Goal: Task Accomplishment & Management: Manage account settings

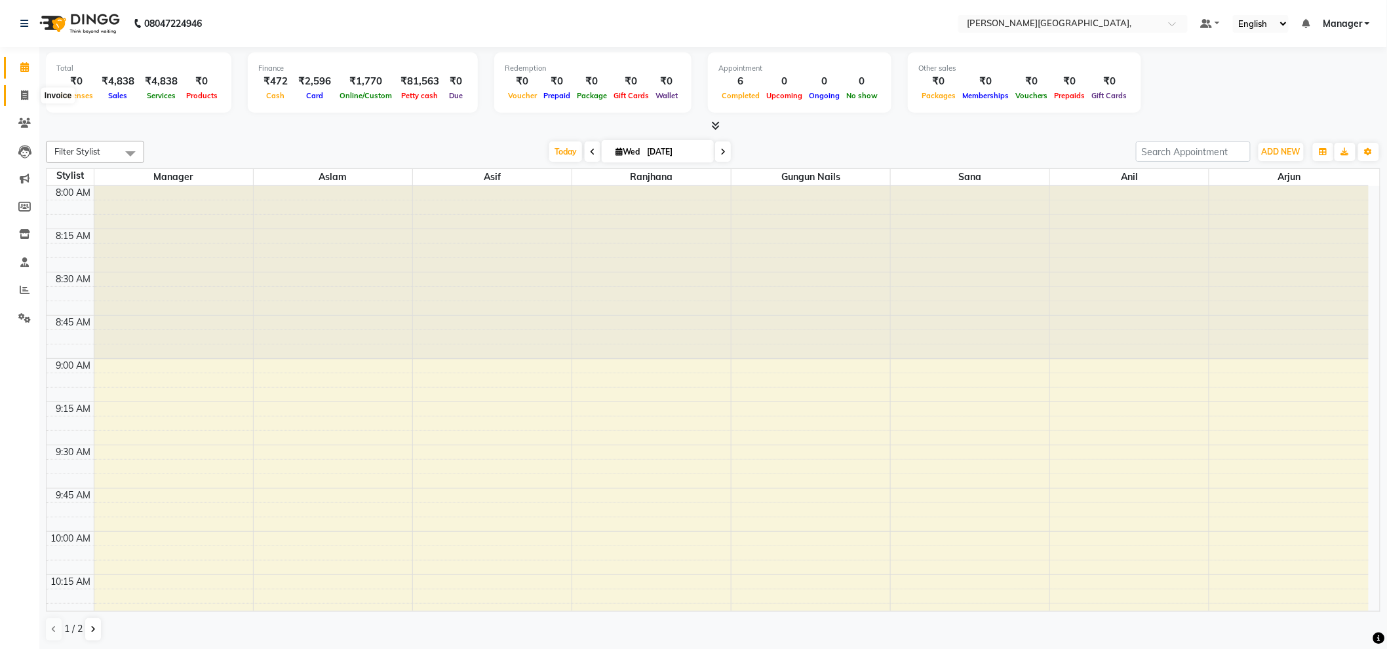
click at [27, 100] on icon at bounding box center [24, 95] width 7 height 10
select select "6483"
select select "service"
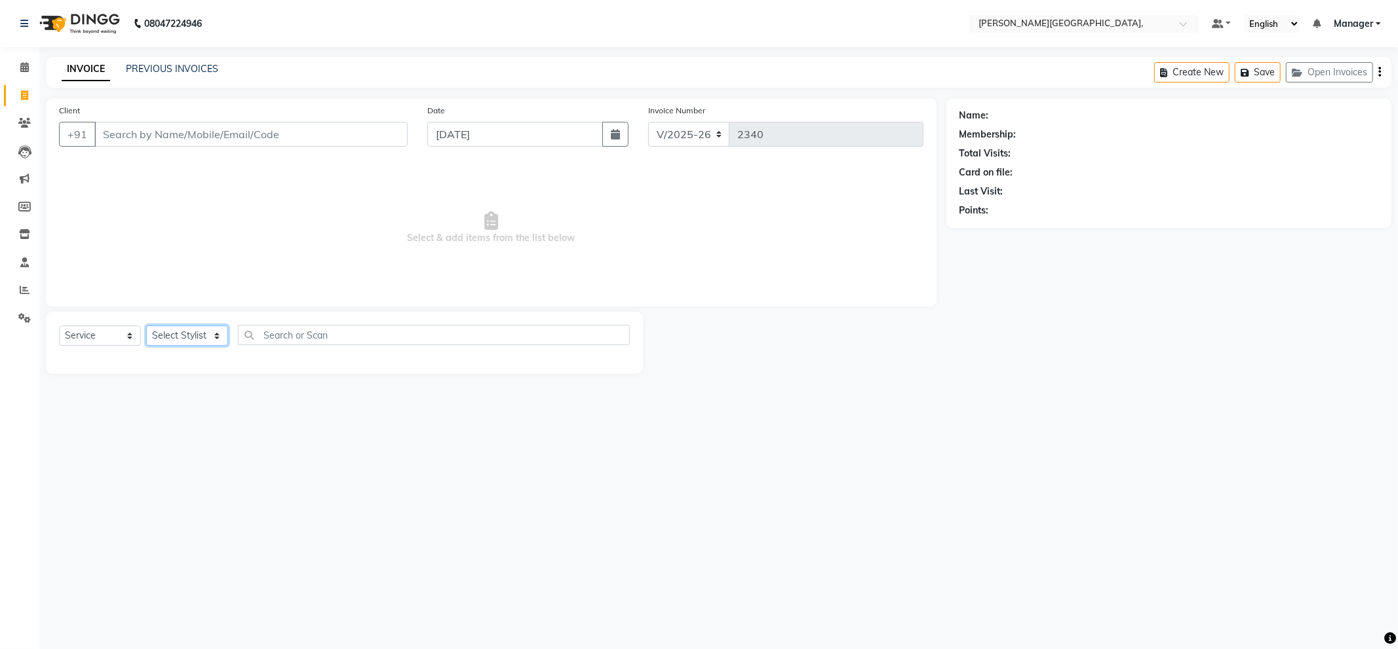
click at [186, 335] on select "Select Stylist [PERSON_NAME] [PERSON_NAME] gungun nails Manager [PERSON_NAME]" at bounding box center [187, 336] width 82 height 20
select select "66243"
click at [146, 326] on select "Select Stylist [PERSON_NAME] [PERSON_NAME] gungun nails Manager [PERSON_NAME]" at bounding box center [187, 336] width 82 height 20
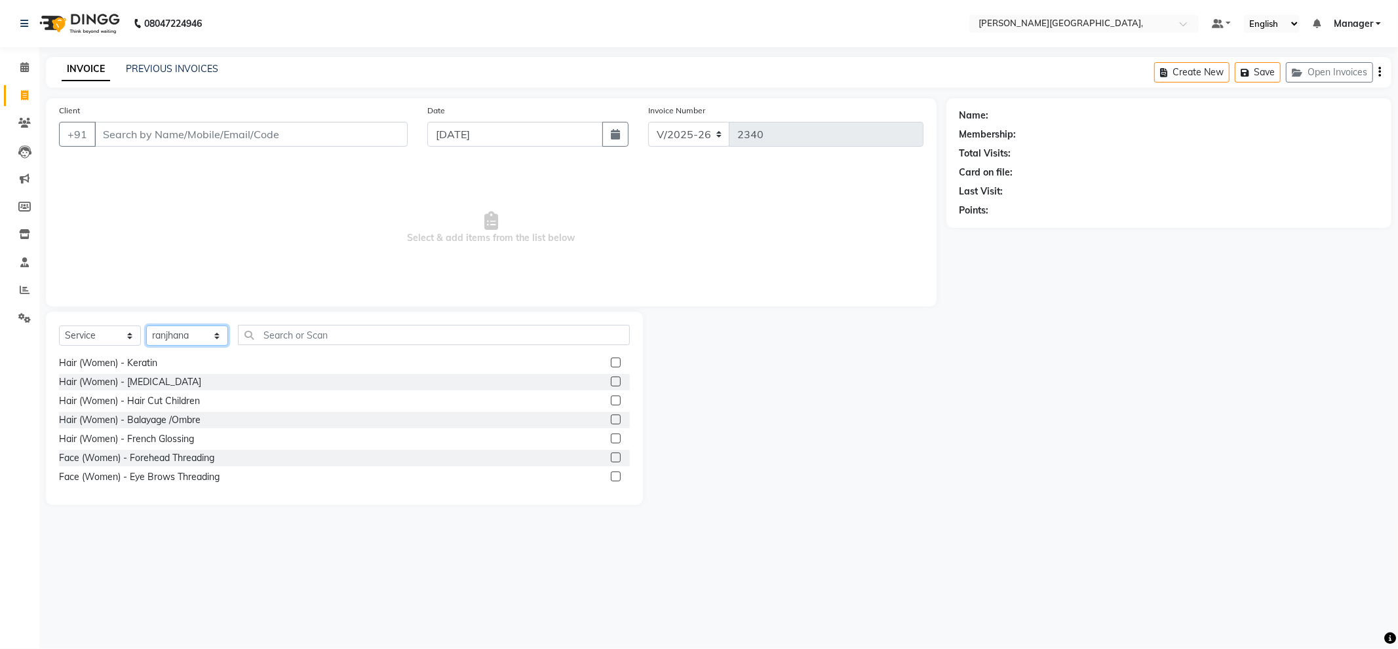
scroll to position [1383, 0]
click at [611, 442] on label at bounding box center [616, 443] width 10 height 10
click at [611, 442] on input "checkbox" at bounding box center [615, 444] width 9 height 9
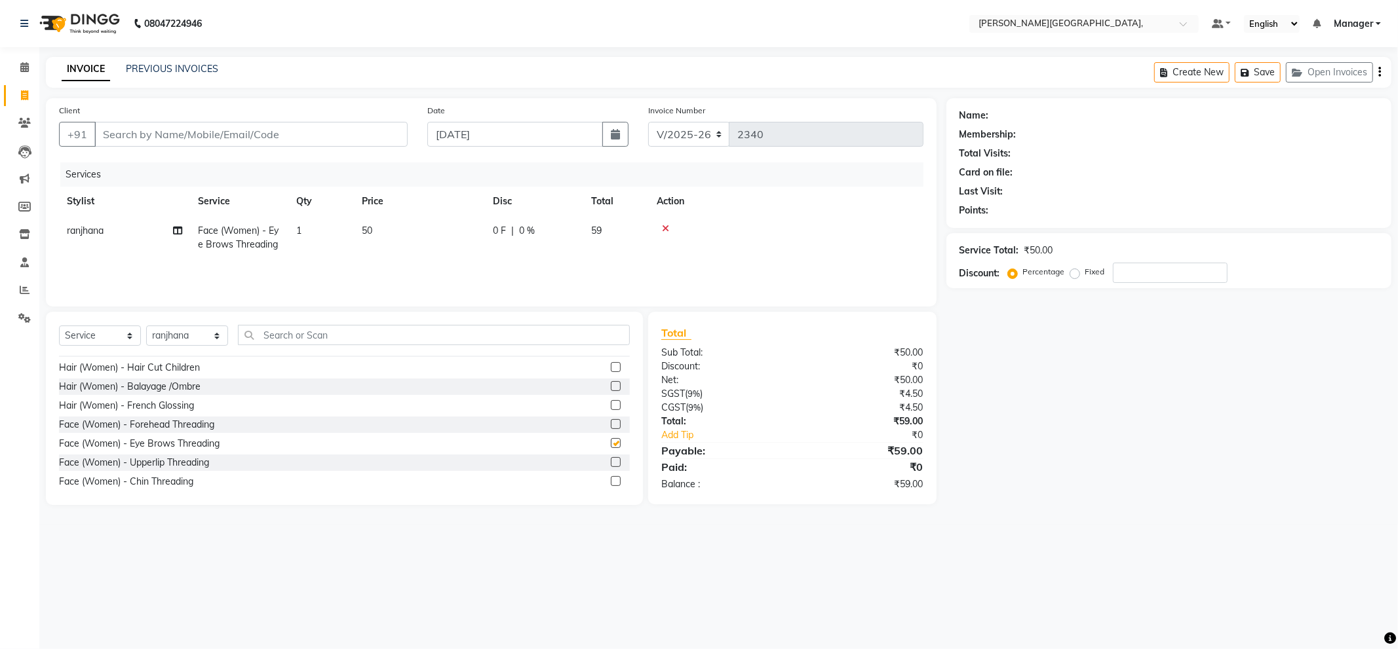
checkbox input "false"
click at [305, 228] on td "1" at bounding box center [321, 237] width 66 height 43
select select "66243"
click at [370, 232] on input "1" at bounding box center [383, 234] width 50 height 20
type input "3"
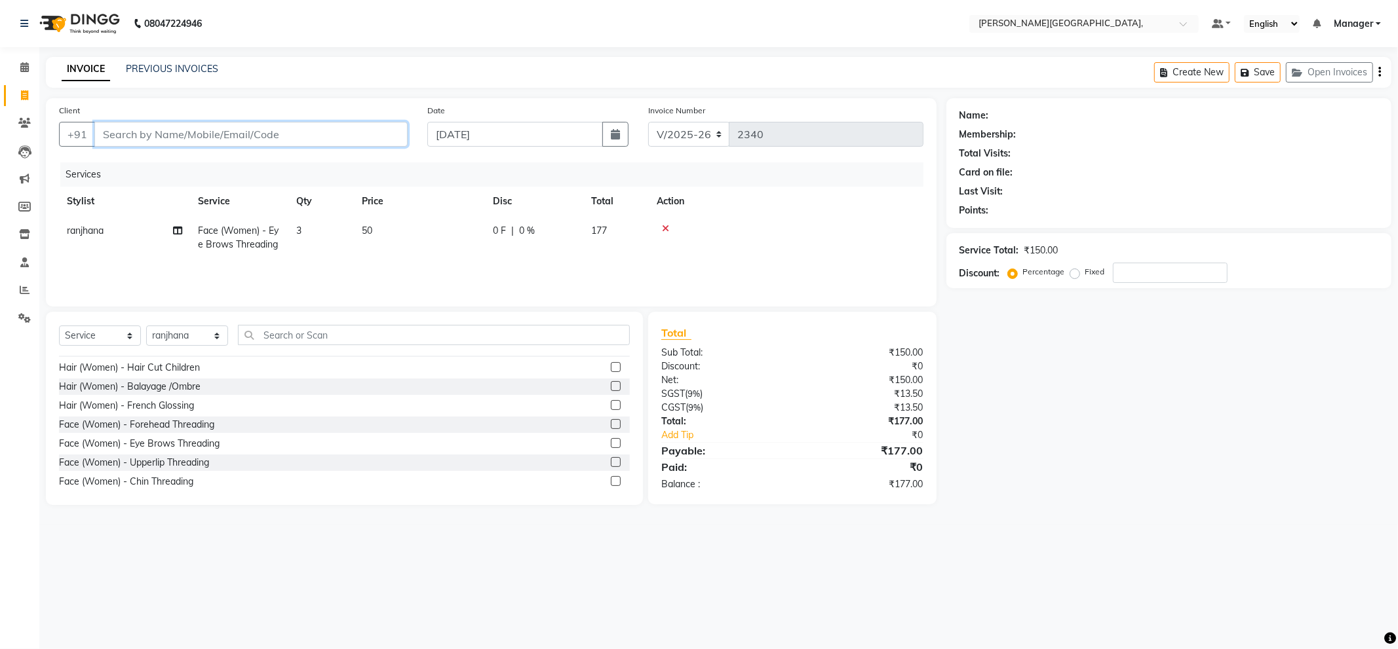
click at [330, 138] on input "Client" at bounding box center [250, 134] width 313 height 25
type input "8"
type input "0"
type input "8177916634"
click at [372, 134] on span "Add Client" at bounding box center [374, 134] width 52 height 13
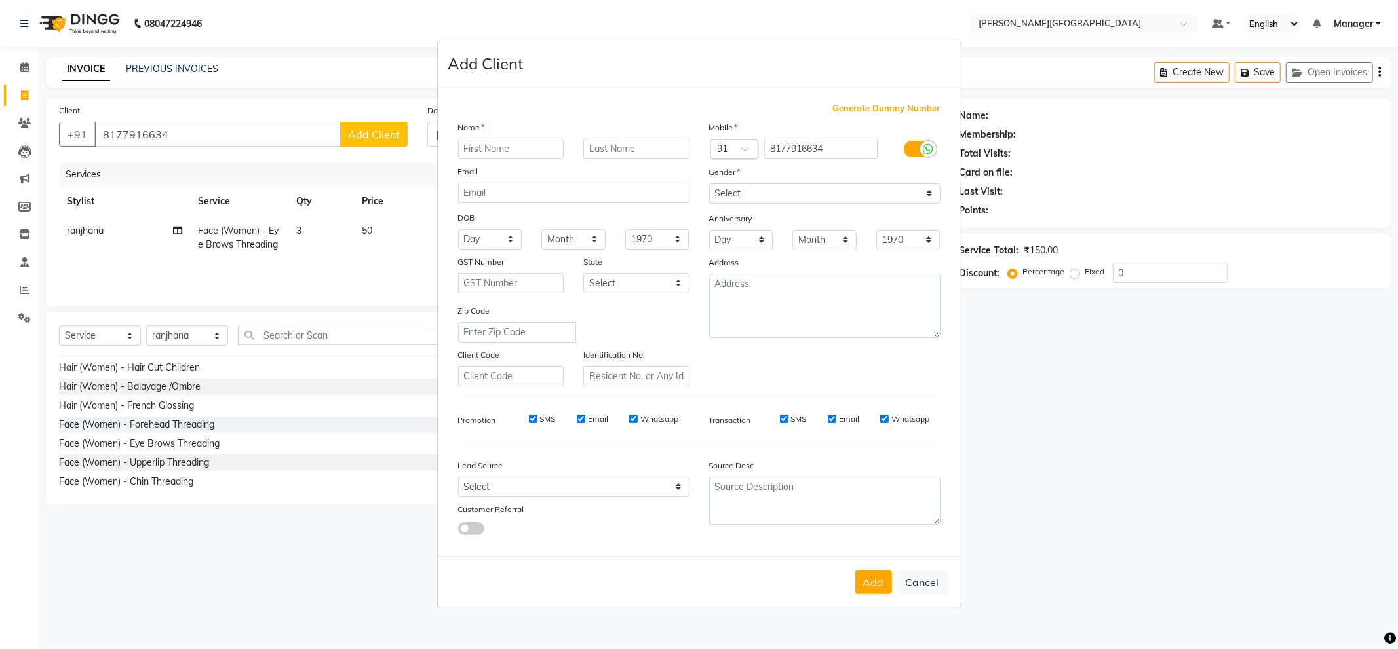
click at [548, 149] on input "text" at bounding box center [511, 149] width 106 height 20
type input "mam"
click at [606, 151] on input "text" at bounding box center [636, 149] width 106 height 20
click at [745, 187] on select "Select [DEMOGRAPHIC_DATA] [DEMOGRAPHIC_DATA] Other Prefer Not To Say" at bounding box center [824, 193] width 231 height 20
select select "[DEMOGRAPHIC_DATA]"
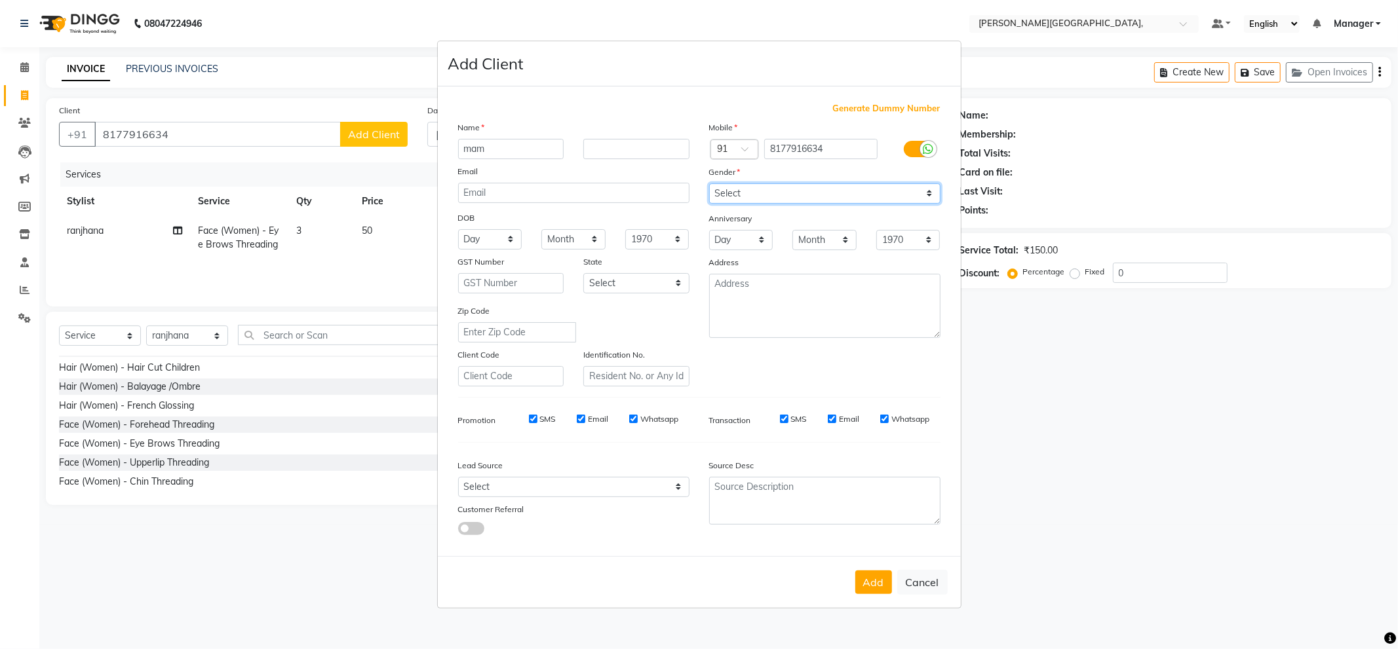
click at [709, 183] on select "Select [DEMOGRAPHIC_DATA] [DEMOGRAPHIC_DATA] Other Prefer Not To Say" at bounding box center [824, 193] width 231 height 20
click at [876, 585] on button "Add" at bounding box center [873, 583] width 37 height 24
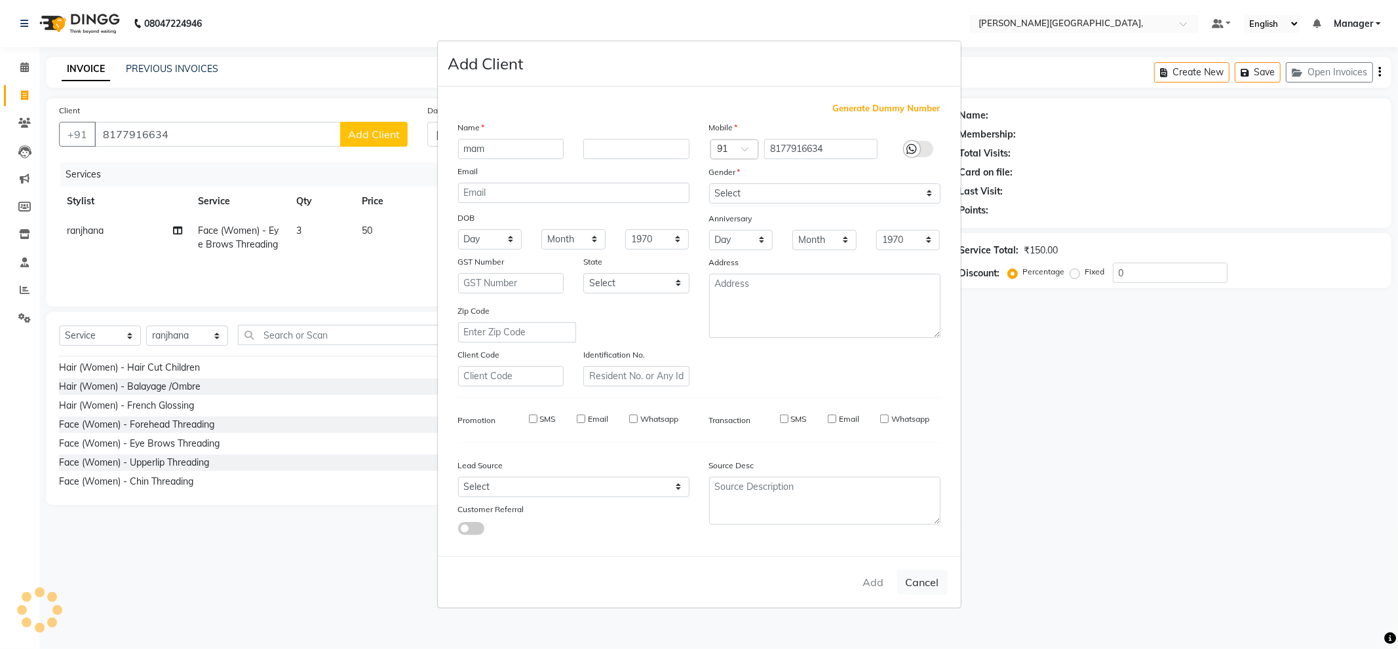
select select
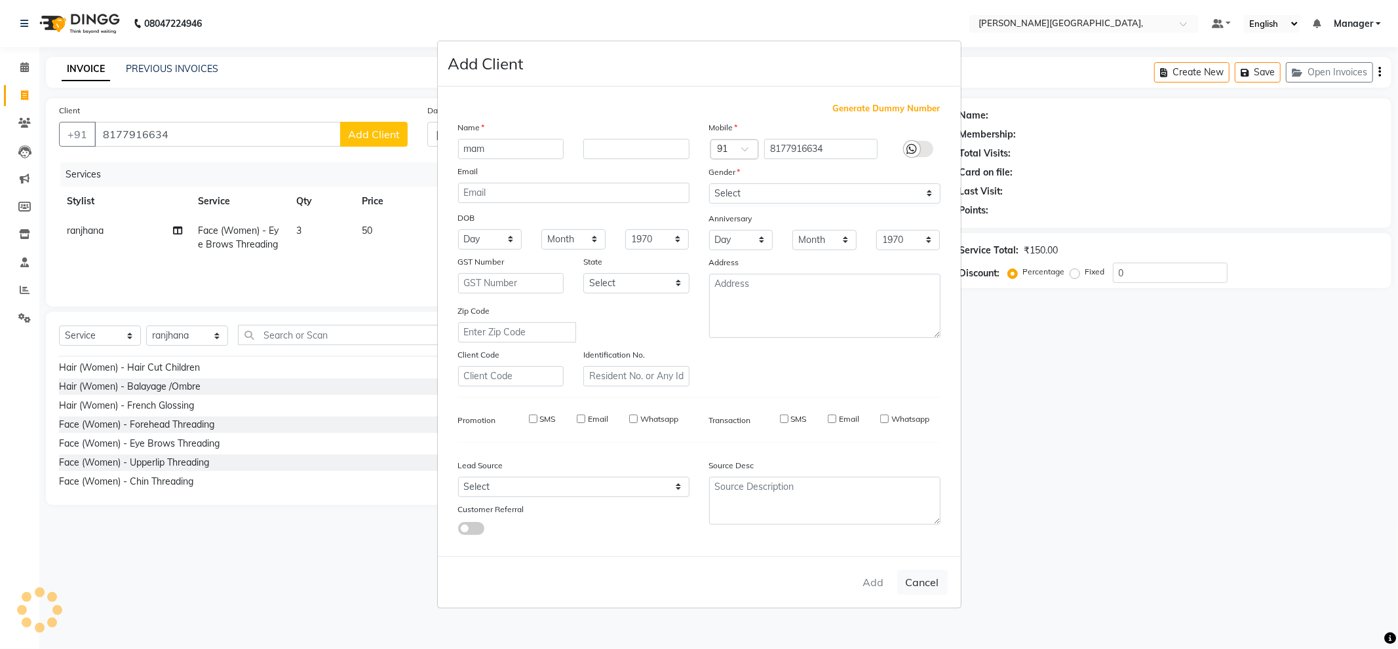
select select
checkbox input "false"
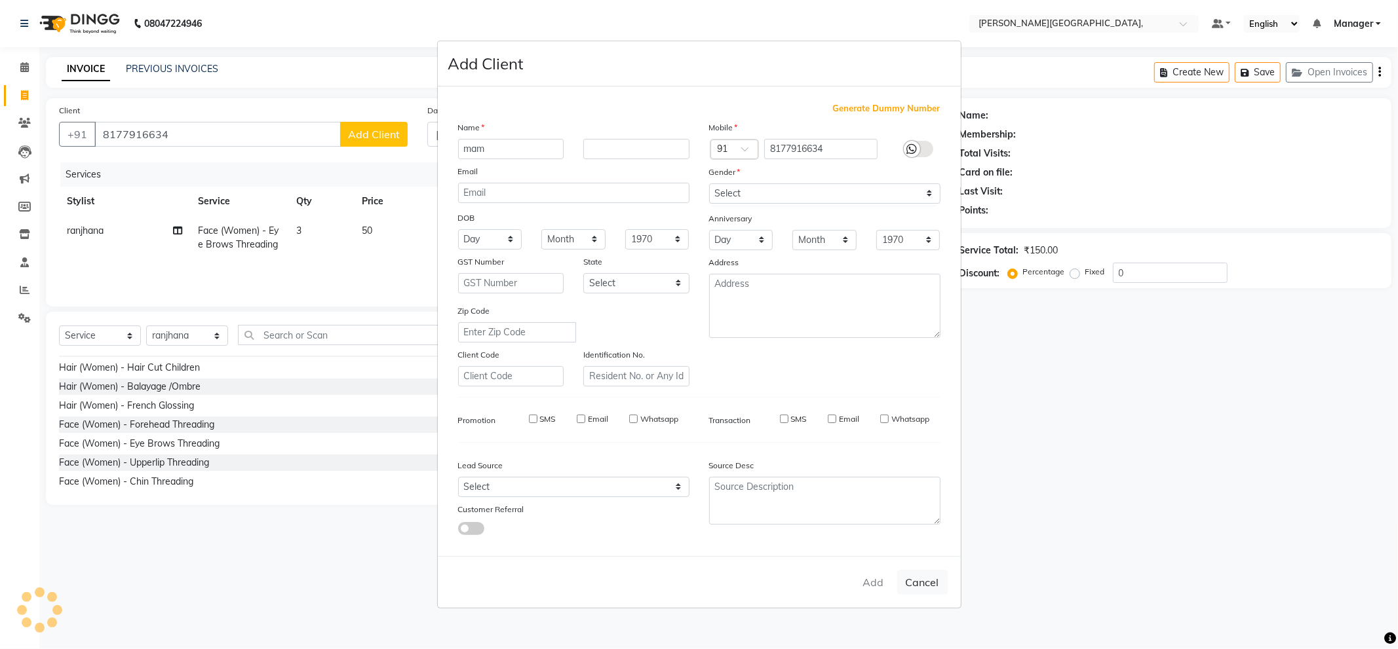
checkbox input "false"
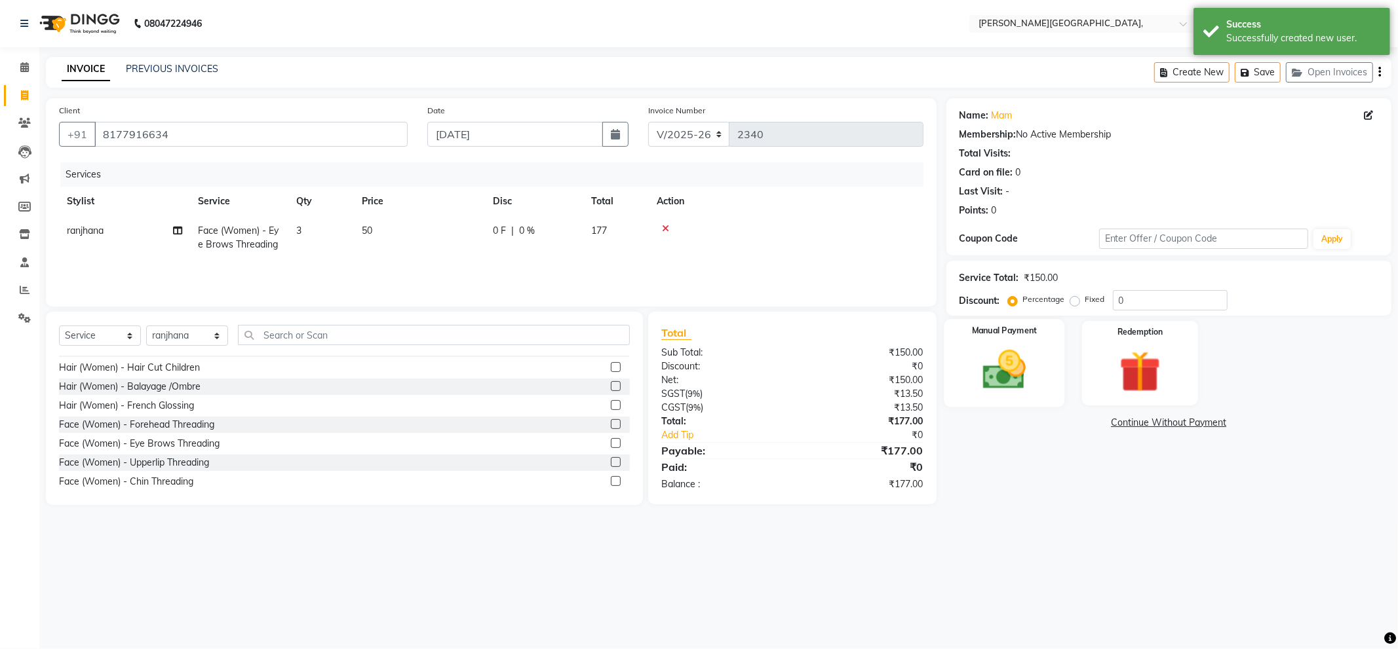
click at [1012, 372] on img at bounding box center [1004, 370] width 70 height 50
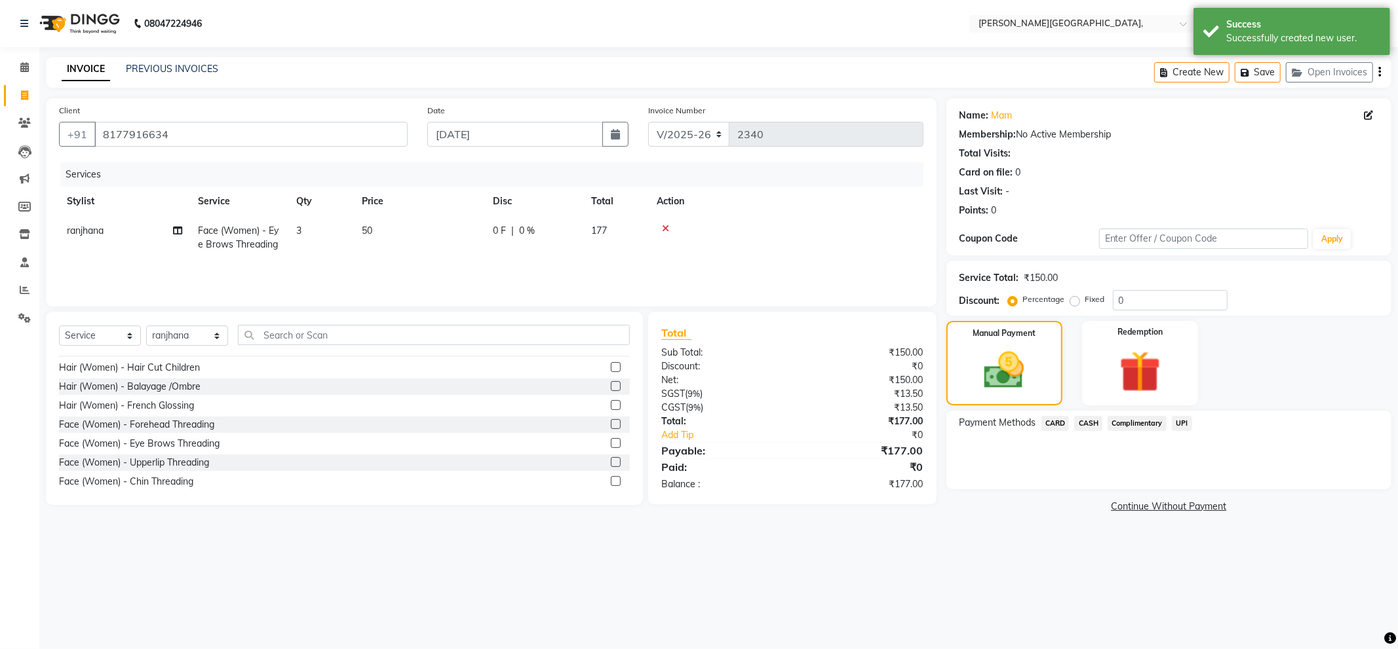
click at [1181, 423] on span "UPI" at bounding box center [1182, 423] width 20 height 15
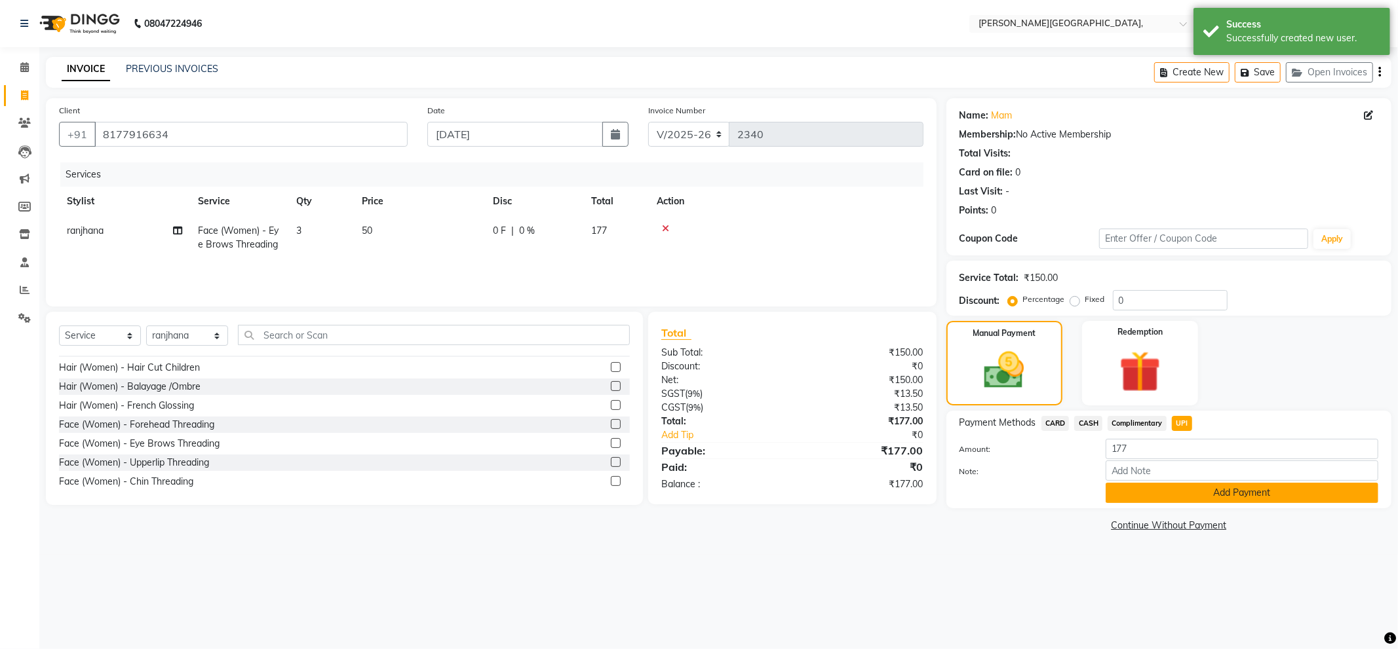
click at [1193, 485] on button "Add Payment" at bounding box center [1242, 493] width 273 height 20
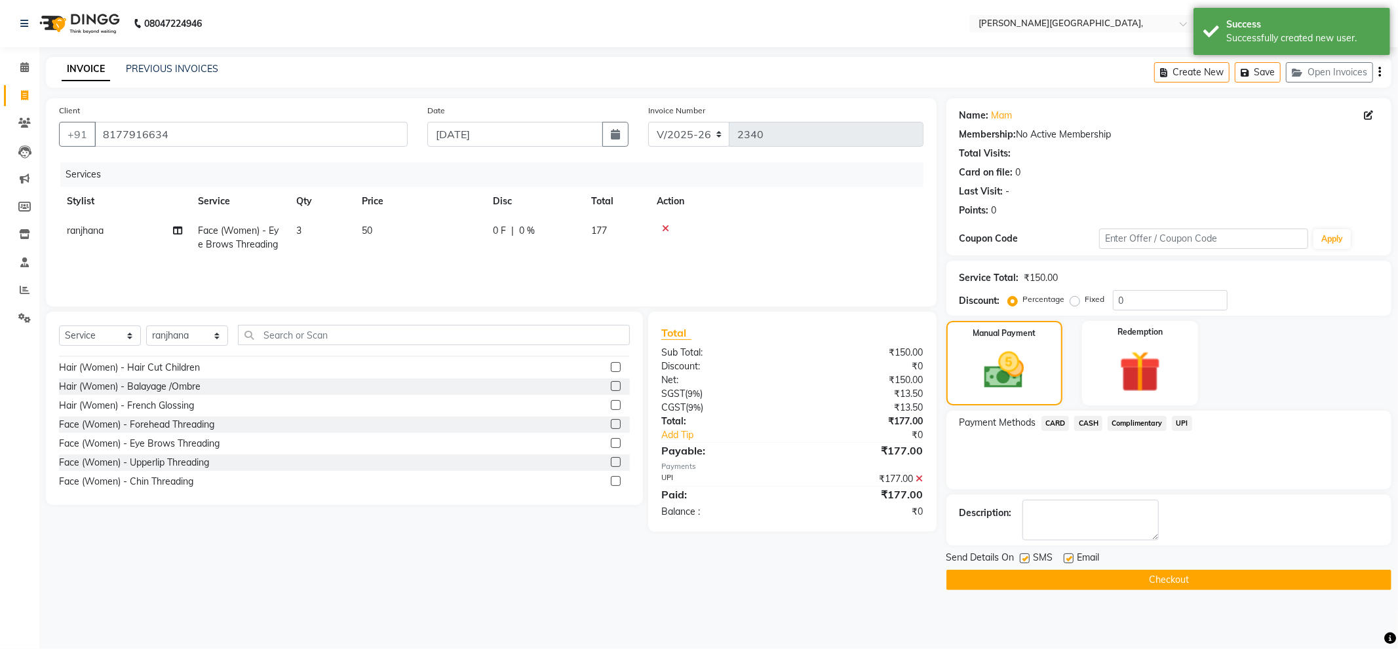
click at [1180, 577] on button "Checkout" at bounding box center [1168, 580] width 445 height 20
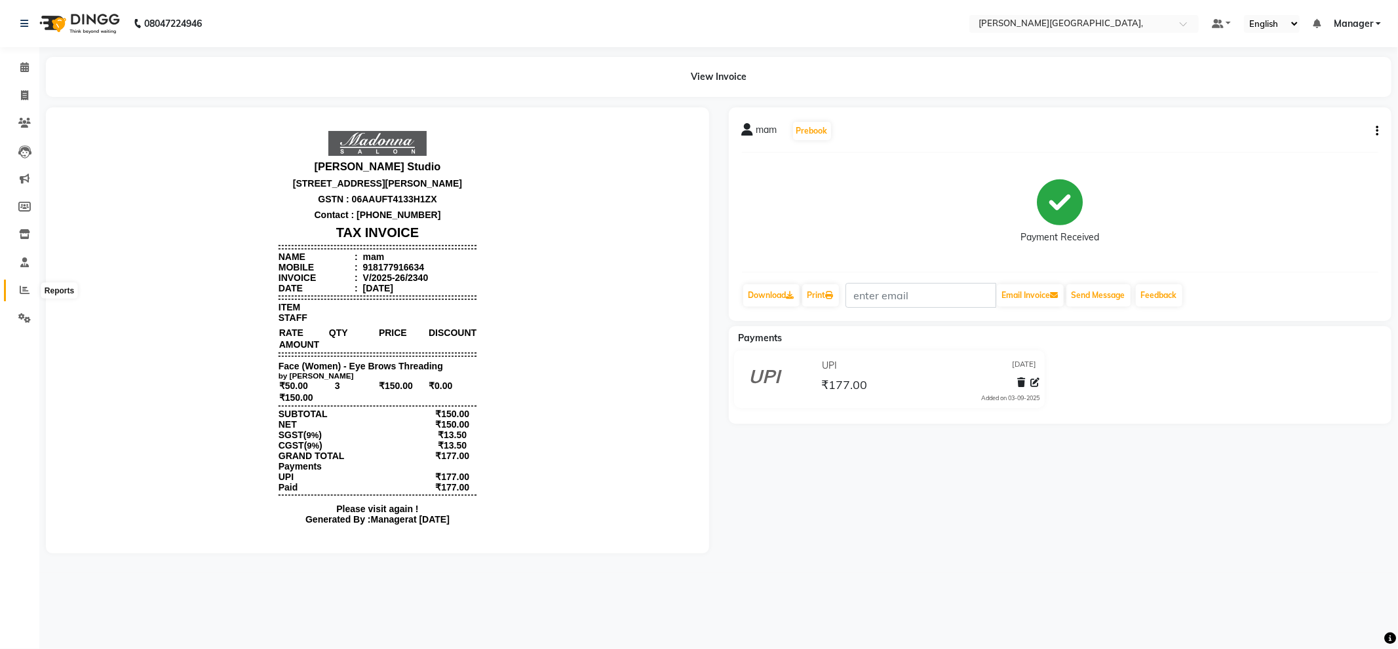
click at [21, 292] on icon at bounding box center [25, 290] width 10 height 10
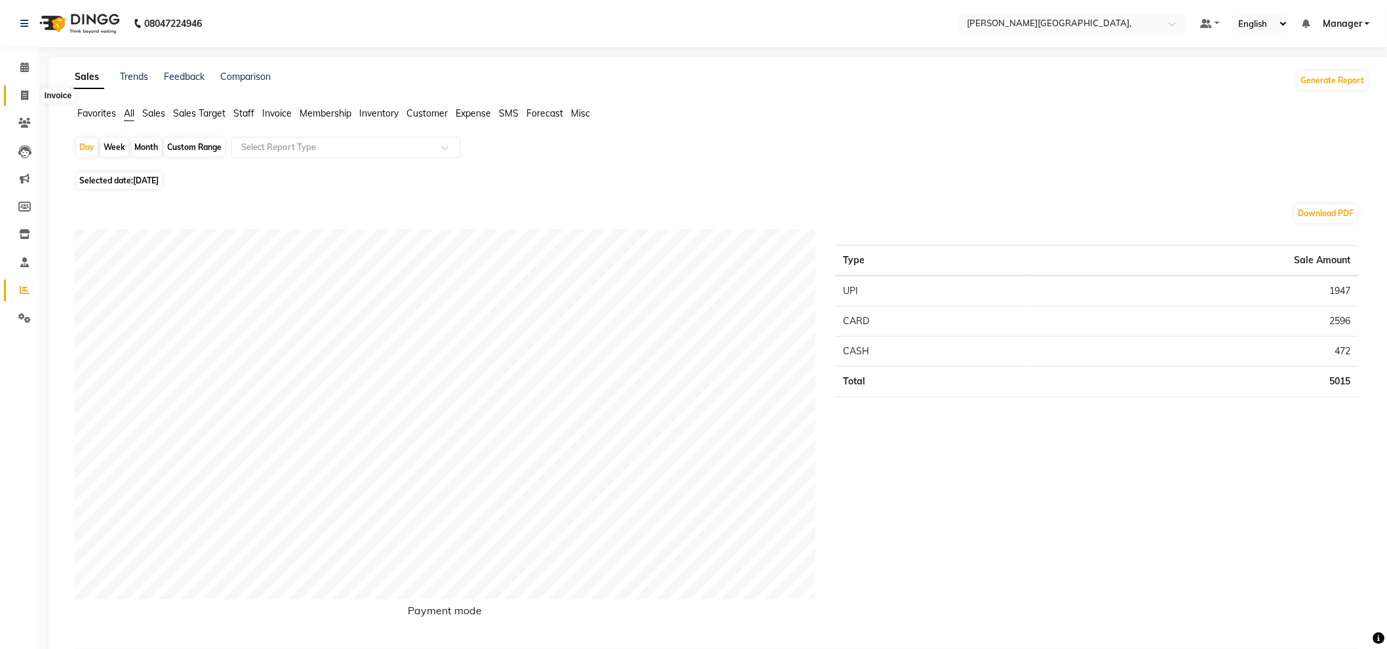
click at [16, 93] on span at bounding box center [24, 95] width 23 height 15
select select "service"
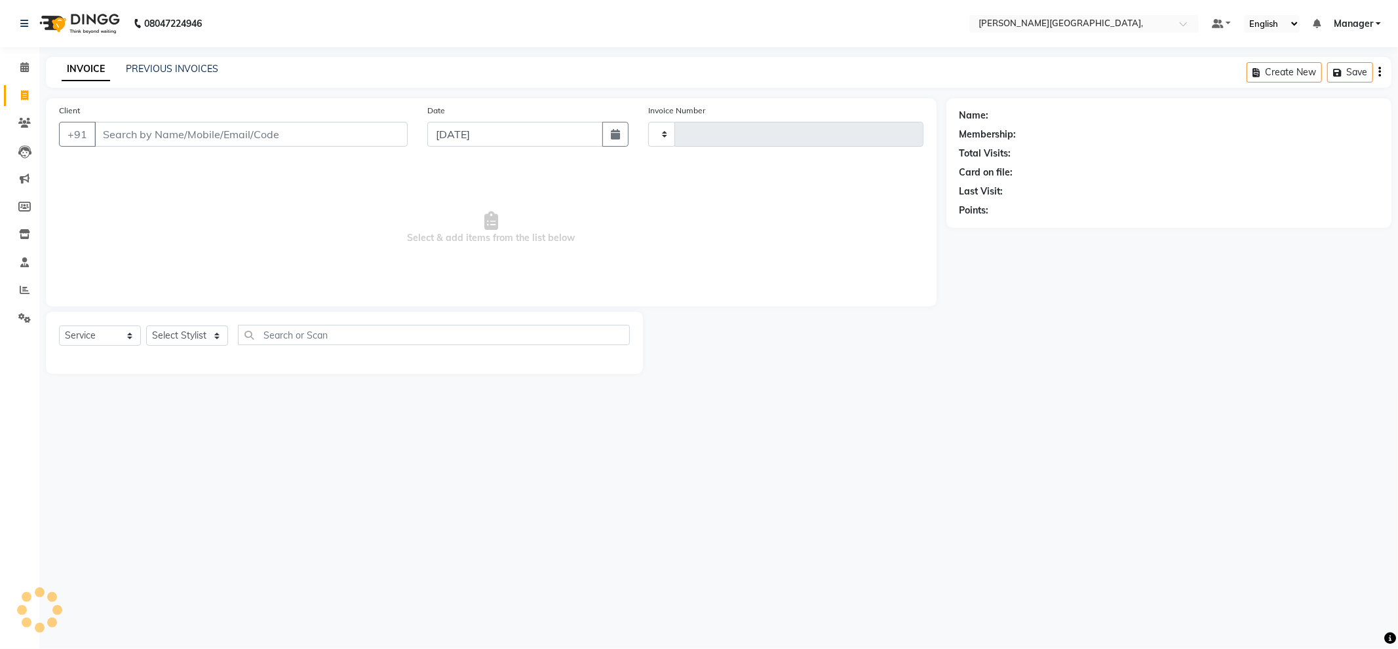
type input "2341"
select select "6483"
click at [180, 330] on select "Select Stylist [PERSON_NAME] [PERSON_NAME] gungun nails Manager [PERSON_NAME]" at bounding box center [187, 336] width 82 height 20
select select "89498"
click at [146, 326] on select "Select Stylist [PERSON_NAME] [PERSON_NAME] gungun nails Manager [PERSON_NAME]" at bounding box center [187, 336] width 82 height 20
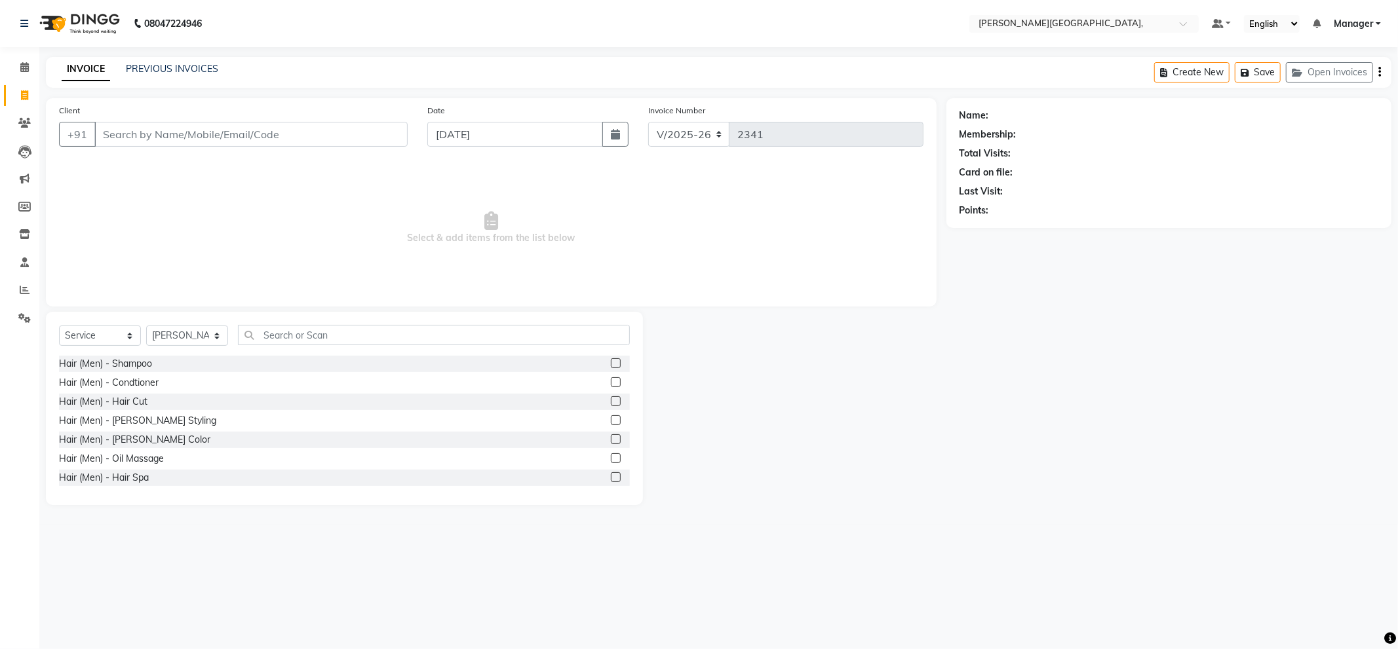
click at [611, 400] on label at bounding box center [616, 401] width 10 height 10
click at [611, 400] on input "checkbox" at bounding box center [615, 402] width 9 height 9
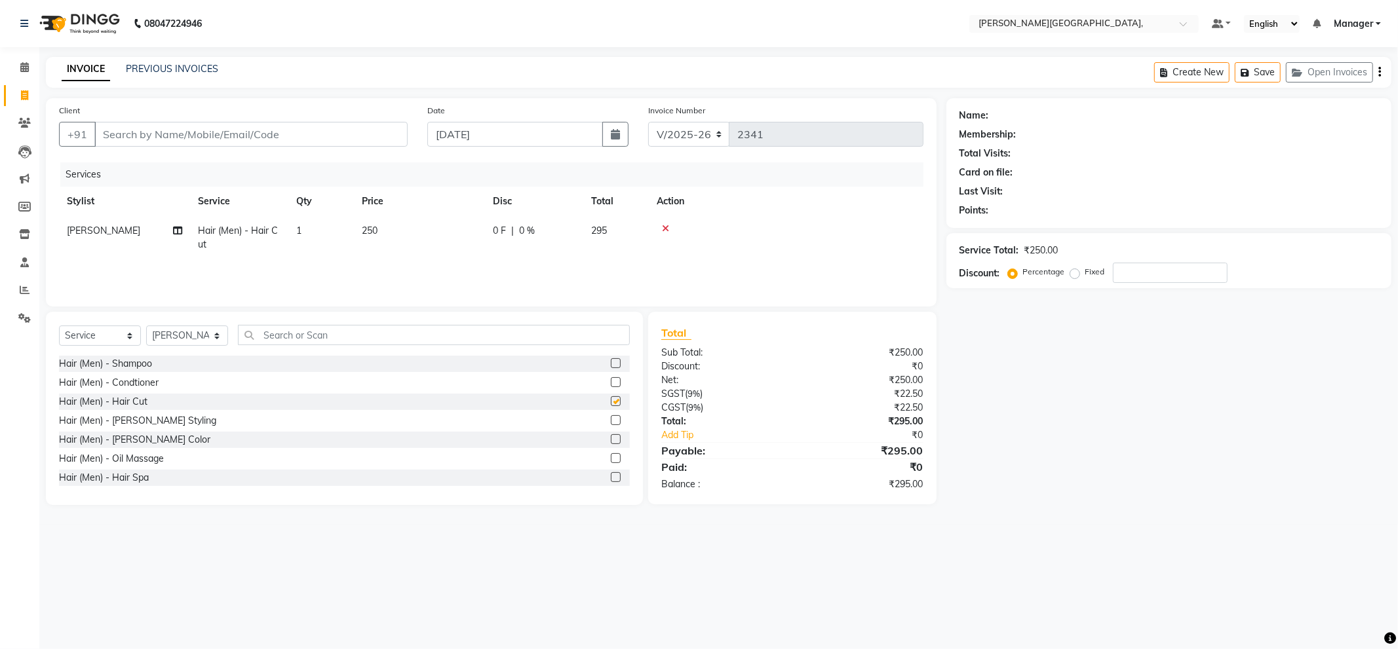
checkbox input "false"
click at [611, 419] on label at bounding box center [616, 420] width 10 height 10
click at [611, 419] on input "checkbox" at bounding box center [615, 421] width 9 height 9
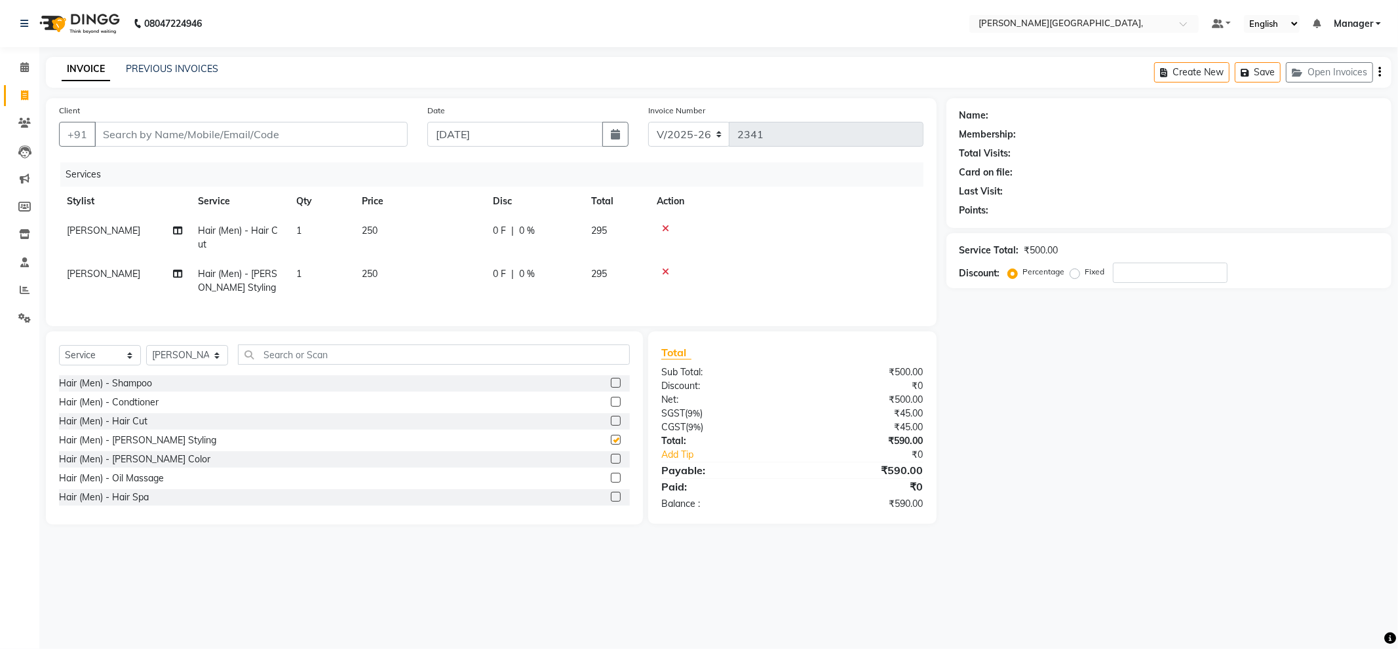
checkbox input "false"
click at [381, 136] on input "Client" at bounding box center [250, 134] width 313 height 25
click at [395, 138] on input "Client" at bounding box center [250, 134] width 313 height 25
click at [520, 231] on span "0 %" at bounding box center [527, 231] width 16 height 14
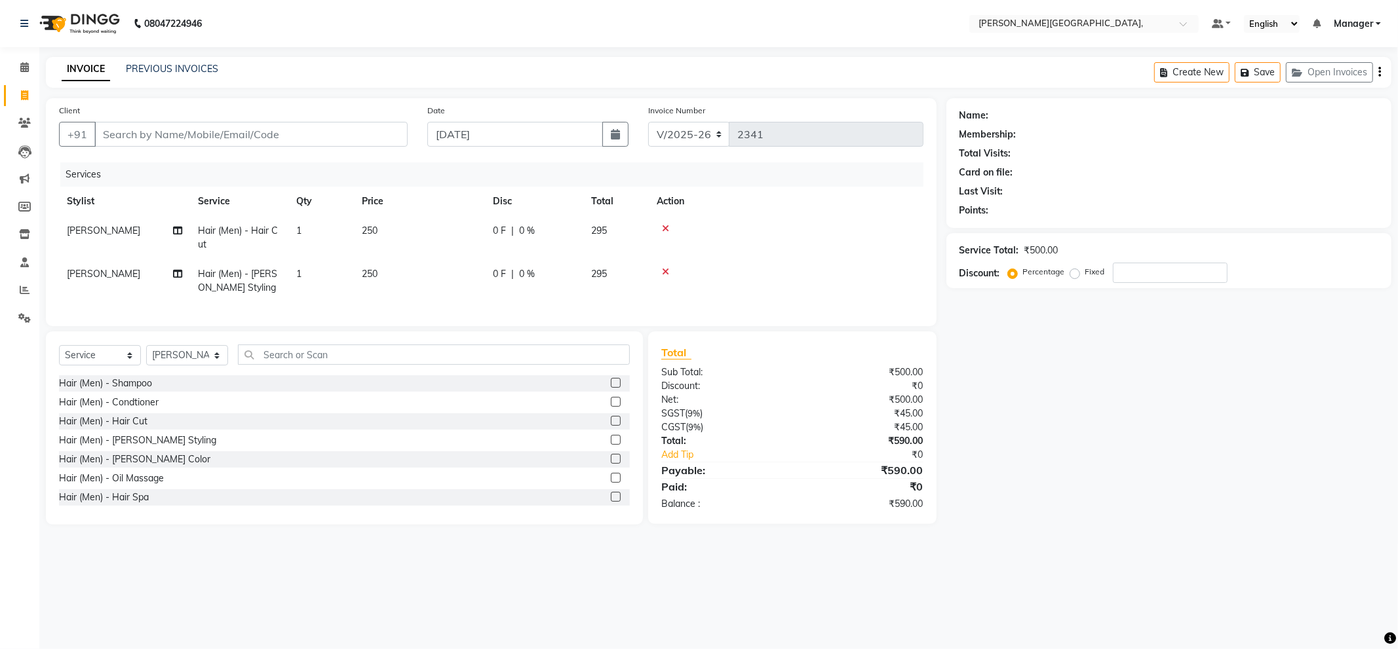
select select "89498"
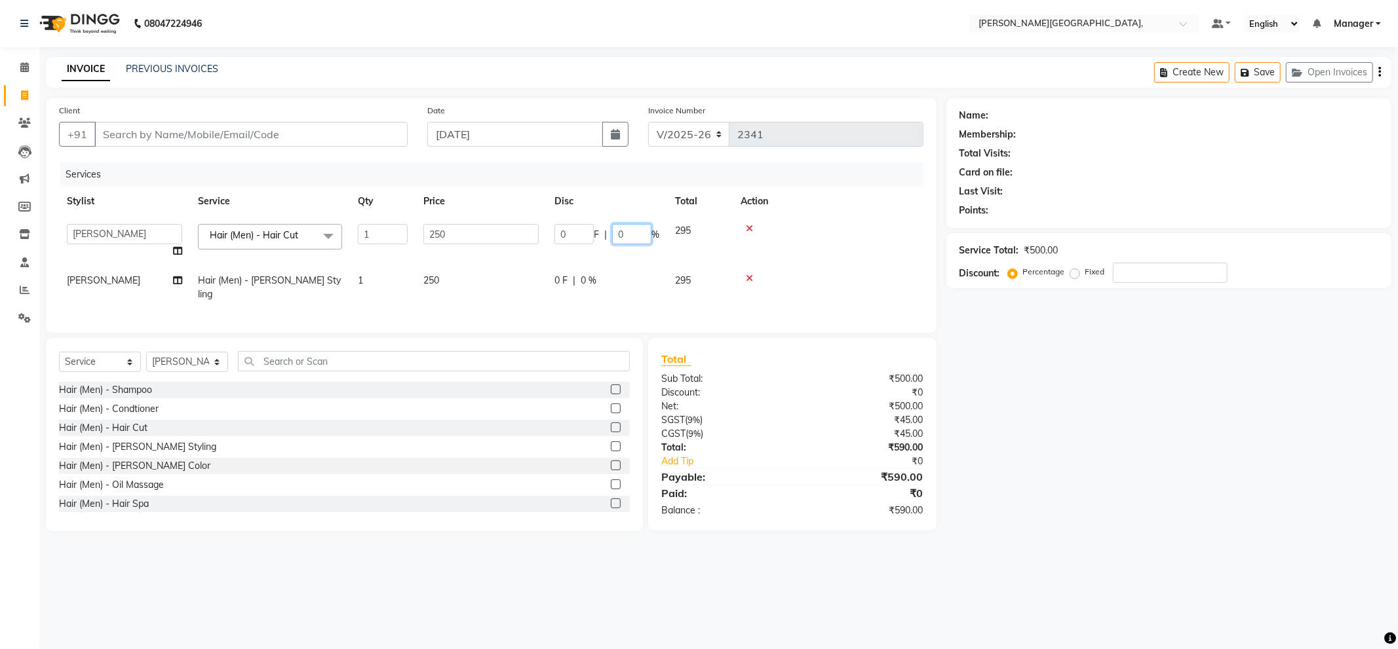
click at [636, 232] on input "0" at bounding box center [631, 234] width 39 height 20
type input "10"
drag, startPoint x: 779, startPoint y: 199, endPoint x: 768, endPoint y: 199, distance: 10.5
click at [779, 195] on th "Action" at bounding box center [828, 201] width 191 height 29
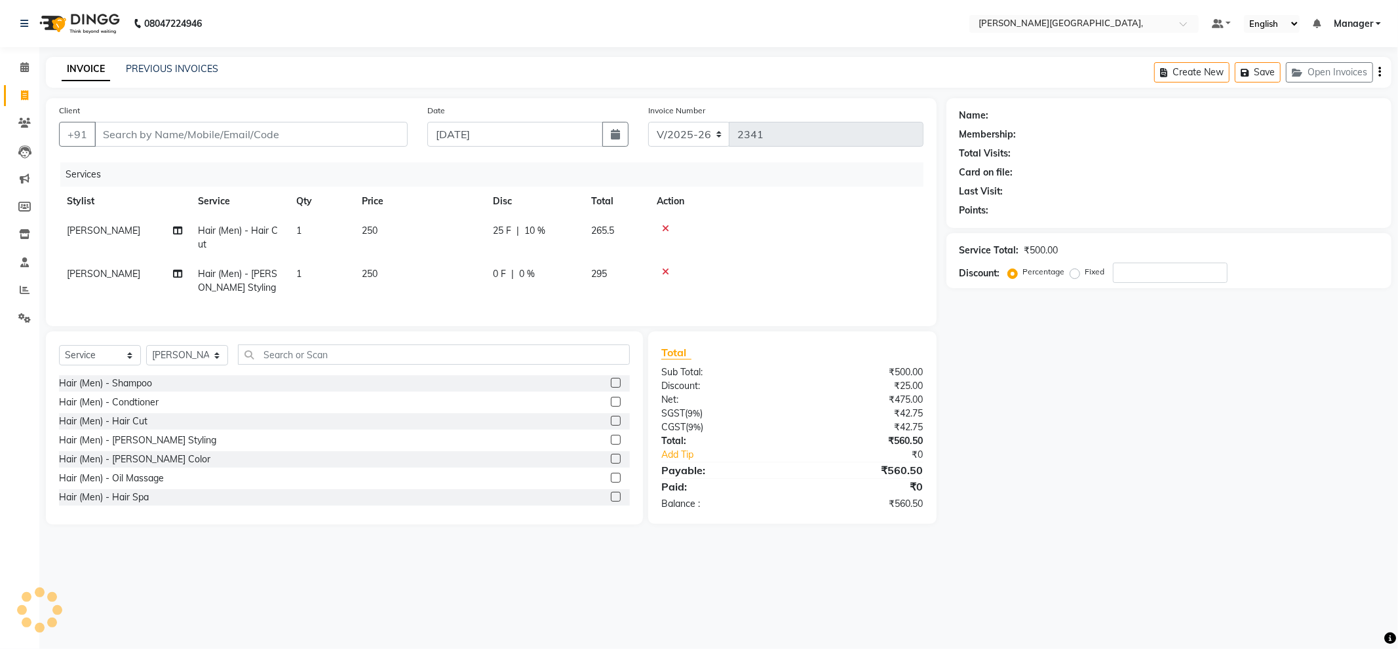
click at [527, 270] on span "0 %" at bounding box center [527, 274] width 16 height 14
select select "89498"
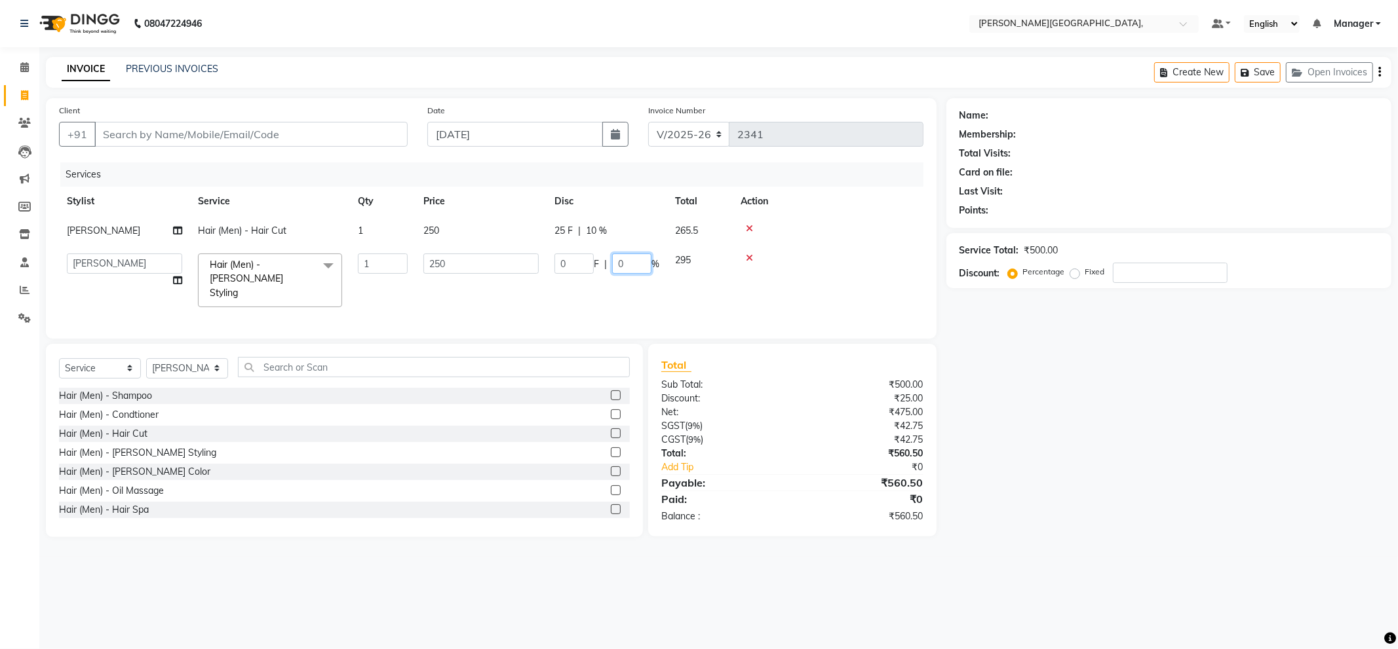
click at [630, 262] on input "0" at bounding box center [631, 264] width 39 height 20
type input "10"
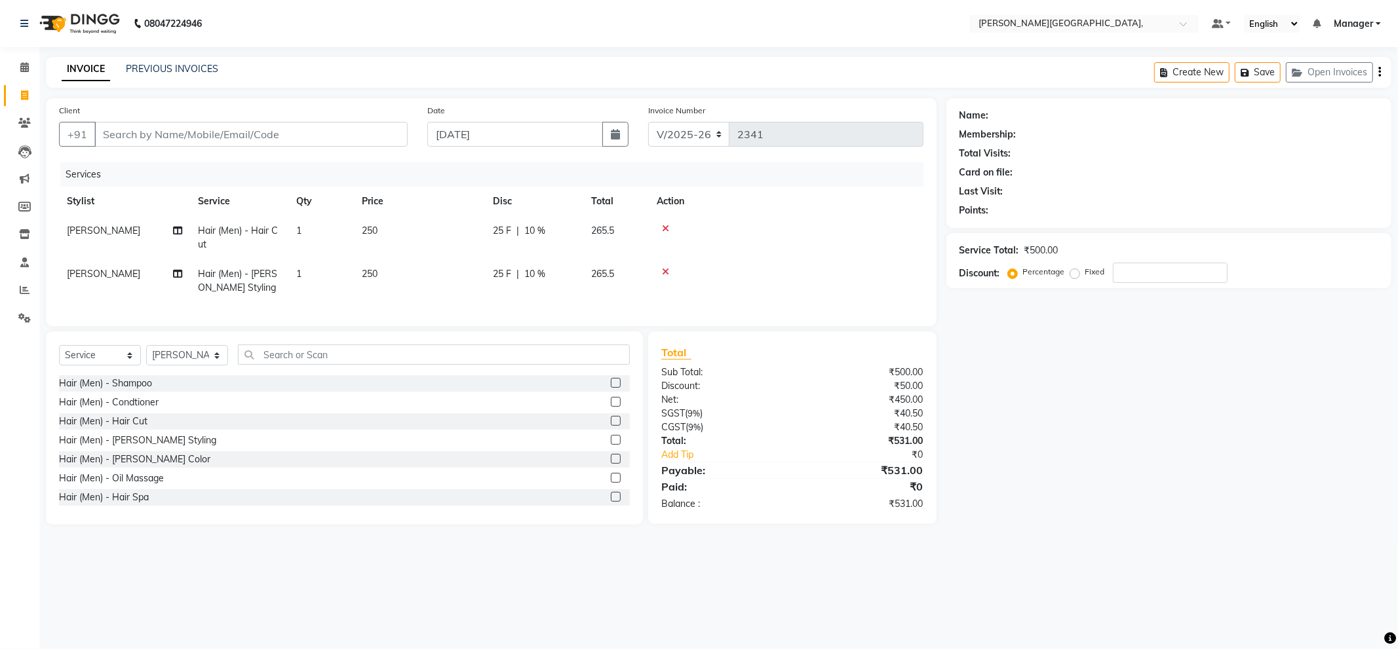
click at [807, 216] on td at bounding box center [786, 237] width 275 height 43
click at [537, 231] on span "10 %" at bounding box center [534, 231] width 21 height 14
select select "89498"
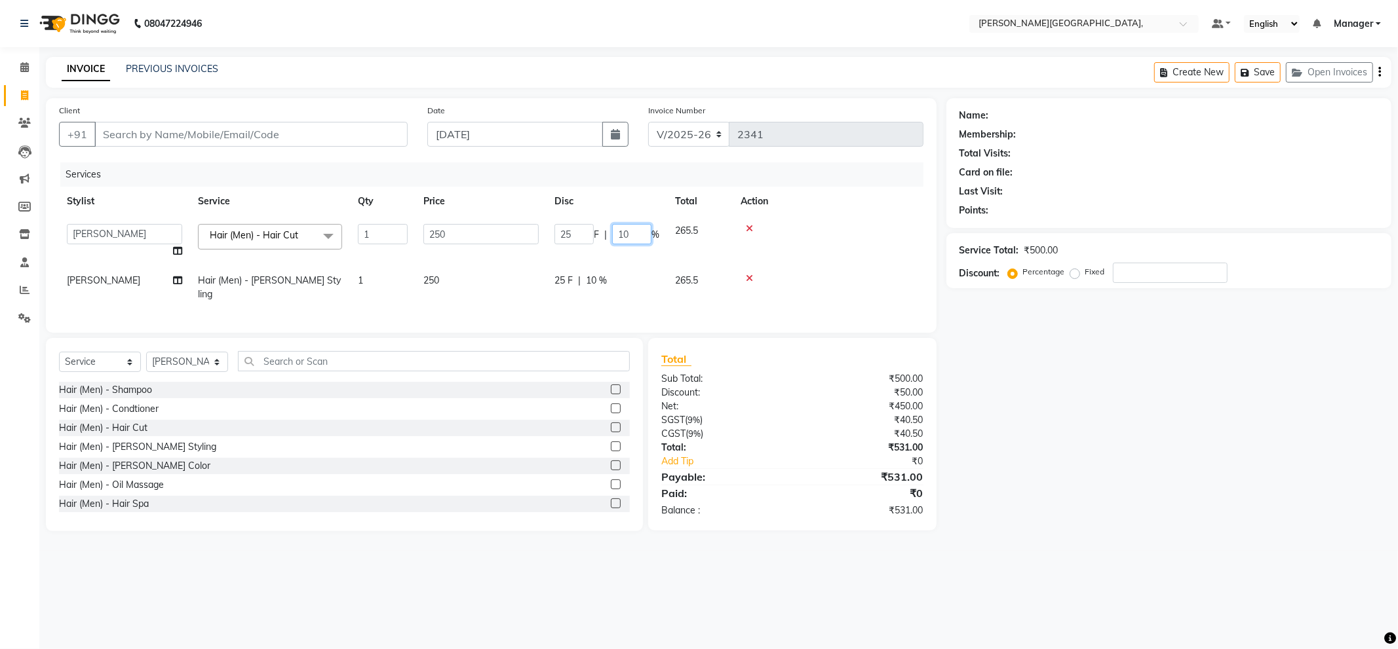
click at [643, 237] on input "10" at bounding box center [631, 234] width 39 height 20
type input "1"
type input "20"
click at [790, 243] on td at bounding box center [828, 241] width 191 height 50
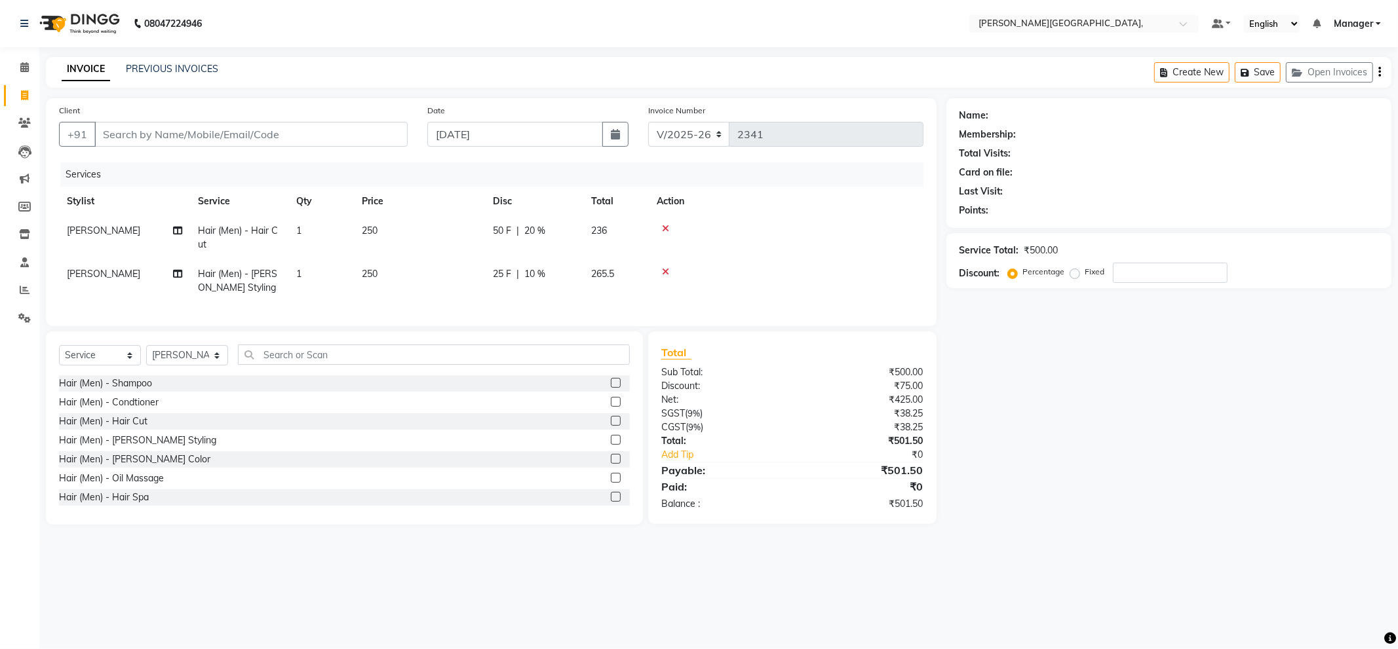
click at [538, 271] on span "10 %" at bounding box center [534, 274] width 21 height 14
select select "89498"
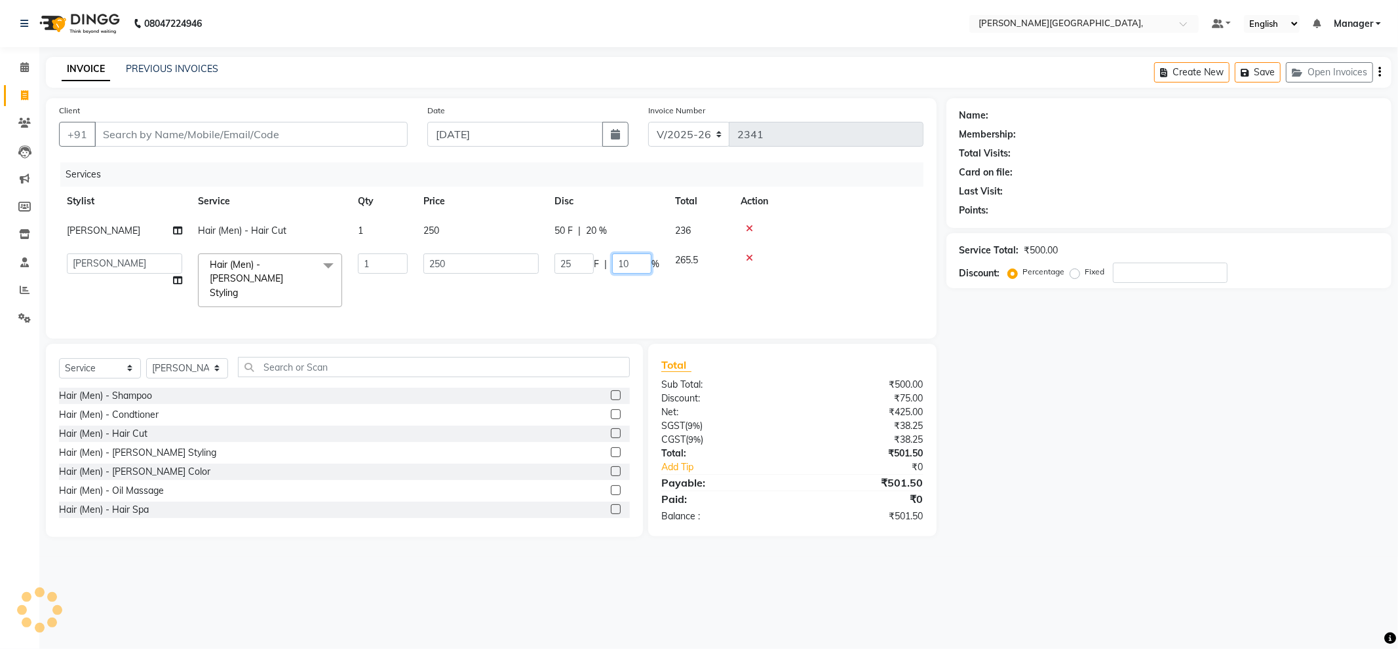
click at [644, 262] on input "10" at bounding box center [631, 264] width 39 height 20
type input "1"
type input "20"
click at [836, 236] on td at bounding box center [828, 230] width 191 height 29
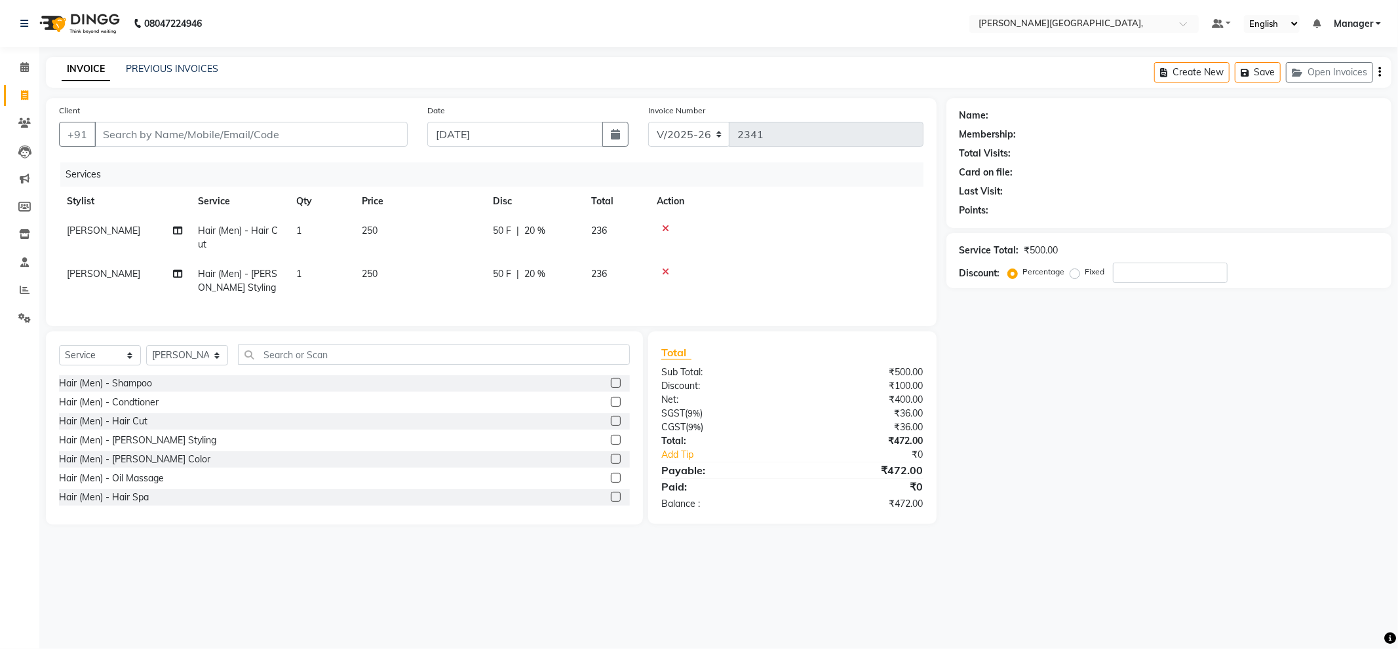
click at [535, 272] on span "20 %" at bounding box center [534, 274] width 21 height 14
select select "89498"
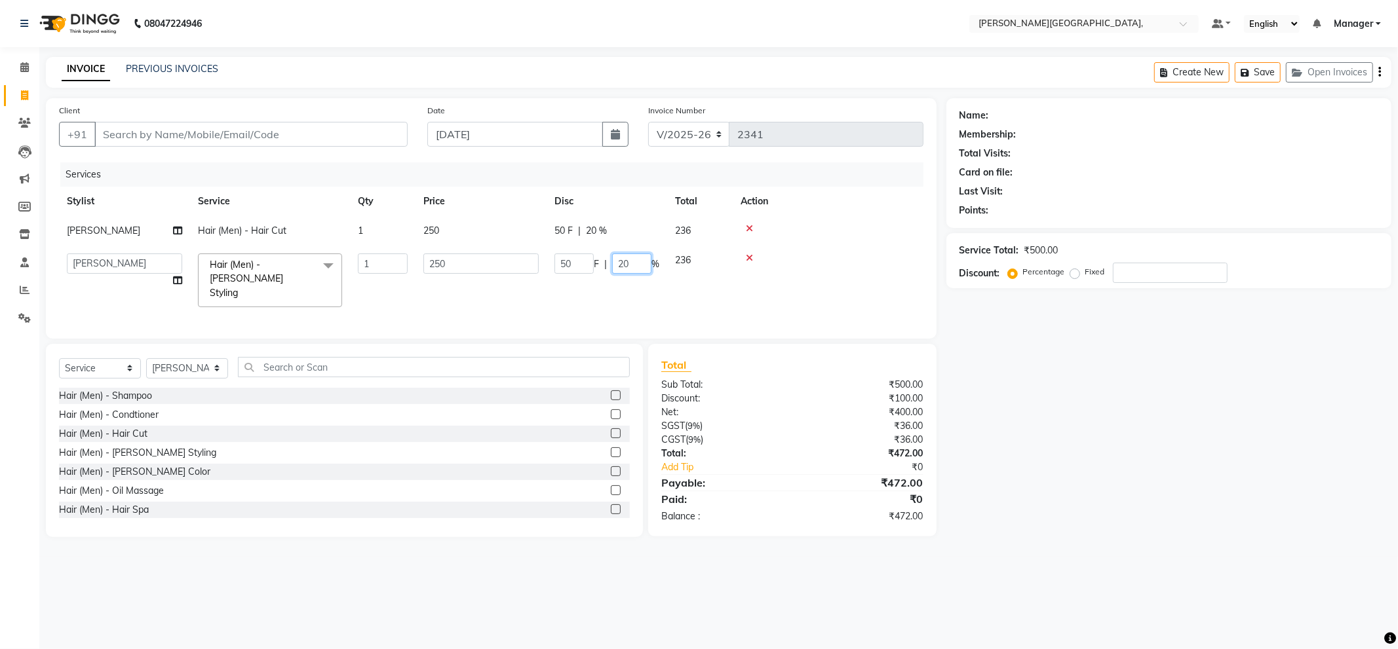
click at [642, 265] on input "20" at bounding box center [631, 264] width 39 height 20
type input "2"
type input "15"
click at [777, 239] on td at bounding box center [828, 230] width 191 height 29
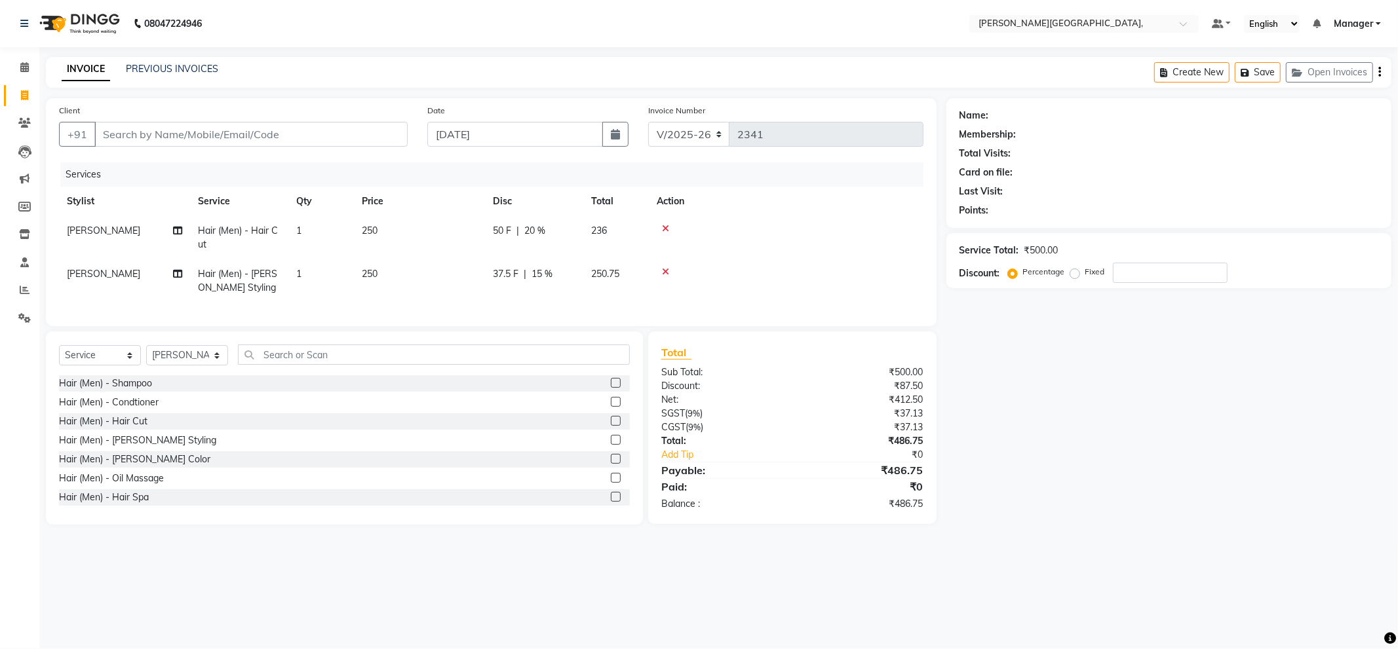
click at [545, 274] on span "15 %" at bounding box center [541, 274] width 21 height 14
select select "89498"
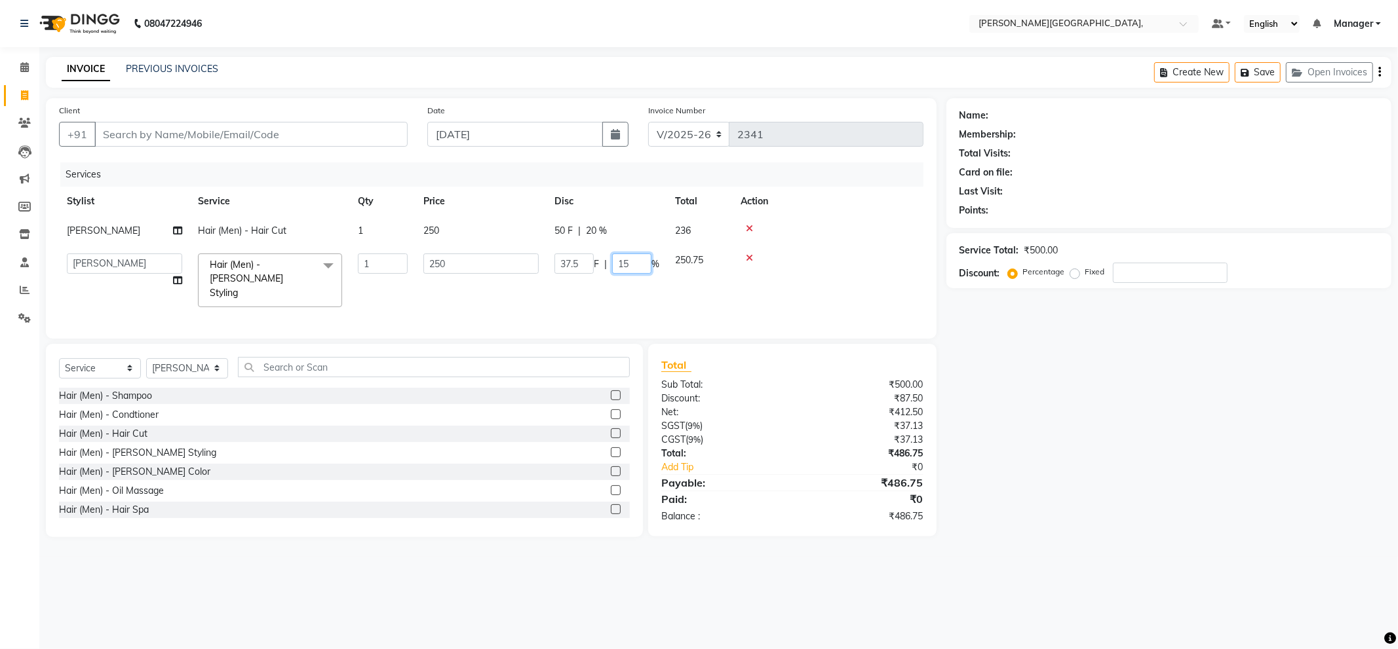
click at [638, 265] on input "15" at bounding box center [631, 264] width 39 height 20
type input "14"
click at [815, 235] on td at bounding box center [828, 230] width 191 height 29
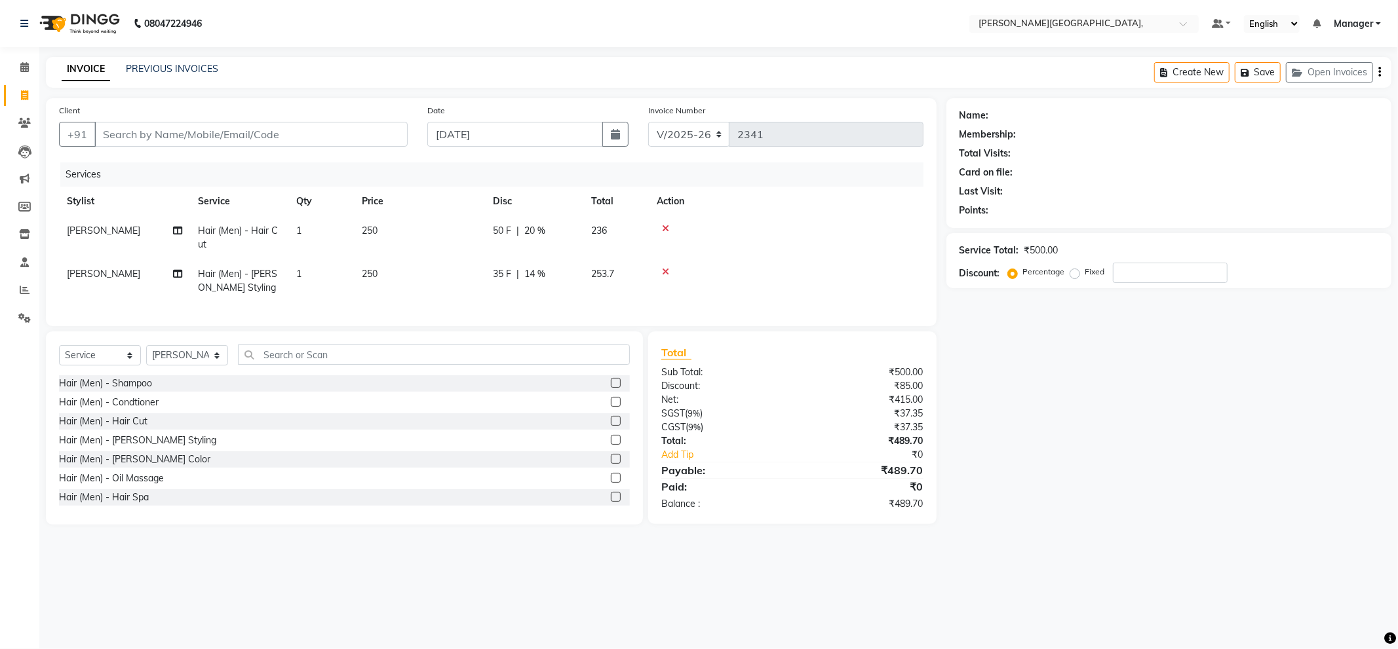
click at [536, 273] on span "14 %" at bounding box center [534, 274] width 21 height 14
select select "89498"
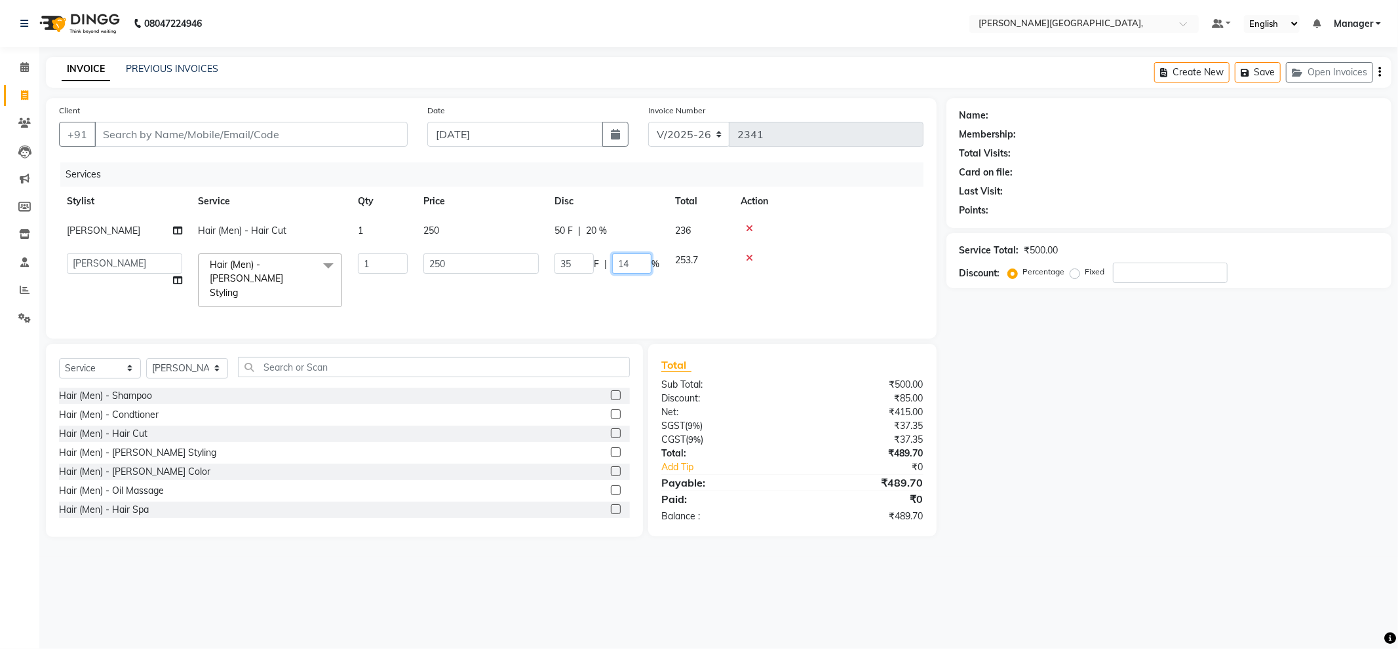
click at [638, 261] on input "14" at bounding box center [631, 264] width 39 height 20
type input "1"
type input "16"
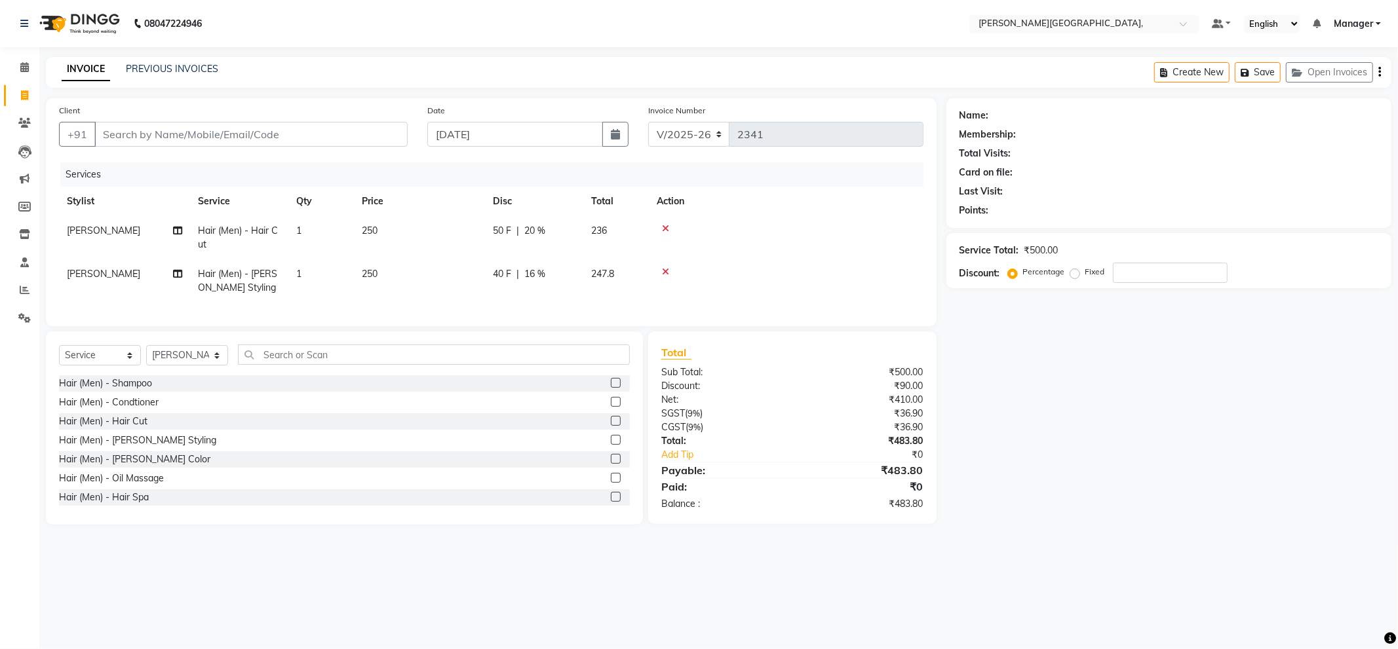
click at [834, 261] on td at bounding box center [786, 281] width 275 height 43
click at [537, 274] on span "16 %" at bounding box center [534, 274] width 21 height 14
select select "89498"
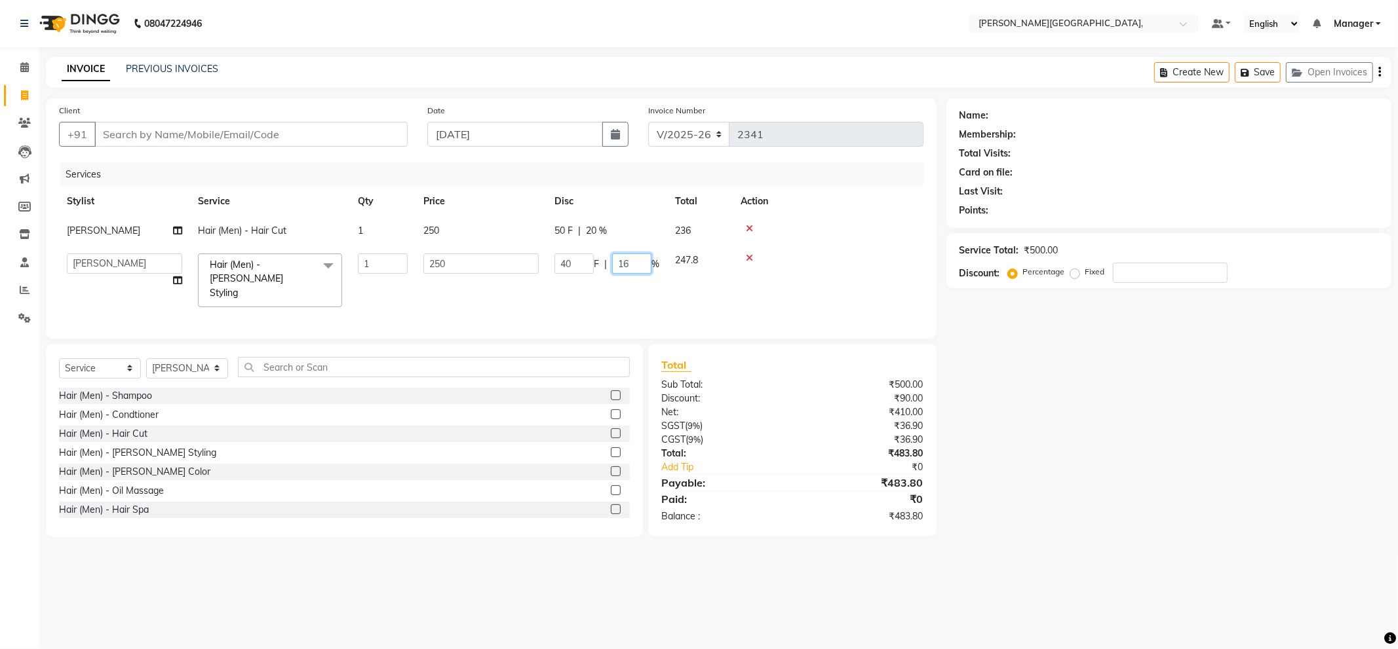
click at [634, 267] on input "16" at bounding box center [631, 264] width 39 height 20
type input "1"
type input "17"
click at [841, 265] on td at bounding box center [828, 280] width 191 height 69
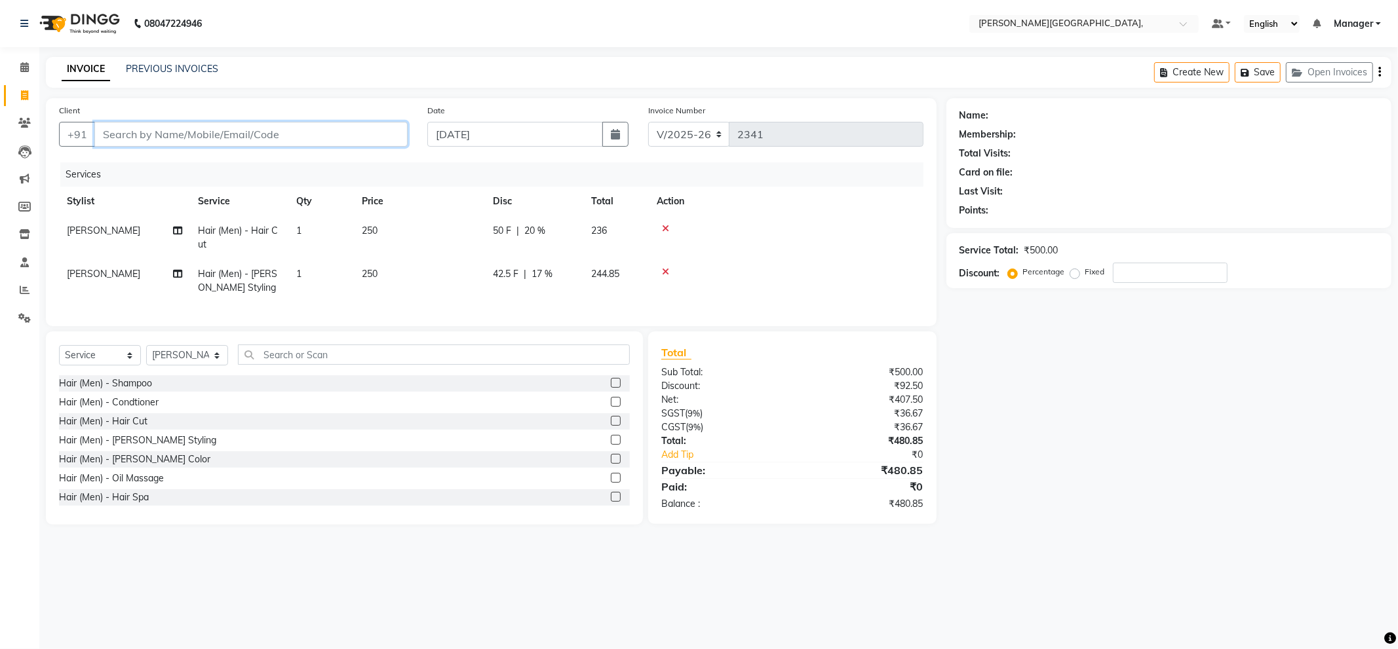
click at [336, 132] on input "Client" at bounding box center [250, 134] width 313 height 25
type input "9"
type input "0"
type input "8800243467"
click at [362, 134] on span "Add Client" at bounding box center [374, 134] width 52 height 13
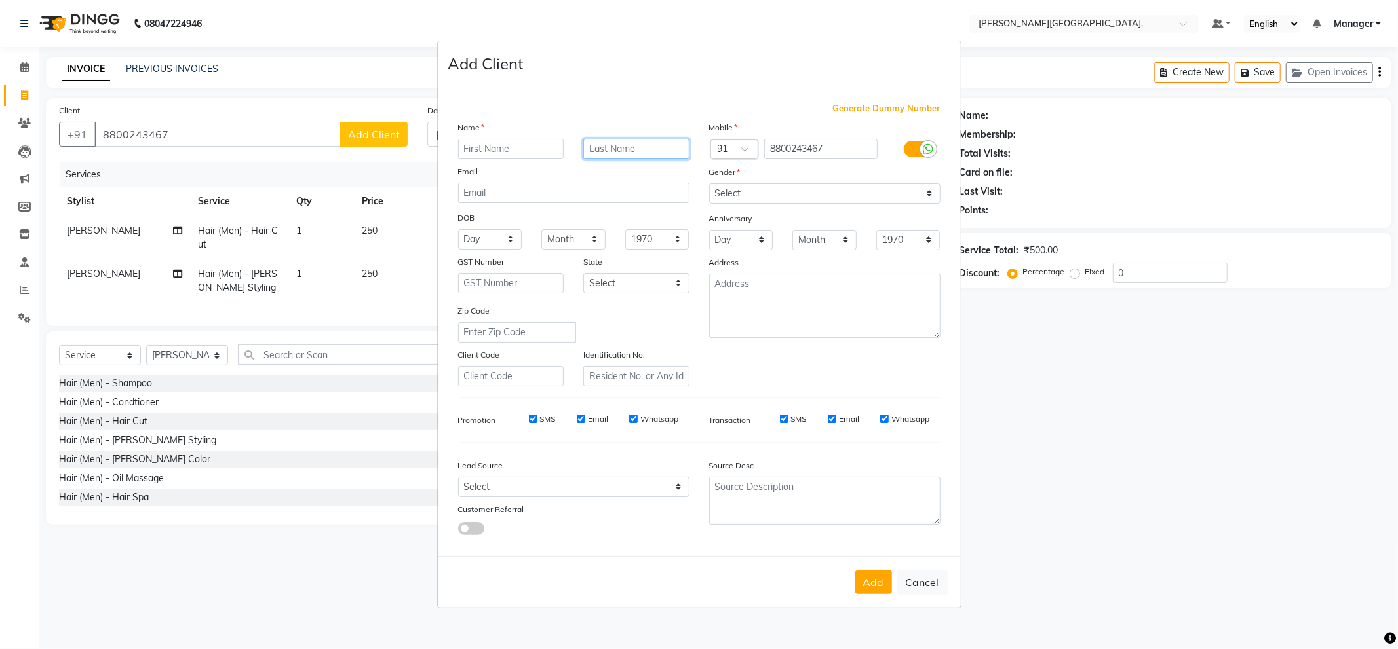
click at [621, 152] on input "text" at bounding box center [636, 149] width 106 height 20
click at [523, 141] on input "text" at bounding box center [511, 149] width 106 height 20
type input "sir"
click at [631, 155] on input "text" at bounding box center [636, 149] width 106 height 20
click at [872, 580] on button "Add" at bounding box center [873, 583] width 37 height 24
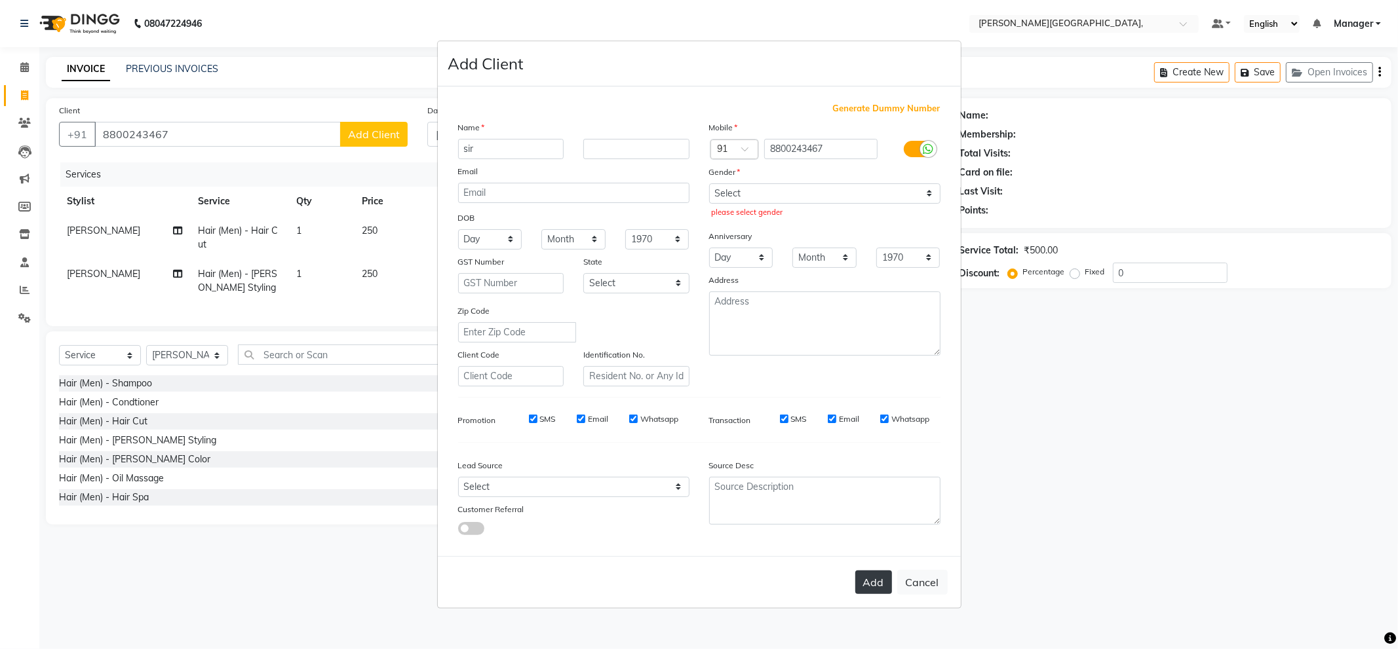
click at [875, 574] on button "Add" at bounding box center [873, 583] width 37 height 24
click at [878, 584] on button "Add" at bounding box center [873, 583] width 37 height 24
click at [763, 191] on select "Select [DEMOGRAPHIC_DATA] [DEMOGRAPHIC_DATA] Other Prefer Not To Say" at bounding box center [824, 193] width 231 height 20
select select "[DEMOGRAPHIC_DATA]"
click at [709, 183] on select "Select [DEMOGRAPHIC_DATA] [DEMOGRAPHIC_DATA] Other Prefer Not To Say" at bounding box center [824, 193] width 231 height 20
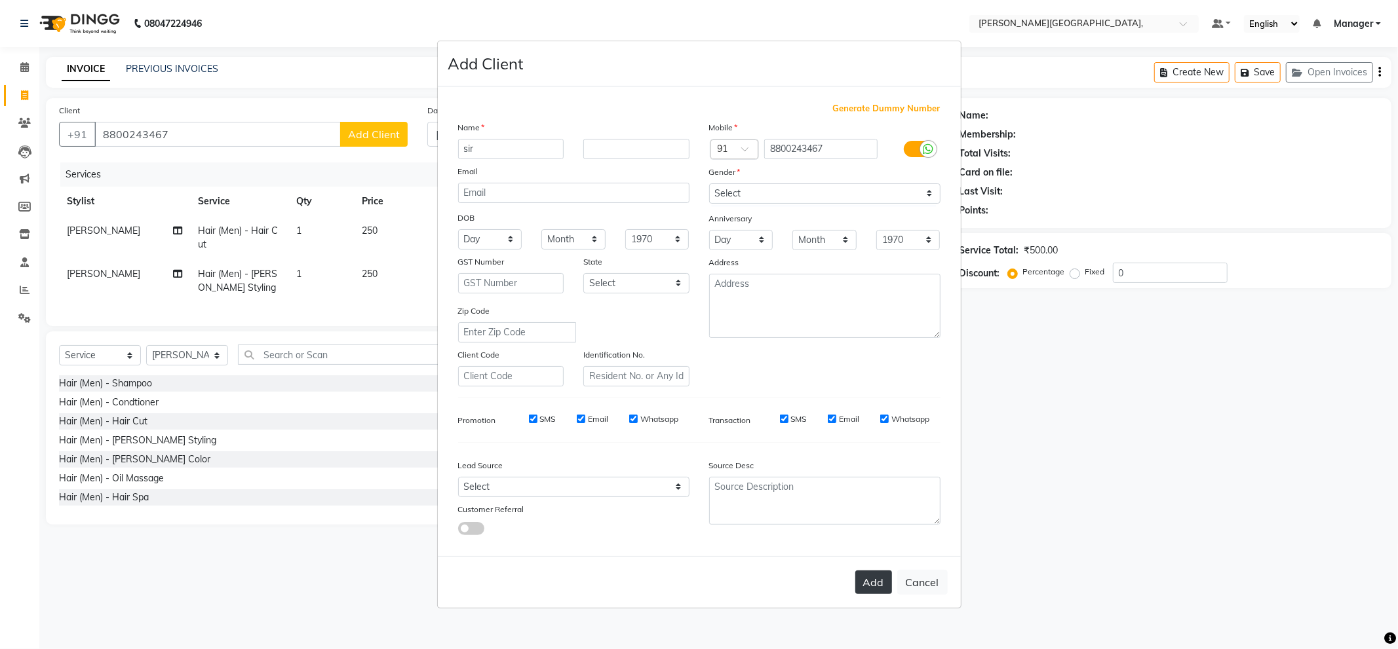
click at [875, 585] on button "Add" at bounding box center [873, 583] width 37 height 24
select select
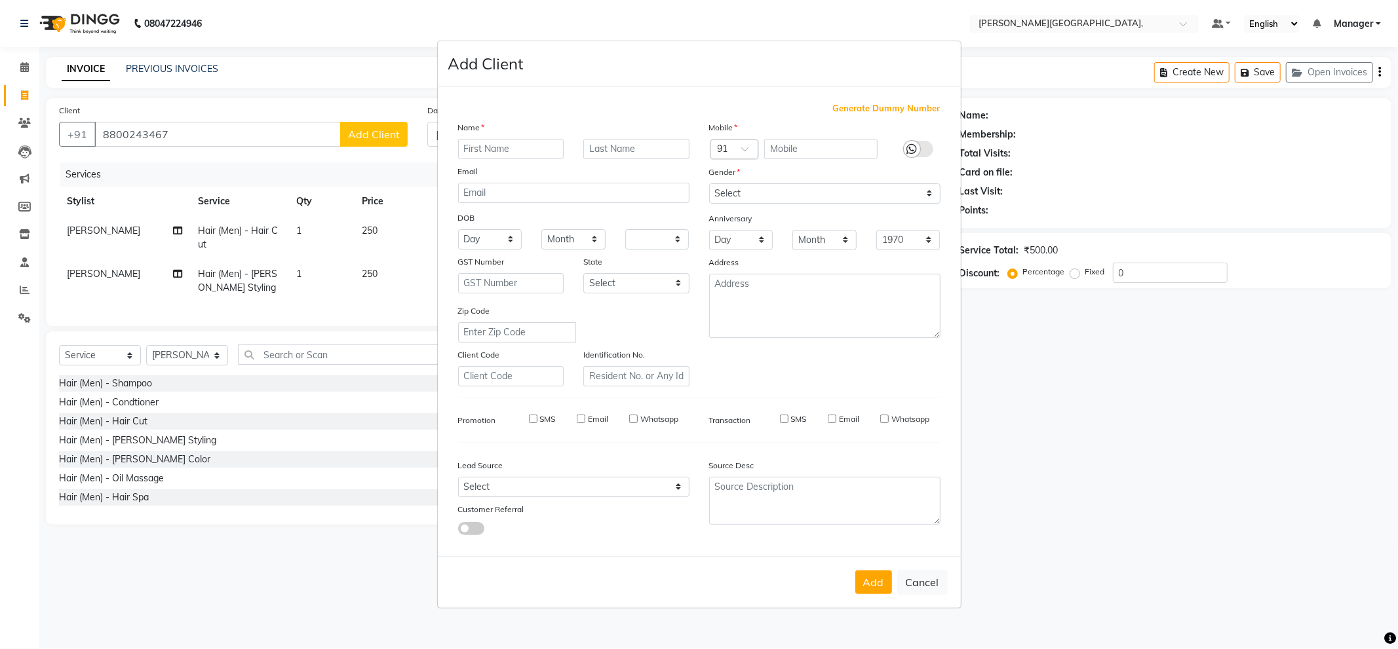
select select
checkbox input "false"
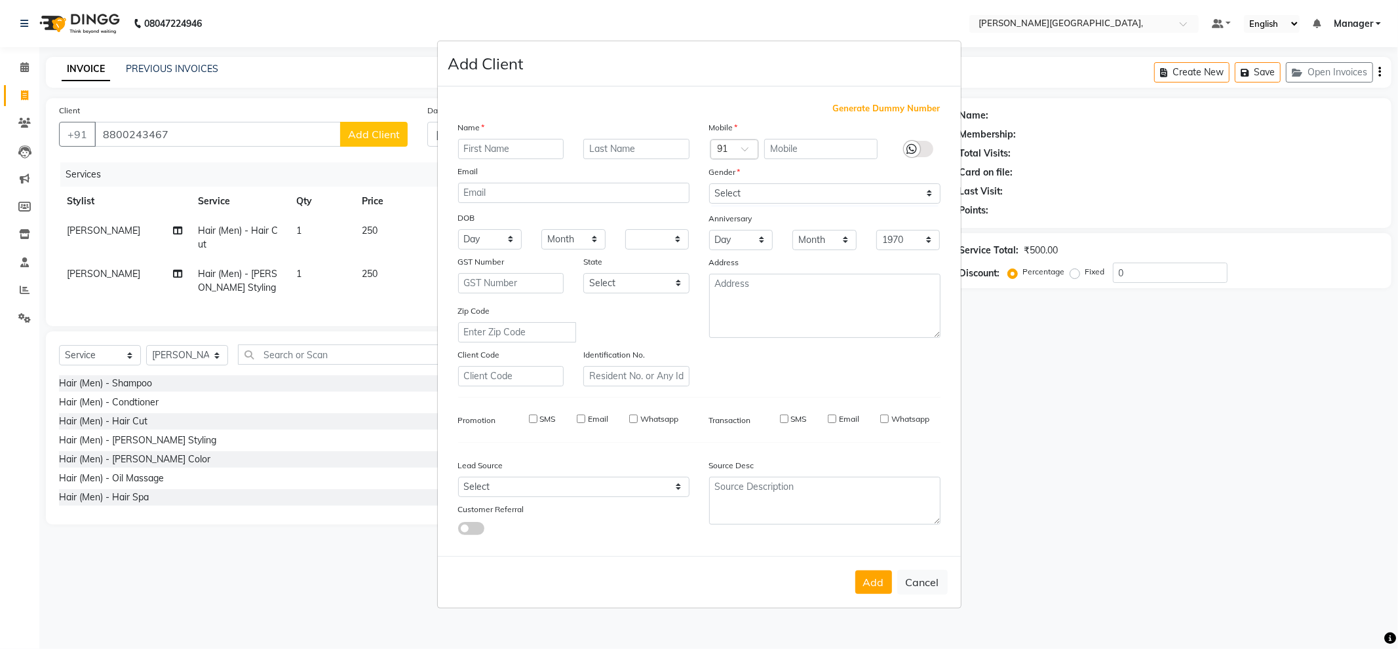
checkbox input "false"
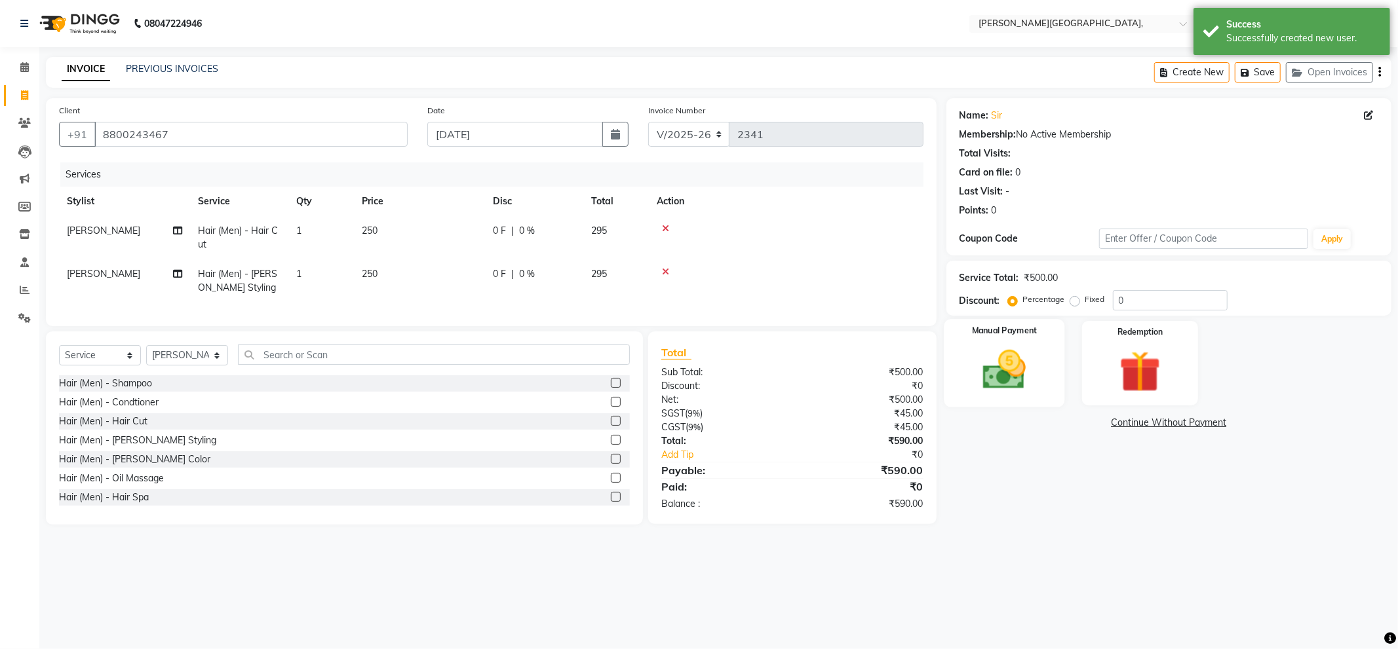
click at [1016, 370] on img at bounding box center [1004, 370] width 70 height 50
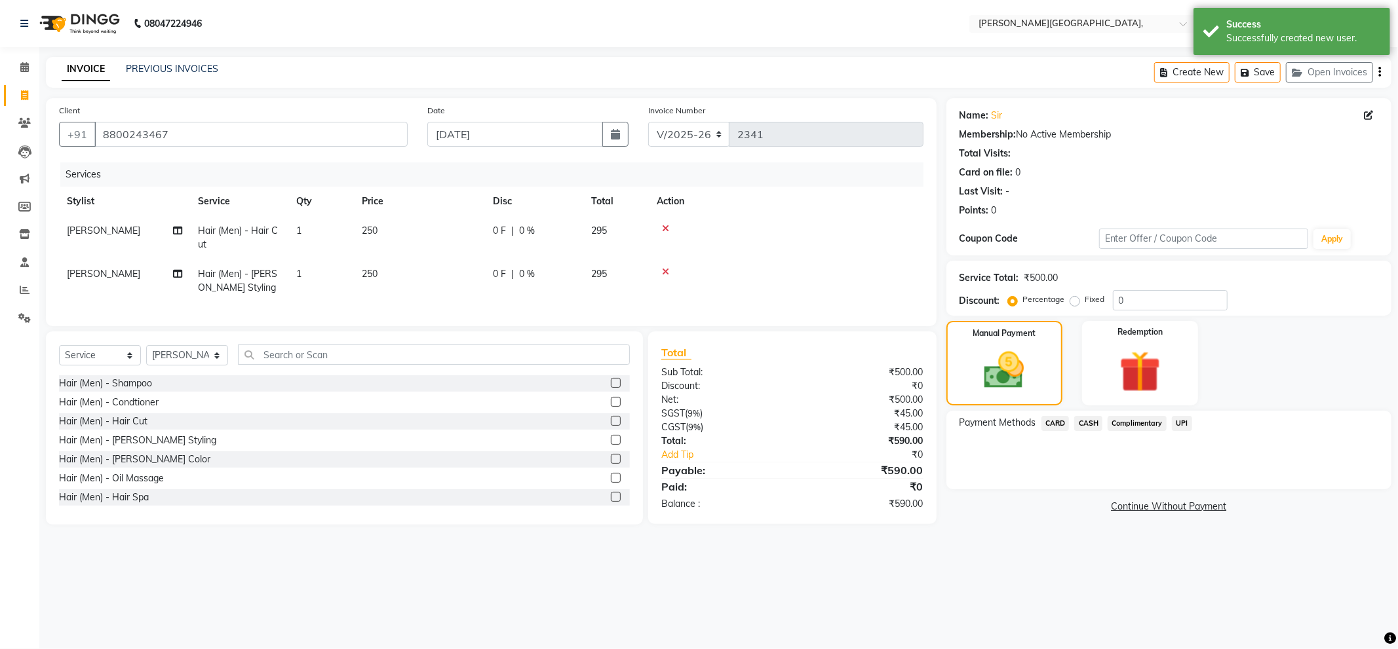
click at [1090, 423] on span "CASH" at bounding box center [1088, 423] width 28 height 15
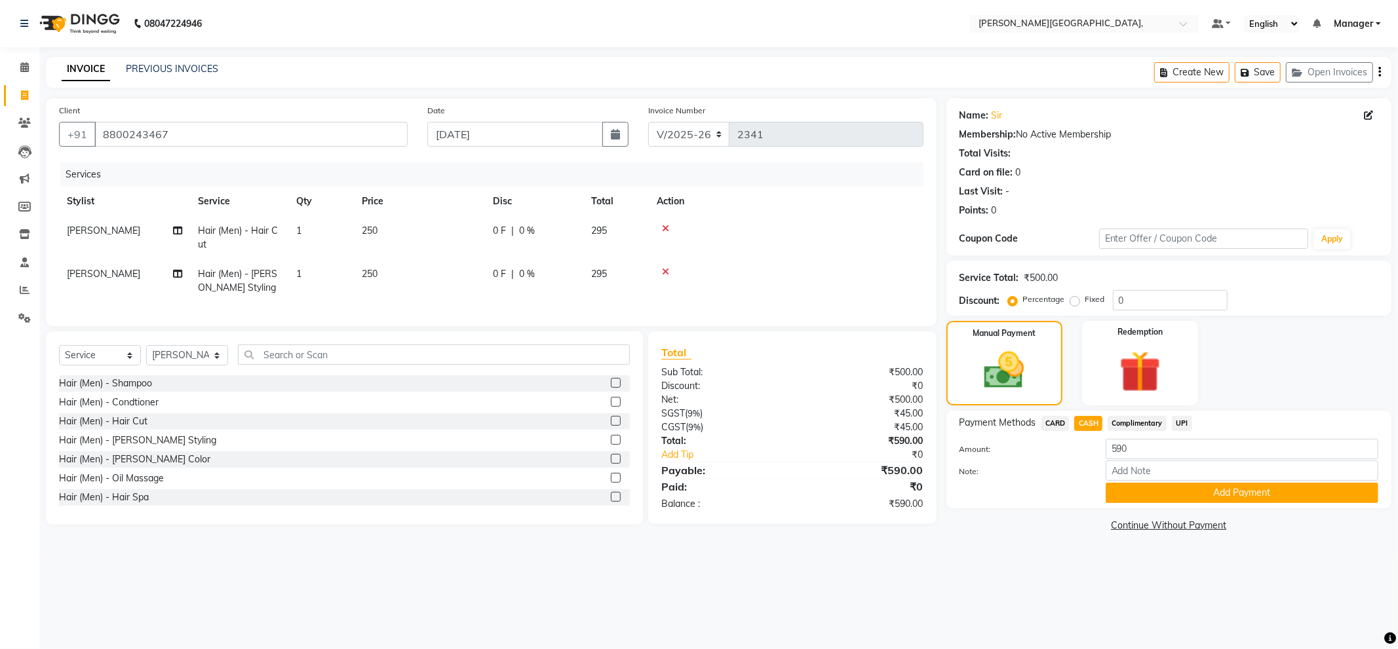
click at [527, 228] on span "0 %" at bounding box center [527, 231] width 16 height 14
select select "89498"
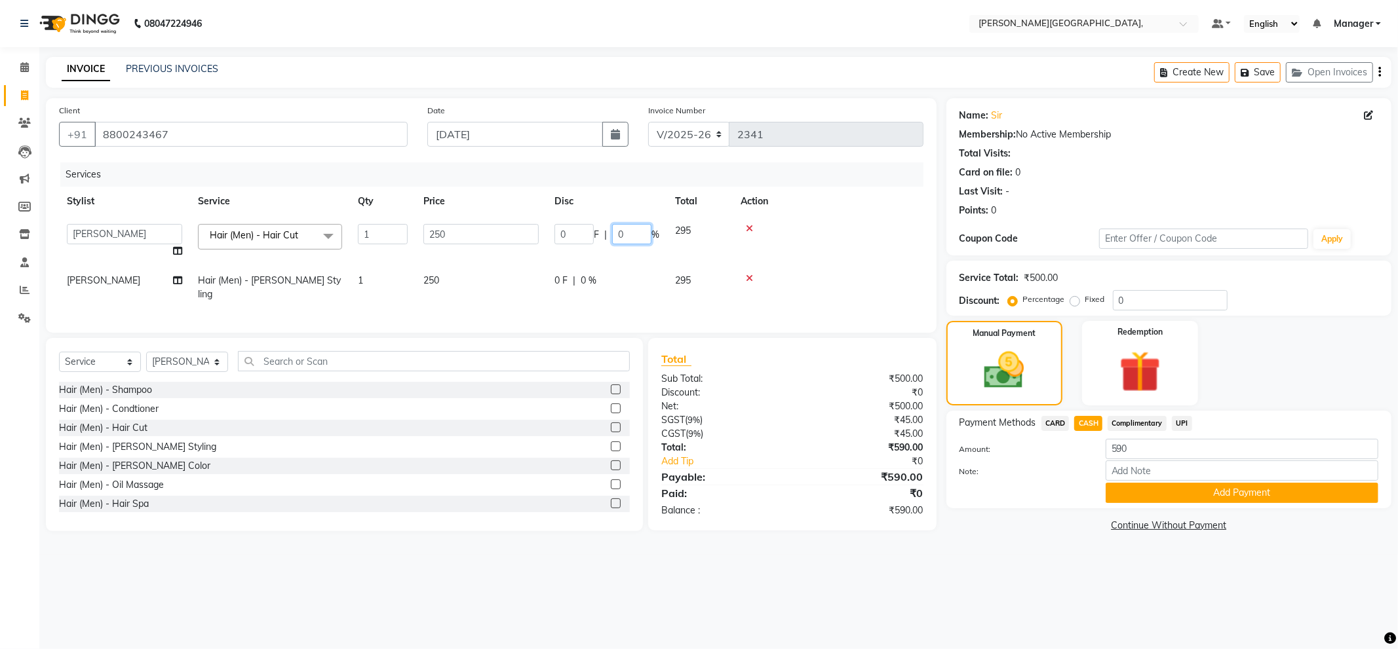
click at [636, 236] on input "0" at bounding box center [631, 234] width 39 height 20
type input "20"
click at [788, 233] on td at bounding box center [828, 241] width 191 height 50
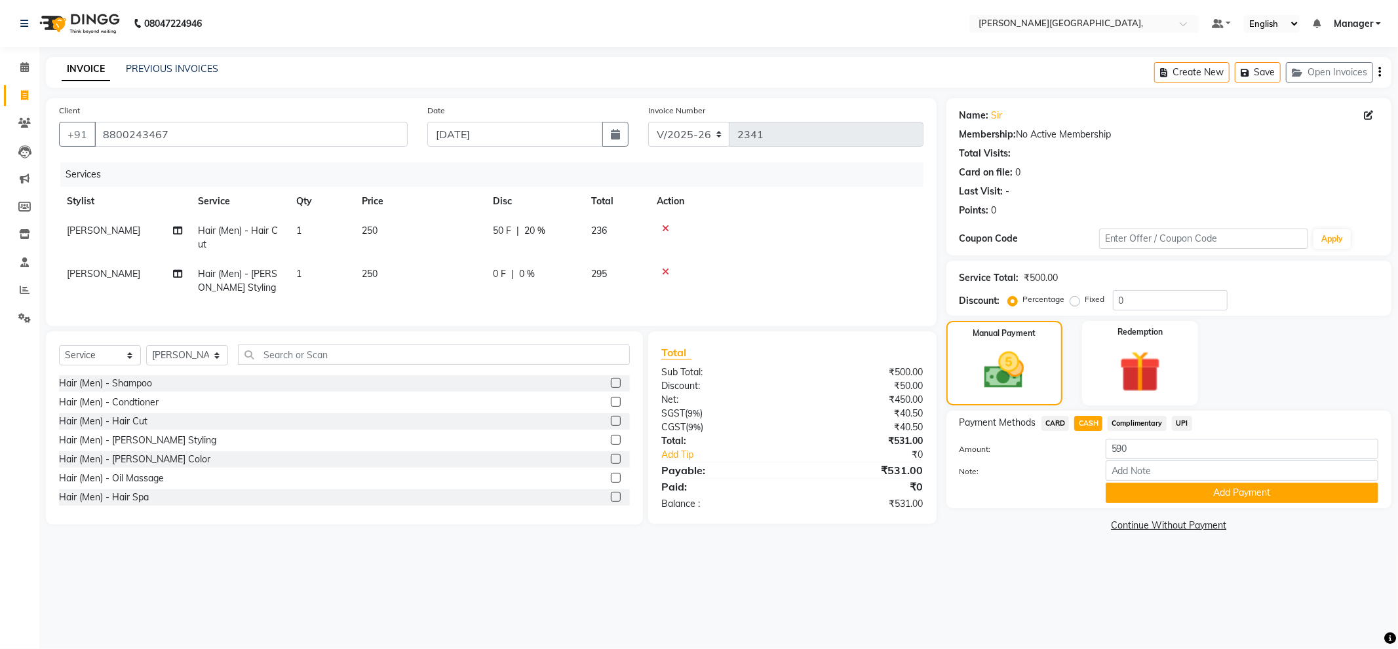
click at [527, 274] on span "0 %" at bounding box center [527, 274] width 16 height 14
select select "89498"
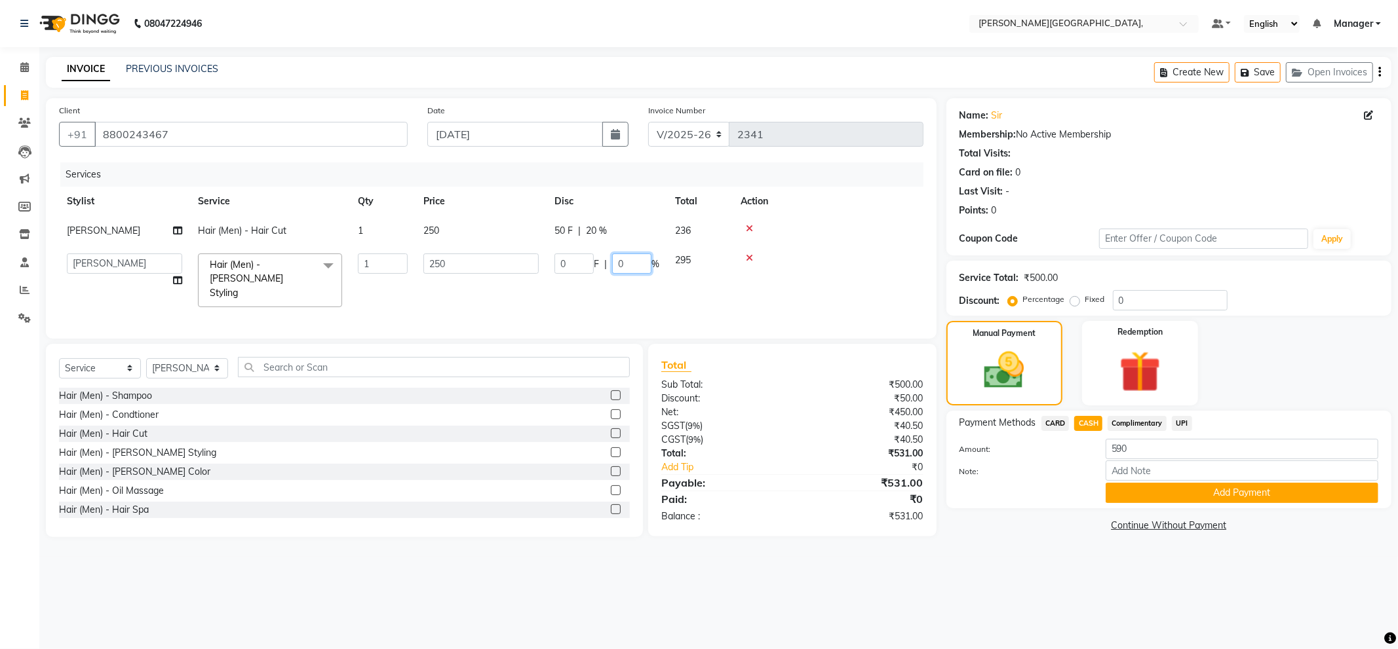
click at [630, 260] on input "0" at bounding box center [631, 264] width 39 height 20
type input "17"
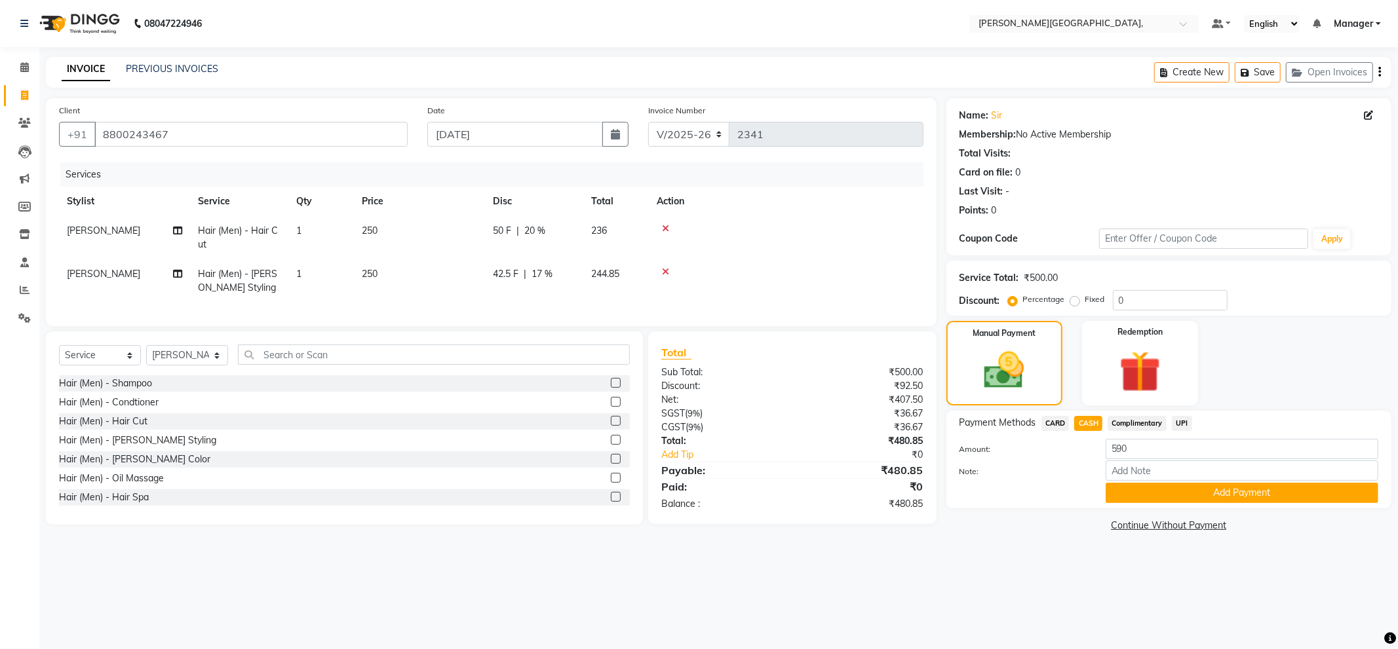
click at [841, 254] on tbody "[PERSON_NAME] Hair (Men) - Hair Cut 1 250 50 F | 20 % 236 [PERSON_NAME] Hair (M…" at bounding box center [491, 259] width 864 height 87
click at [1010, 350] on img at bounding box center [1004, 371] width 68 height 48
click at [1056, 425] on span "CARD" at bounding box center [1055, 423] width 28 height 15
type input "480.85"
click at [1089, 418] on span "CASH" at bounding box center [1088, 423] width 28 height 15
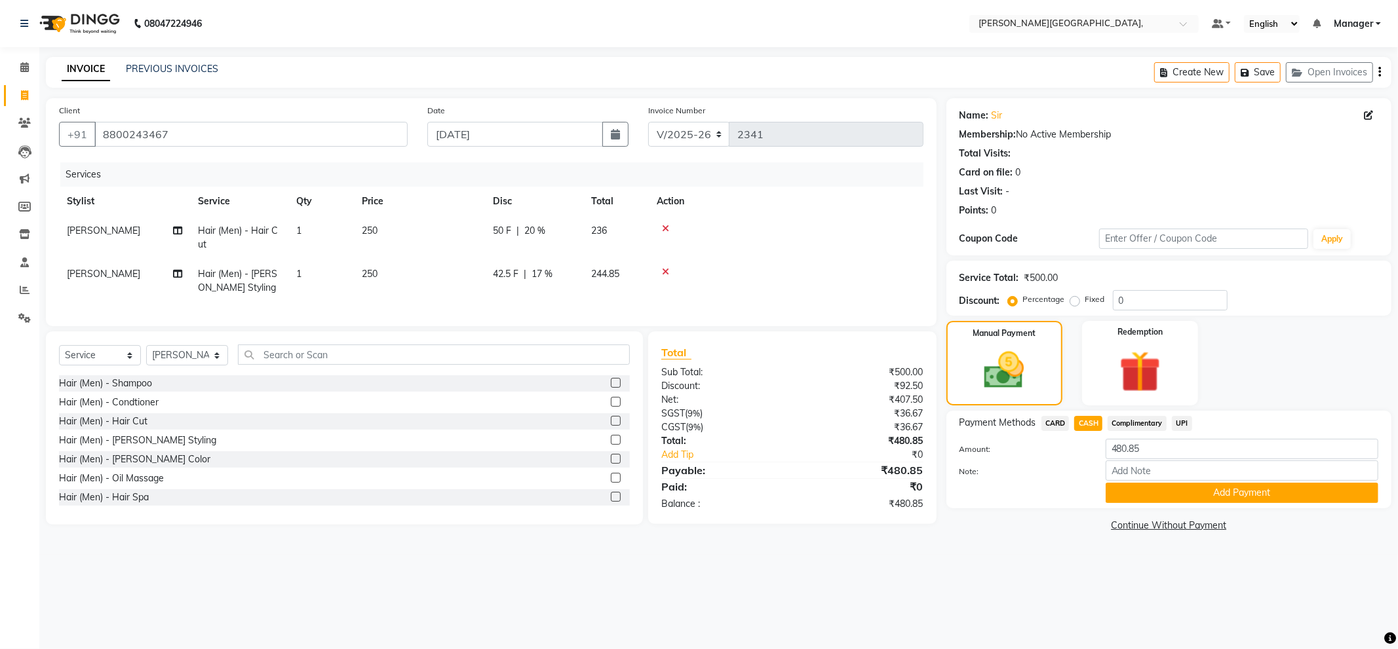
click at [1085, 424] on span "CASH" at bounding box center [1088, 423] width 28 height 15
click at [1250, 486] on button "Add Payment" at bounding box center [1242, 493] width 273 height 20
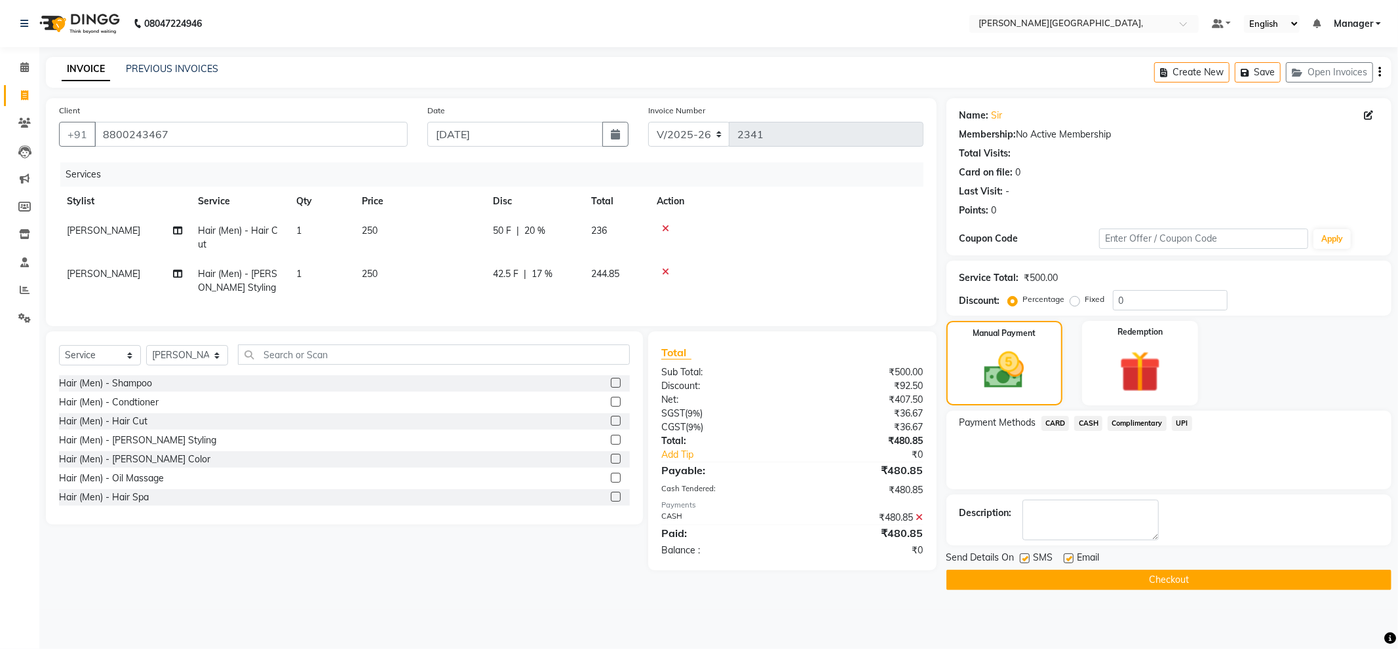
click at [1216, 584] on button "Checkout" at bounding box center [1168, 580] width 445 height 20
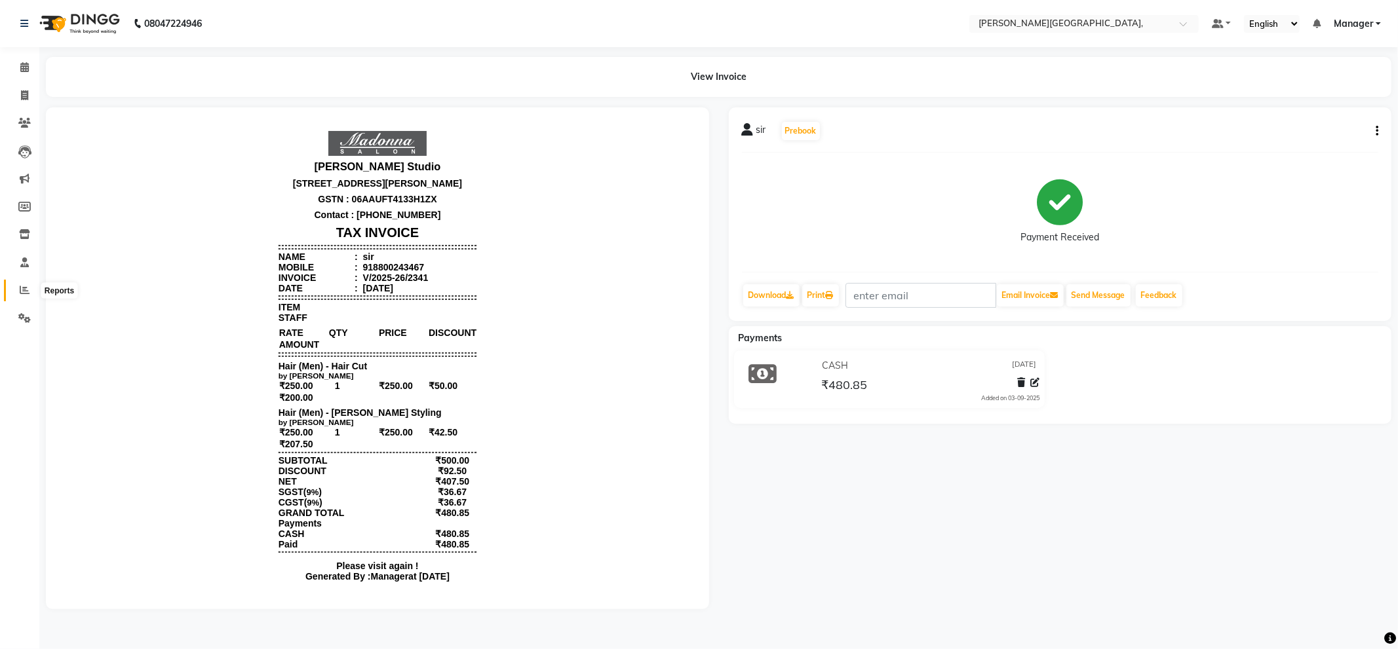
click at [27, 293] on icon at bounding box center [25, 290] width 10 height 10
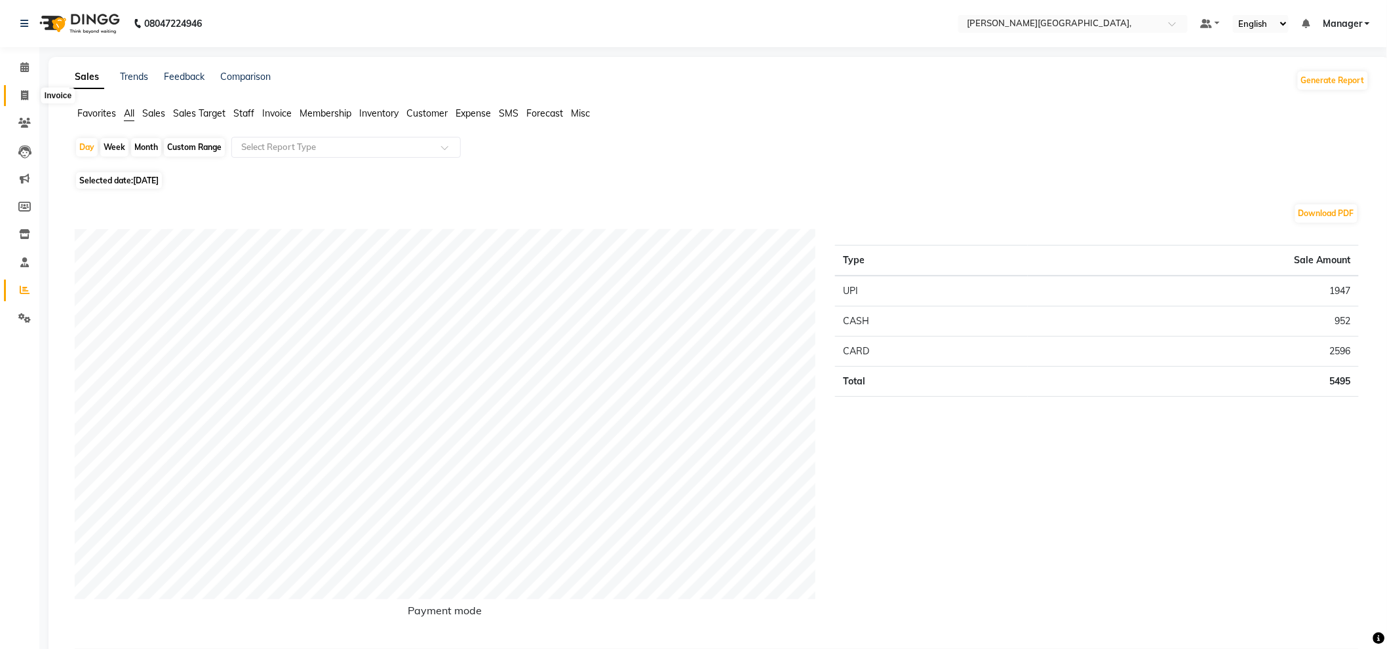
click at [22, 97] on icon at bounding box center [24, 95] width 7 height 10
select select "service"
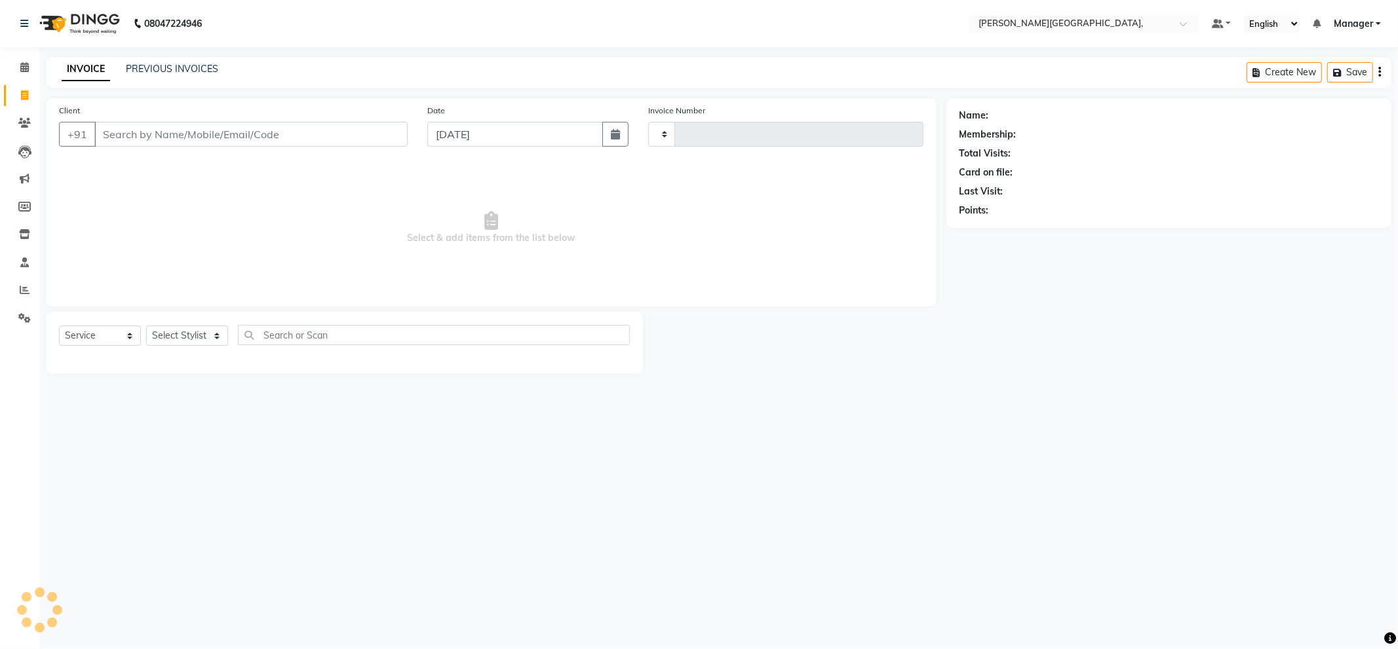
type input "2342"
select select "6483"
click at [183, 331] on select "Select Stylist [PERSON_NAME] [PERSON_NAME] gungun nails Manager [PERSON_NAME]" at bounding box center [187, 336] width 82 height 20
select select "83621"
click at [146, 326] on select "Select Stylist [PERSON_NAME] [PERSON_NAME] gungun nails Manager [PERSON_NAME]" at bounding box center [187, 336] width 82 height 20
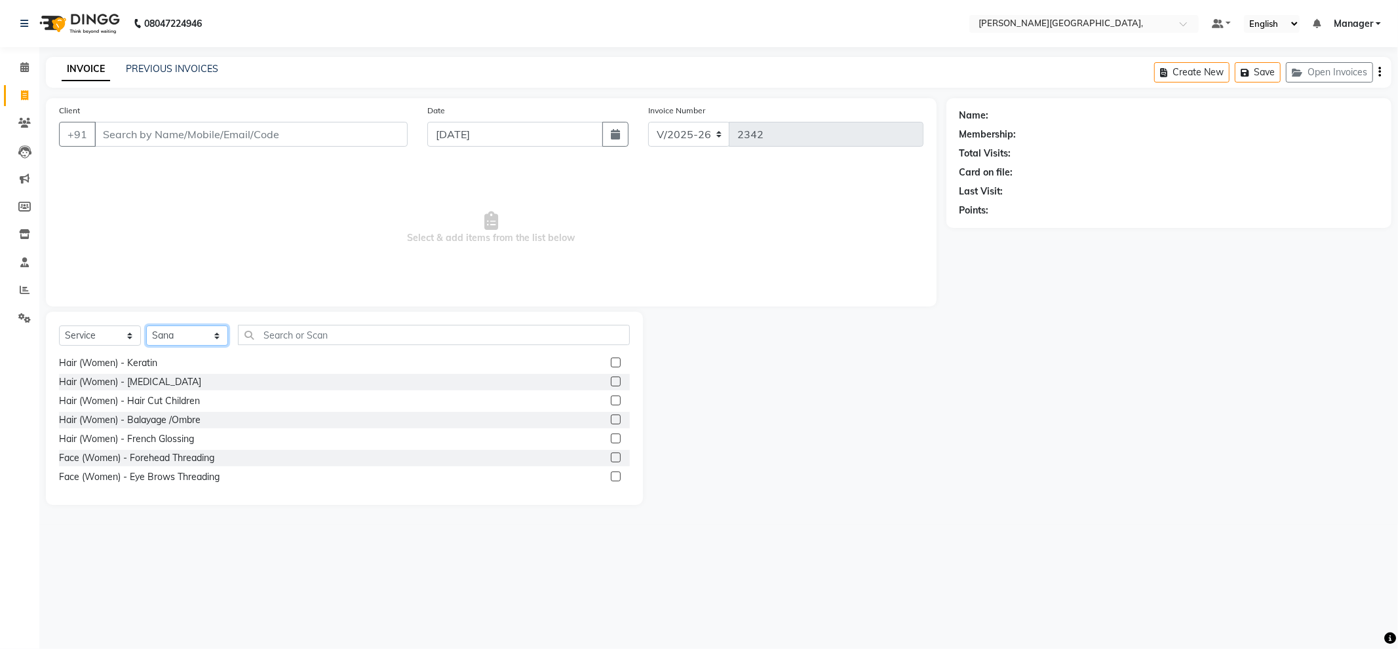
scroll to position [1383, 0]
click at [611, 443] on label at bounding box center [616, 443] width 10 height 10
click at [611, 443] on input "checkbox" at bounding box center [615, 444] width 9 height 9
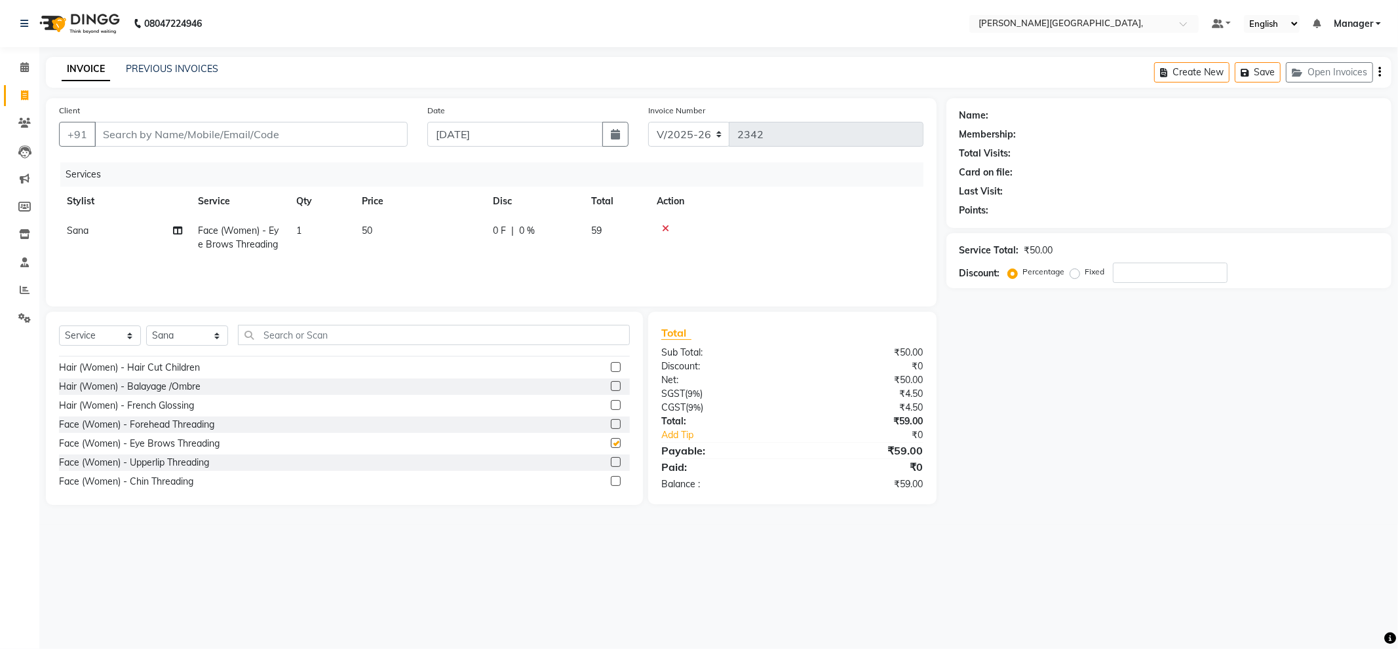
checkbox input "false"
click at [558, 385] on div "Hair (Women) - Balayage /Ombre" at bounding box center [344, 387] width 571 height 16
click at [305, 231] on td "1" at bounding box center [321, 237] width 66 height 43
select select "83621"
click at [393, 237] on input "1" at bounding box center [383, 234] width 50 height 20
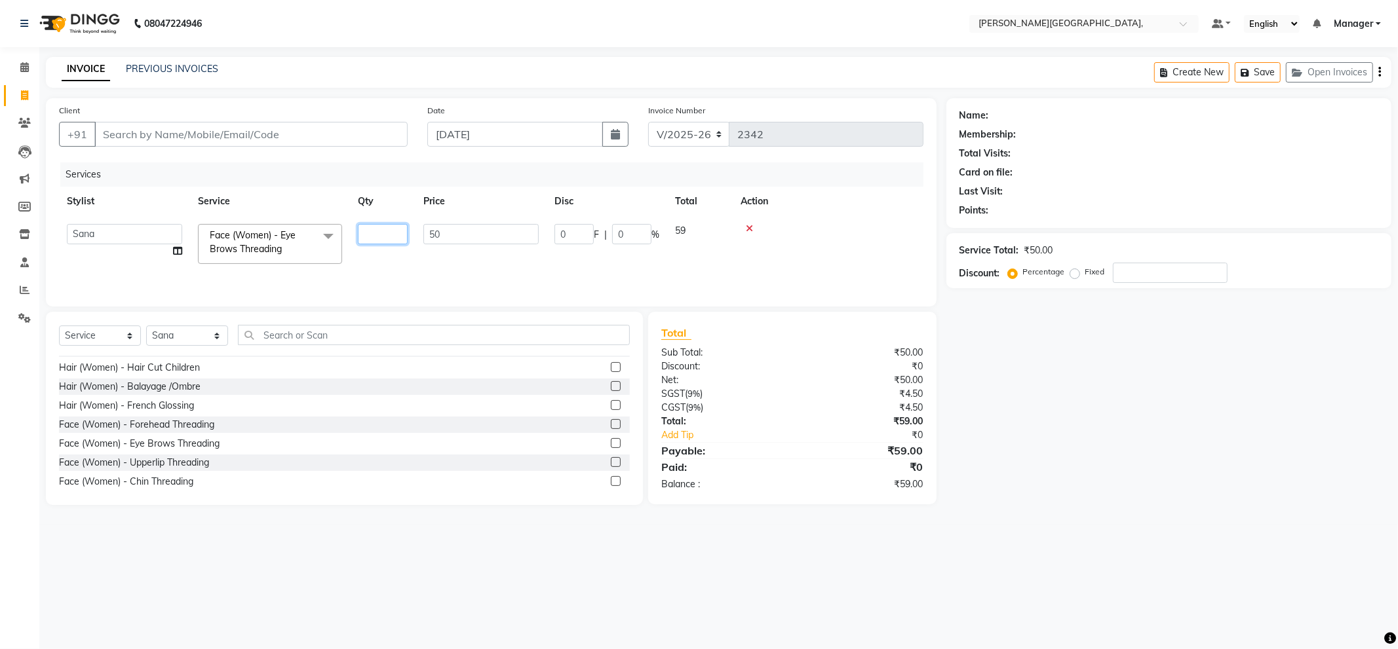
type input "2"
click at [369, 175] on div "Services" at bounding box center [496, 175] width 873 height 24
click at [102, 333] on select "Select Service Product Membership Package Voucher Prepaid Gift Card" at bounding box center [100, 336] width 82 height 20
select select "P"
click at [59, 326] on select "Select Service Product Membership Package Voucher Prepaid Gift Card" at bounding box center [100, 336] width 82 height 20
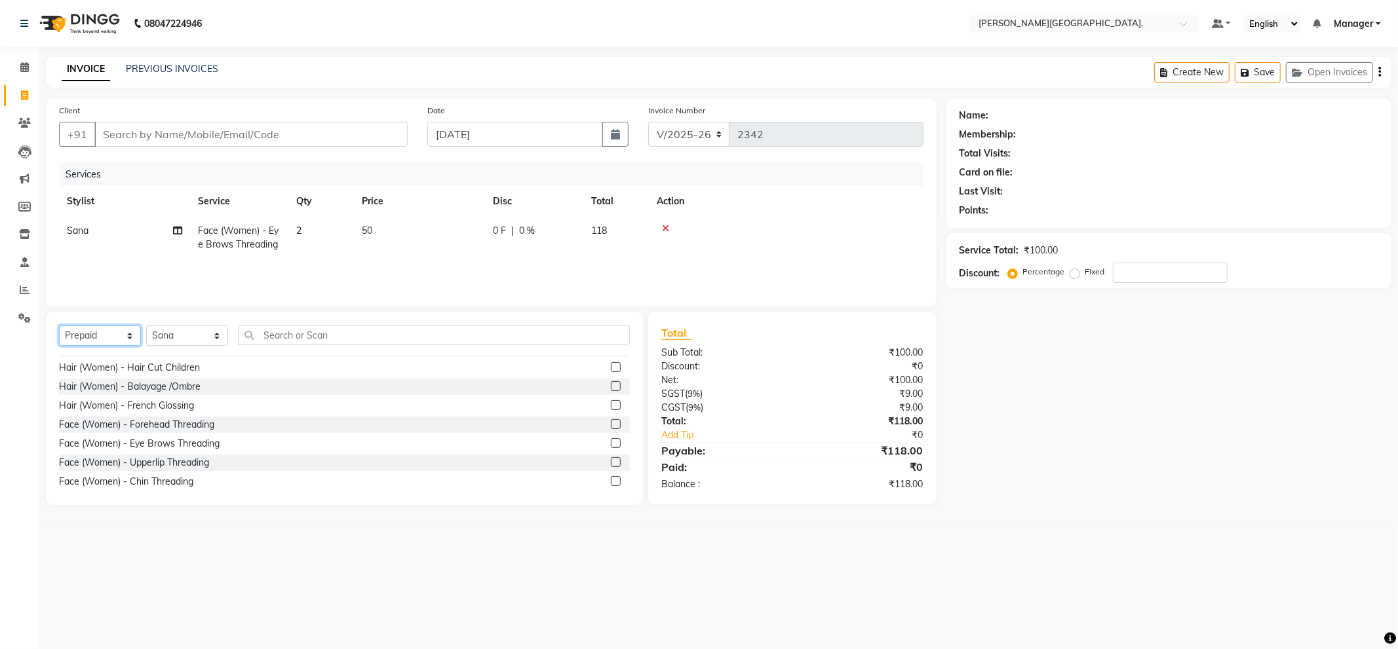
scroll to position [153, 0]
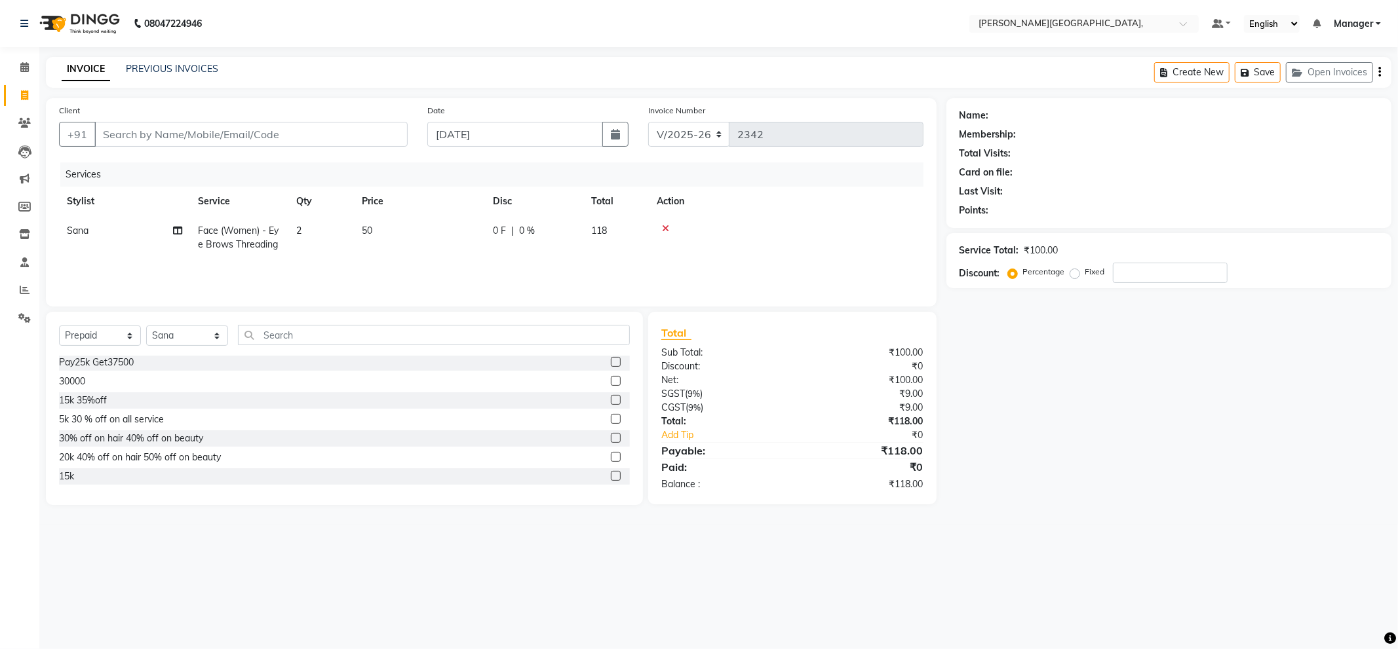
click at [667, 230] on icon at bounding box center [665, 228] width 7 height 9
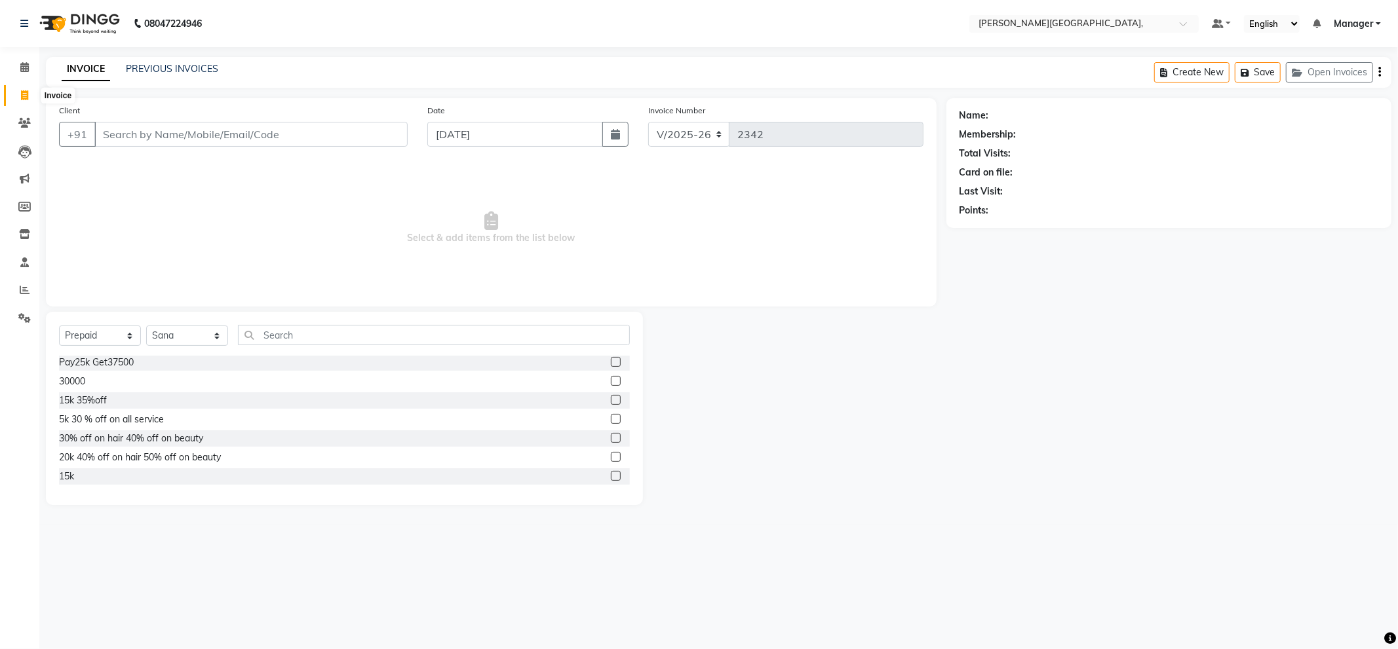
click at [24, 97] on icon at bounding box center [24, 95] width 7 height 10
select select "service"
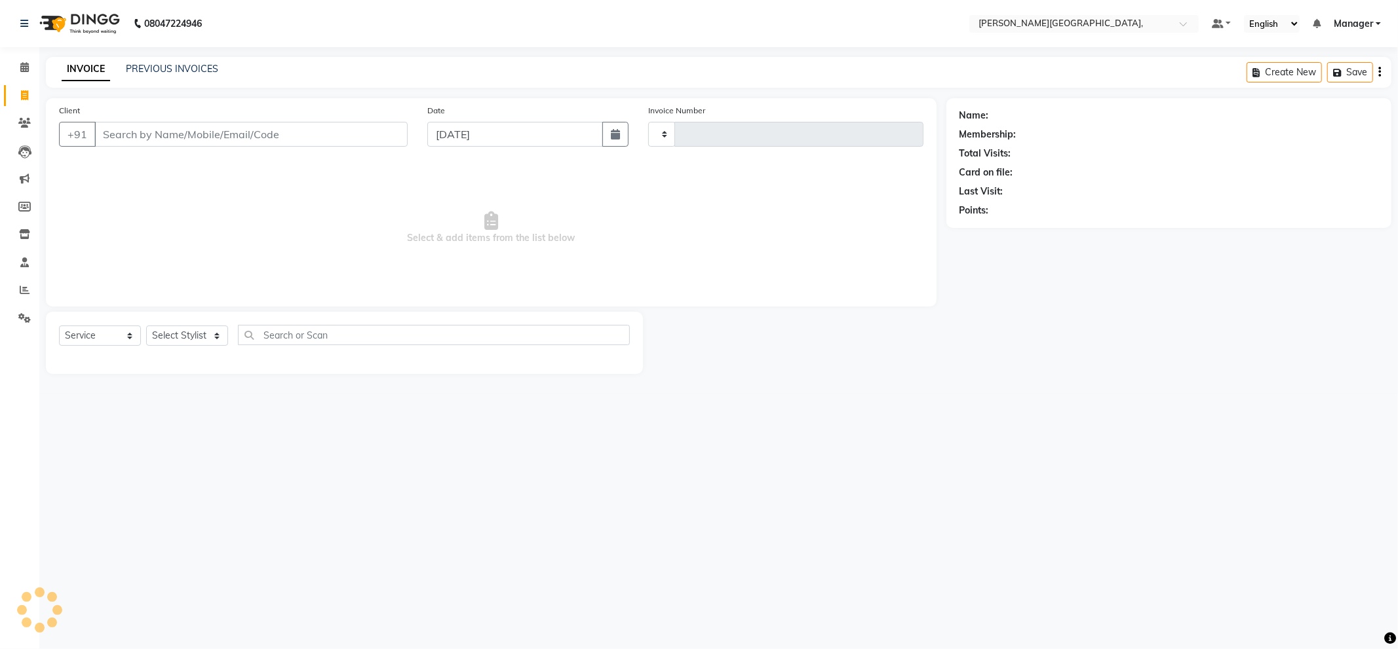
type input "2342"
select select "6483"
drag, startPoint x: 24, startPoint y: 97, endPoint x: 439, endPoint y: 192, distance: 425.6
click at [439, 192] on span "Select & add items from the list below" at bounding box center [491, 228] width 864 height 131
click at [100, 330] on select "Select Service Product Membership Package Voucher Prepaid Gift Card" at bounding box center [100, 336] width 82 height 20
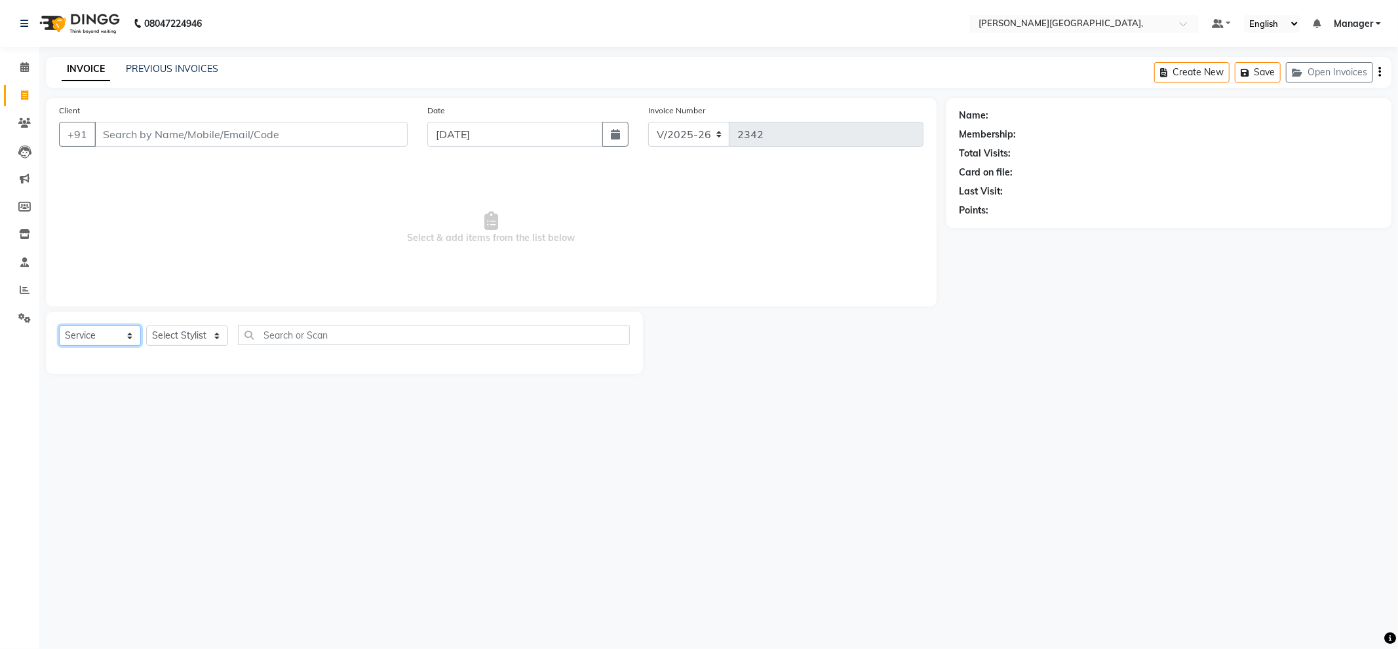
select select "P"
click at [59, 326] on select "Select Service Product Membership Package Voucher Prepaid Gift Card" at bounding box center [100, 336] width 82 height 20
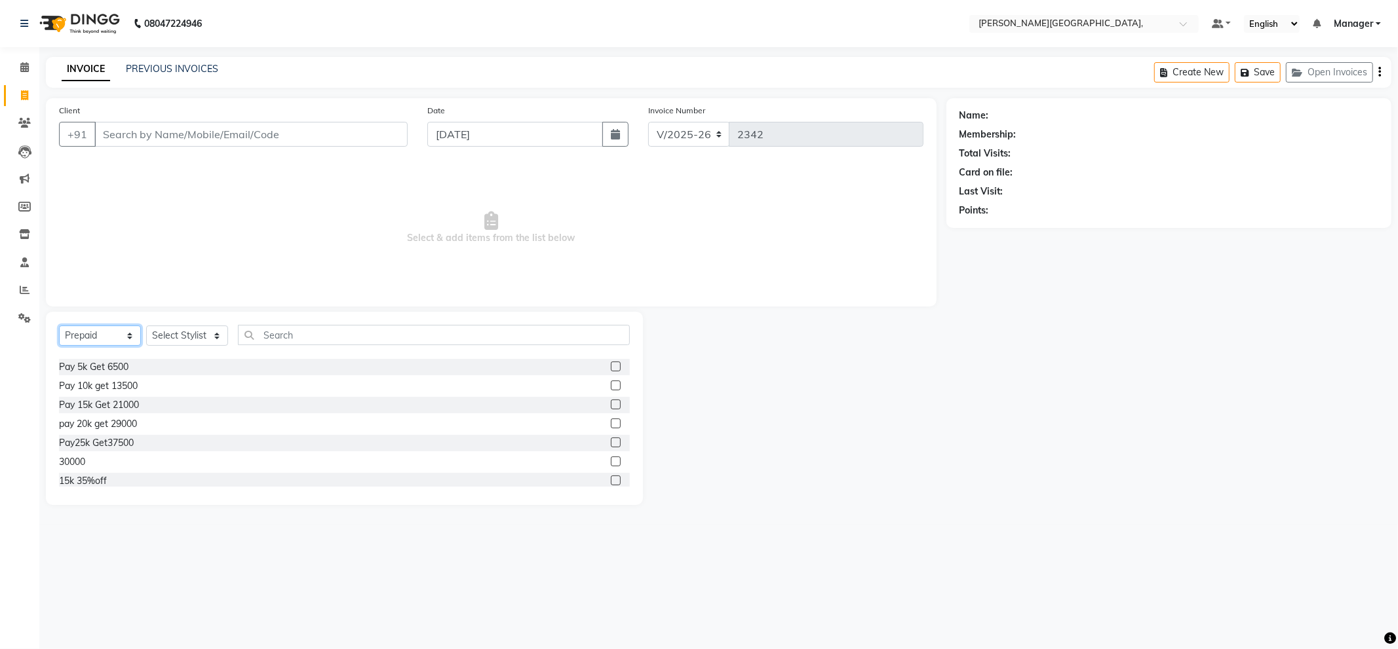
scroll to position [145, 0]
click at [188, 336] on select "Select Stylist [PERSON_NAME] [PERSON_NAME] gungun nails Manager [PERSON_NAME]" at bounding box center [187, 336] width 82 height 20
select select "83621"
click at [146, 326] on select "Select Stylist [PERSON_NAME] [PERSON_NAME] gungun nails Manager [PERSON_NAME]" at bounding box center [187, 336] width 82 height 20
click at [105, 334] on select "Select Service Product Membership Package Voucher Prepaid Gift Card" at bounding box center [100, 336] width 82 height 20
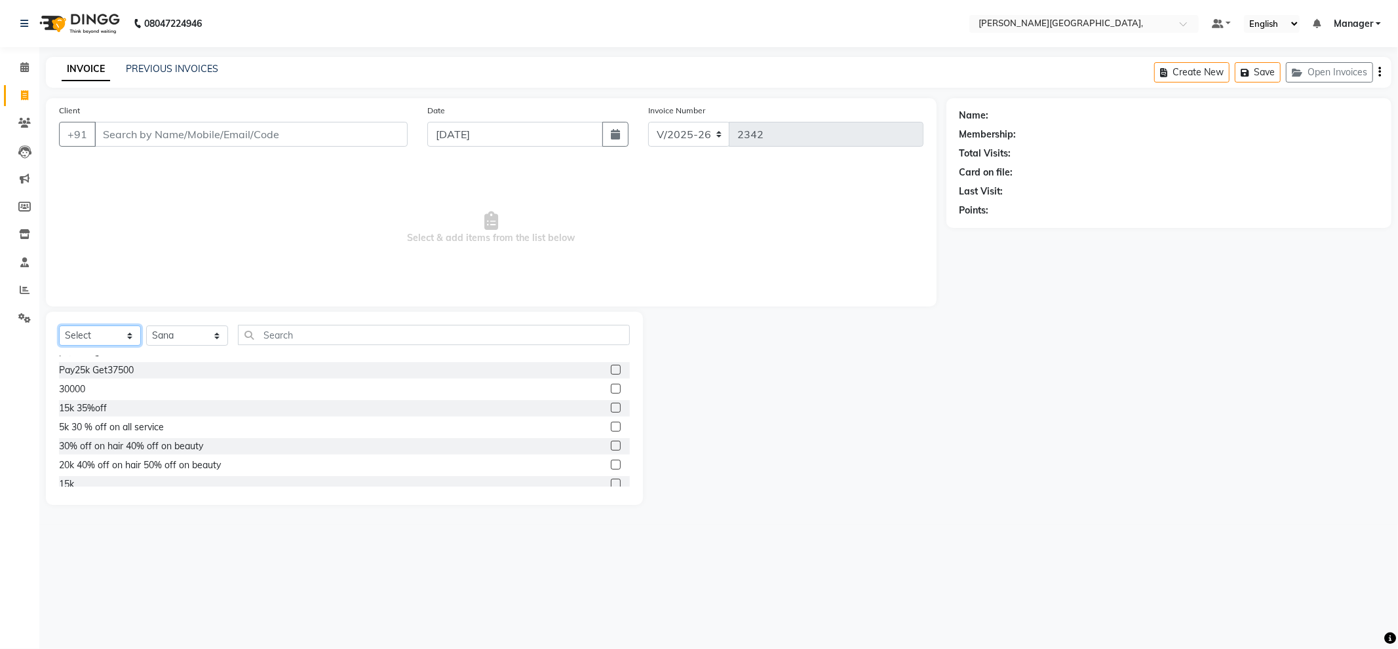
click at [59, 326] on select "Select Service Product Membership Package Voucher Prepaid Gift Card" at bounding box center [100, 336] width 82 height 20
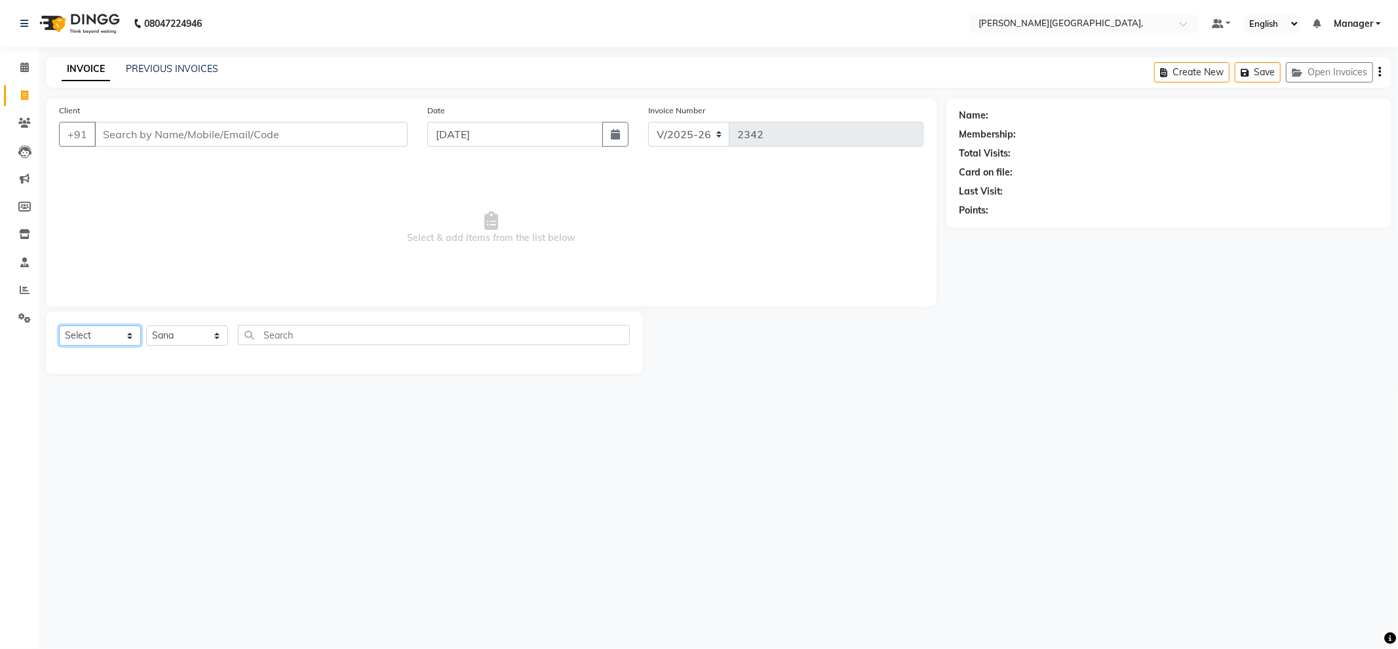
scroll to position [0, 0]
click at [98, 334] on select "Select Service Product Membership Package Voucher Prepaid Gift Card" at bounding box center [100, 336] width 82 height 20
select select "service"
click at [59, 326] on select "Select Service Product Membership Package Voucher Prepaid Gift Card" at bounding box center [100, 336] width 82 height 20
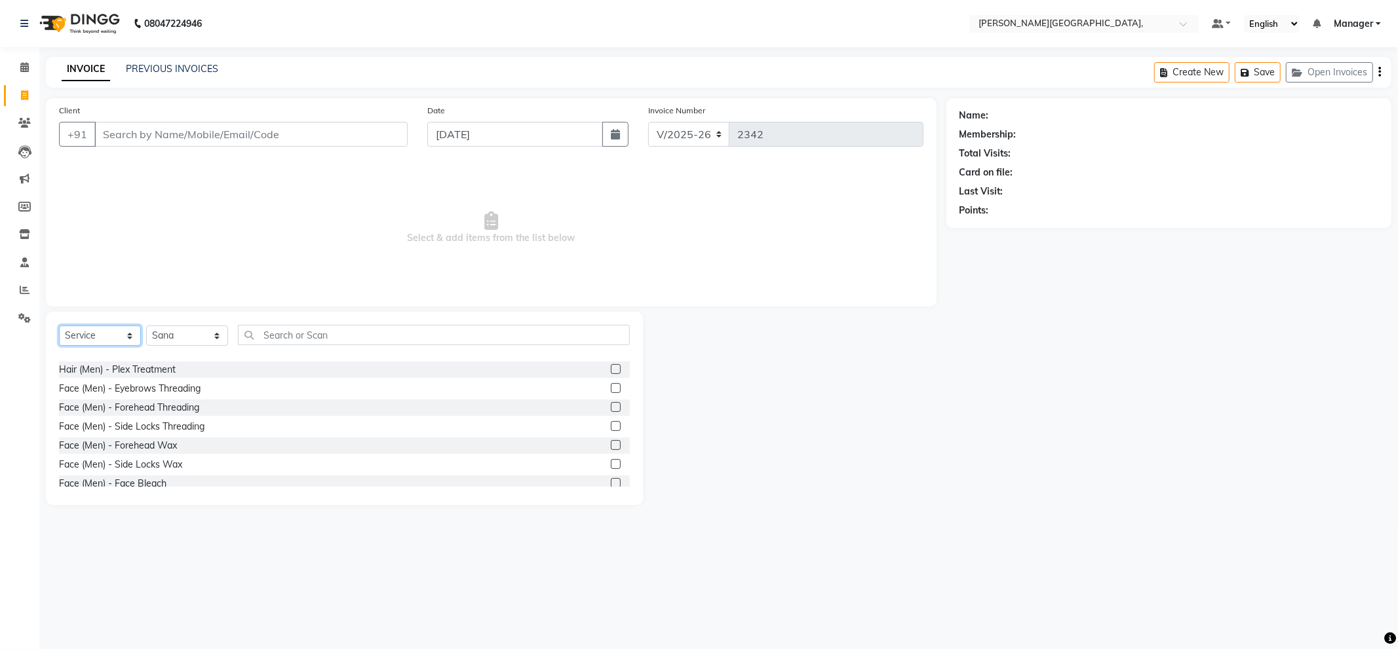
scroll to position [236, 0]
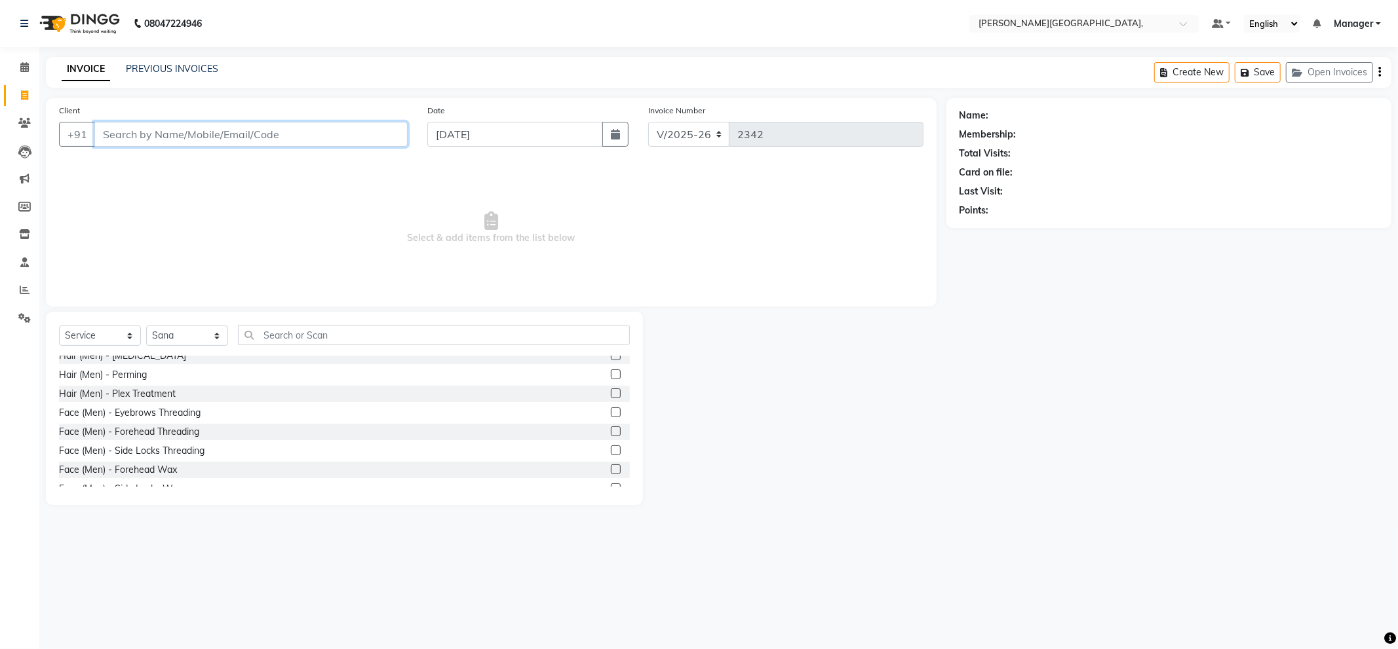
click at [363, 134] on input "Client" at bounding box center [250, 134] width 313 height 25
type input "9953752635"
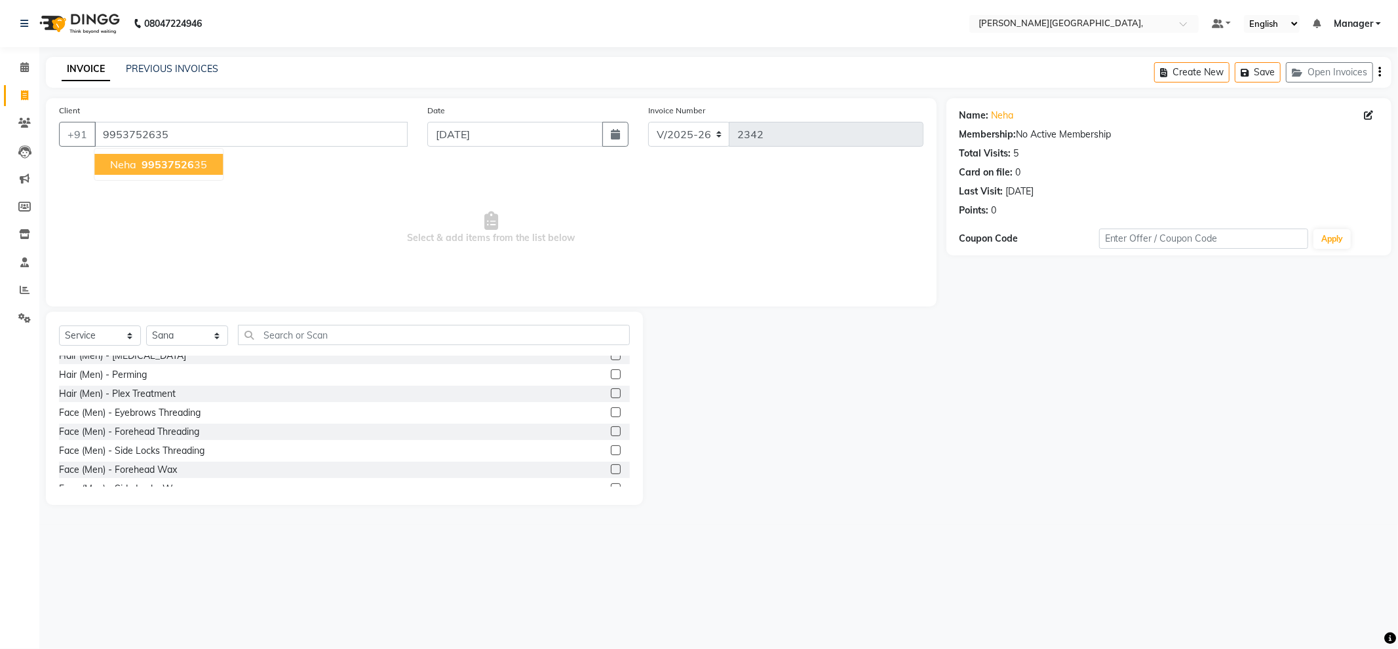
click at [153, 161] on span "99537526" at bounding box center [168, 164] width 52 height 13
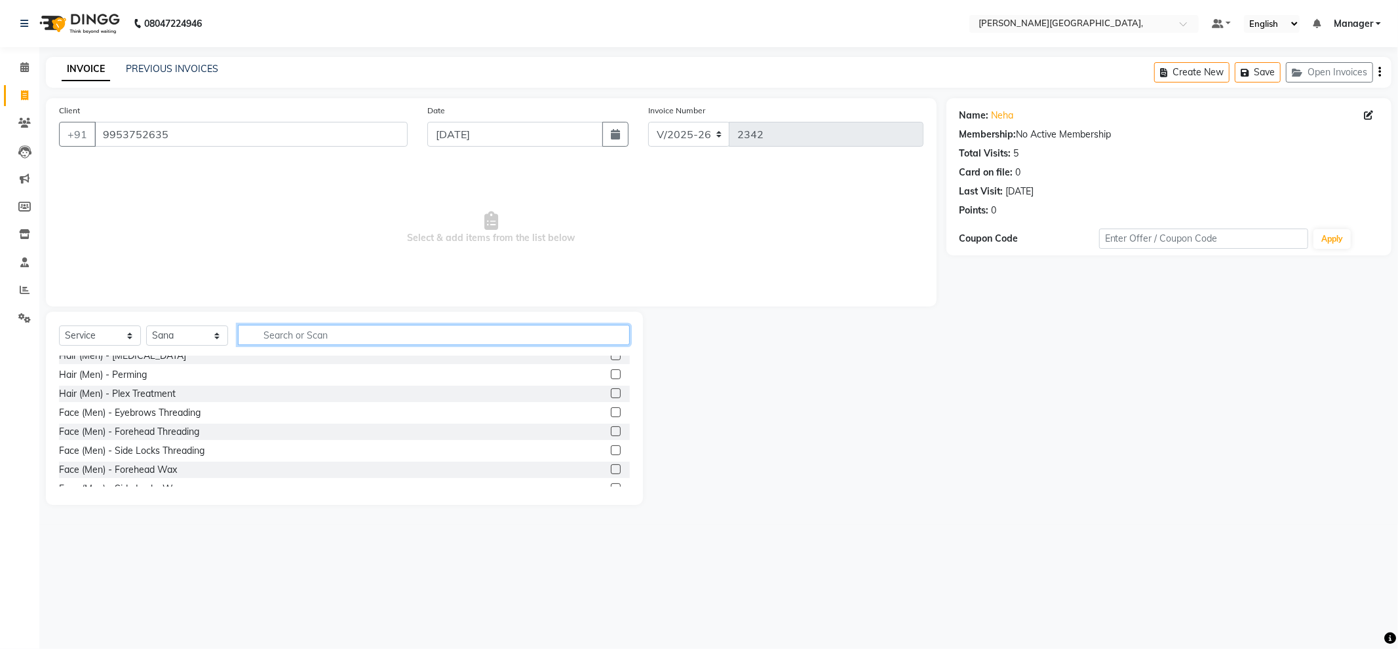
click at [300, 337] on input "text" at bounding box center [434, 335] width 392 height 20
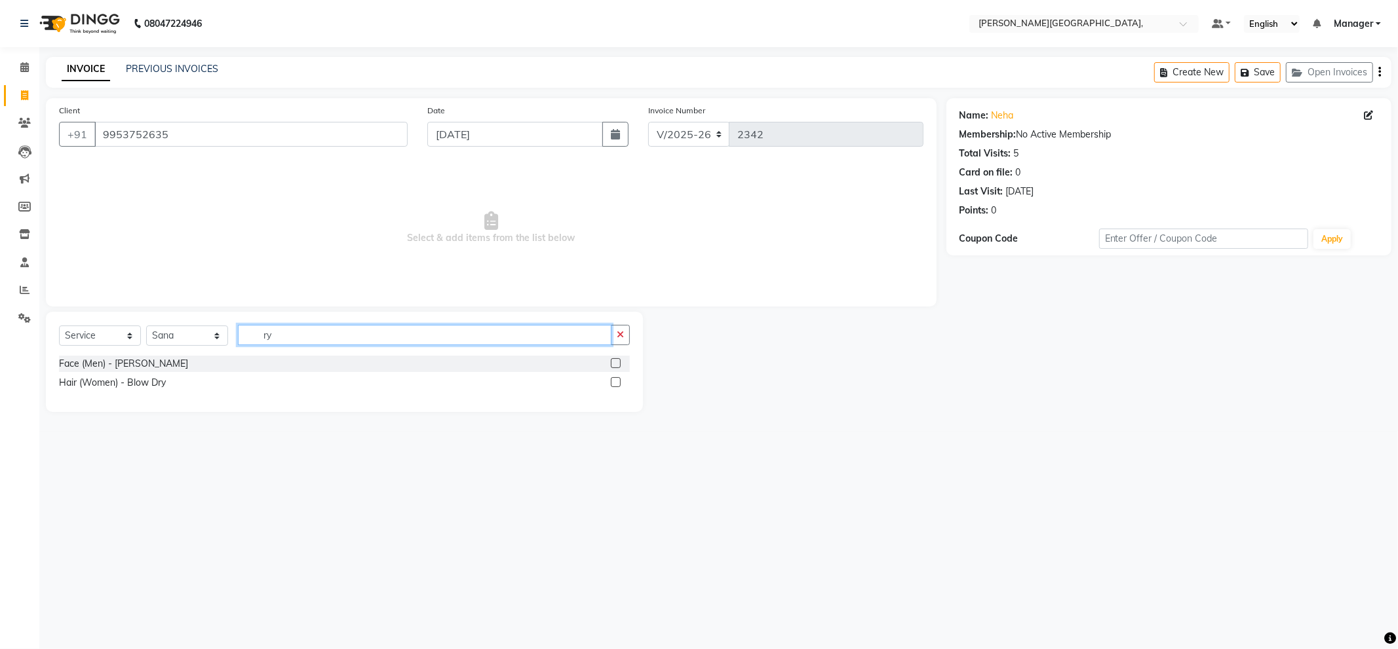
scroll to position [0, 0]
type input "r"
type input "ey"
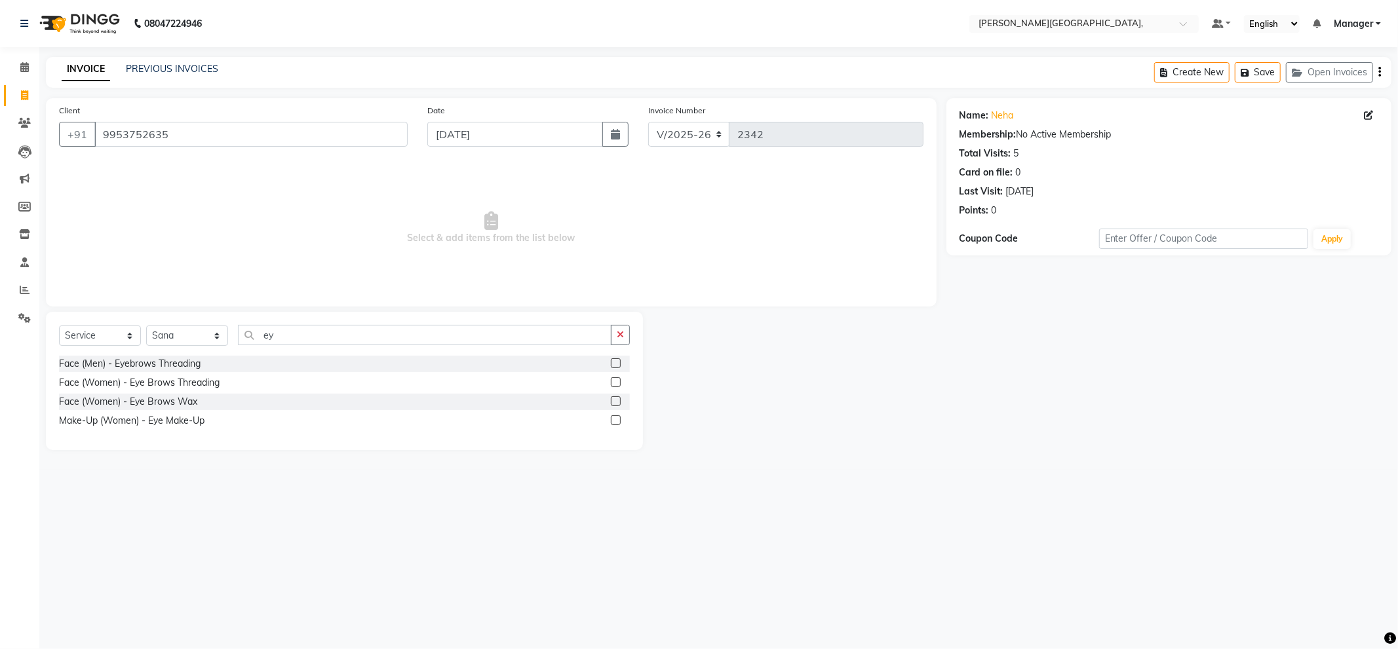
click at [618, 362] on label at bounding box center [616, 363] width 10 height 10
click at [618, 362] on input "checkbox" at bounding box center [615, 364] width 9 height 9
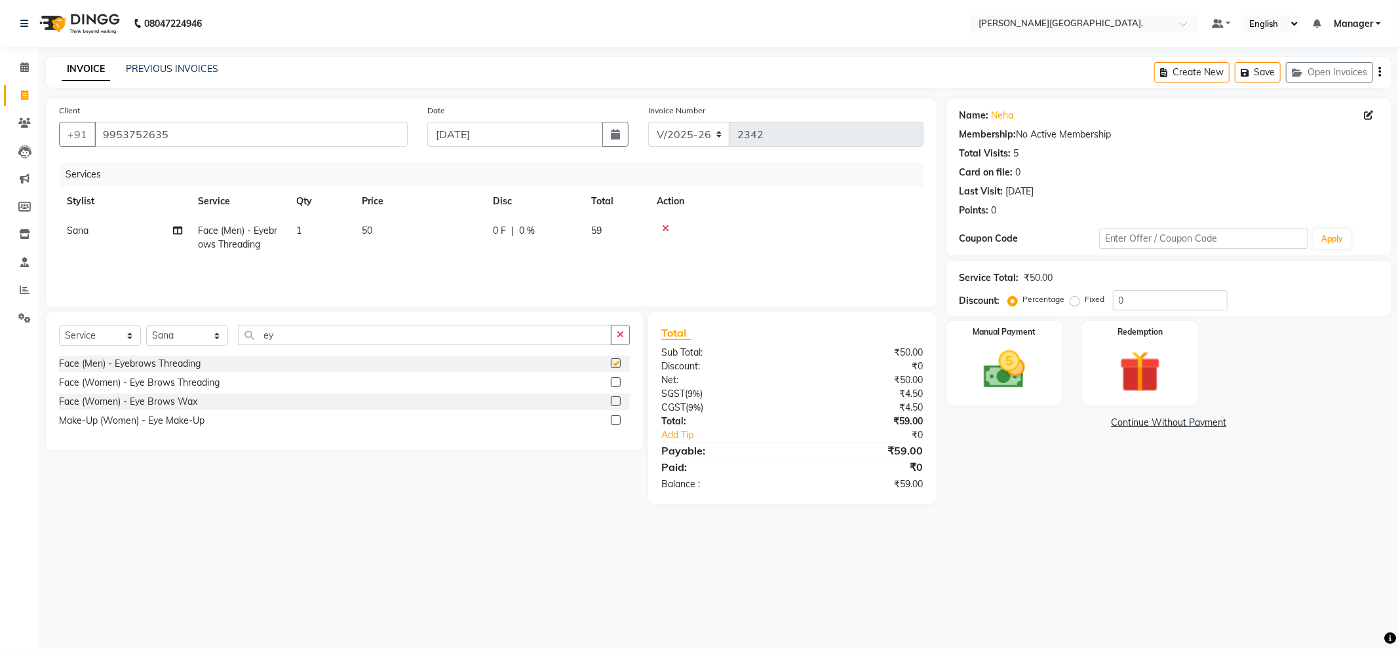
checkbox input "false"
click at [1023, 362] on img at bounding box center [1004, 370] width 70 height 50
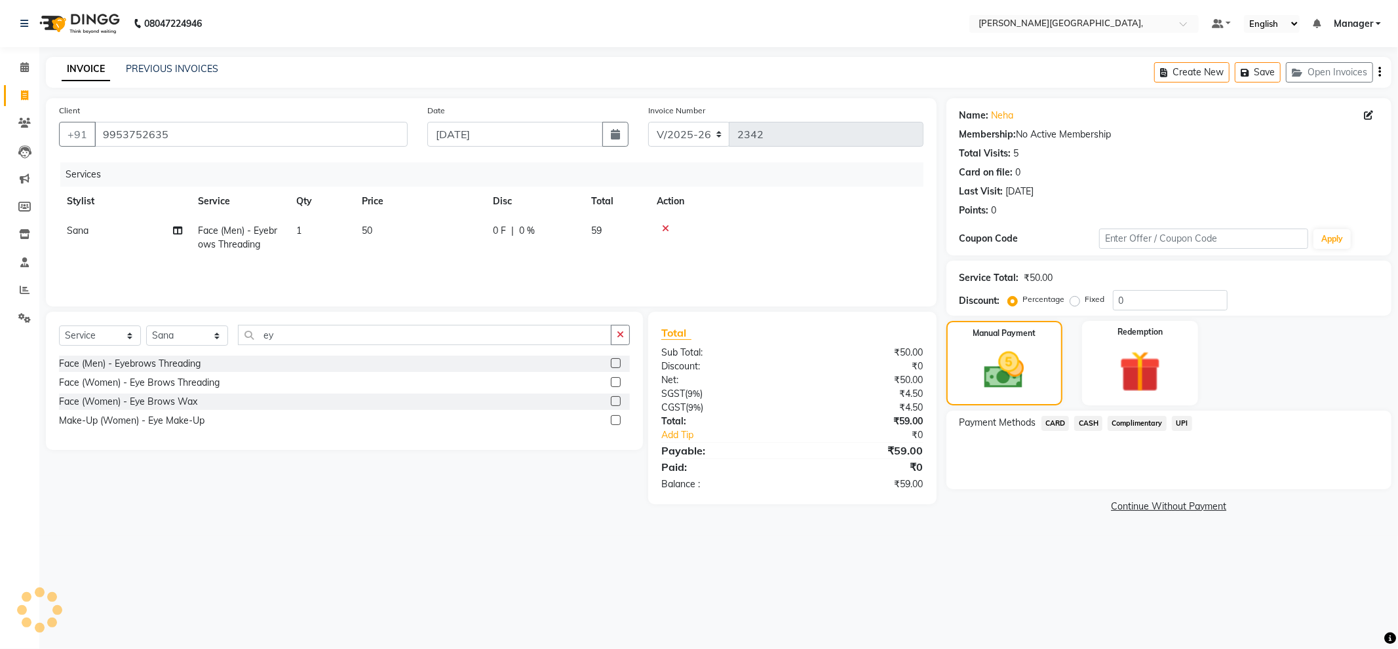
click at [1184, 418] on span "UPI" at bounding box center [1182, 423] width 20 height 15
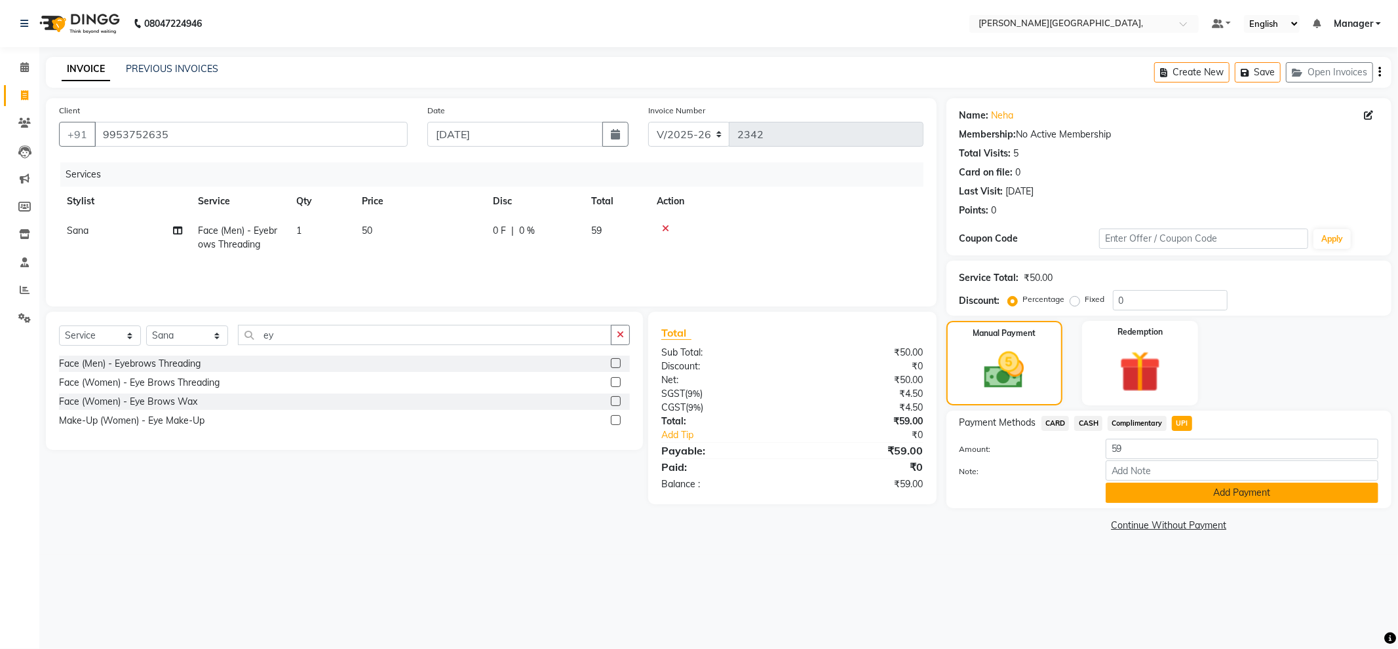
click at [1195, 493] on button "Add Payment" at bounding box center [1242, 493] width 273 height 20
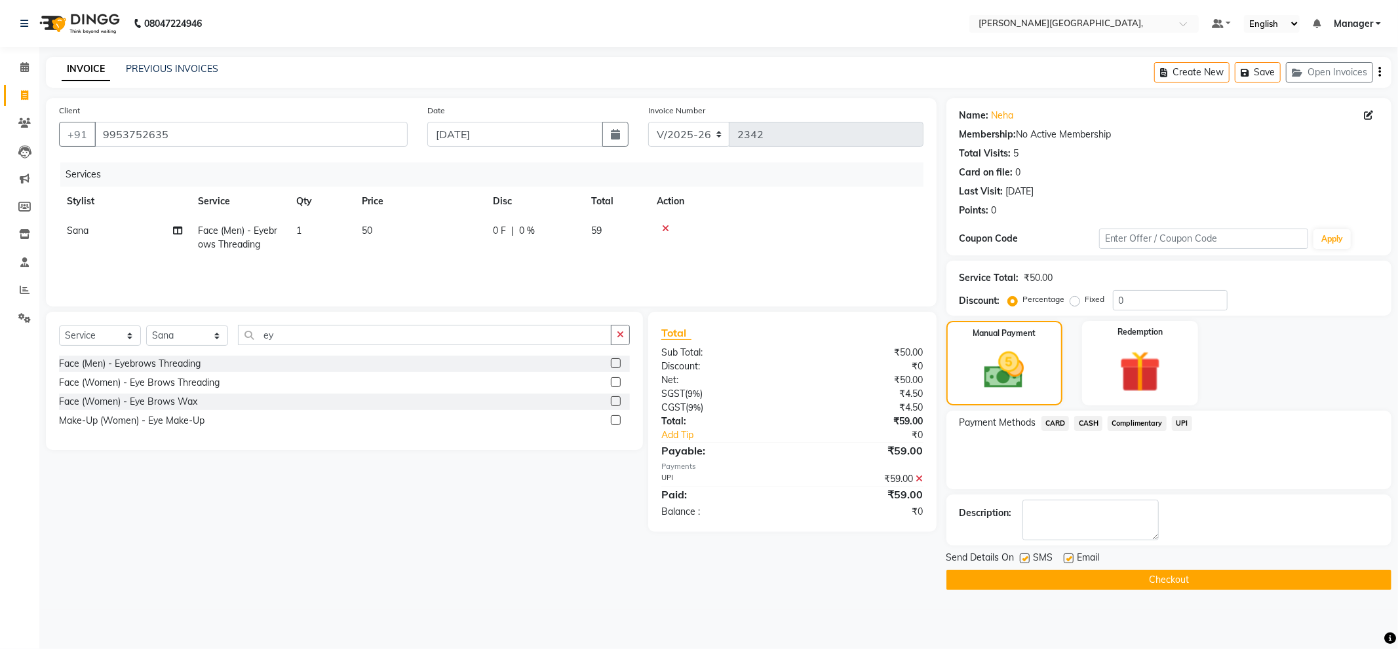
click at [1170, 580] on button "Checkout" at bounding box center [1168, 580] width 445 height 20
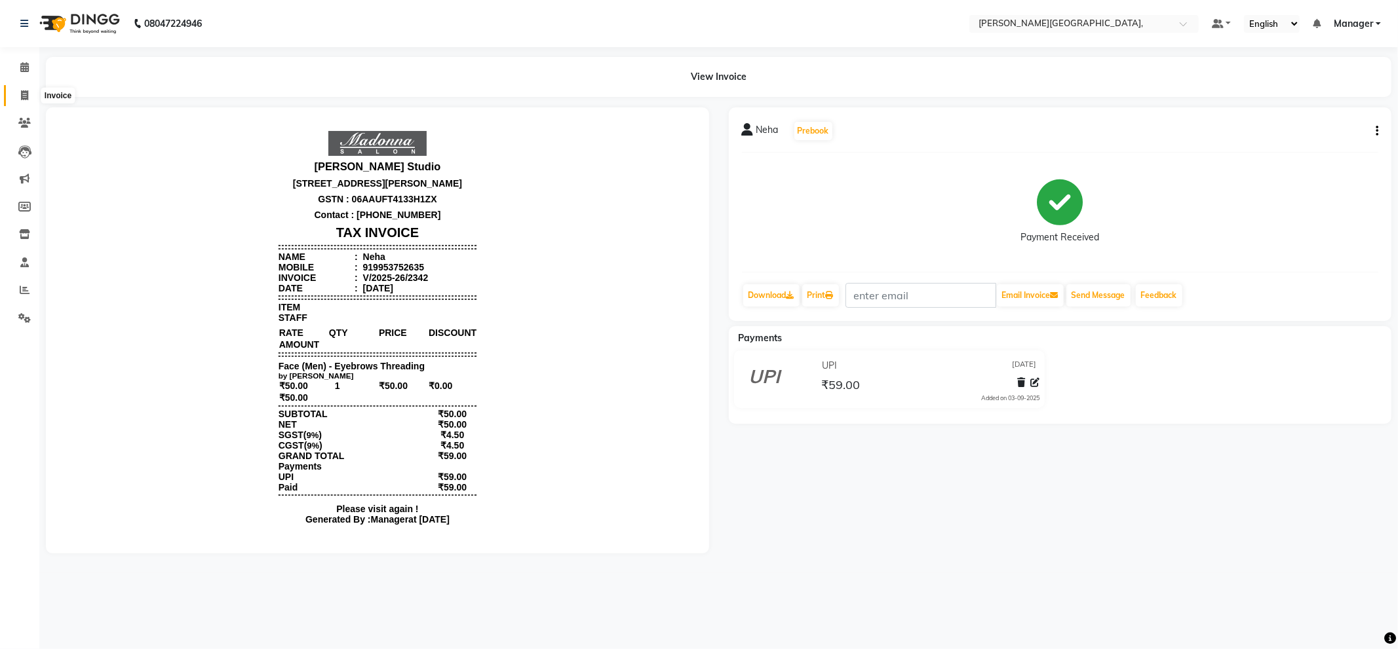
click at [28, 96] on icon at bounding box center [24, 95] width 7 height 10
select select "service"
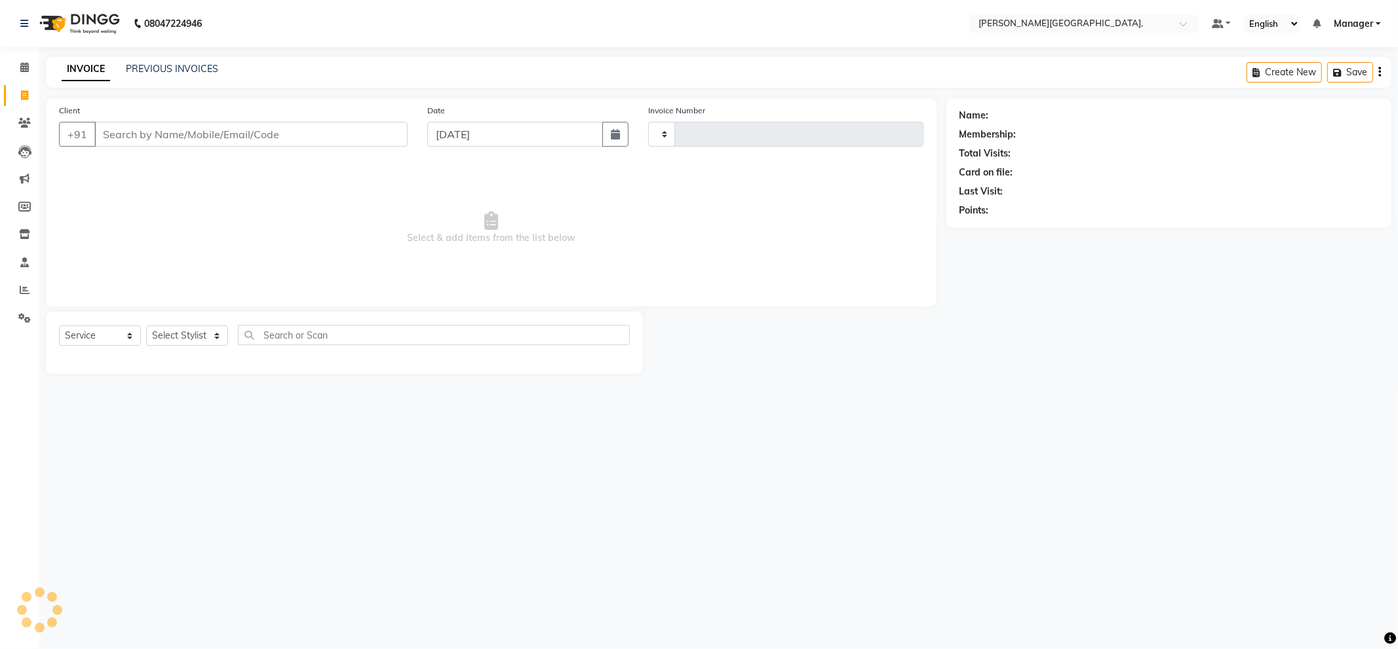
type input "2343"
select select "6483"
click at [179, 336] on select "Select Stylist" at bounding box center [187, 336] width 82 height 20
click at [180, 333] on select "Select Stylist [PERSON_NAME] [PERSON_NAME] gungun nails Manager [PERSON_NAME]" at bounding box center [187, 336] width 82 height 20
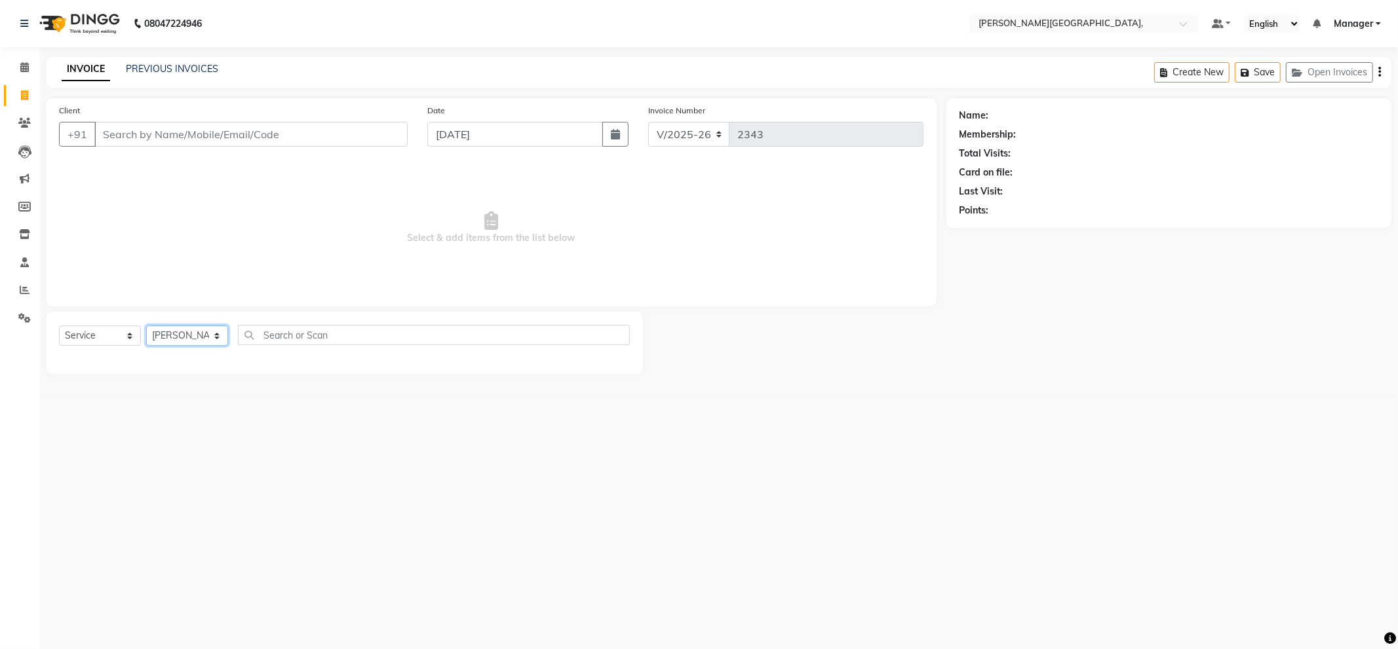
click at [146, 326] on select "Select Stylist [PERSON_NAME] [PERSON_NAME] gungun nails Manager [PERSON_NAME]" at bounding box center [187, 336] width 82 height 20
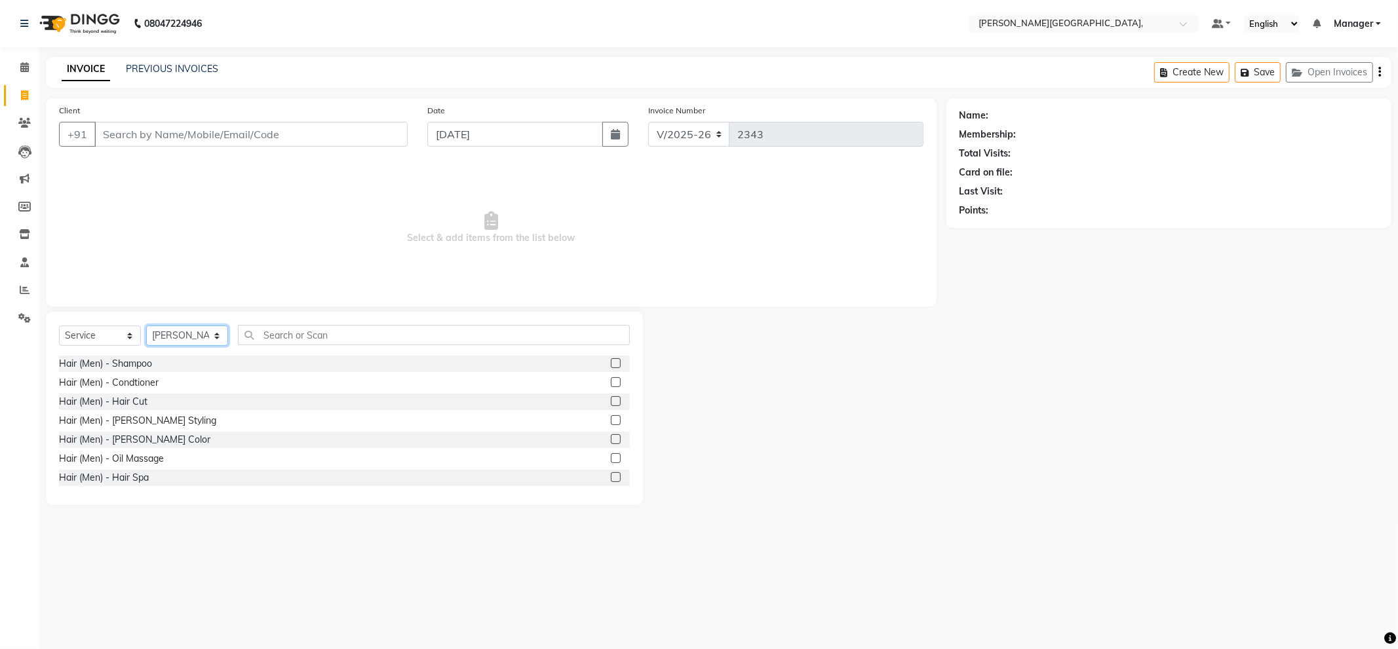
click at [192, 337] on select "Select Stylist [PERSON_NAME] [PERSON_NAME] gungun nails Manager [PERSON_NAME]" at bounding box center [187, 336] width 82 height 20
select select "66243"
click at [146, 326] on select "Select Stylist [PERSON_NAME] [PERSON_NAME] gungun nails Manager [PERSON_NAME]" at bounding box center [187, 336] width 82 height 20
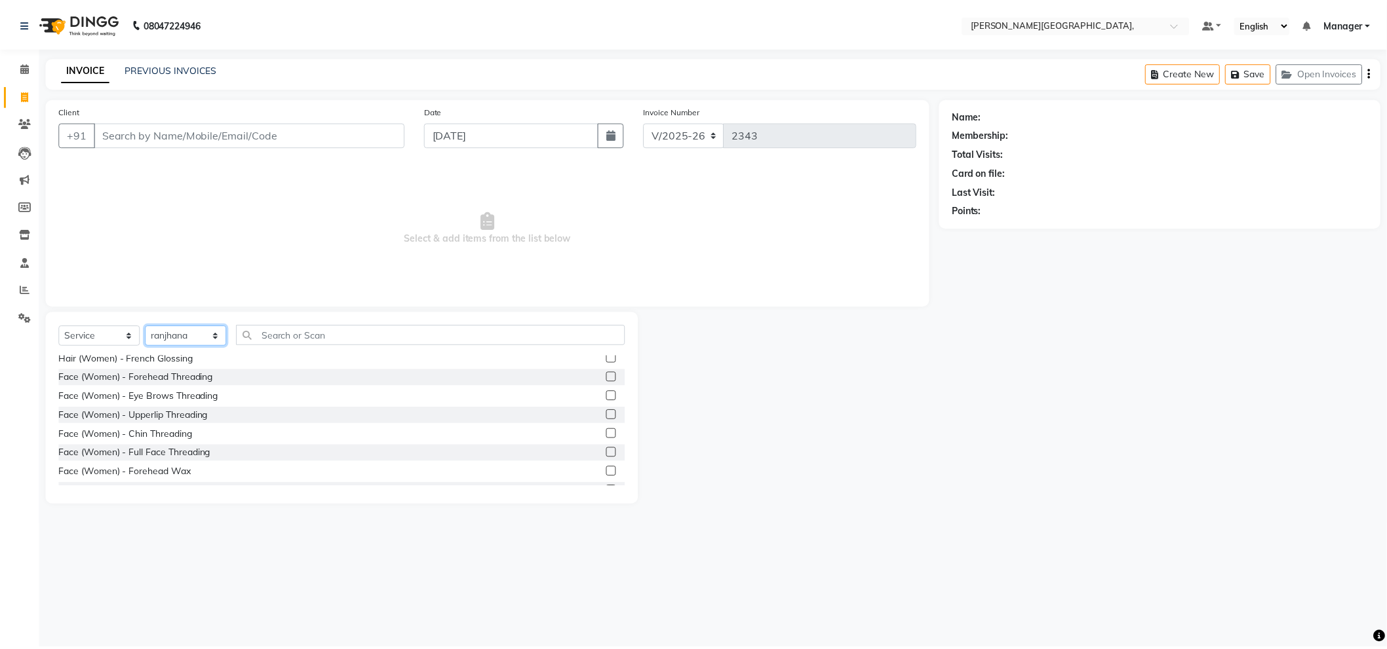
scroll to position [1456, 0]
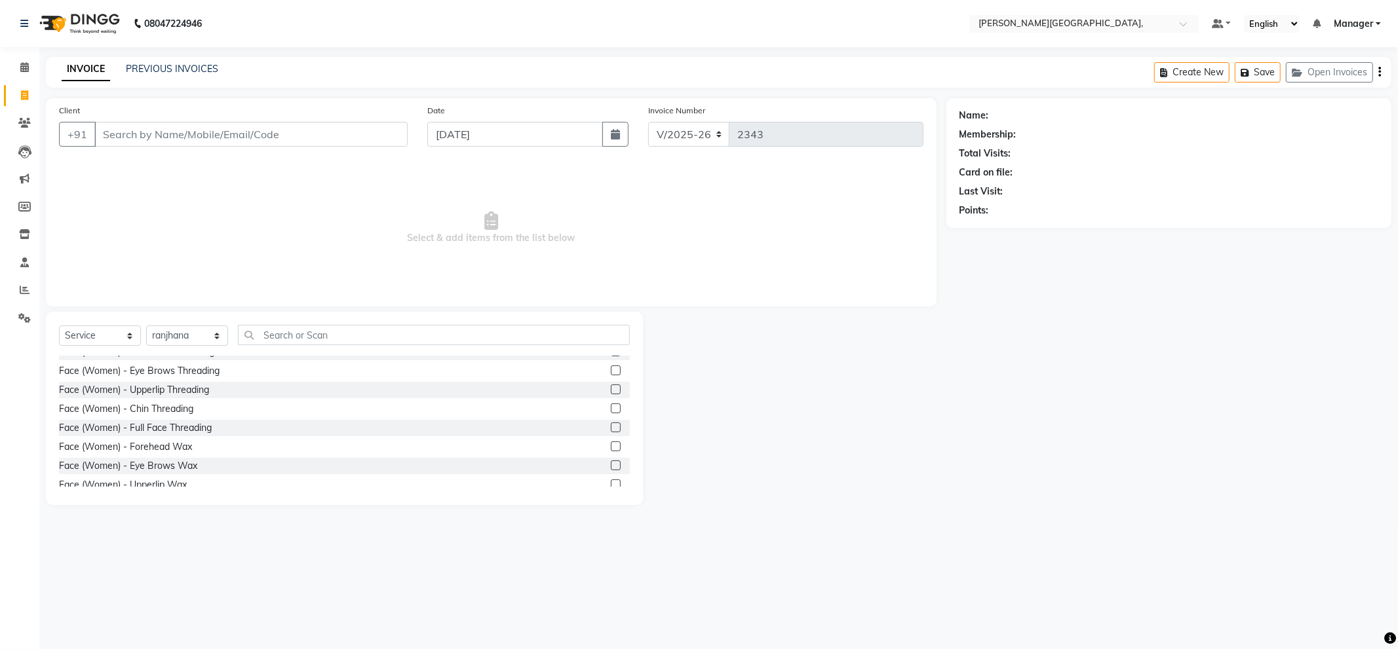
click at [611, 390] on label at bounding box center [616, 390] width 10 height 10
click at [611, 390] on input "checkbox" at bounding box center [615, 390] width 9 height 9
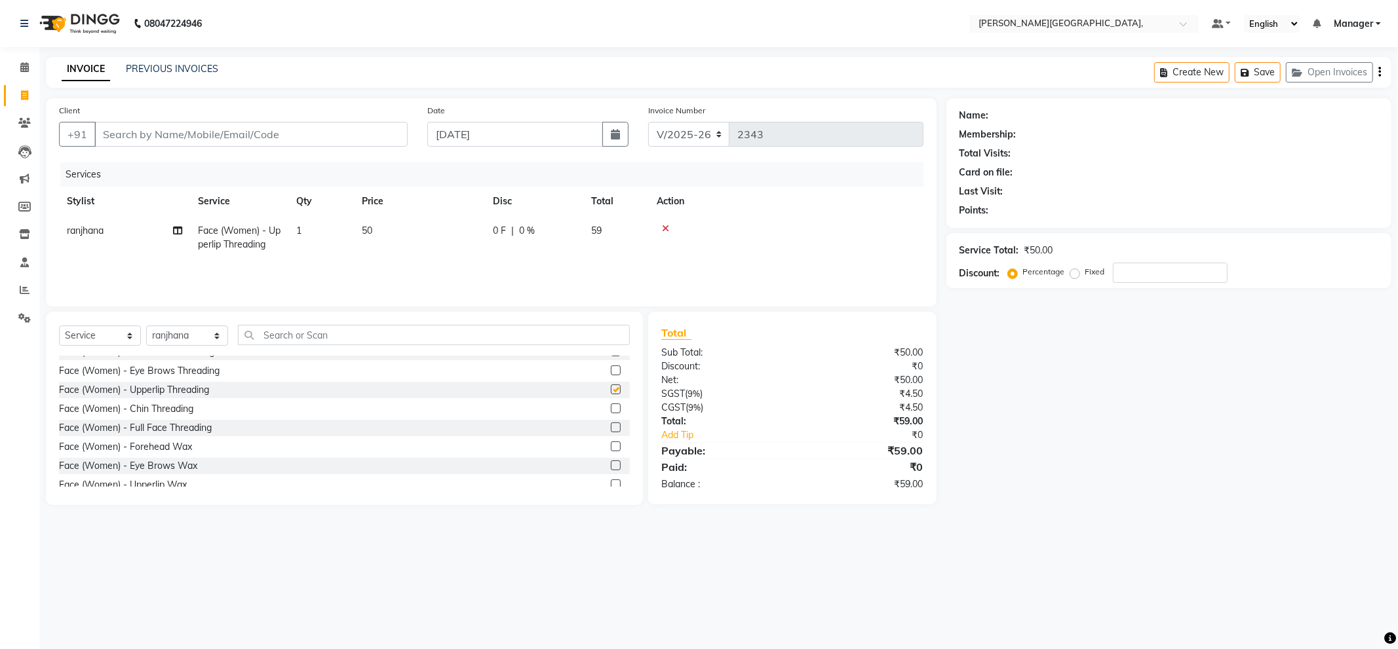
checkbox input "false"
click at [611, 463] on label at bounding box center [616, 466] width 10 height 10
click at [611, 463] on input "checkbox" at bounding box center [615, 466] width 9 height 9
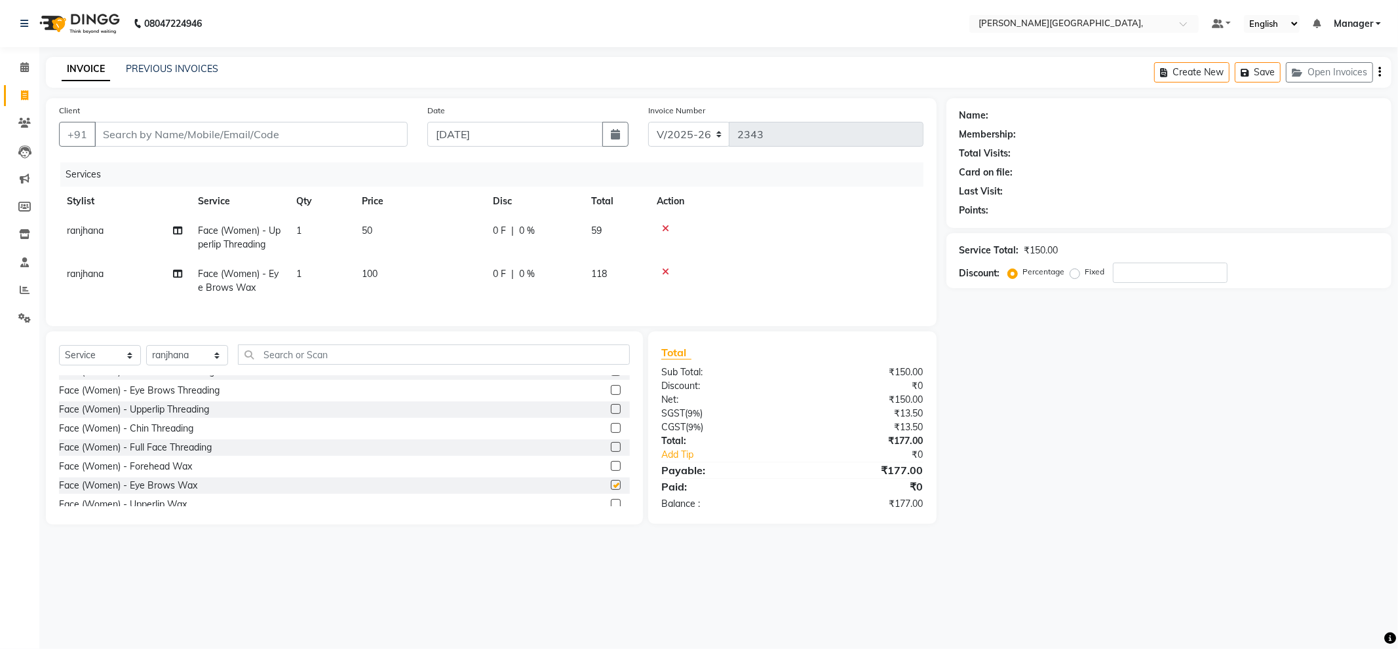
checkbox input "false"
click at [611, 452] on label at bounding box center [616, 447] width 10 height 10
click at [611, 452] on input "checkbox" at bounding box center [615, 448] width 9 height 9
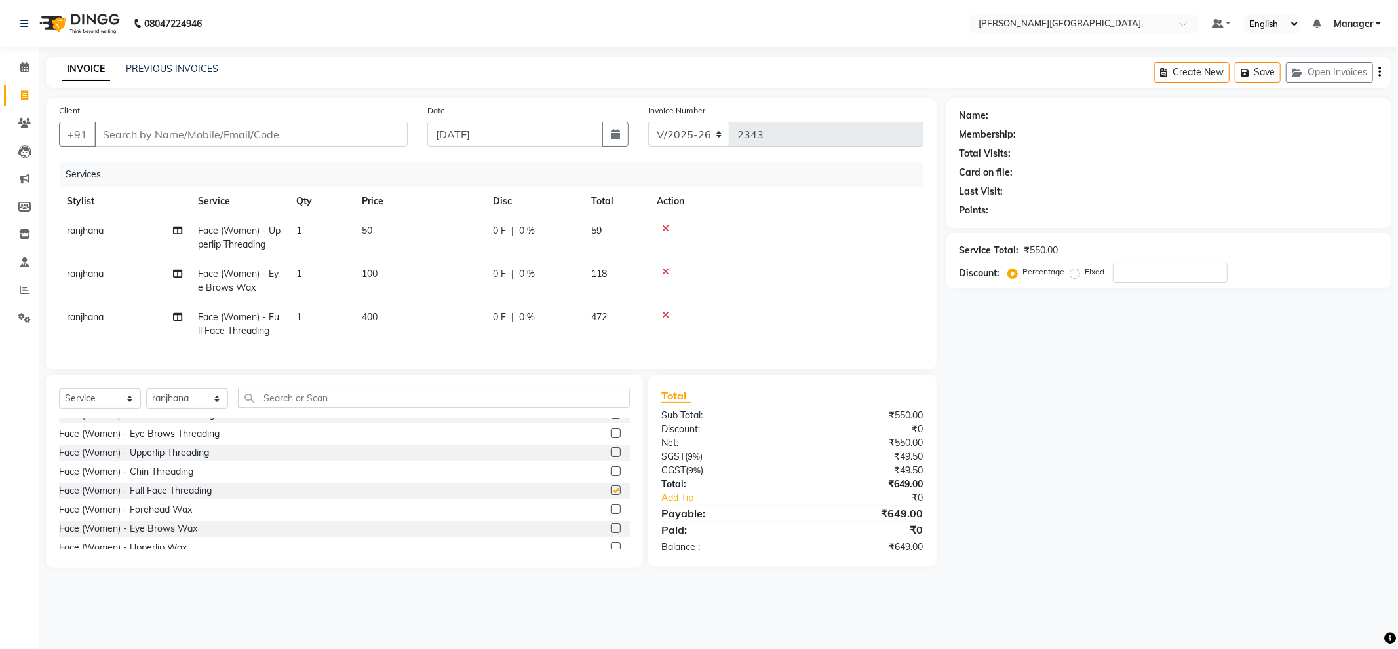
checkbox input "false"
click at [611, 514] on label at bounding box center [616, 510] width 10 height 10
click at [611, 514] on input "checkbox" at bounding box center [615, 510] width 9 height 9
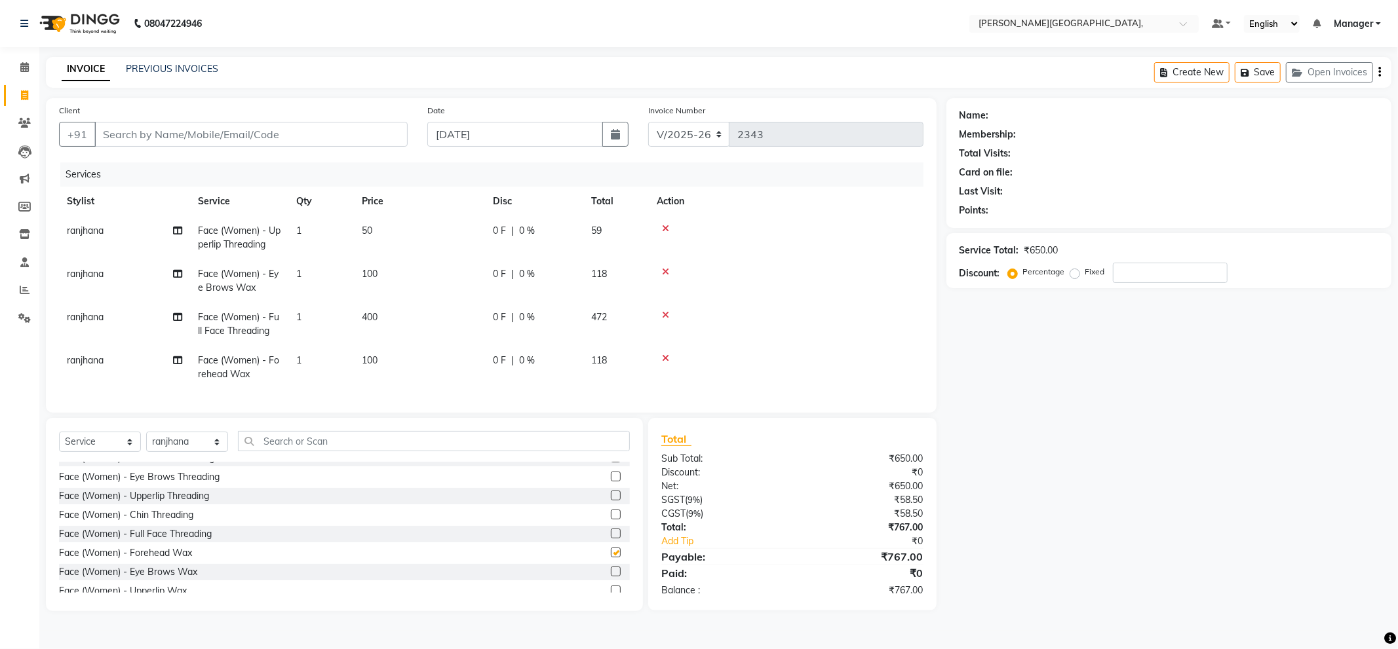
checkbox input "false"
click at [664, 315] on icon at bounding box center [665, 315] width 7 height 9
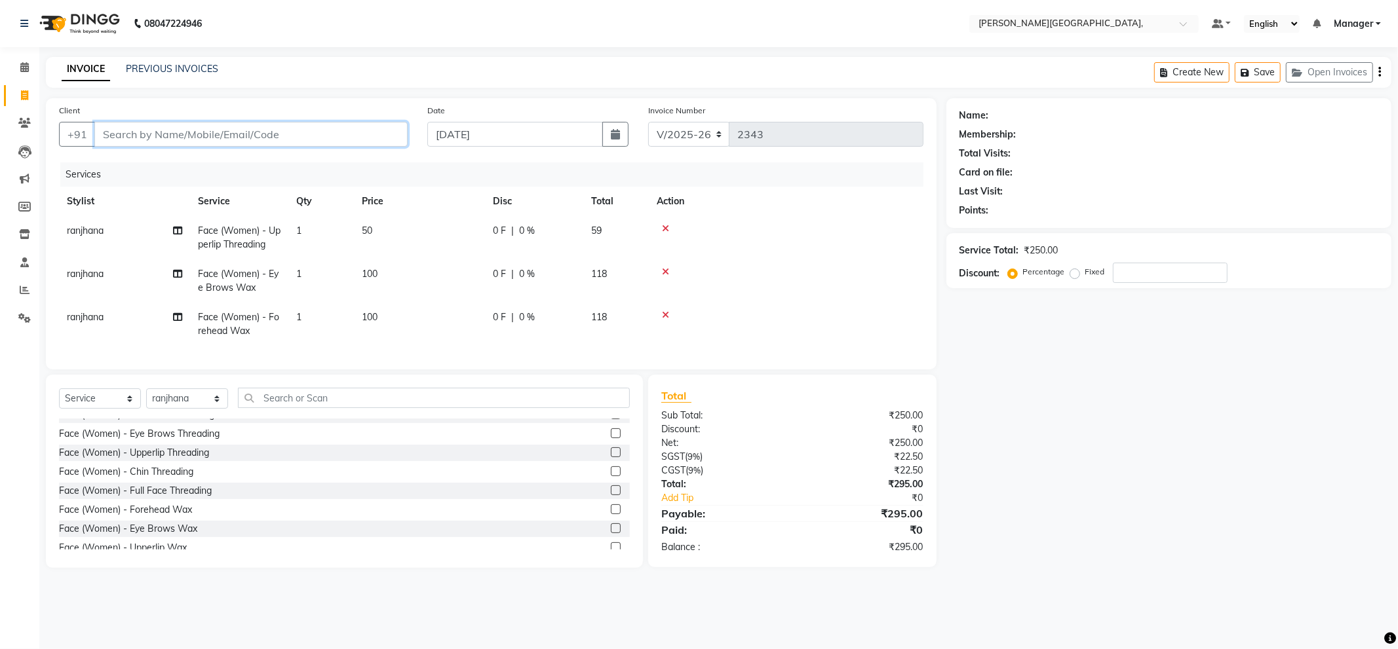
click at [355, 132] on input "Client" at bounding box center [250, 134] width 313 height 25
type input "9"
type input "0"
click at [204, 169] on ngb-highlight "9891333 907" at bounding box center [174, 164] width 68 height 13
type input "9891333907"
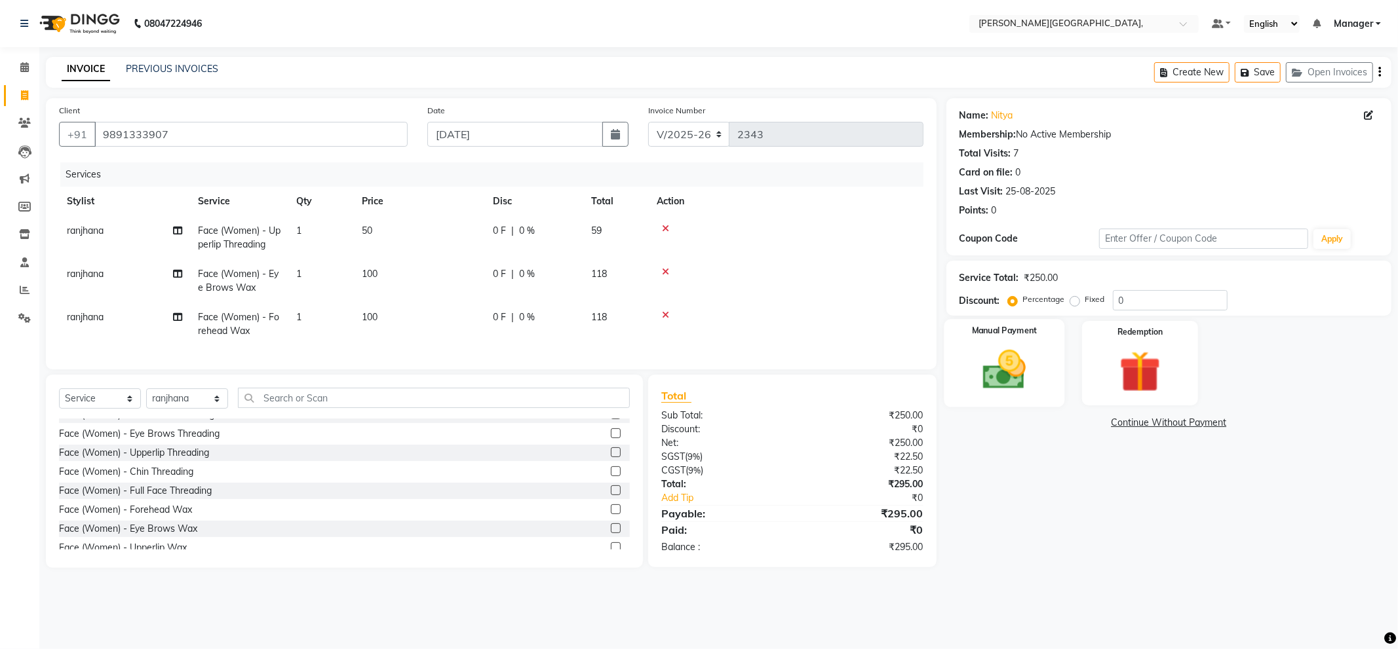
click at [1001, 368] on img at bounding box center [1004, 370] width 70 height 50
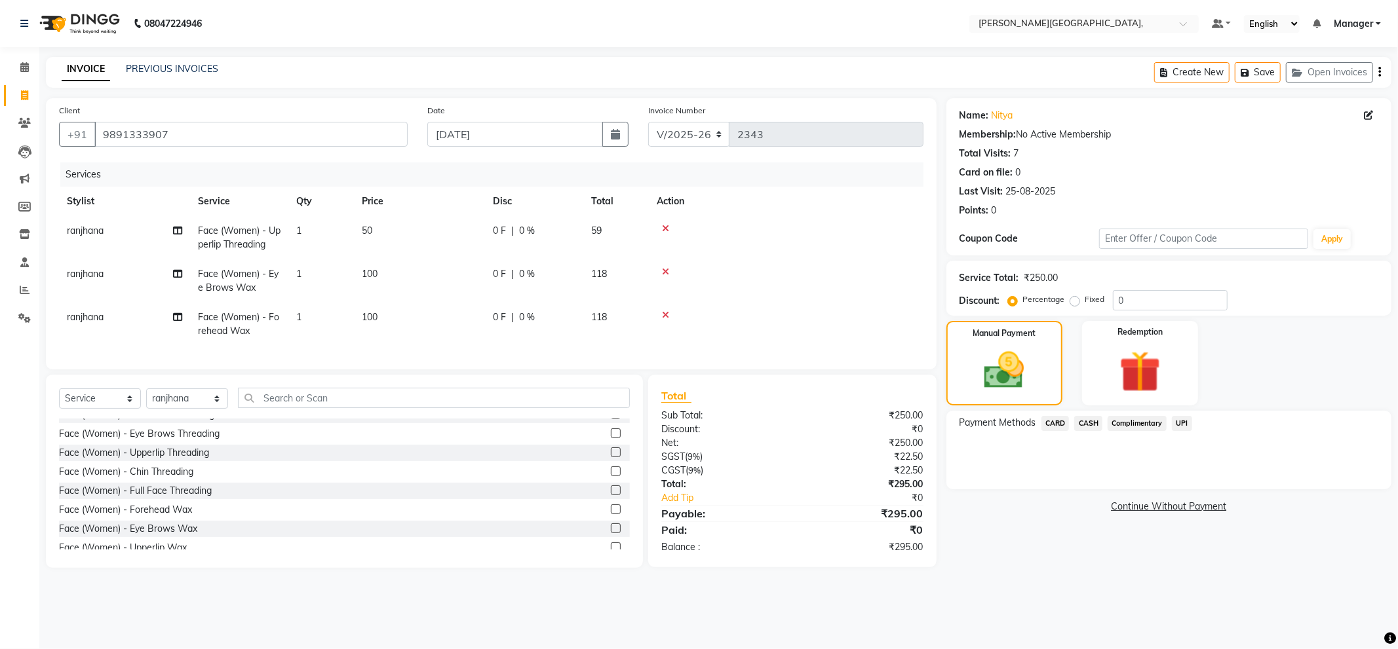
click at [1186, 423] on span "UPI" at bounding box center [1182, 423] width 20 height 15
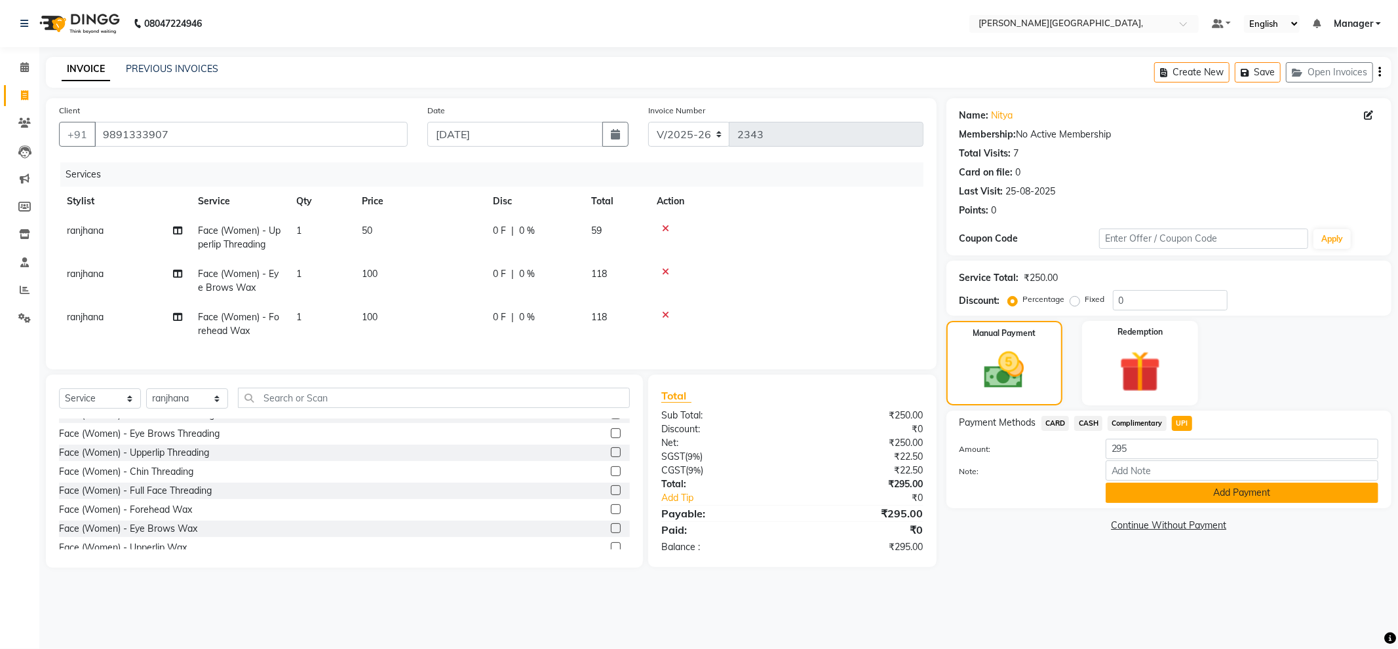
click at [1190, 489] on button "Add Payment" at bounding box center [1242, 493] width 273 height 20
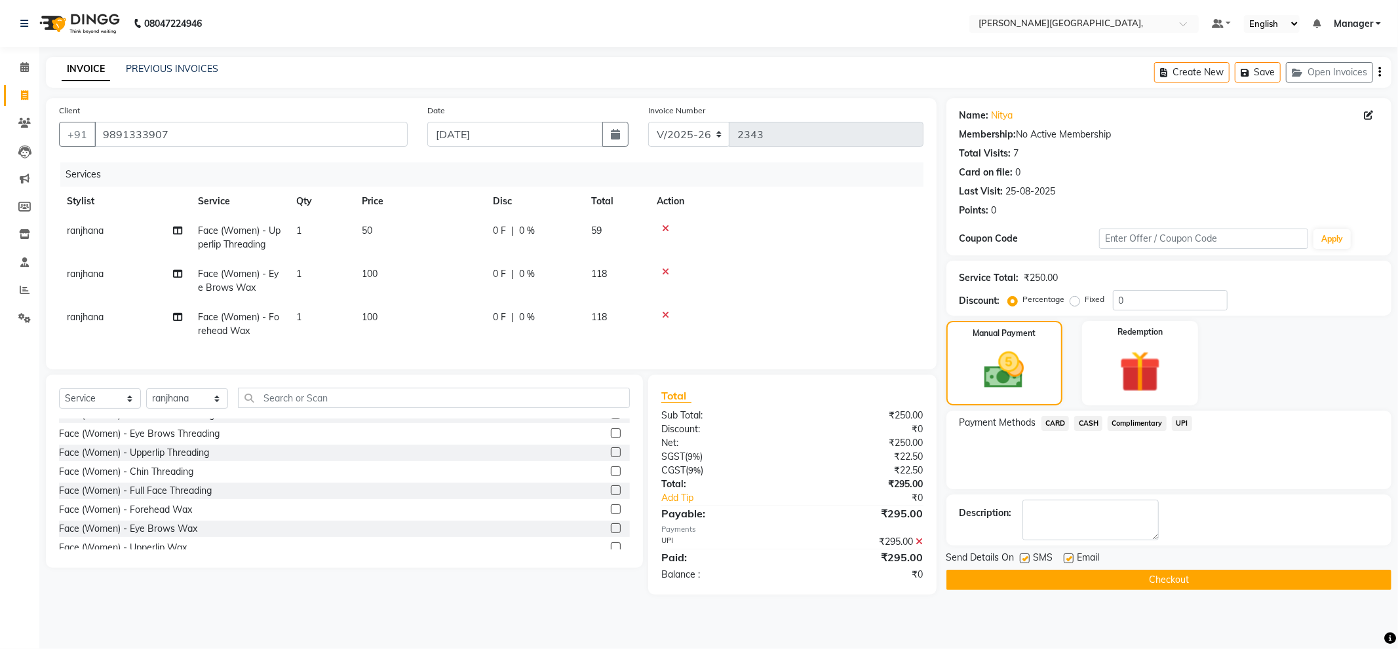
click at [1161, 577] on button "Checkout" at bounding box center [1168, 580] width 445 height 20
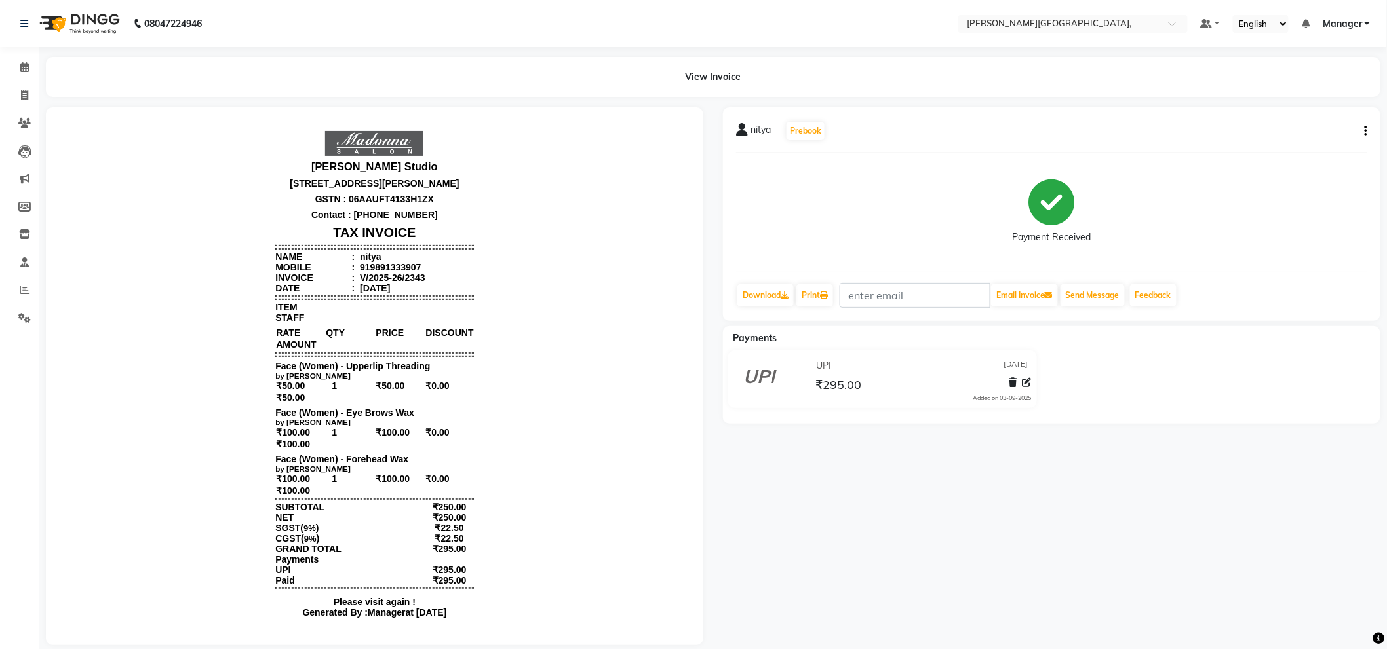
drag, startPoint x: 1161, startPoint y: 574, endPoint x: 1051, endPoint y: 555, distance: 111.7
click at [988, 528] on div "nitya Prebook Payment Received Download Print Email Invoice Send Message Feedba…" at bounding box center [1051, 376] width 677 height 538
click at [22, 94] on icon at bounding box center [24, 95] width 7 height 10
select select "service"
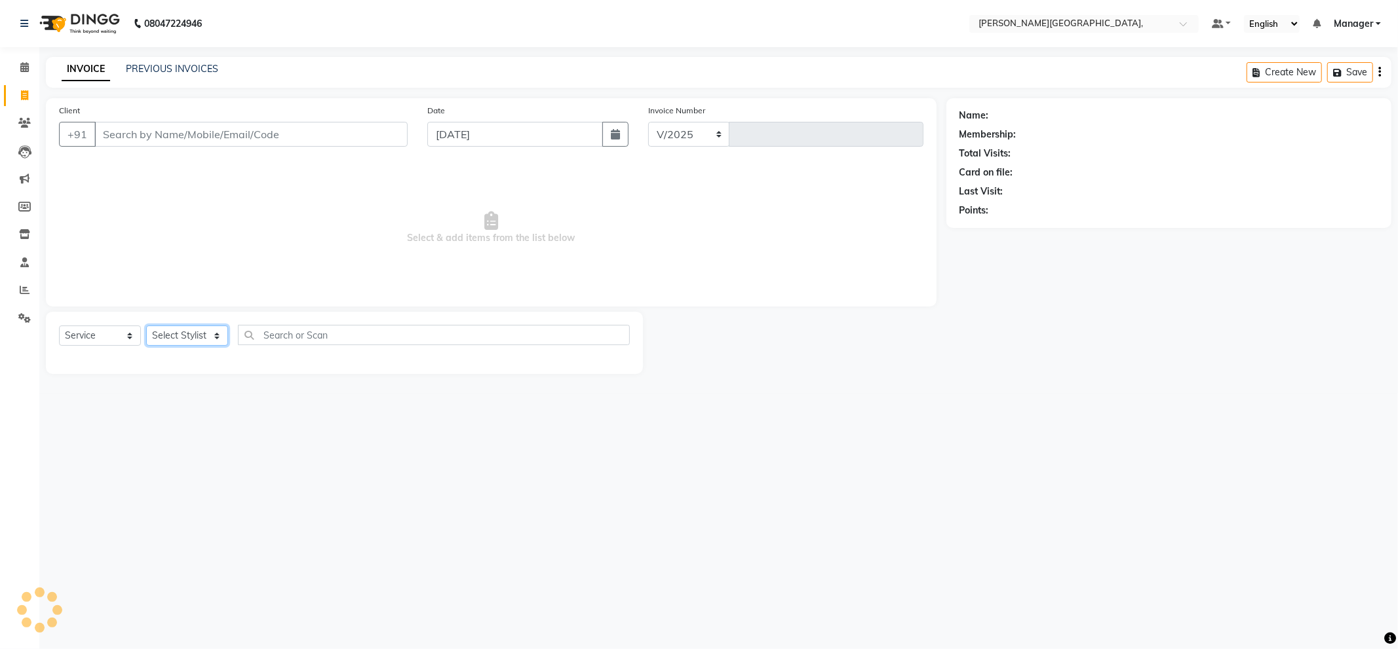
select select "6483"
type input "2344"
click at [181, 335] on select "Select Stylist" at bounding box center [187, 336] width 82 height 20
click at [185, 338] on select "Select Stylist" at bounding box center [187, 336] width 82 height 20
click at [189, 337] on select "Select Stylist" at bounding box center [187, 336] width 82 height 20
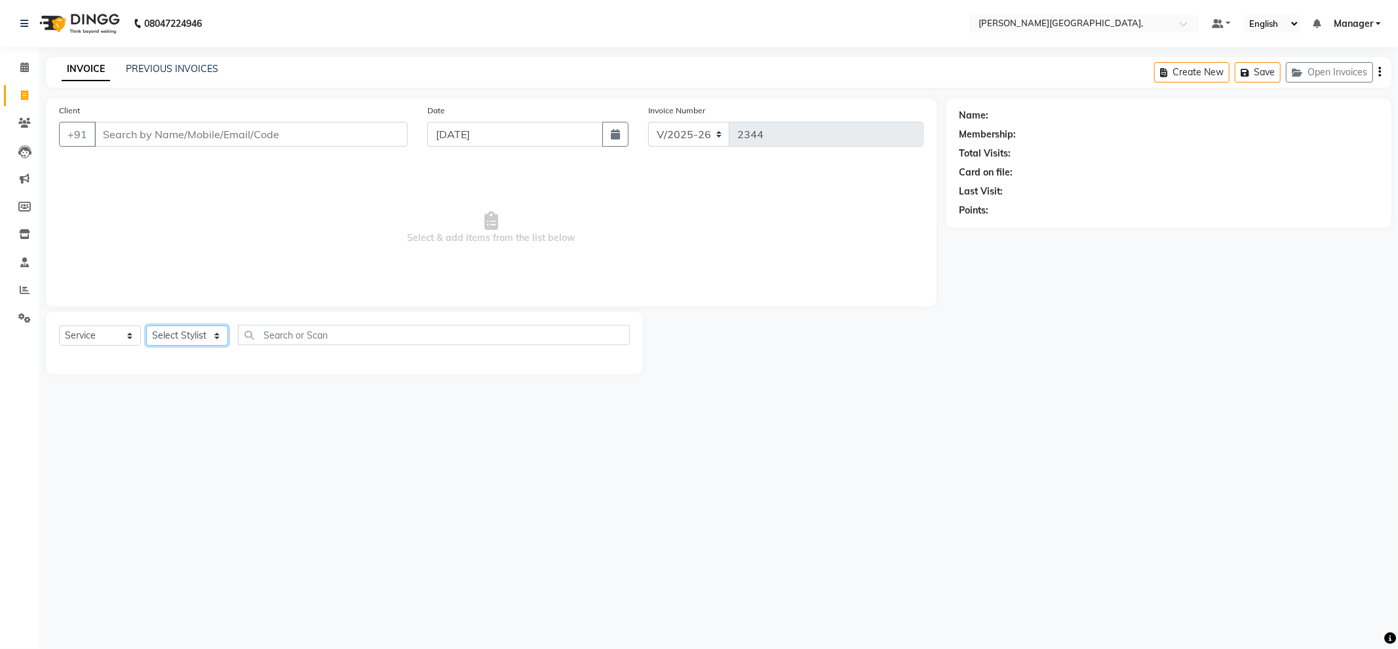
select select "84516"
click at [146, 326] on select "Select Stylist [PERSON_NAME] [PERSON_NAME] gungun nails Manager [PERSON_NAME]" at bounding box center [187, 336] width 82 height 20
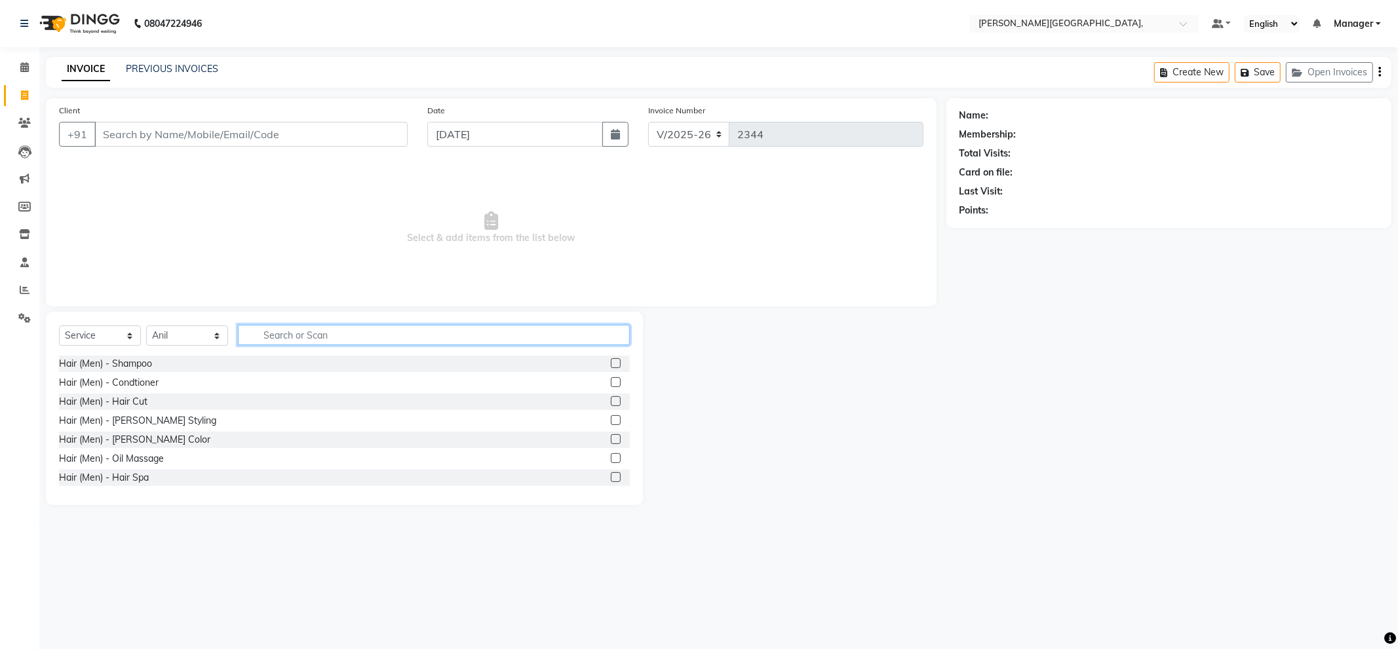
click at [274, 337] on input "text" at bounding box center [434, 335] width 392 height 20
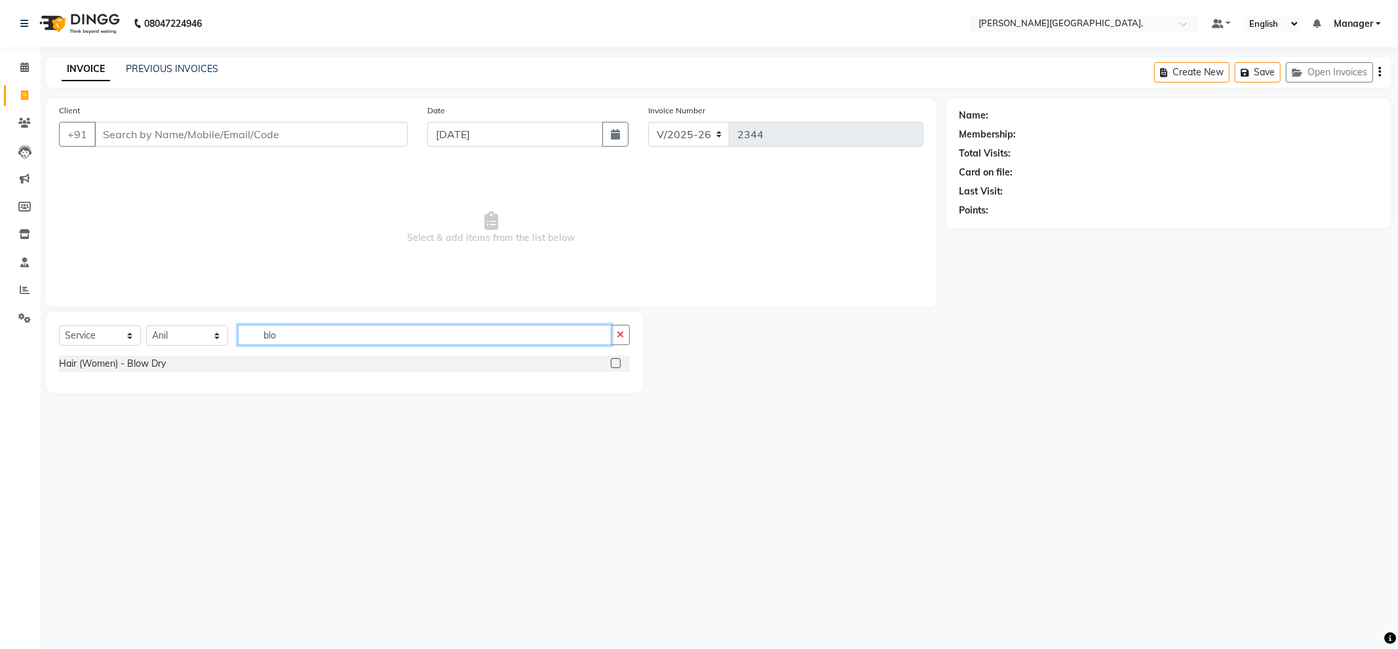
type input "blo"
click at [617, 365] on label at bounding box center [616, 363] width 10 height 10
click at [617, 365] on input "checkbox" at bounding box center [615, 364] width 9 height 9
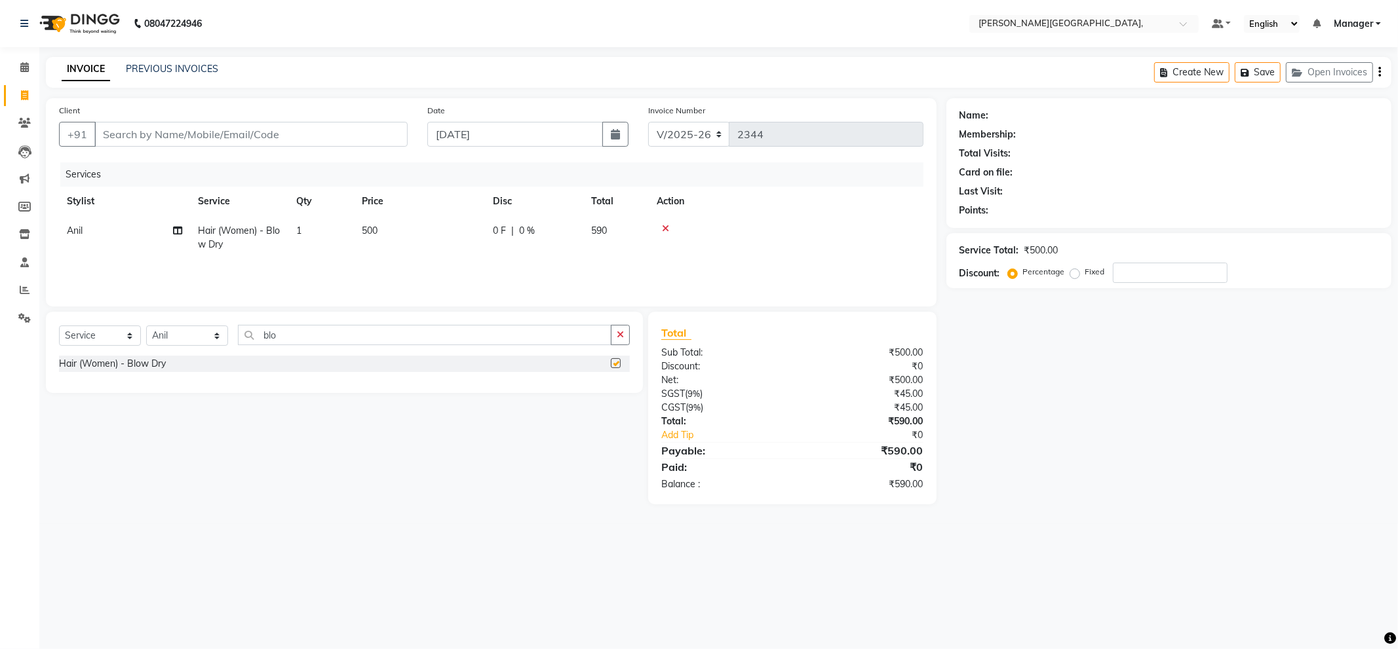
checkbox input "false"
click at [620, 336] on icon "button" at bounding box center [620, 334] width 7 height 9
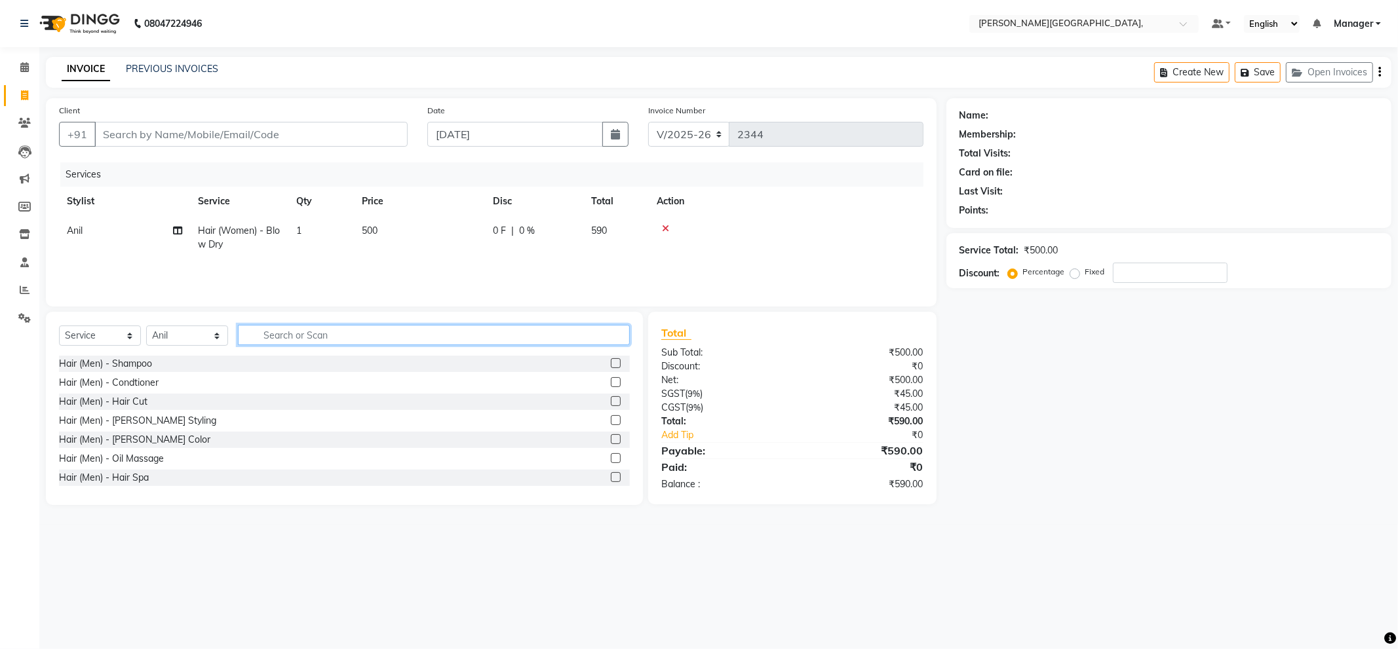
click at [552, 339] on input "text" at bounding box center [434, 335] width 392 height 20
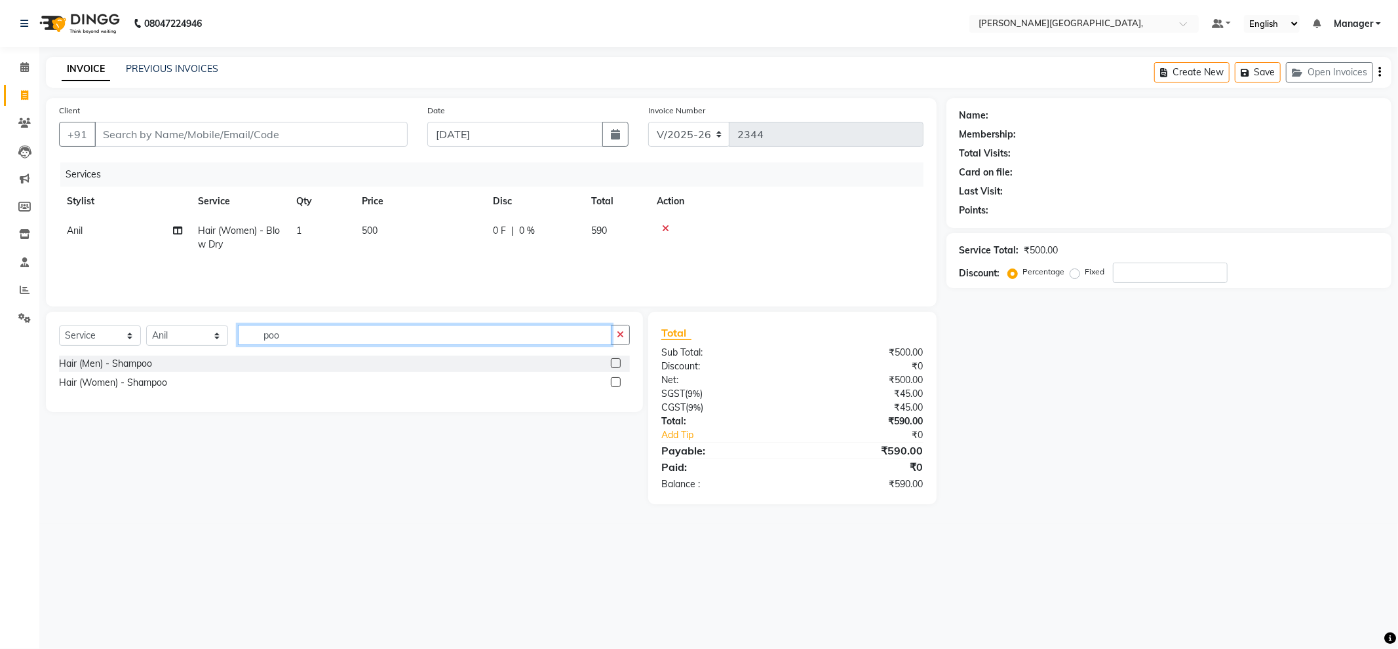
type input "poo"
click at [617, 381] on label at bounding box center [616, 382] width 10 height 10
click at [617, 381] on input "checkbox" at bounding box center [615, 383] width 9 height 9
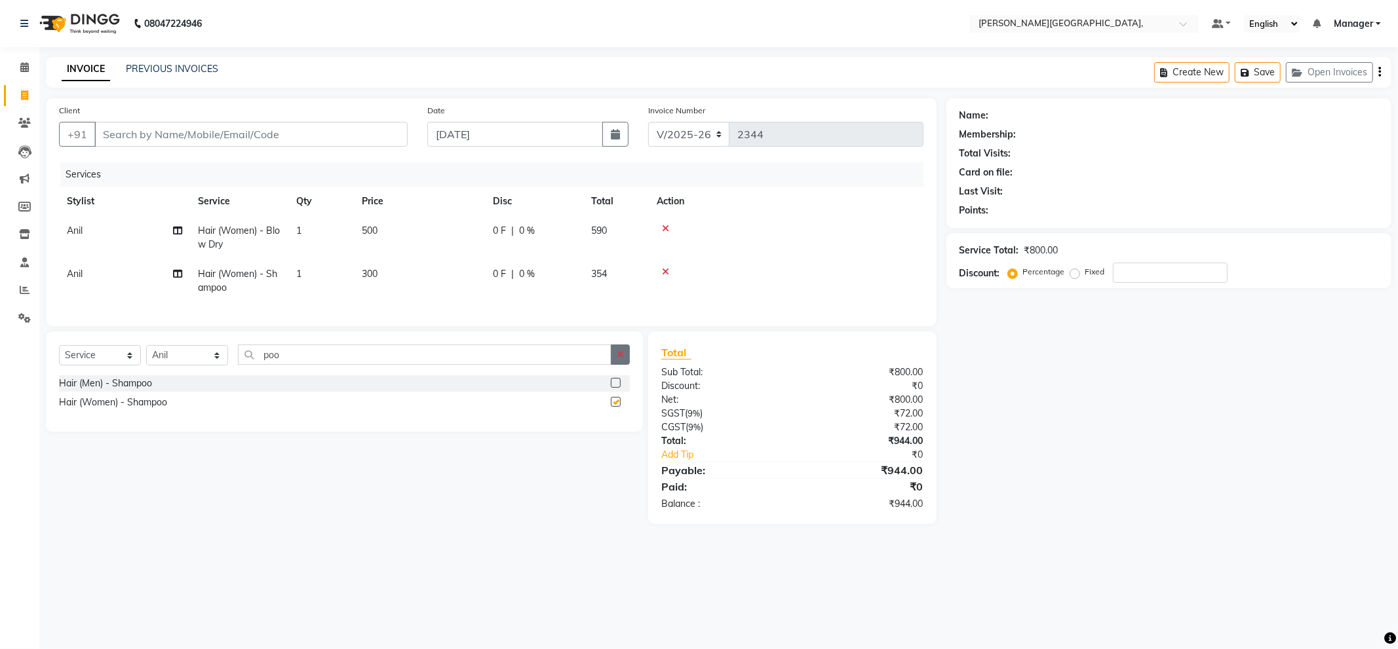
checkbox input "false"
click at [623, 359] on icon "button" at bounding box center [620, 354] width 7 height 9
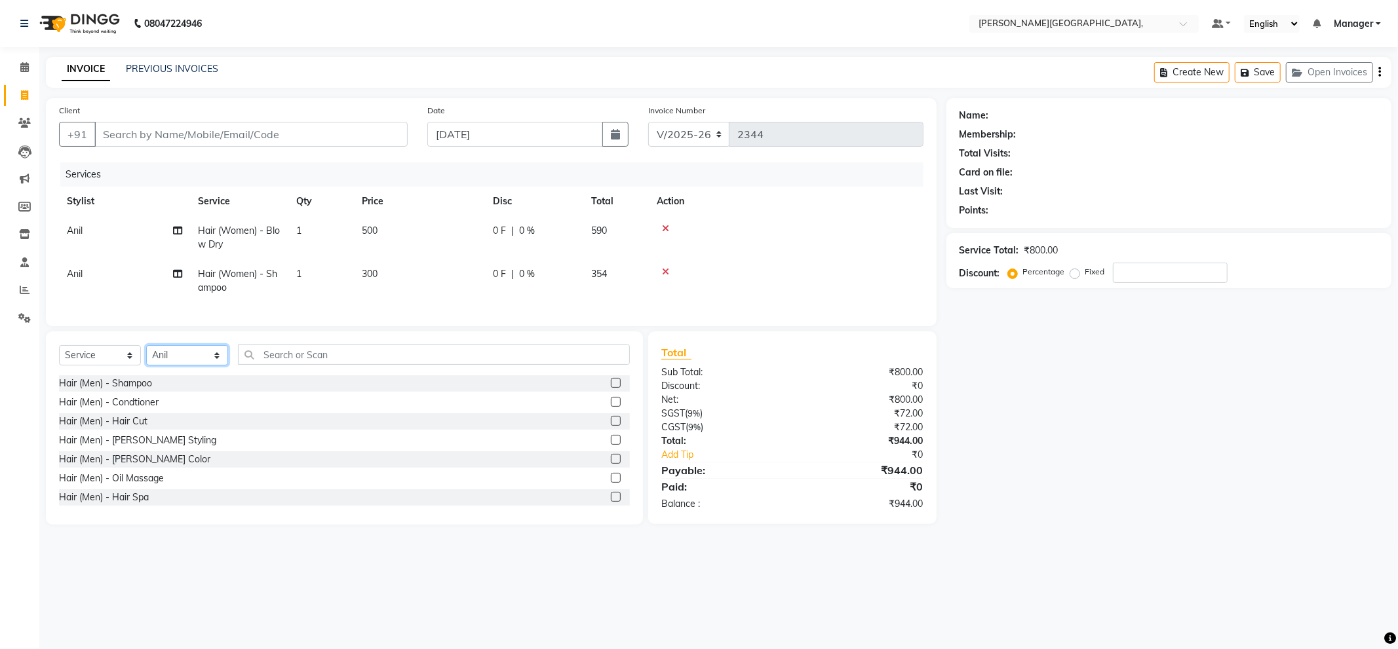
click at [181, 364] on select "Select Stylist [PERSON_NAME] [PERSON_NAME] gungun nails Manager [PERSON_NAME]" at bounding box center [187, 355] width 82 height 20
select select "66243"
click at [146, 357] on select "Select Stylist [PERSON_NAME] [PERSON_NAME] gungun nails Manager [PERSON_NAME]" at bounding box center [187, 355] width 82 height 20
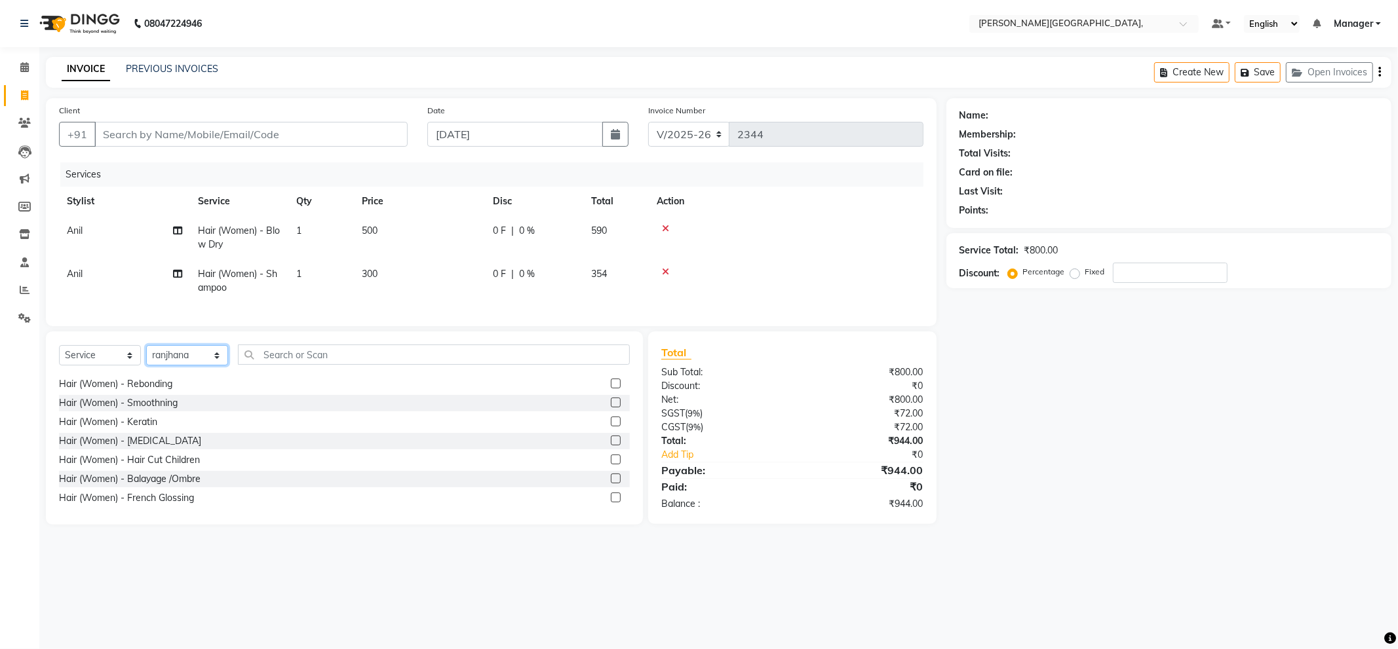
scroll to position [1383, 0]
click at [611, 468] on label at bounding box center [616, 463] width 10 height 10
click at [611, 468] on input "checkbox" at bounding box center [615, 463] width 9 height 9
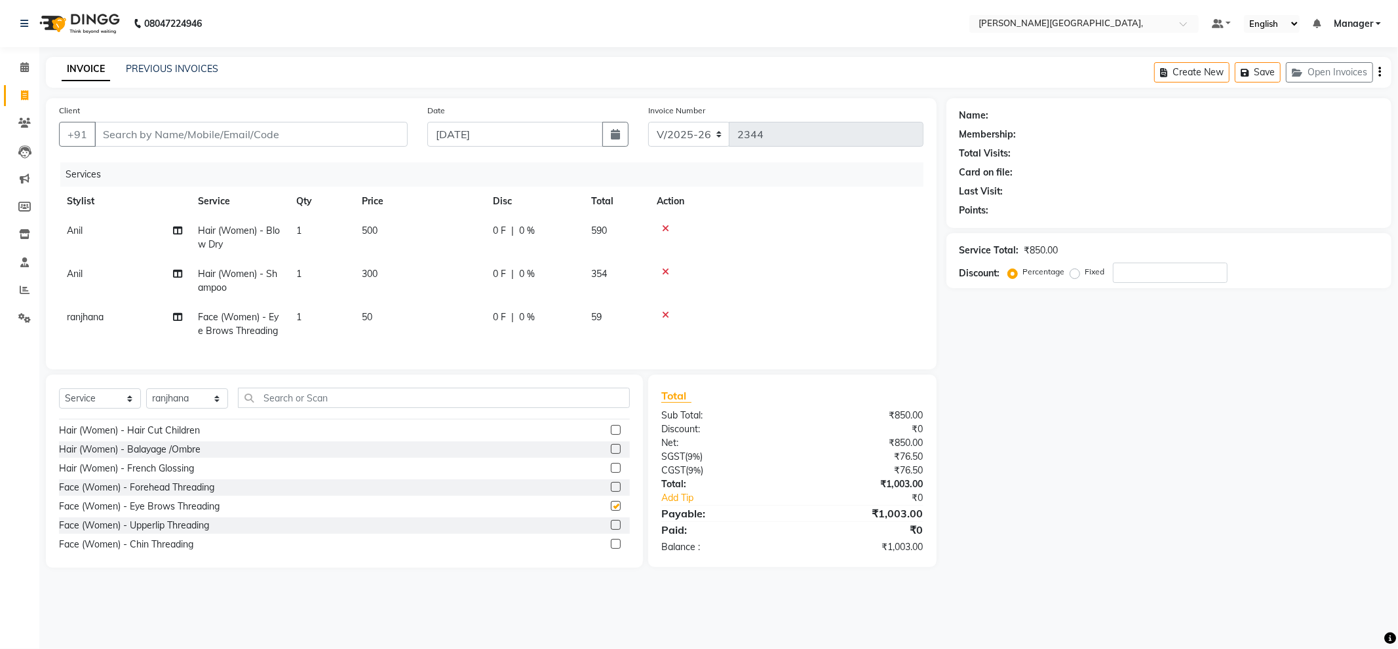
checkbox input "false"
click at [611, 514] on label at bounding box center [616, 510] width 10 height 10
click at [611, 514] on input "checkbox" at bounding box center [615, 510] width 9 height 9
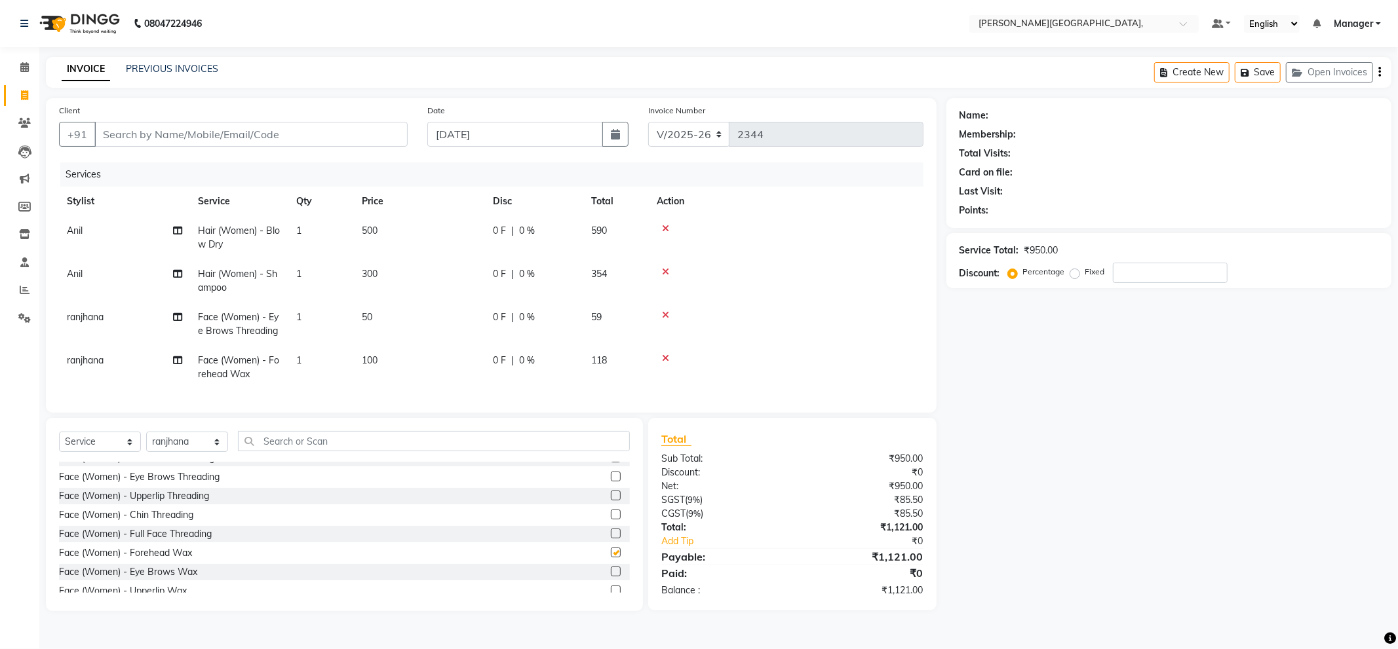
checkbox input "false"
click at [377, 134] on input "Client" at bounding box center [250, 134] width 313 height 25
type input "9"
type input "0"
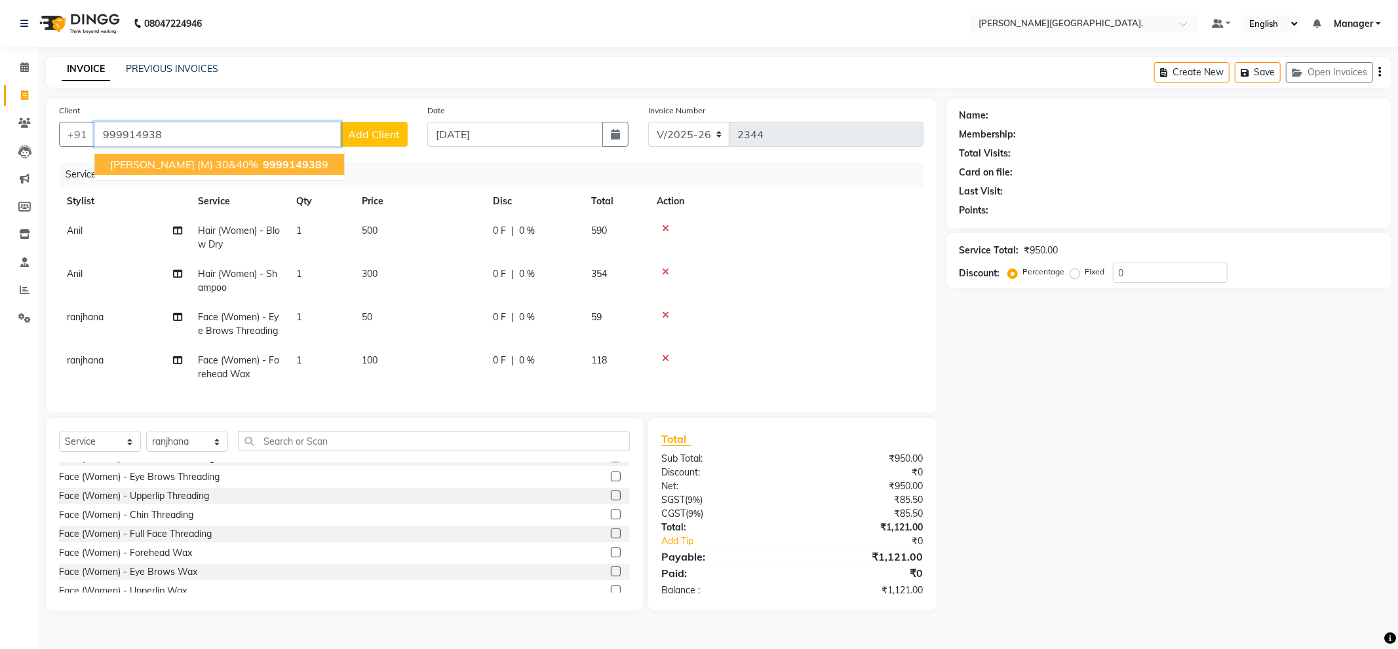
click at [188, 162] on span "[PERSON_NAME] (M) 30&40%" at bounding box center [183, 164] width 147 height 13
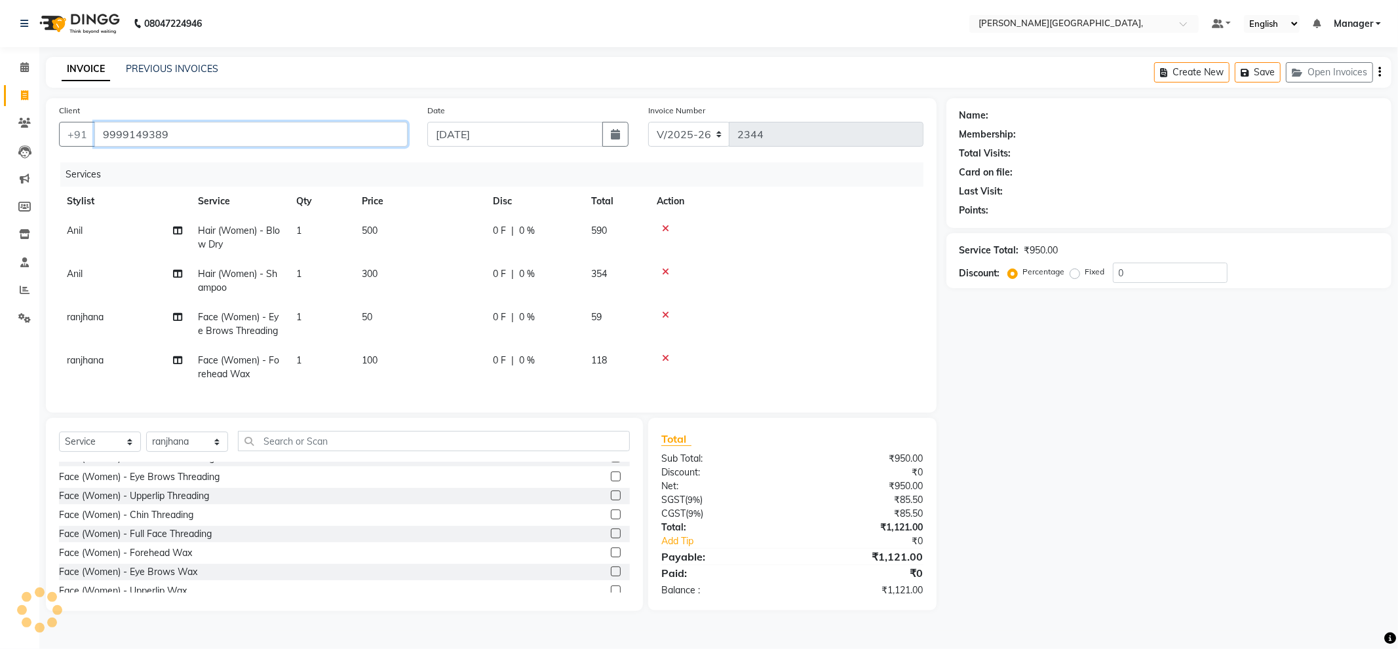
type input "9999149389"
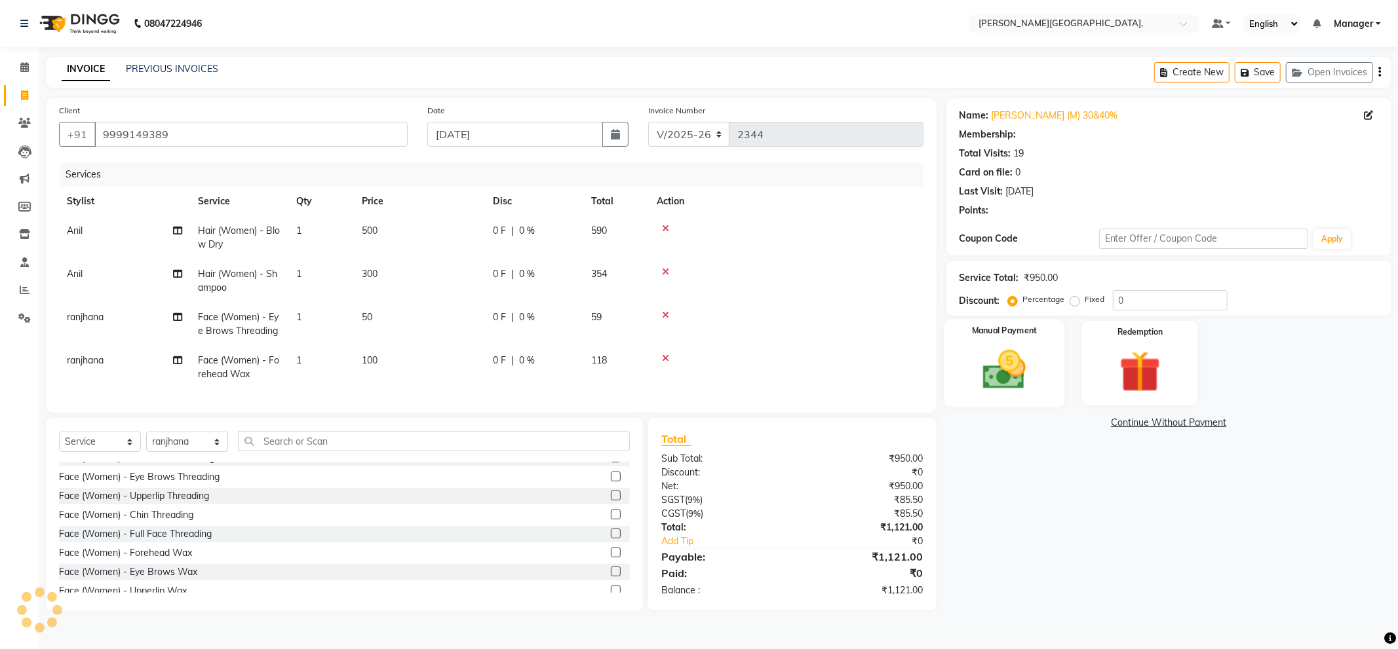
select select "1: Object"
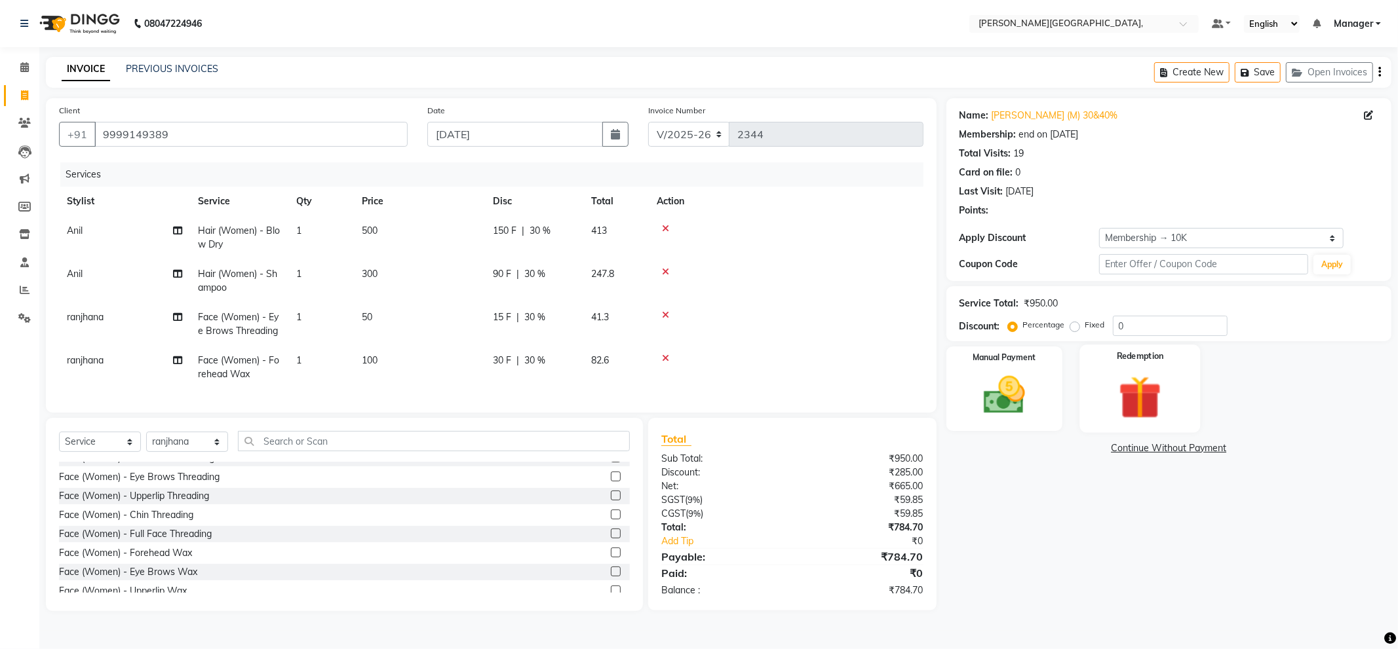
type input "30"
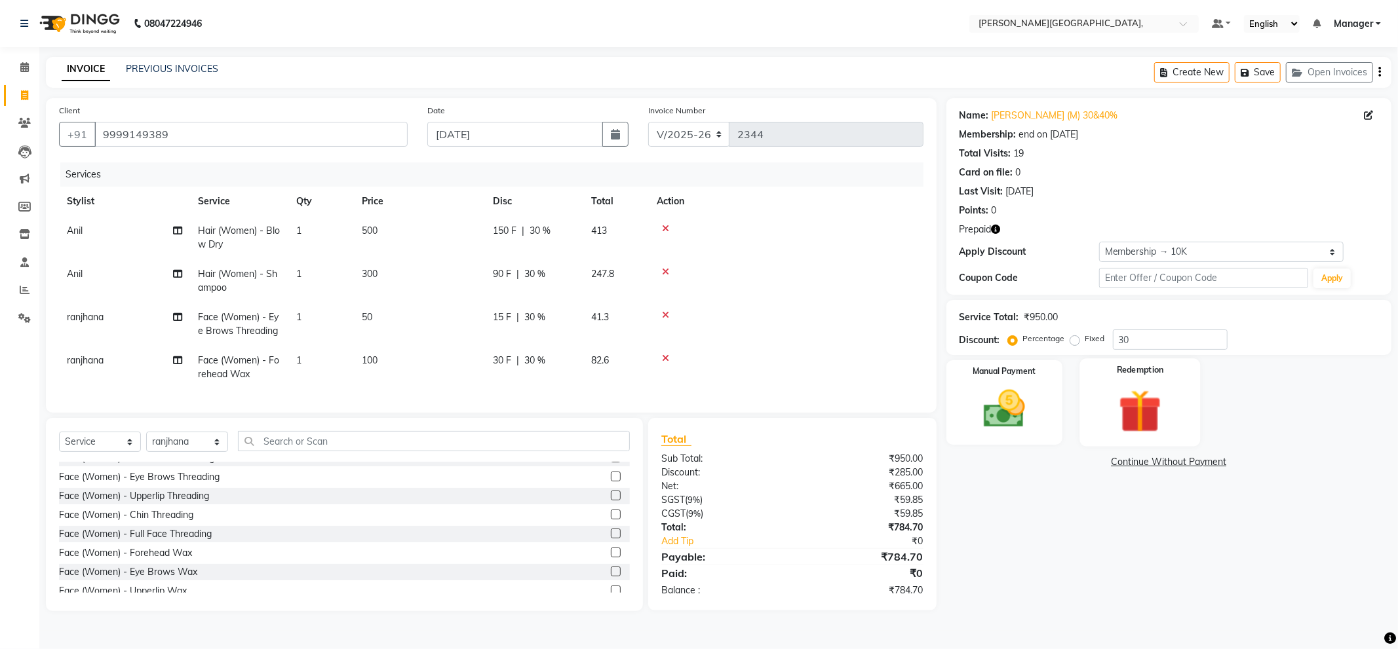
click at [1131, 420] on img at bounding box center [1140, 412] width 70 height 54
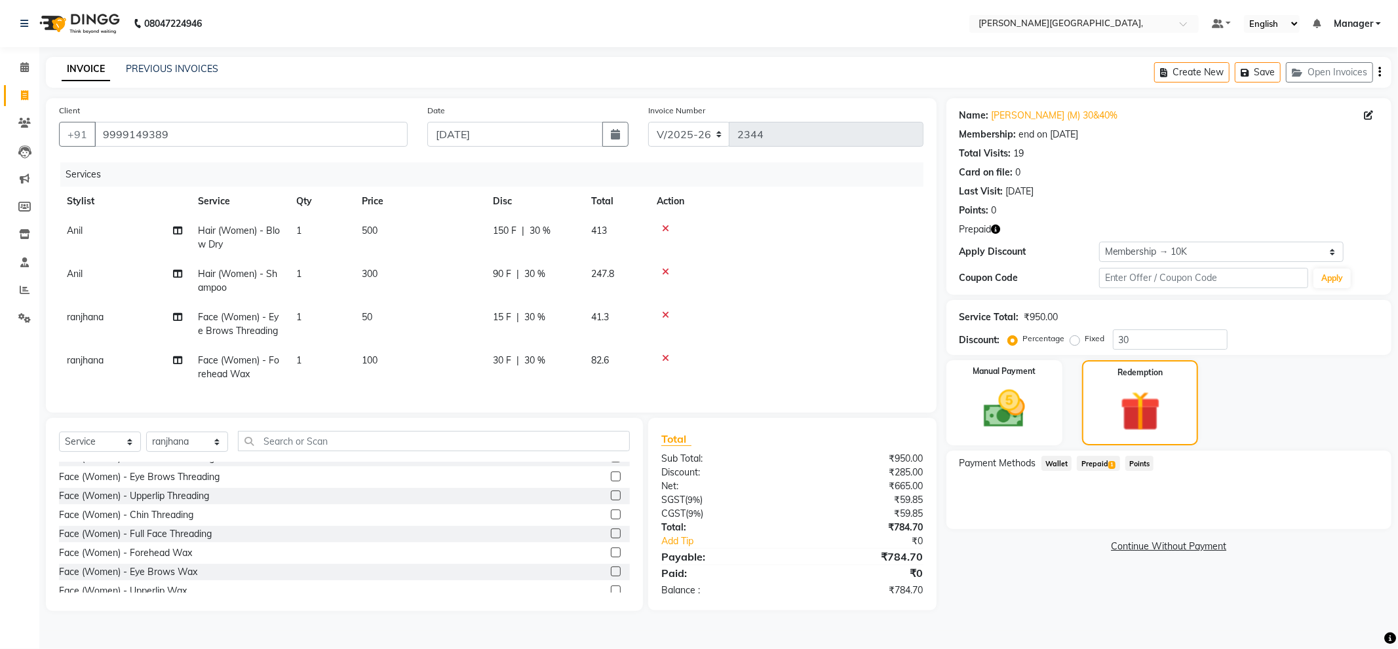
click at [1093, 461] on span "Prepaid 1" at bounding box center [1098, 463] width 43 height 15
click at [539, 318] on span "30 %" at bounding box center [534, 318] width 21 height 14
select select "66243"
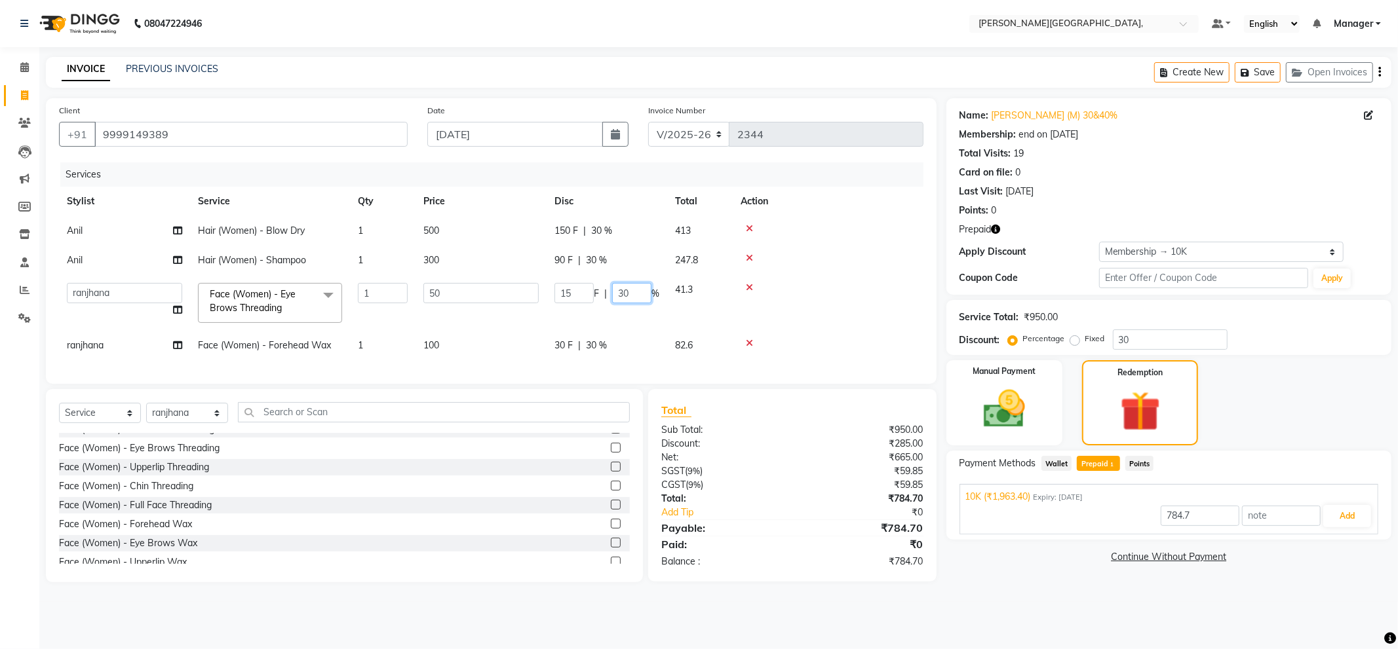
click at [643, 296] on input "30" at bounding box center [631, 293] width 39 height 20
type input "3"
click at [836, 275] on tbody "Anil Hair (Women) - Blow Dry 1 500 150 F | 30 % 413 Anil Hair (Women) - Shampoo…" at bounding box center [491, 288] width 864 height 144
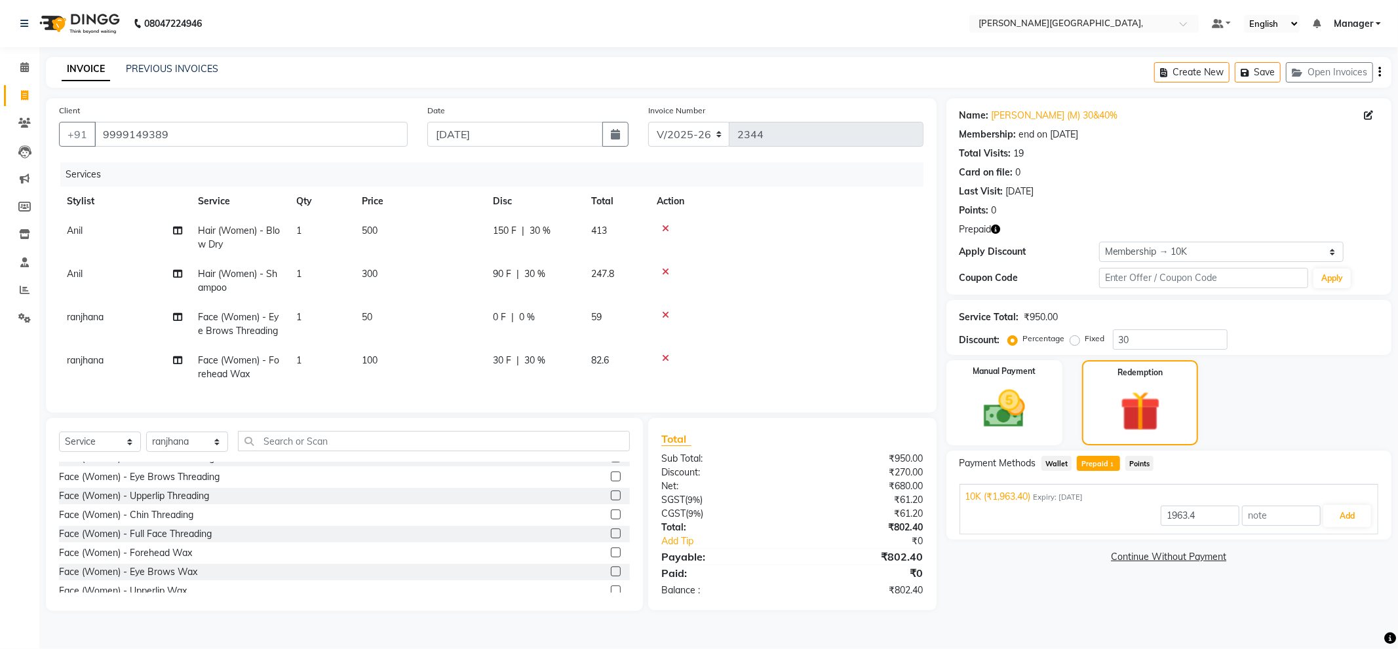
click at [1097, 461] on span "Prepaid 1" at bounding box center [1098, 463] width 43 height 15
type input "802.4"
click at [1350, 516] on button "Add" at bounding box center [1347, 516] width 48 height 22
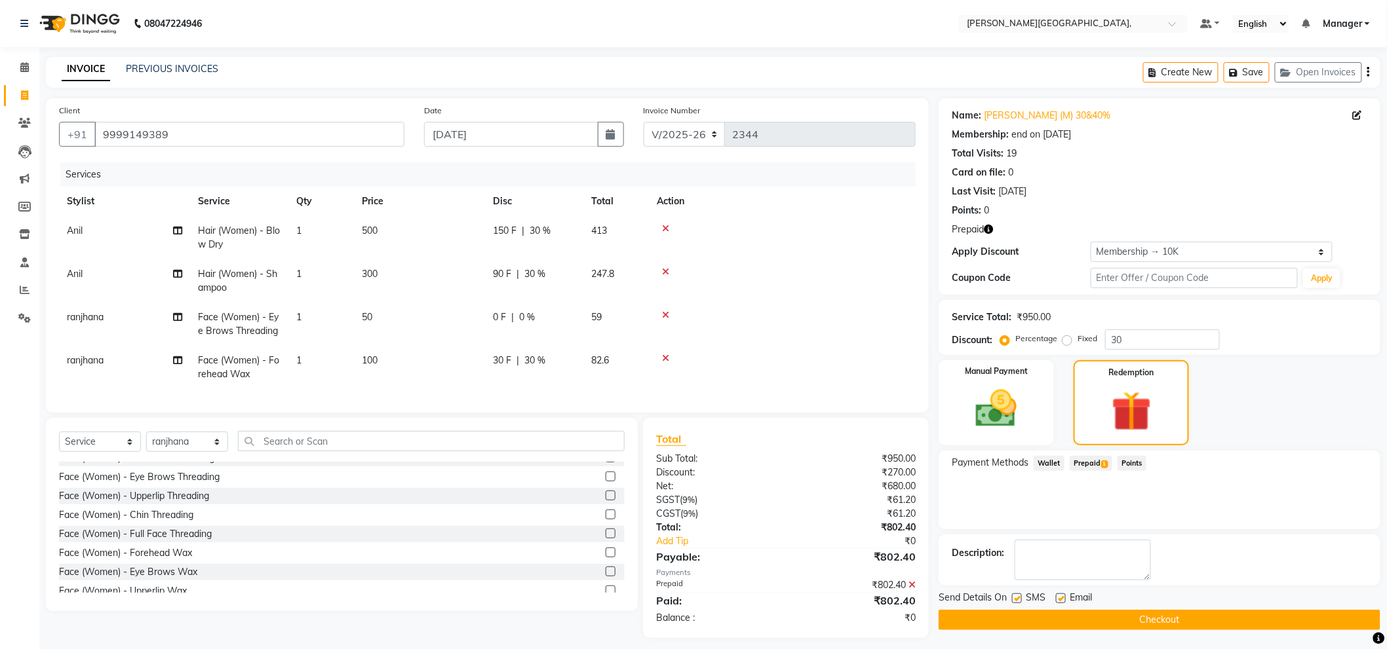
click at [1150, 619] on button "Checkout" at bounding box center [1159, 620] width 442 height 20
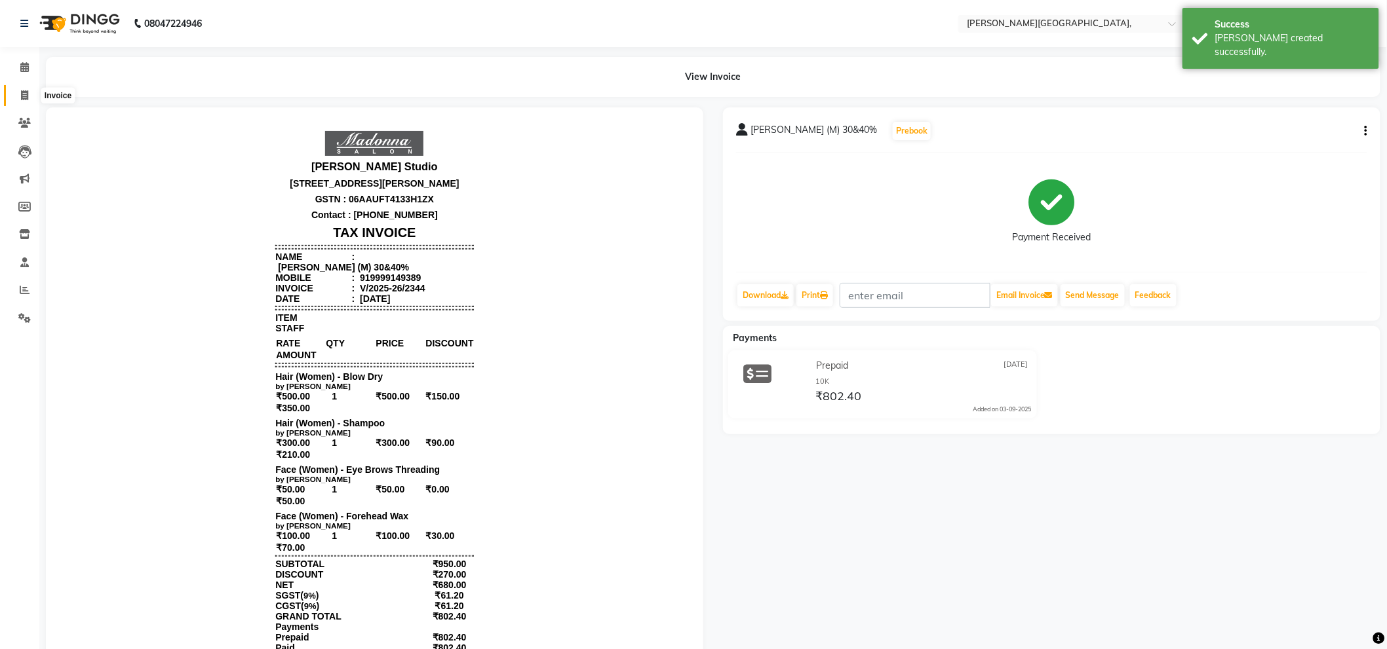
click at [22, 92] on icon at bounding box center [24, 95] width 7 height 10
select select "6483"
select select "service"
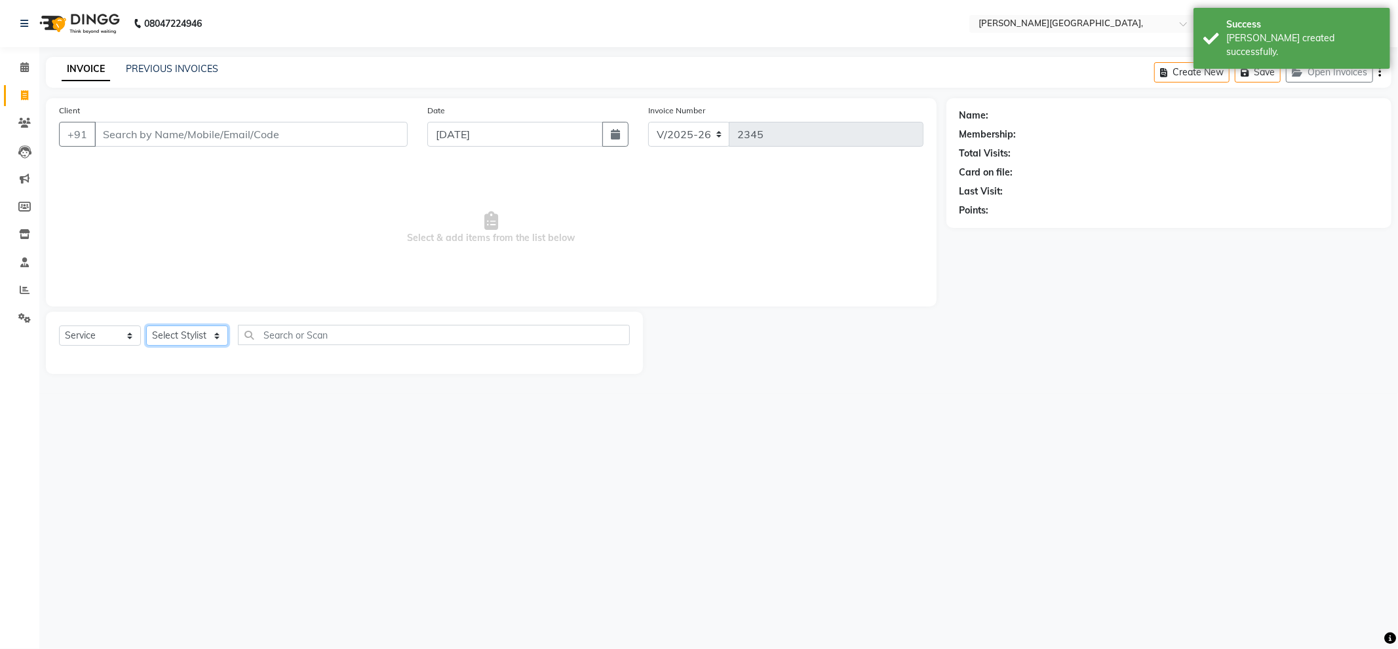
click at [181, 334] on select "Select Stylist" at bounding box center [187, 336] width 82 height 20
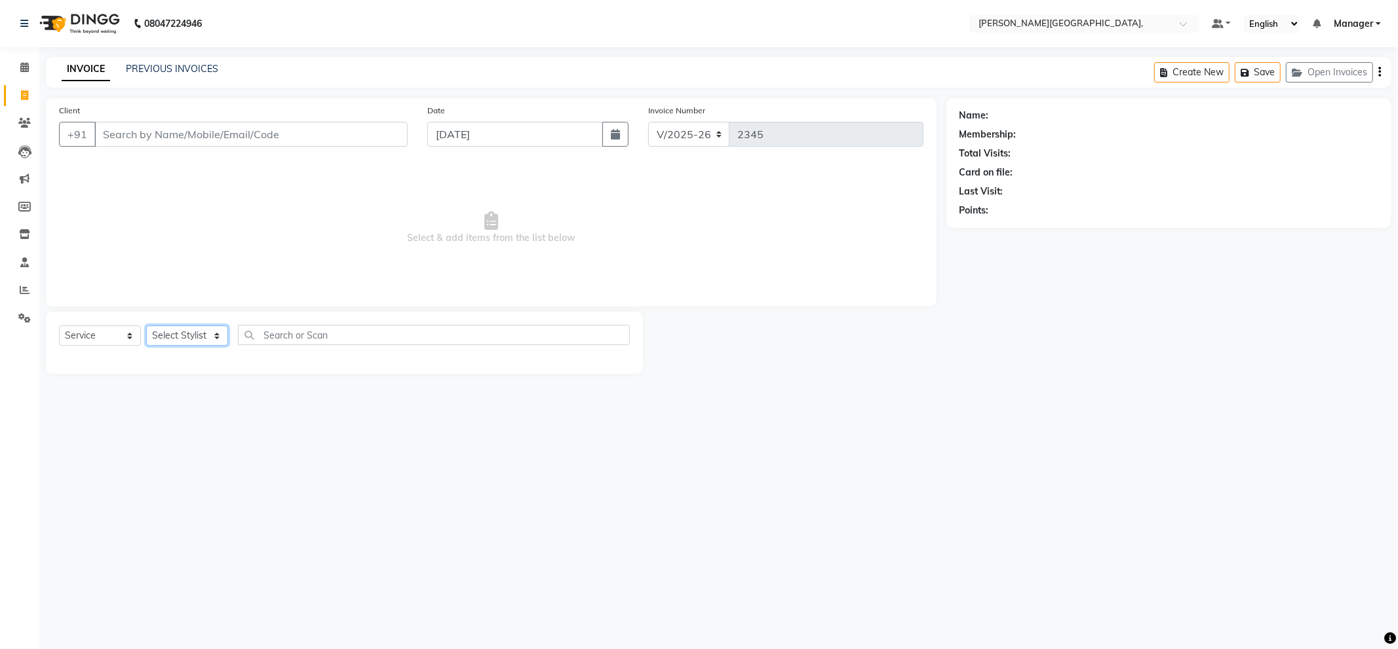
select select "49451"
click at [146, 326] on select "Select Stylist [PERSON_NAME] [PERSON_NAME] gungun nails Manager [PERSON_NAME]" at bounding box center [187, 336] width 82 height 20
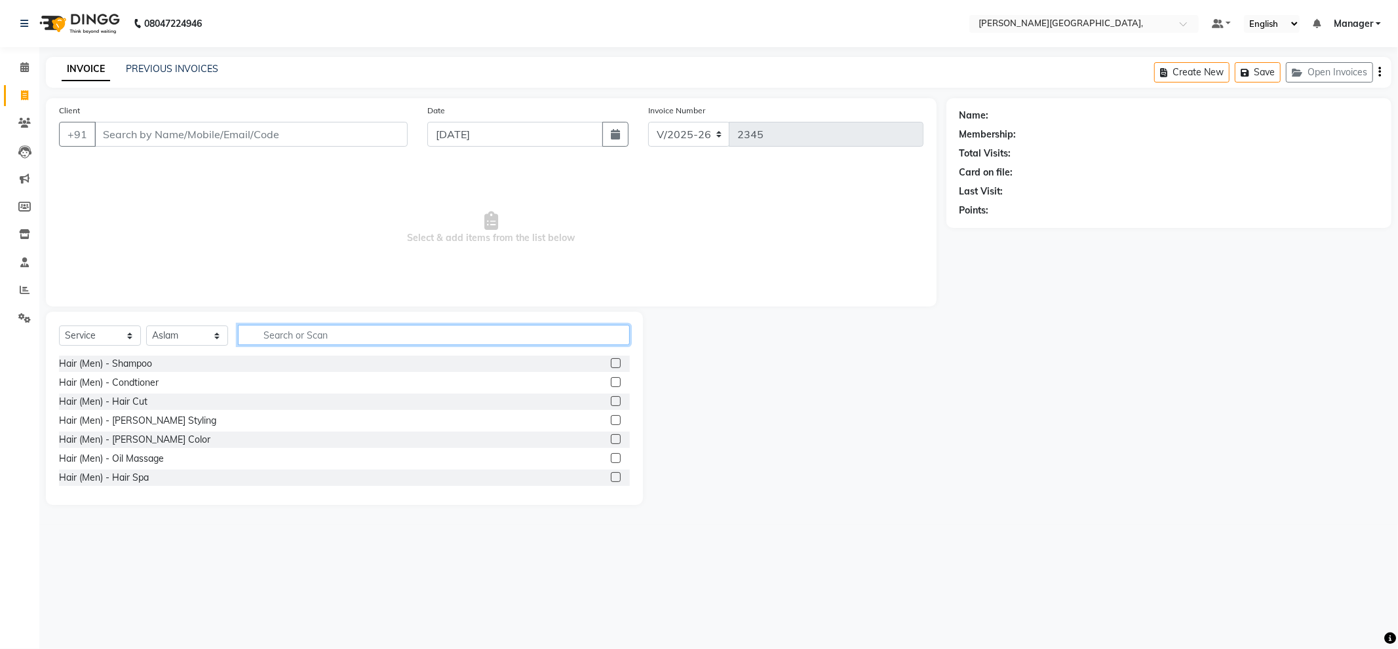
click at [294, 337] on input "text" at bounding box center [434, 335] width 392 height 20
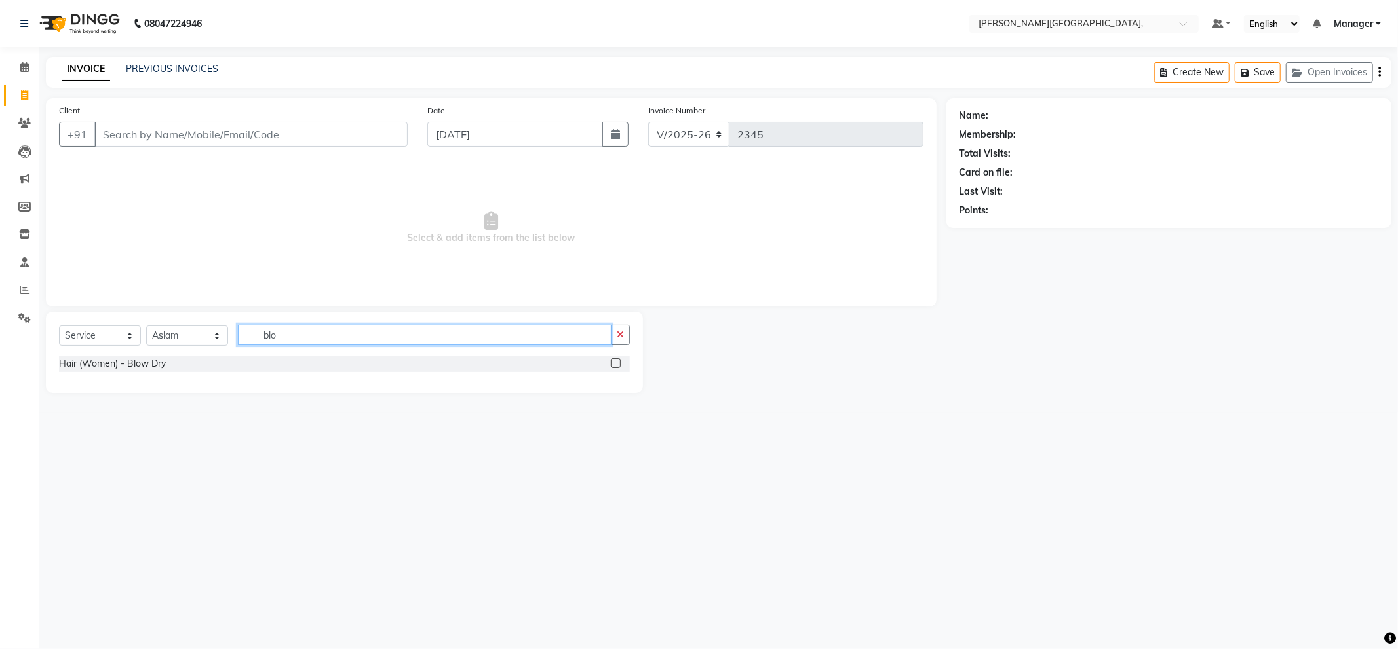
type input "blo"
click at [613, 364] on label at bounding box center [616, 363] width 10 height 10
click at [613, 364] on input "checkbox" at bounding box center [615, 364] width 9 height 9
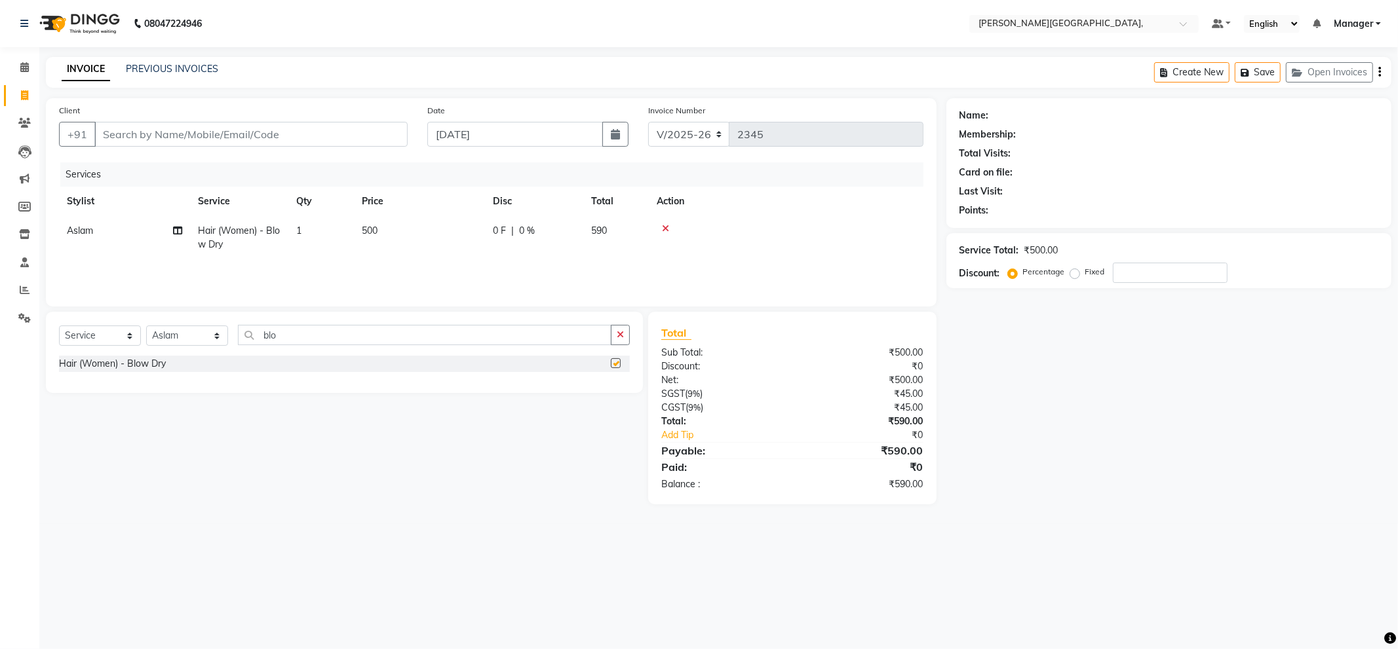
checkbox input "false"
click at [360, 336] on input "blo" at bounding box center [425, 335] width 374 height 20
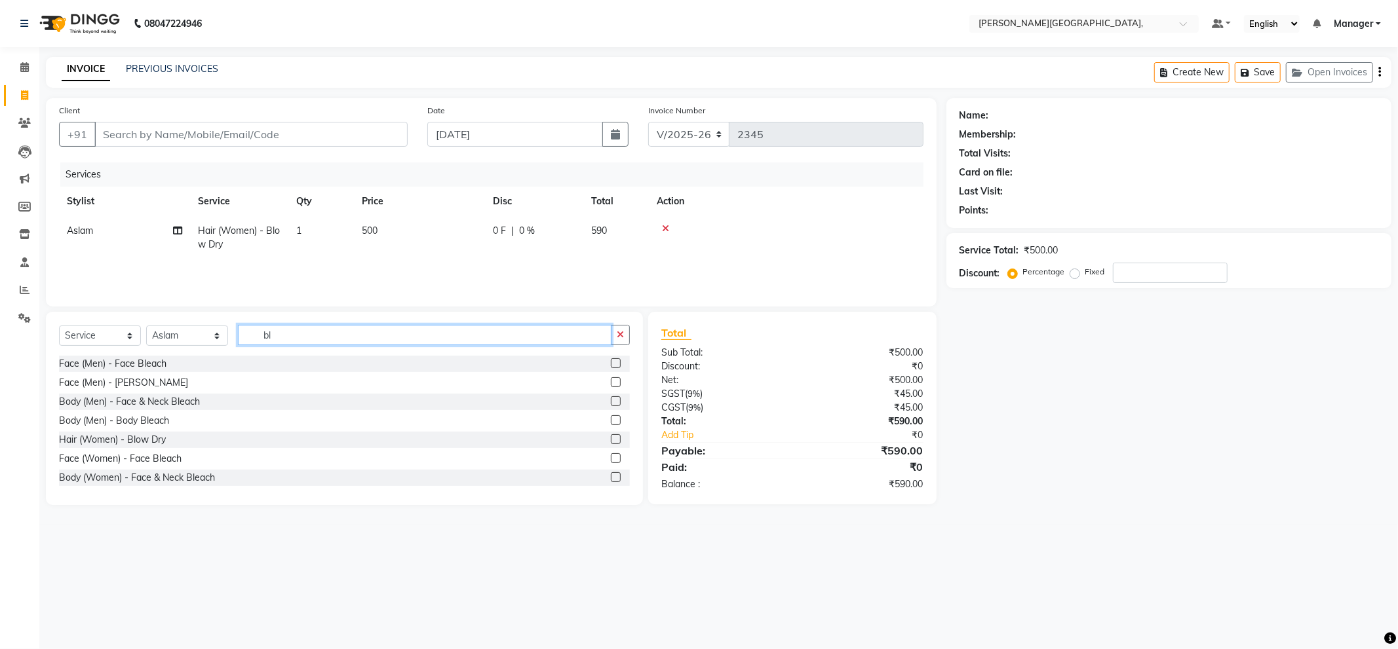
type input "b"
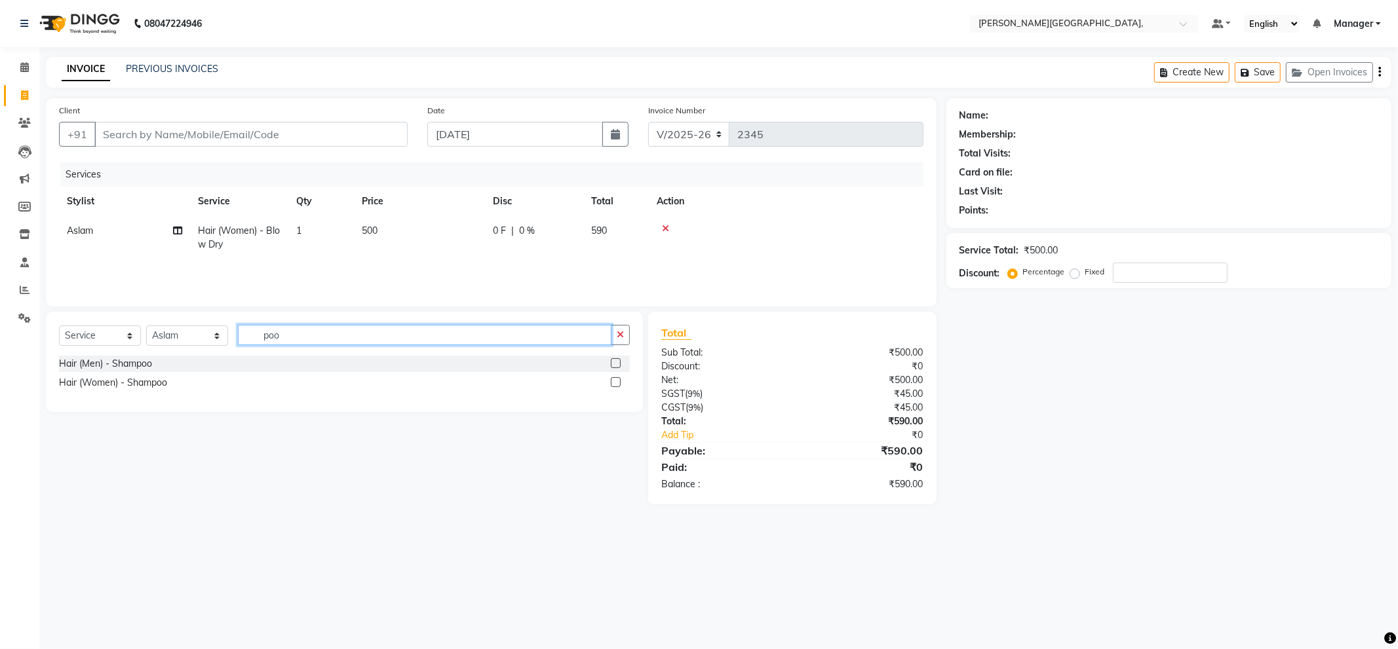
type input "poo"
click at [617, 380] on label at bounding box center [616, 382] width 10 height 10
click at [617, 380] on input "checkbox" at bounding box center [615, 383] width 9 height 9
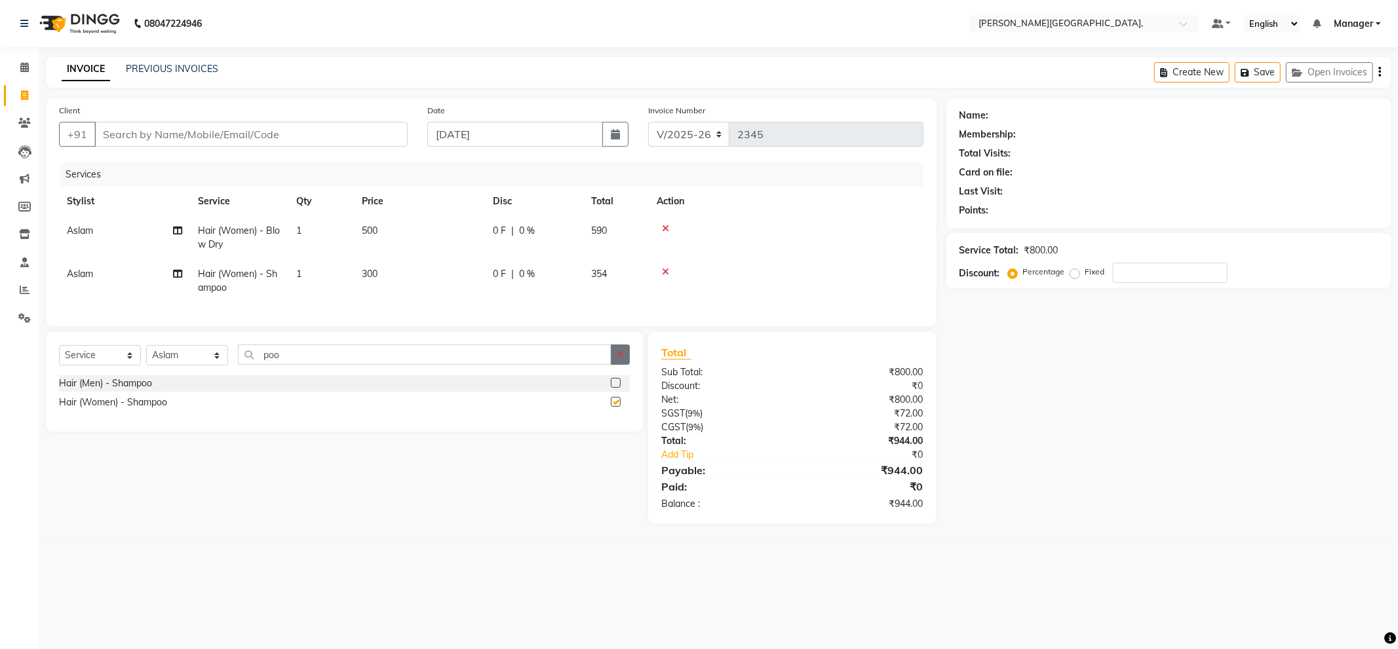
checkbox input "false"
click at [182, 362] on select "Select Stylist [PERSON_NAME] [PERSON_NAME] gungun nails Manager [PERSON_NAME]" at bounding box center [187, 355] width 82 height 20
select select "66243"
click at [146, 357] on select "Select Stylist [PERSON_NAME] [PERSON_NAME] gungun nails Manager [PERSON_NAME]" at bounding box center [187, 355] width 82 height 20
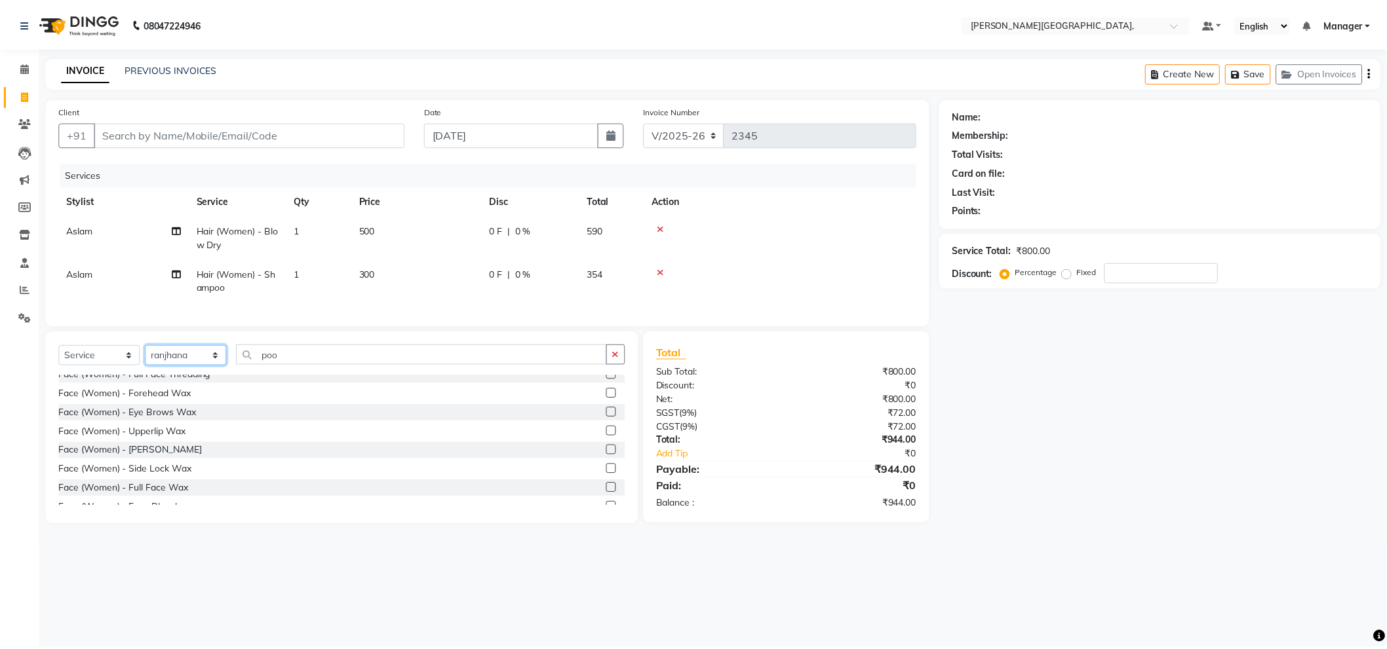
scroll to position [1602, 0]
click at [611, 421] on label at bounding box center [616, 416] width 10 height 10
click at [611, 421] on input "checkbox" at bounding box center [615, 416] width 9 height 9
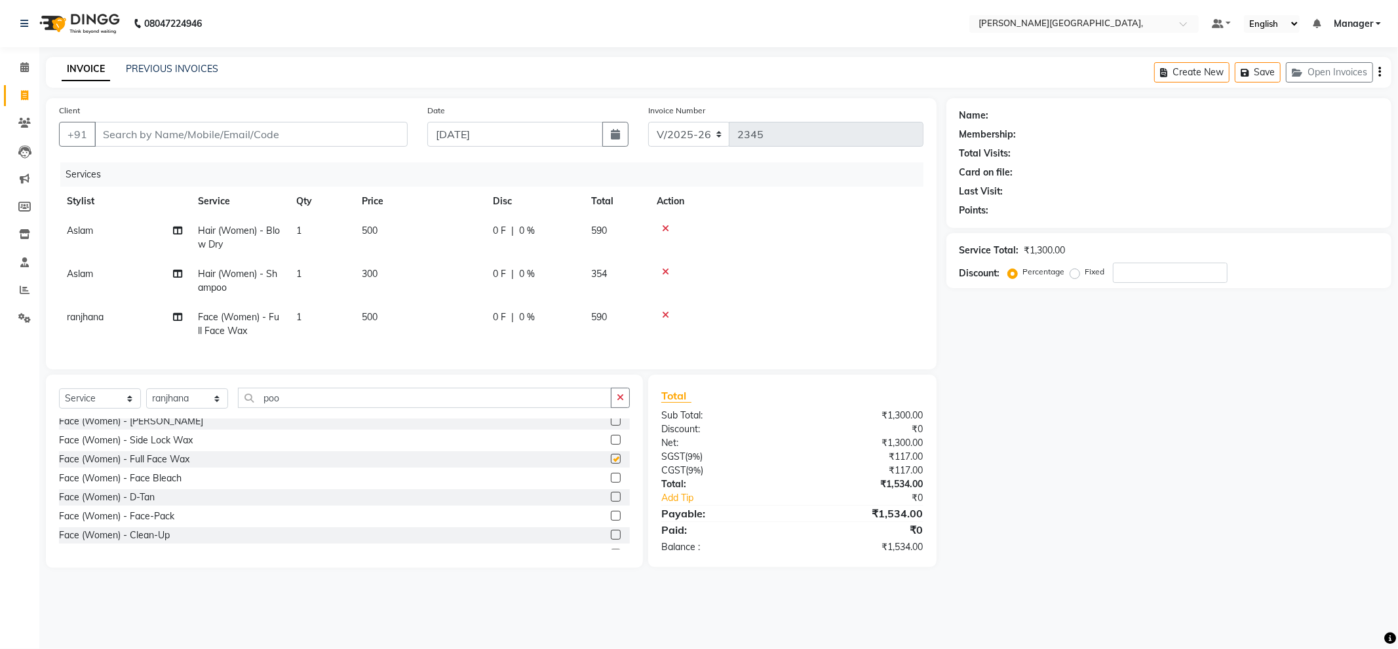
checkbox input "false"
click at [361, 134] on input "Client" at bounding box center [250, 134] width 313 height 25
type input "9"
type input "0"
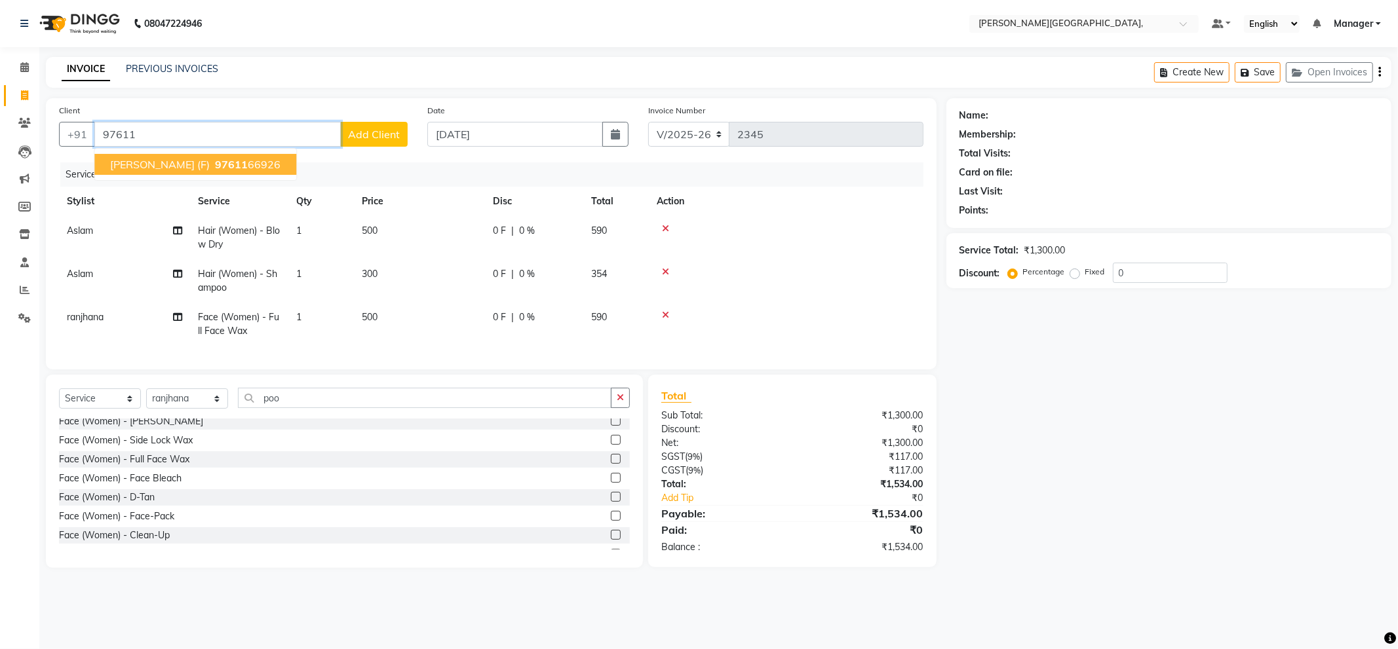
click at [215, 158] on span "97611" at bounding box center [231, 164] width 33 height 13
type input "9761166926"
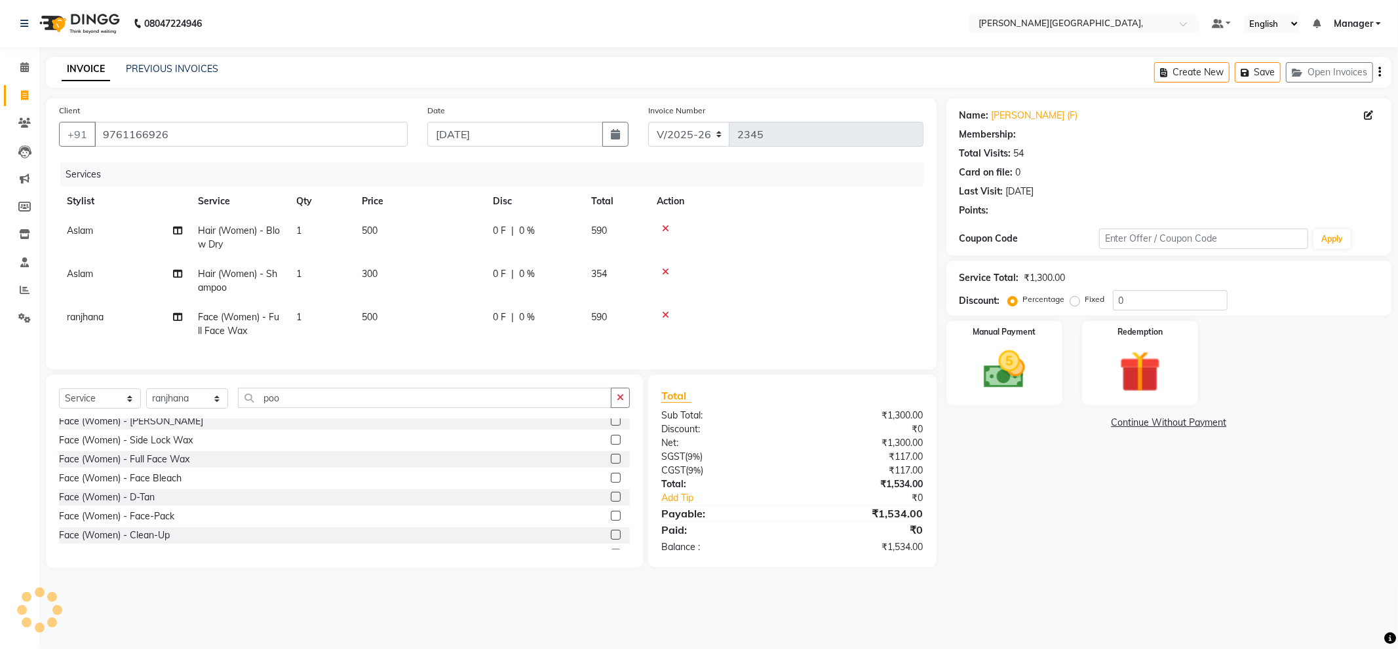
select select "1: Object"
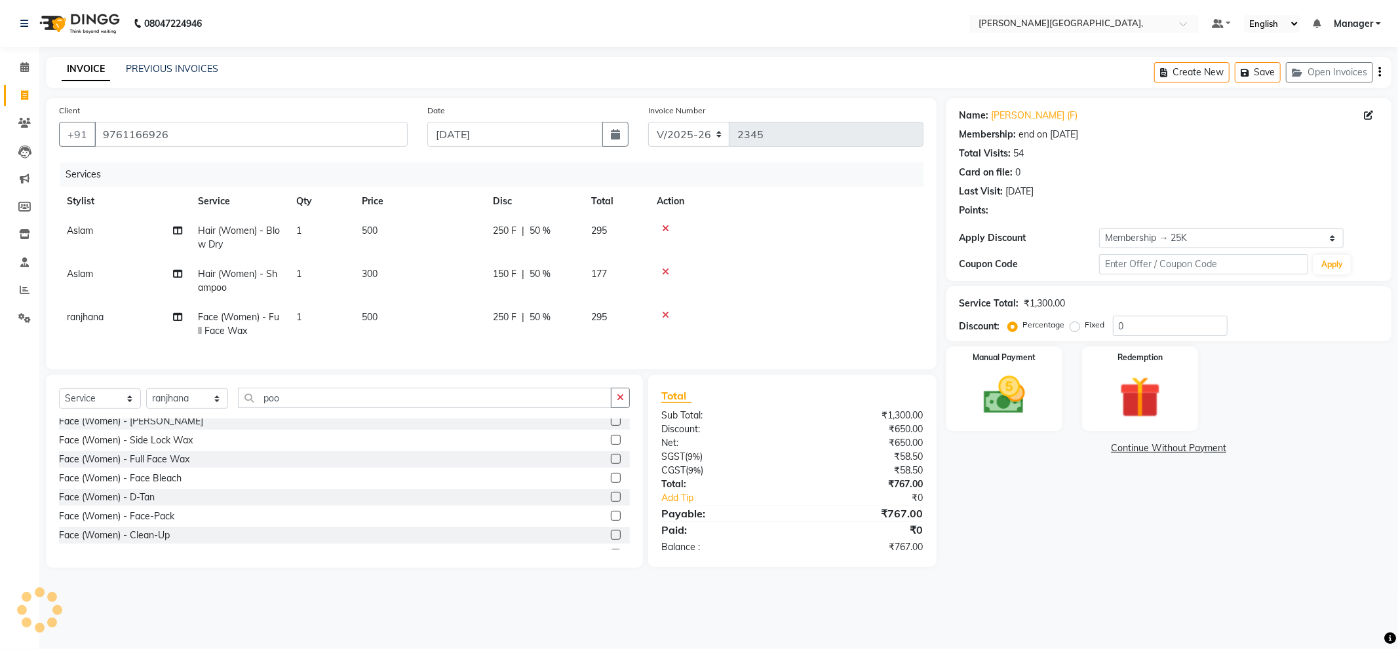
type input "50"
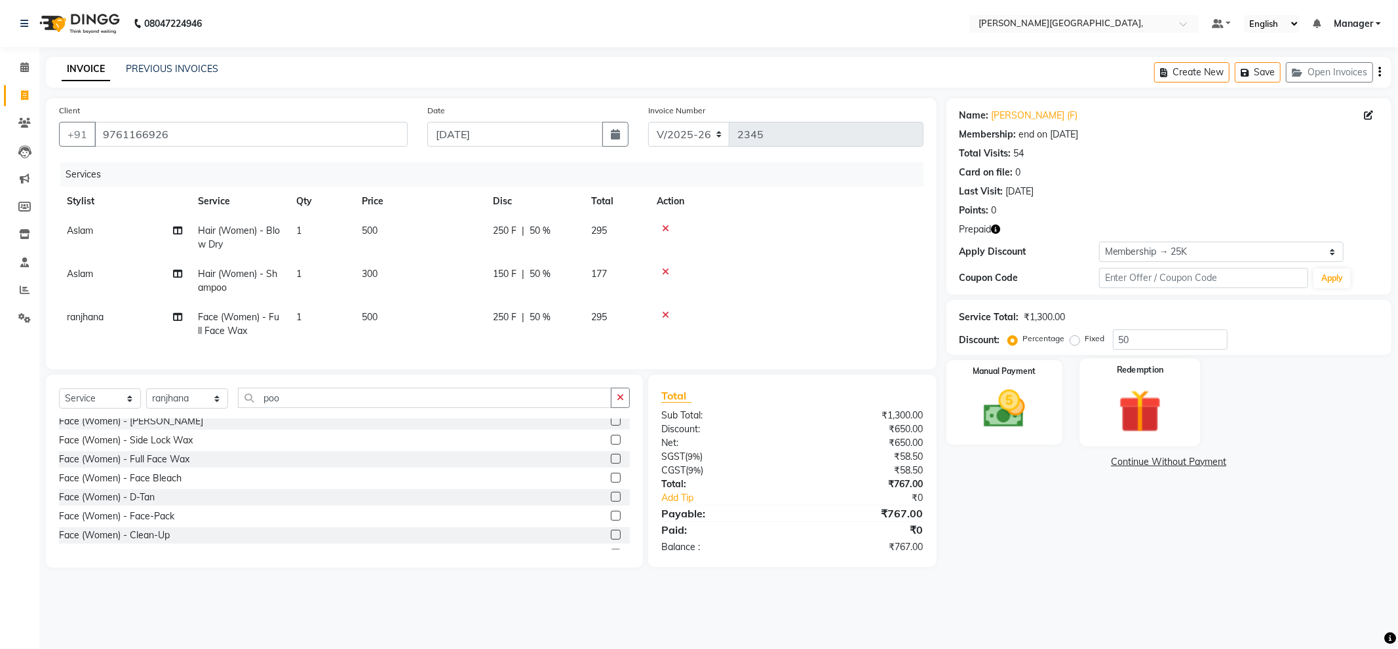
click at [1164, 394] on img at bounding box center [1140, 412] width 70 height 54
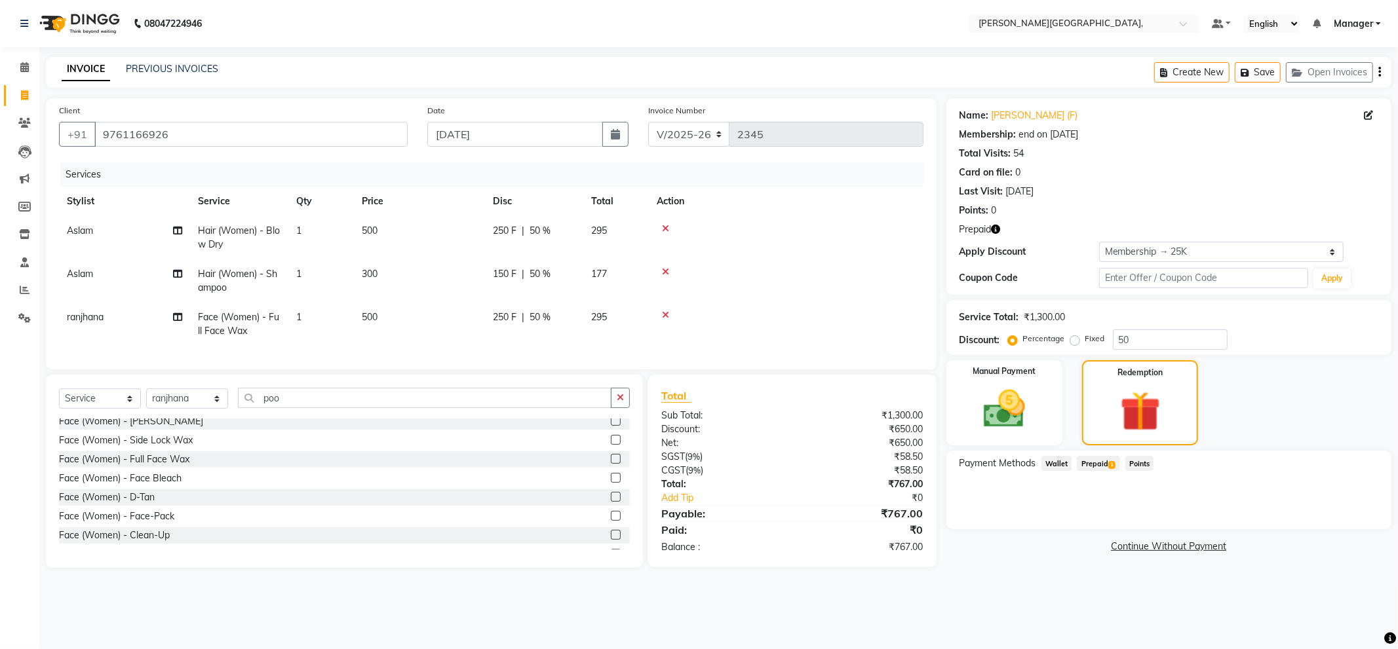
click at [1091, 459] on span "Prepaid 1" at bounding box center [1098, 463] width 43 height 15
click at [1346, 516] on button "Add" at bounding box center [1347, 516] width 48 height 22
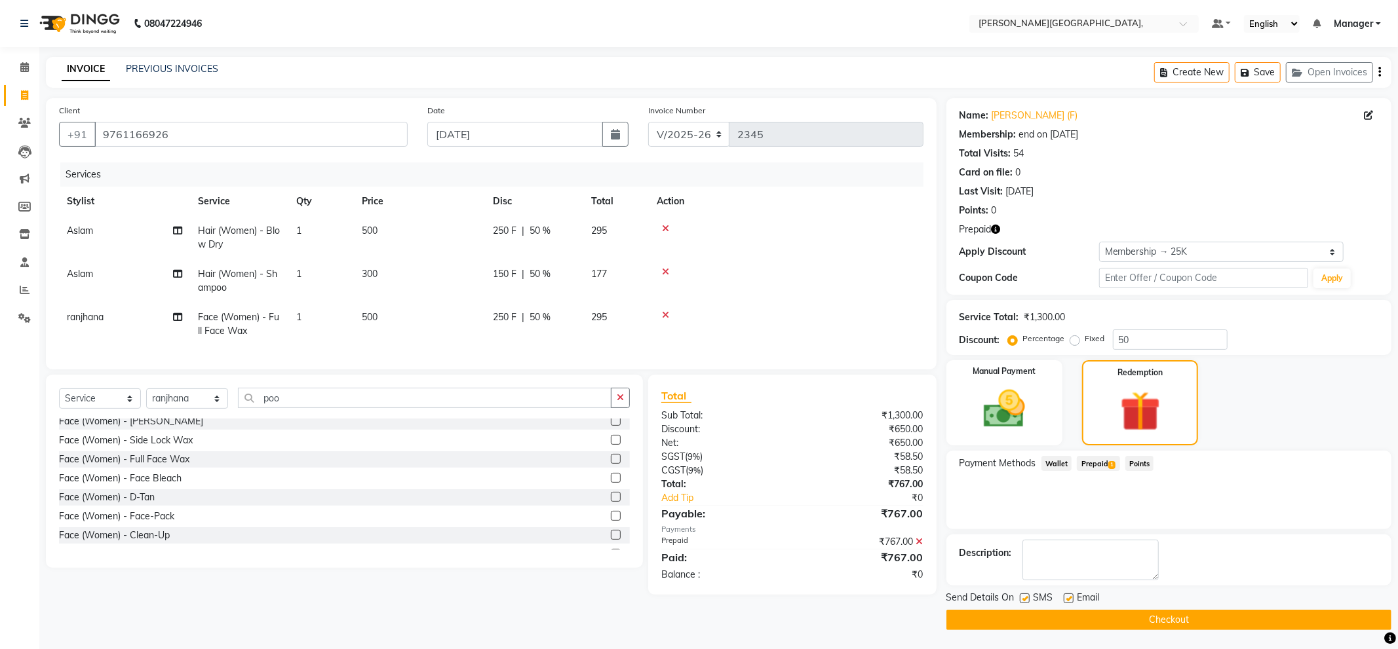
click at [1162, 617] on button "Checkout" at bounding box center [1168, 620] width 445 height 20
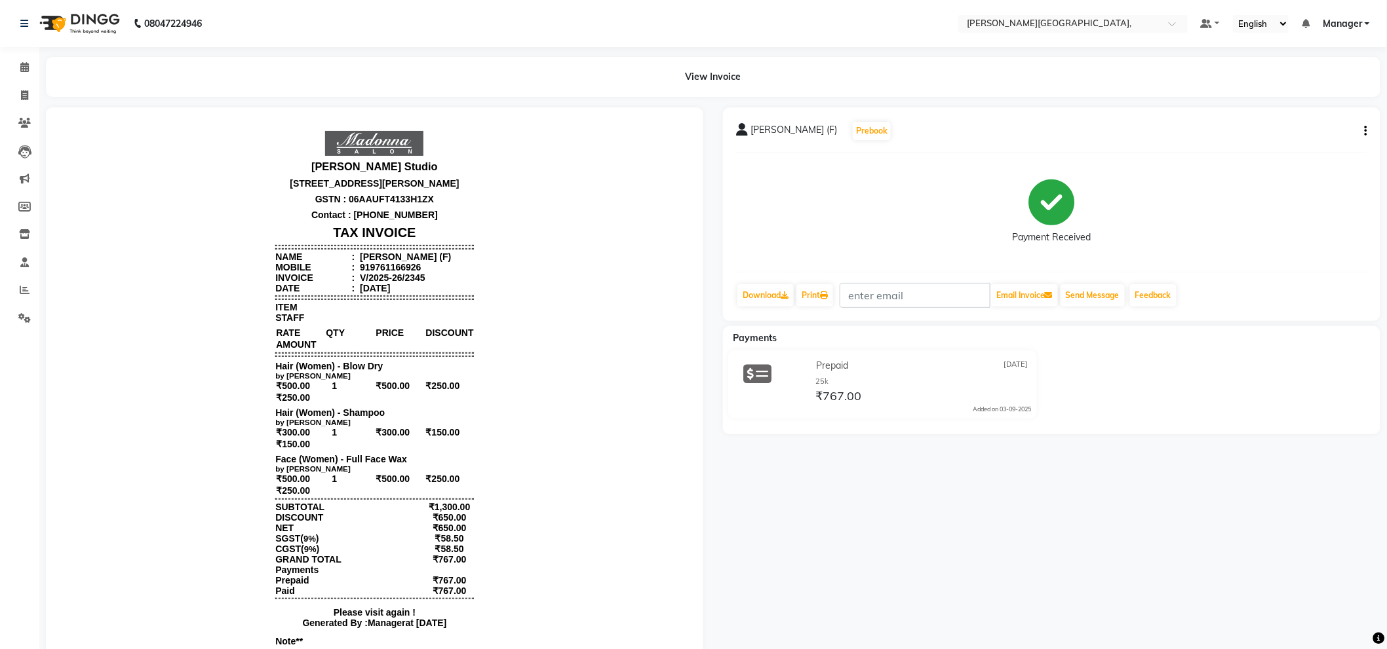
drag, startPoint x: 1164, startPoint y: 617, endPoint x: 935, endPoint y: 555, distance: 236.9
click at [1161, 617] on div "[PERSON_NAME] (F) Prebook Payment Received Download Print Email Invoice Send Me…" at bounding box center [1051, 400] width 677 height 587
drag, startPoint x: 932, startPoint y: 506, endPoint x: 815, endPoint y: 469, distance: 122.9
click at [852, 482] on div "[PERSON_NAME] (F) Prebook Payment Received Download Print Email Invoice Send Me…" at bounding box center [1051, 400] width 677 height 587
click at [22, 92] on icon at bounding box center [24, 95] width 7 height 10
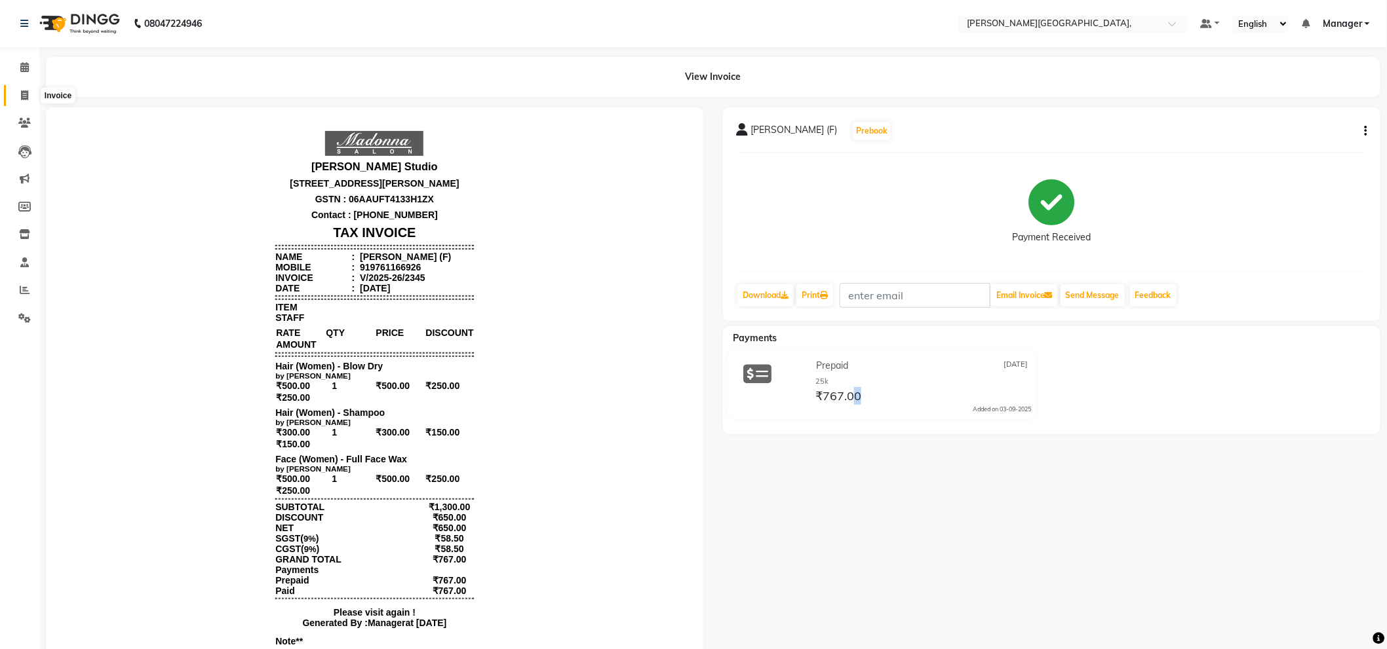
select select "service"
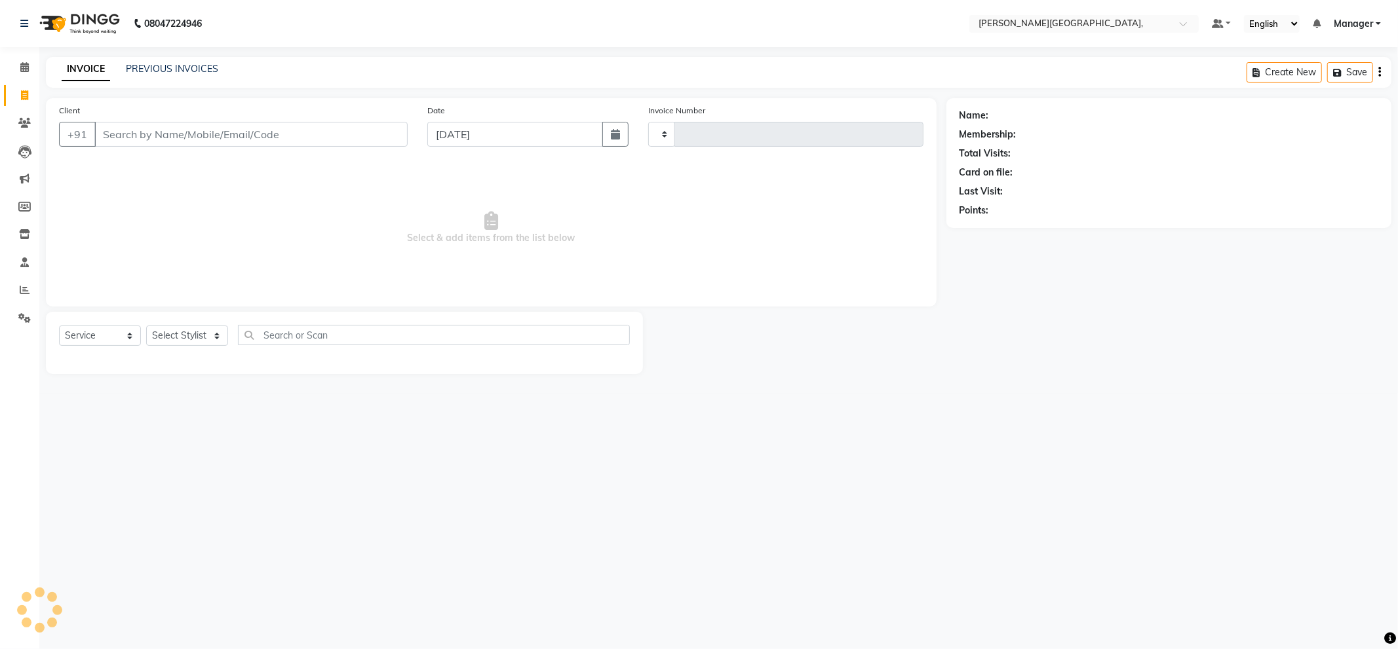
type input "2346"
select select "6483"
click at [175, 330] on select "Select Stylist [PERSON_NAME] [PERSON_NAME] gungun nails Manager [PERSON_NAME]" at bounding box center [187, 336] width 82 height 20
select select "66243"
click at [146, 326] on select "Select Stylist [PERSON_NAME] [PERSON_NAME] gungun nails Manager [PERSON_NAME]" at bounding box center [187, 336] width 82 height 20
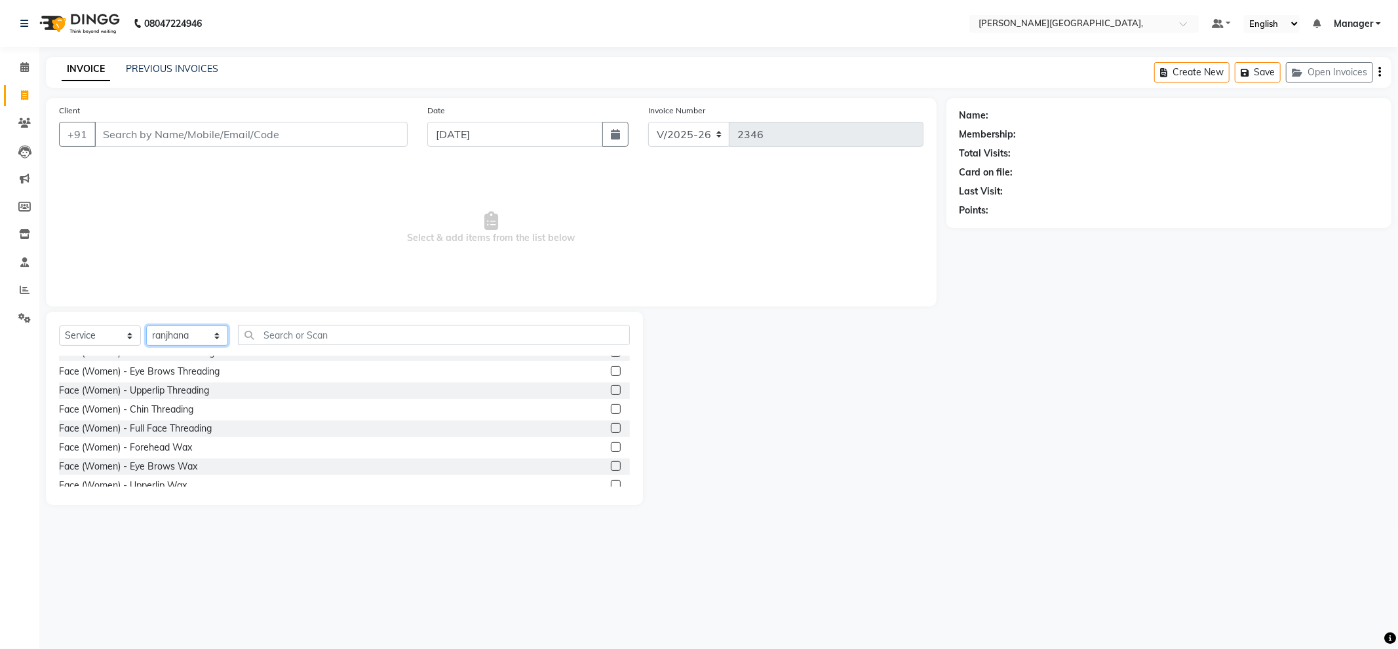
scroll to position [1456, 0]
click at [611, 368] on label at bounding box center [616, 371] width 10 height 10
click at [611, 368] on input "checkbox" at bounding box center [615, 371] width 9 height 9
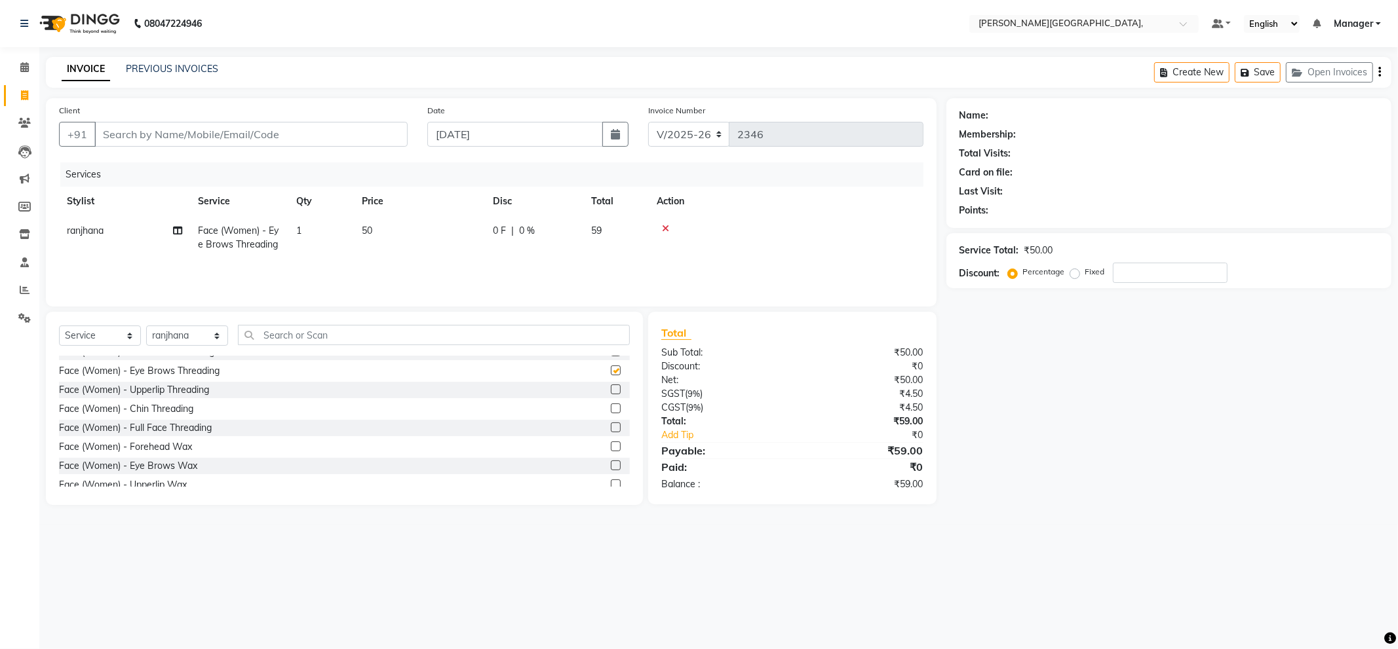
checkbox input "false"
click at [304, 225] on td "1" at bounding box center [321, 237] width 66 height 43
select select "66243"
click at [383, 235] on input "1" at bounding box center [383, 234] width 50 height 20
type input "3"
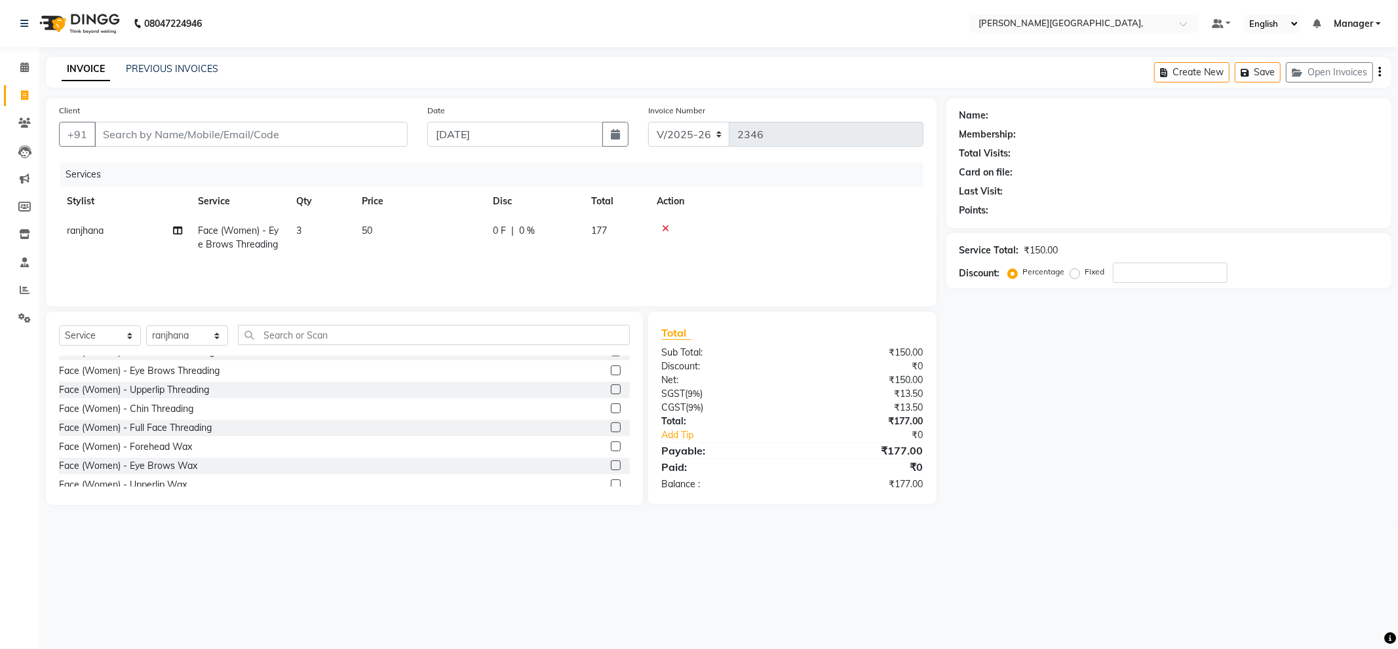
click at [365, 168] on div "Services" at bounding box center [496, 175] width 873 height 24
click at [374, 142] on input "Client" at bounding box center [250, 134] width 313 height 25
type input "6"
type input "0"
click at [145, 167] on span "6367814" at bounding box center [163, 164] width 46 height 13
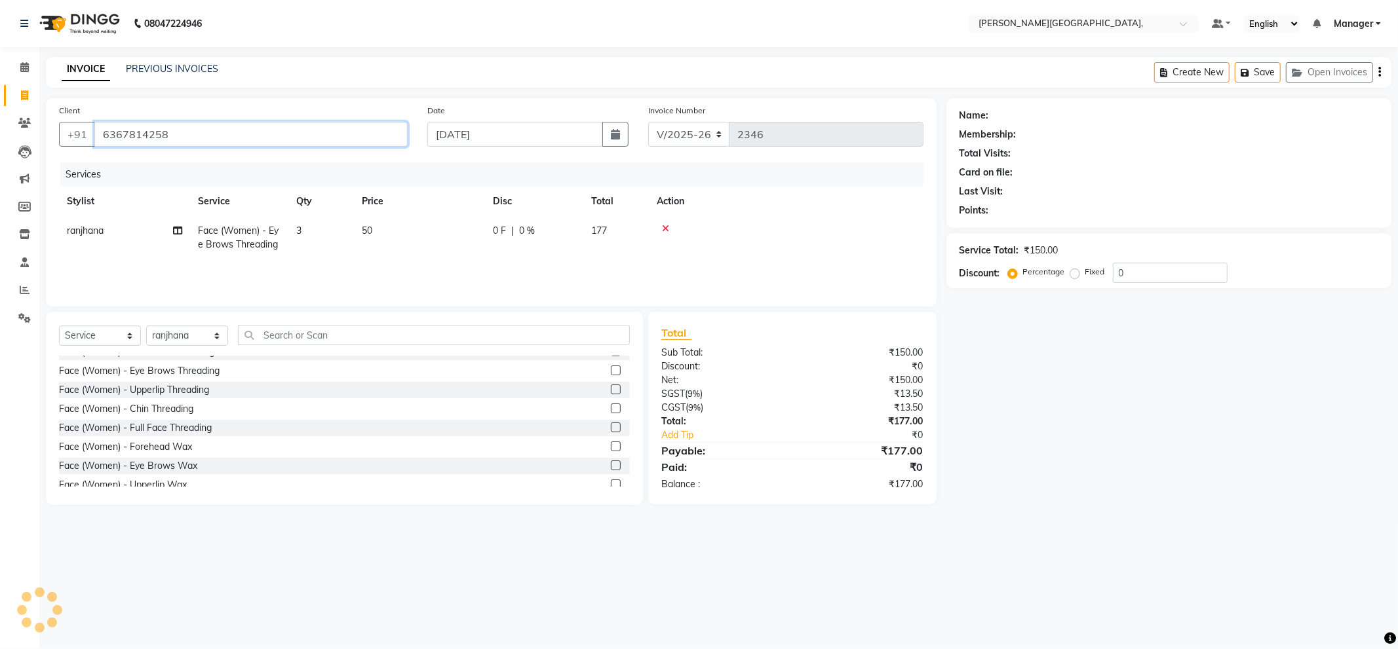
type input "6367814258"
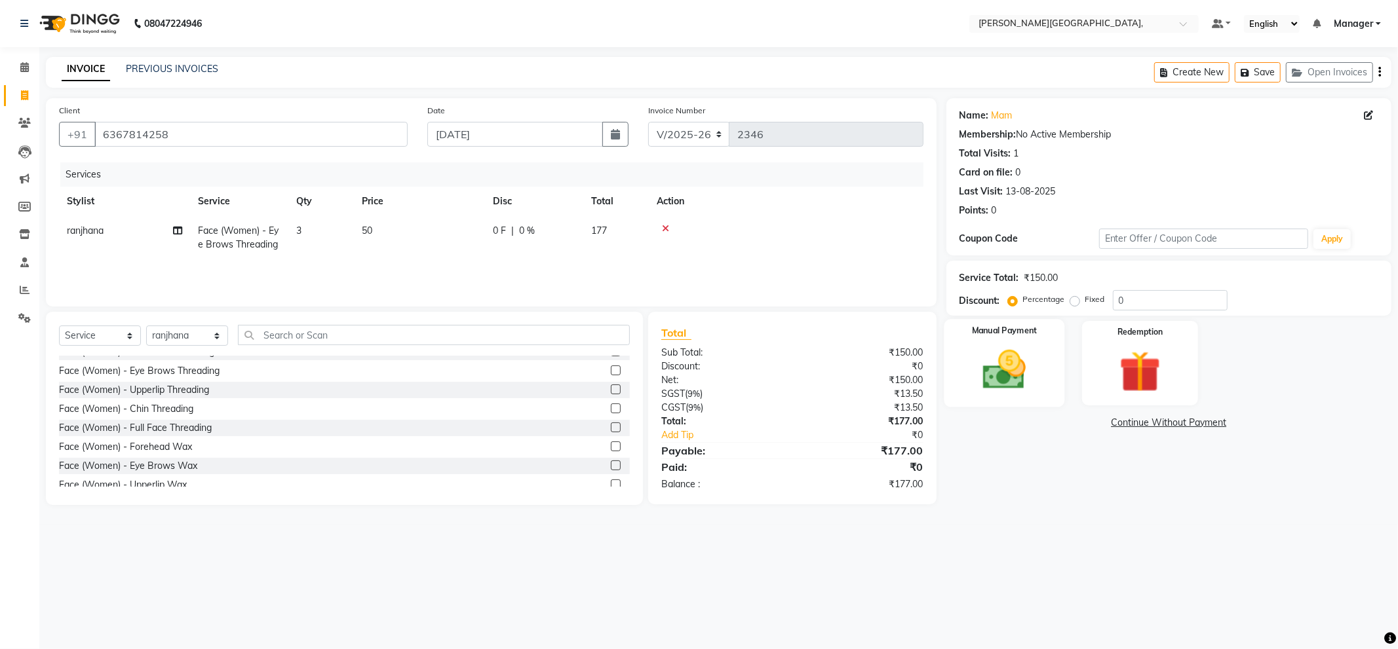
click at [1006, 365] on img at bounding box center [1004, 370] width 70 height 50
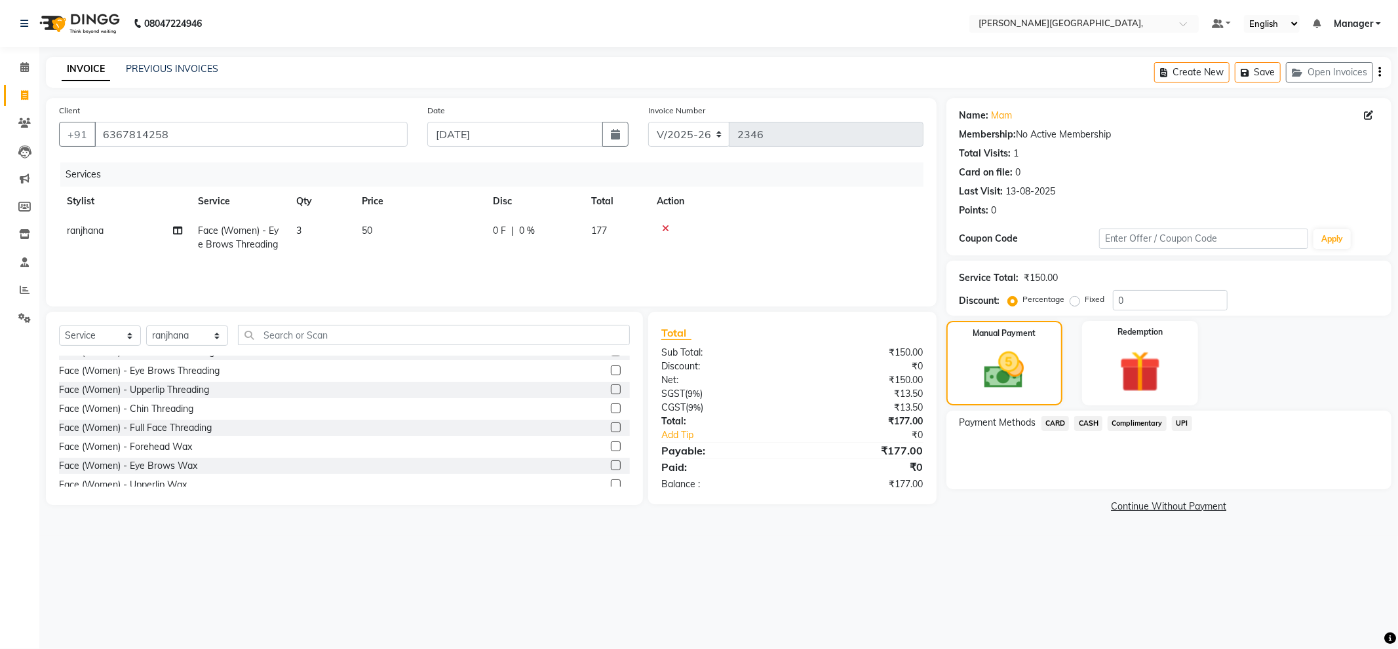
click at [1178, 423] on span "UPI" at bounding box center [1182, 423] width 20 height 15
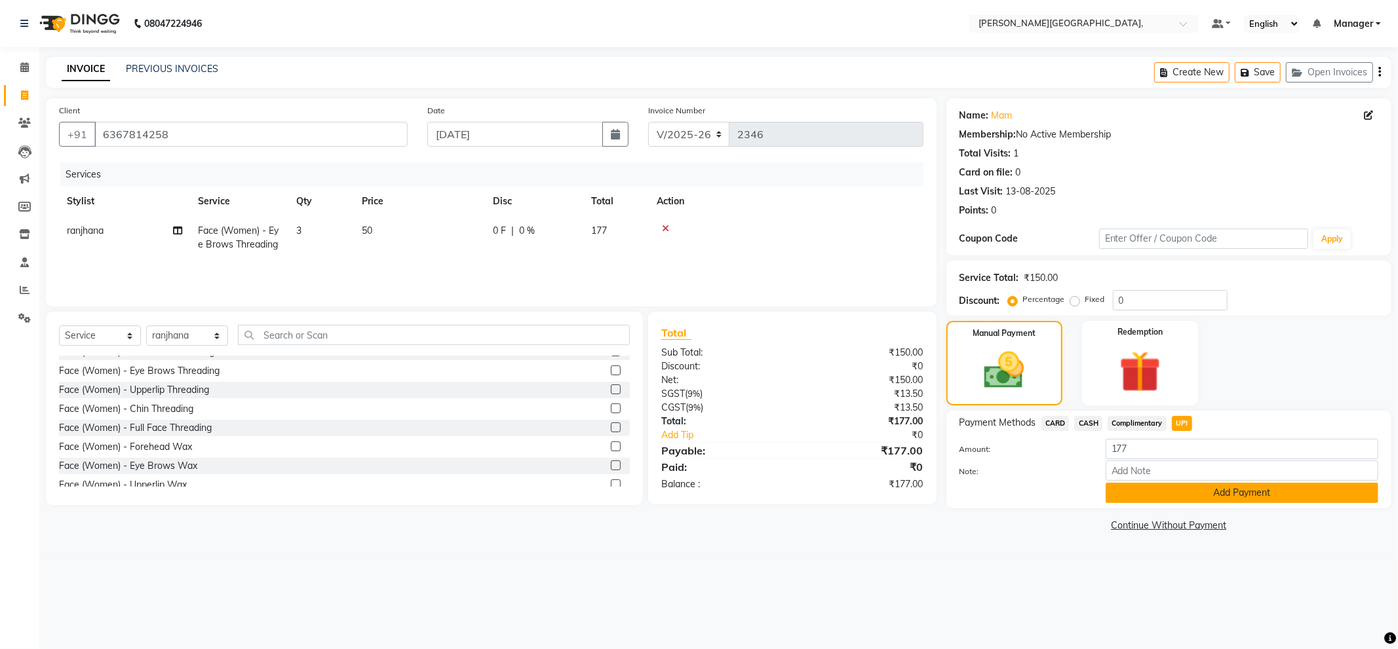
click at [1151, 495] on button "Add Payment" at bounding box center [1242, 493] width 273 height 20
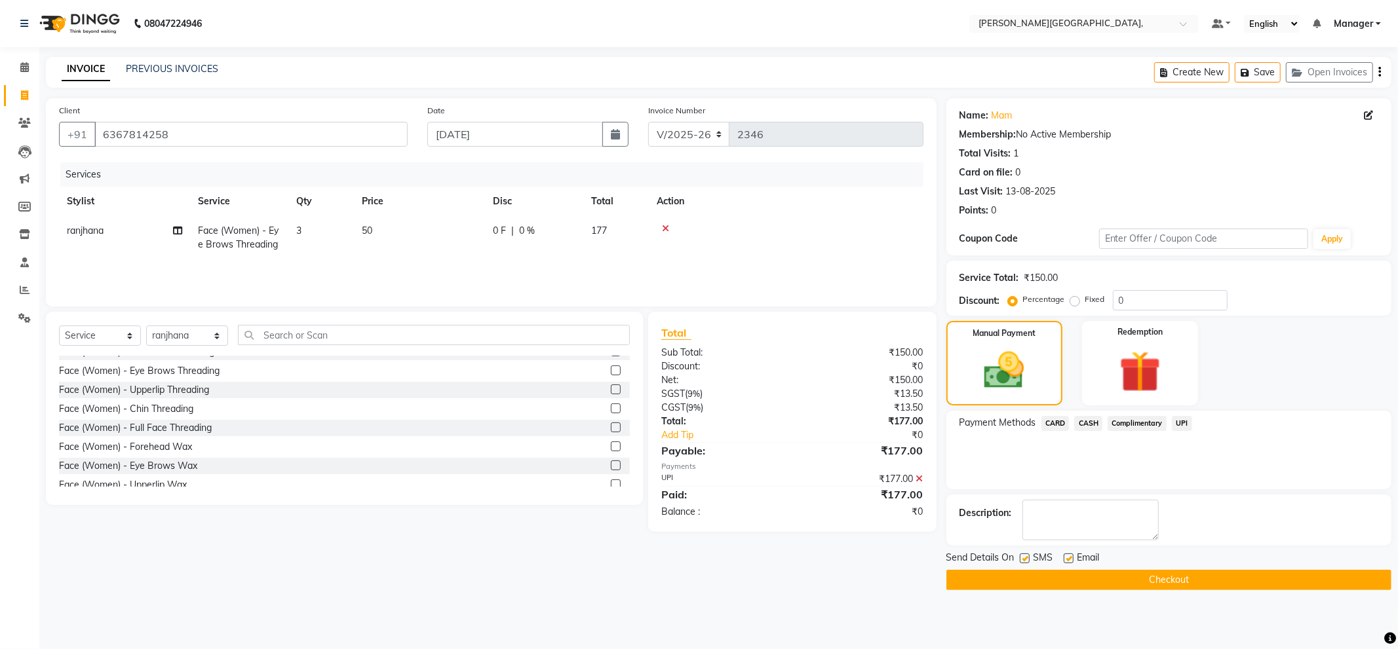
click at [1141, 583] on button "Checkout" at bounding box center [1168, 580] width 445 height 20
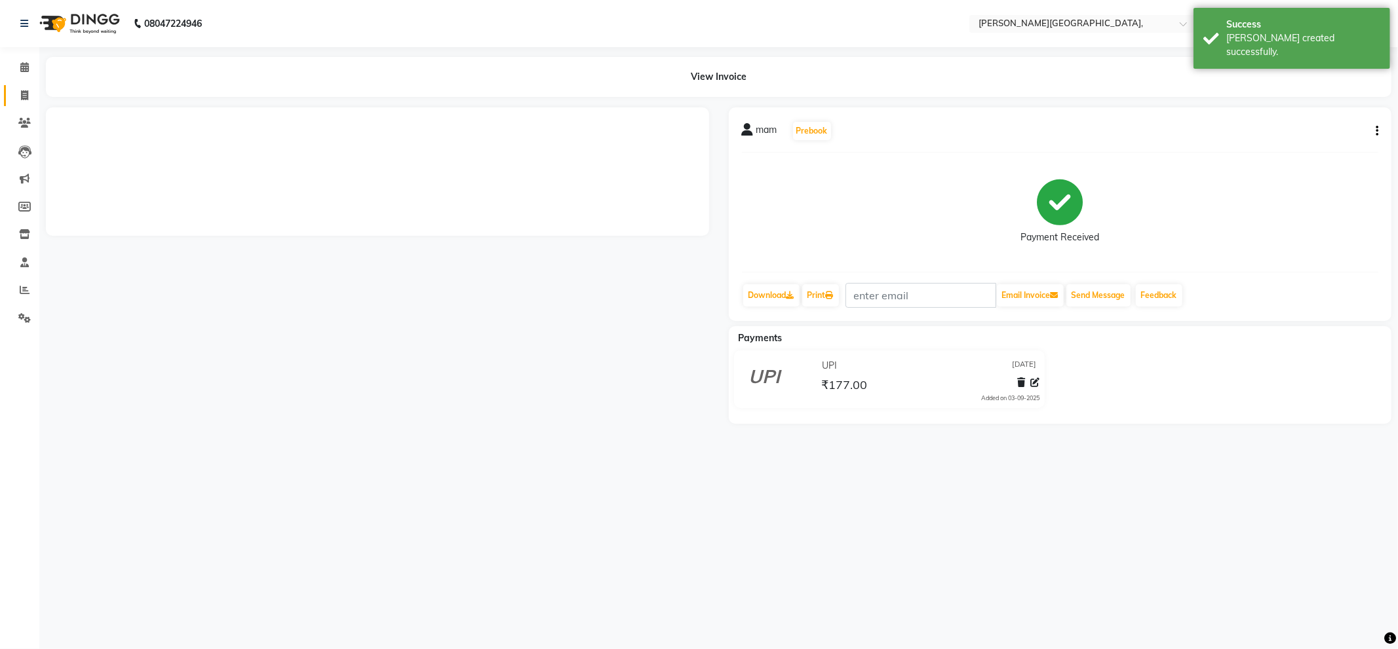
click at [24, 90] on icon at bounding box center [24, 95] width 7 height 10
select select "service"
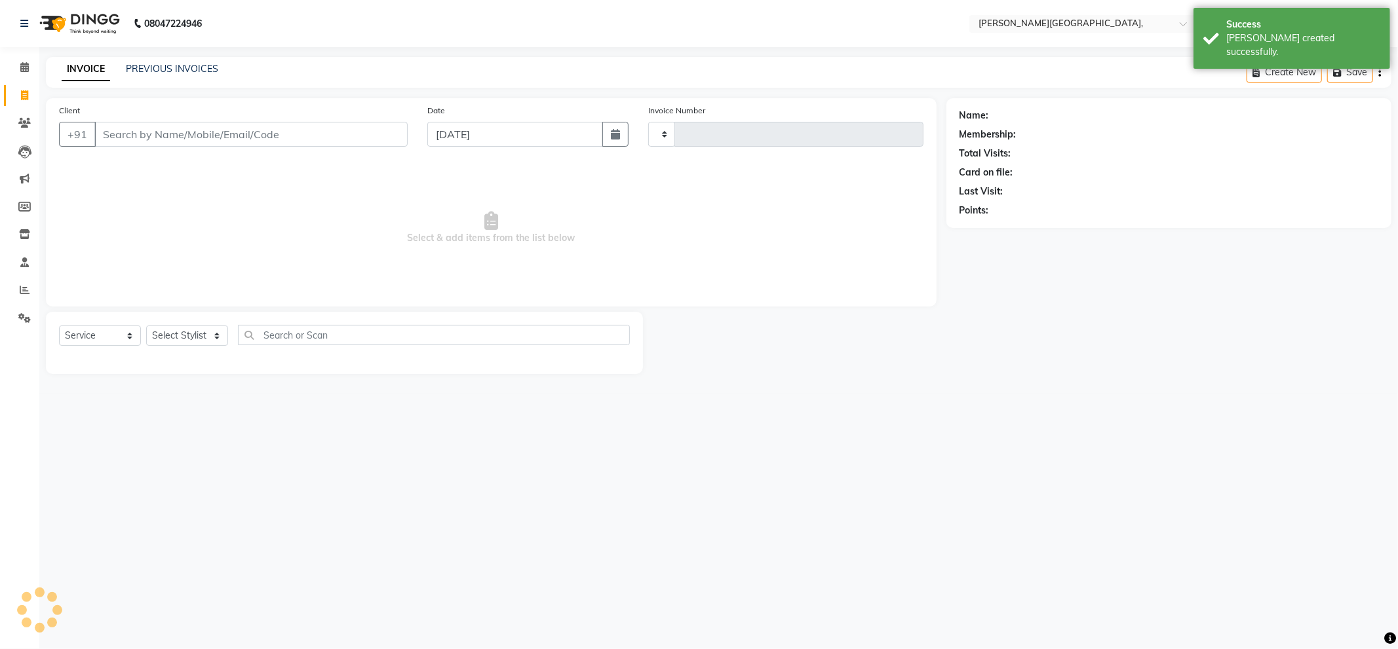
type input "2347"
select select "6483"
click at [180, 336] on select "Select Stylist [PERSON_NAME] [PERSON_NAME] gungun nails Manager [PERSON_NAME]" at bounding box center [187, 336] width 82 height 20
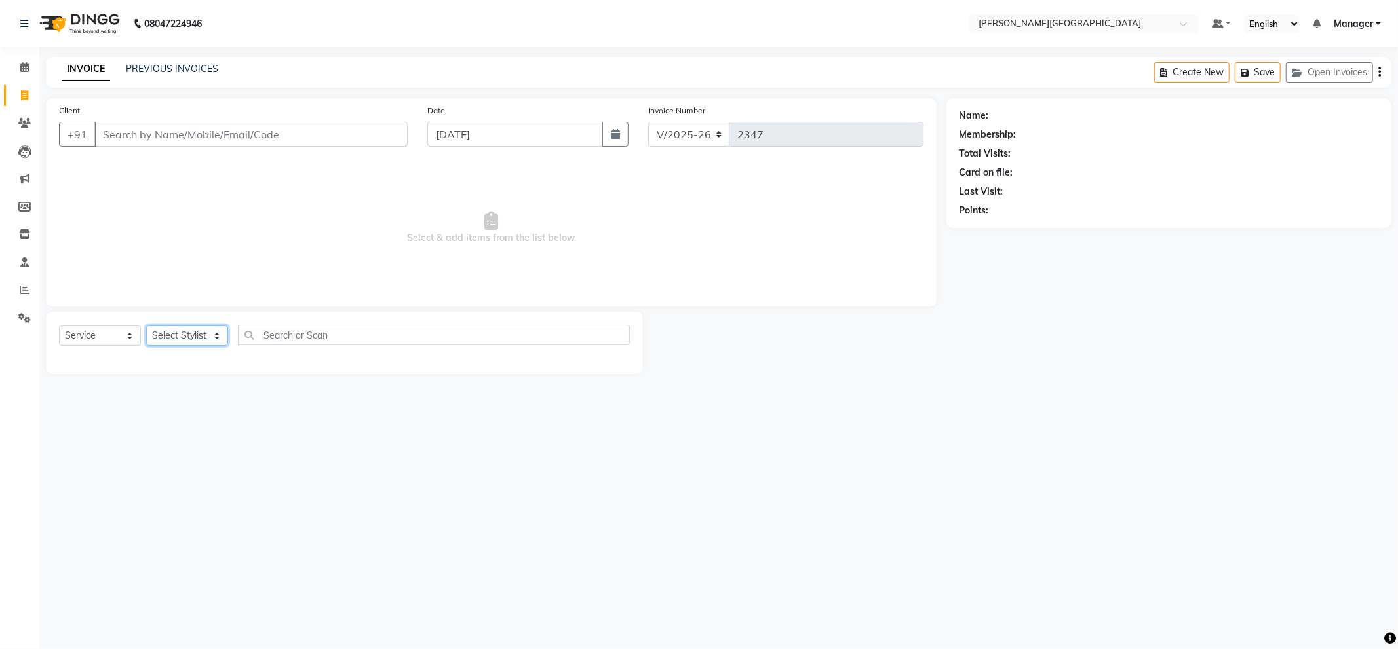
select select "83621"
click at [146, 326] on select "Select Stylist [PERSON_NAME] [PERSON_NAME] gungun nails Manager [PERSON_NAME]" at bounding box center [187, 336] width 82 height 20
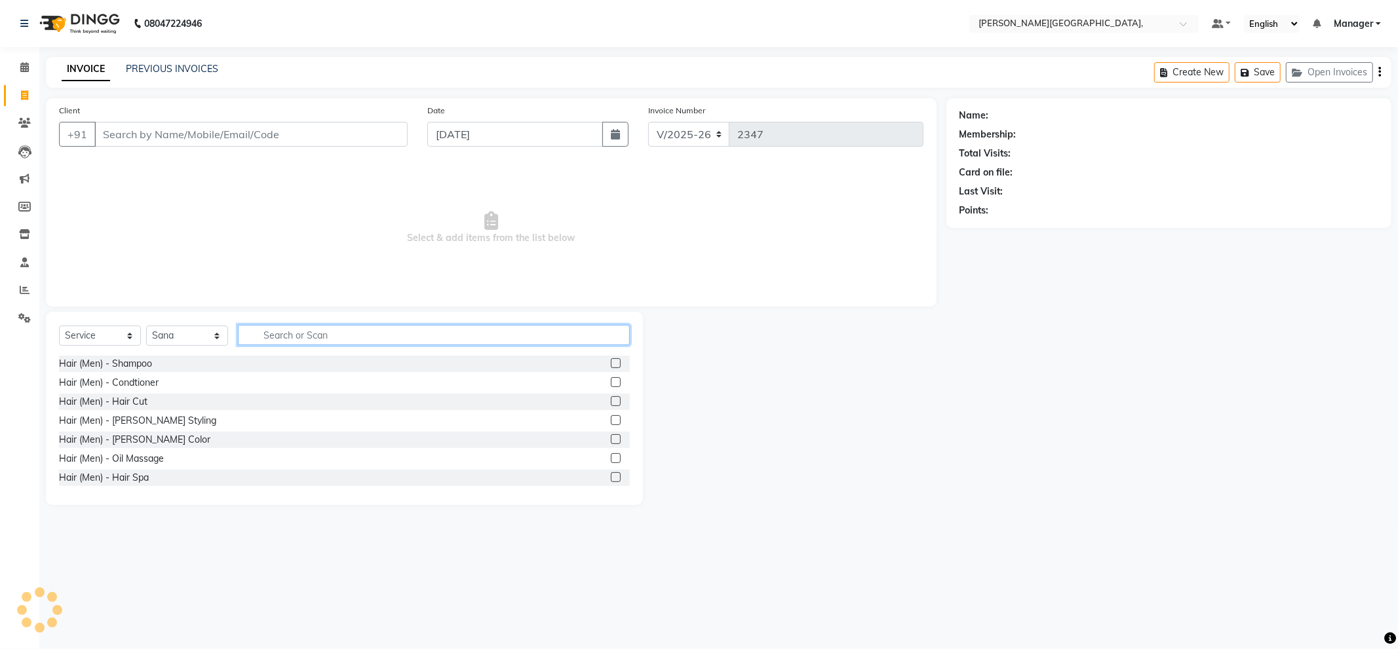
click at [296, 335] on input "text" at bounding box center [434, 335] width 392 height 20
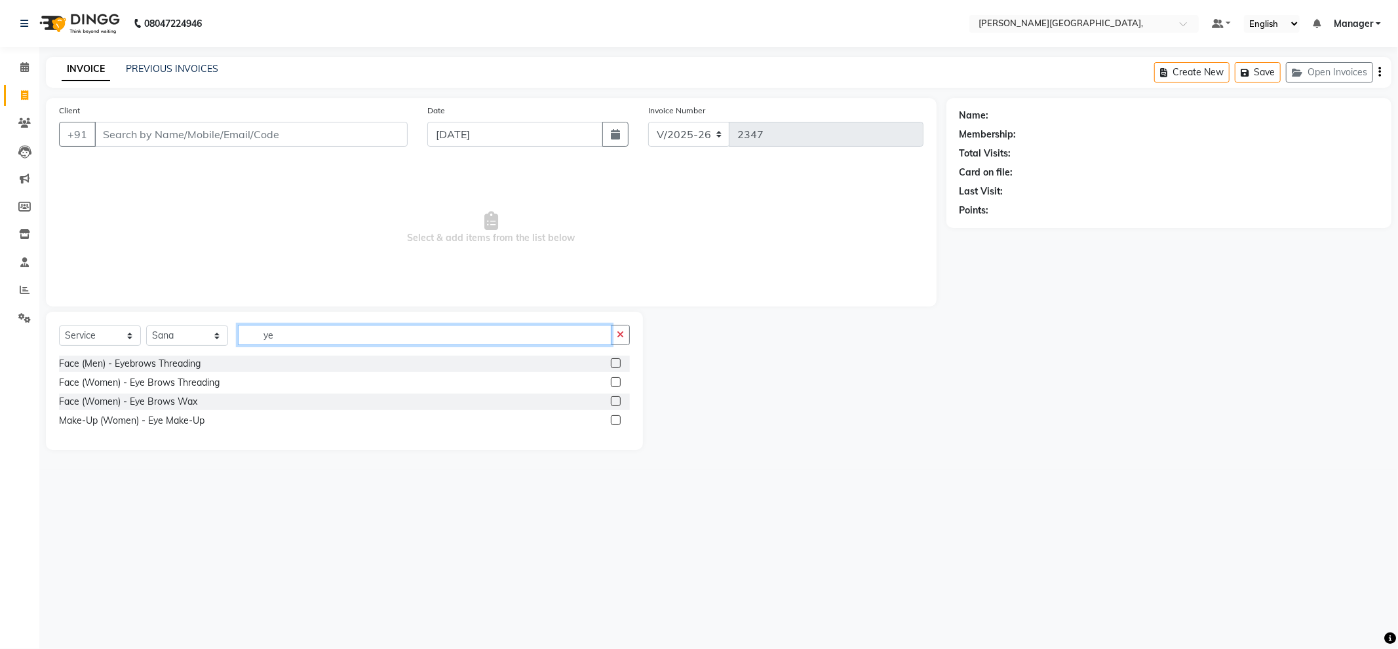
type input "ye"
click at [614, 383] on label at bounding box center [616, 382] width 10 height 10
click at [614, 383] on input "checkbox" at bounding box center [615, 383] width 9 height 9
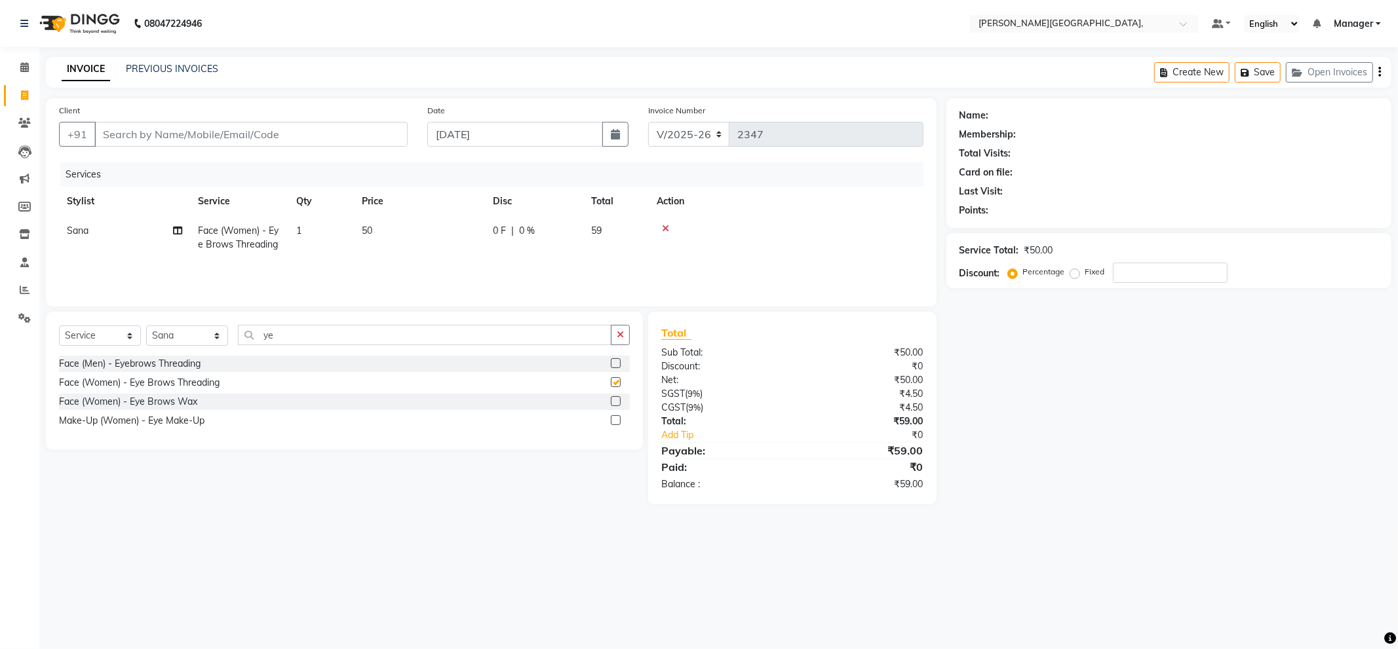
checkbox input "false"
click at [357, 136] on input "Client" at bounding box center [250, 134] width 313 height 25
click at [355, 136] on input "Client" at bounding box center [250, 134] width 313 height 25
click at [308, 227] on td "1" at bounding box center [321, 237] width 66 height 43
select select "83621"
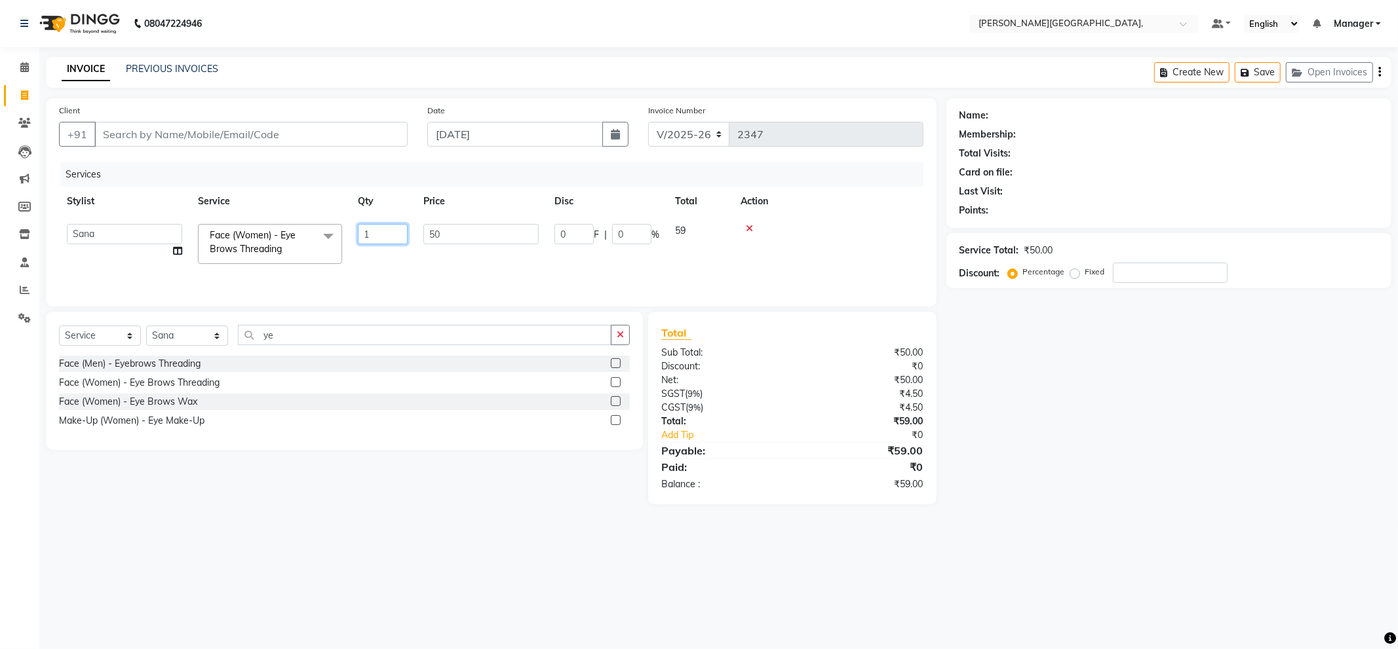
click at [377, 237] on input "1" at bounding box center [383, 234] width 50 height 20
type input "2"
click at [501, 171] on div "Services" at bounding box center [496, 175] width 873 height 24
click at [618, 338] on icon "button" at bounding box center [620, 334] width 7 height 9
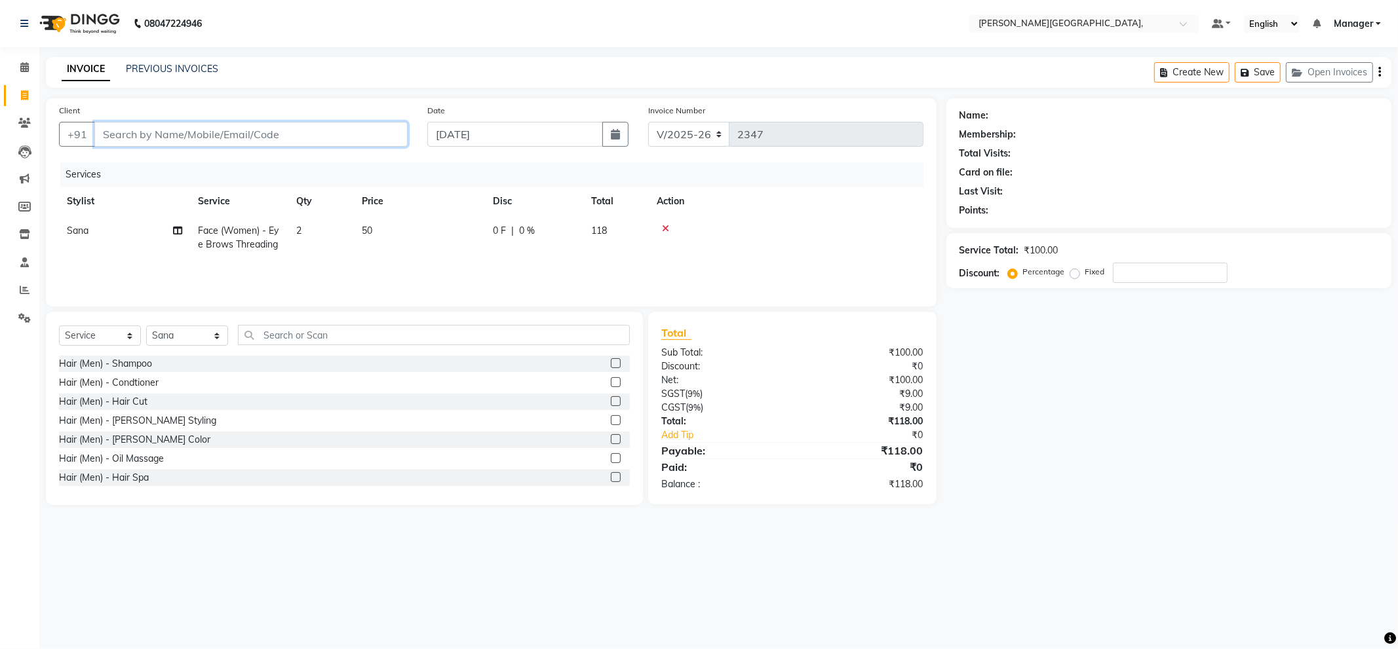
click at [375, 131] on input "Client" at bounding box center [250, 134] width 313 height 25
type input "8"
type input "0"
type input "800477923"
click at [377, 132] on span "Add Client" at bounding box center [374, 134] width 52 height 13
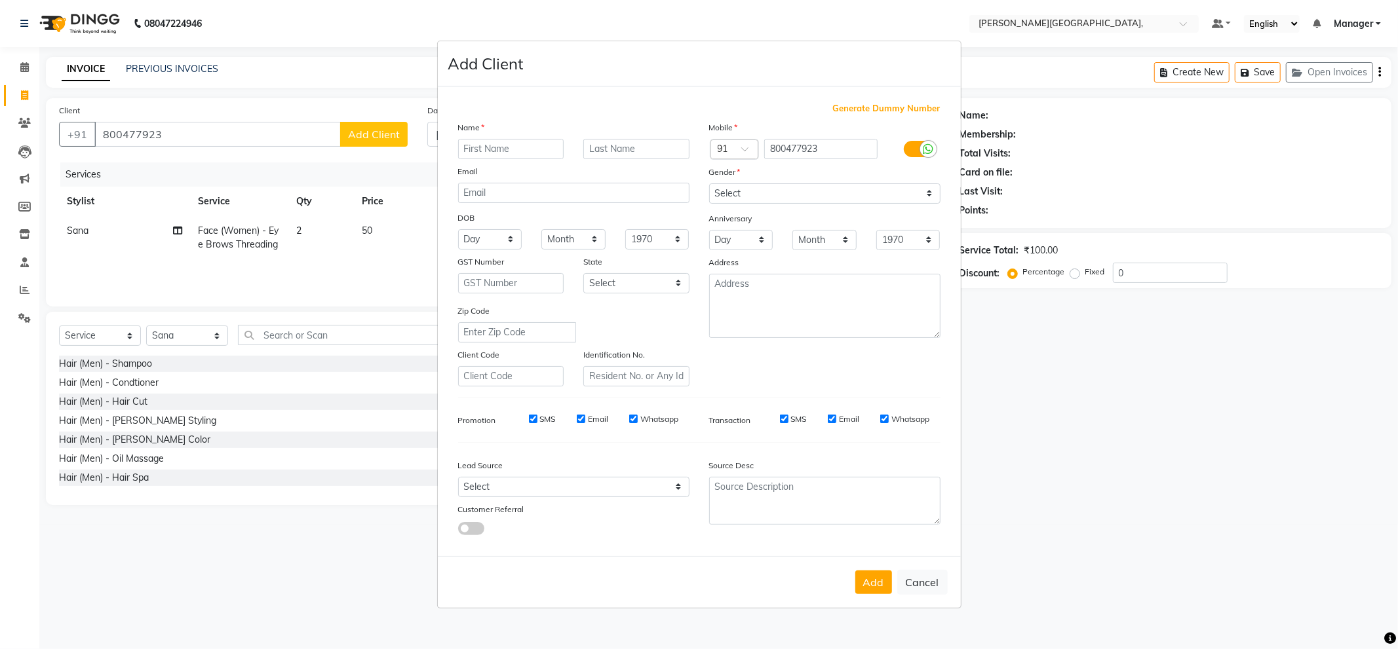
click at [509, 142] on input "text" at bounding box center [511, 149] width 106 height 20
type input "mam"
click at [603, 147] on input "text" at bounding box center [636, 149] width 106 height 20
click at [734, 192] on select "Select [DEMOGRAPHIC_DATA] [DEMOGRAPHIC_DATA] Other Prefer Not To Say" at bounding box center [824, 193] width 231 height 20
select select "[DEMOGRAPHIC_DATA]"
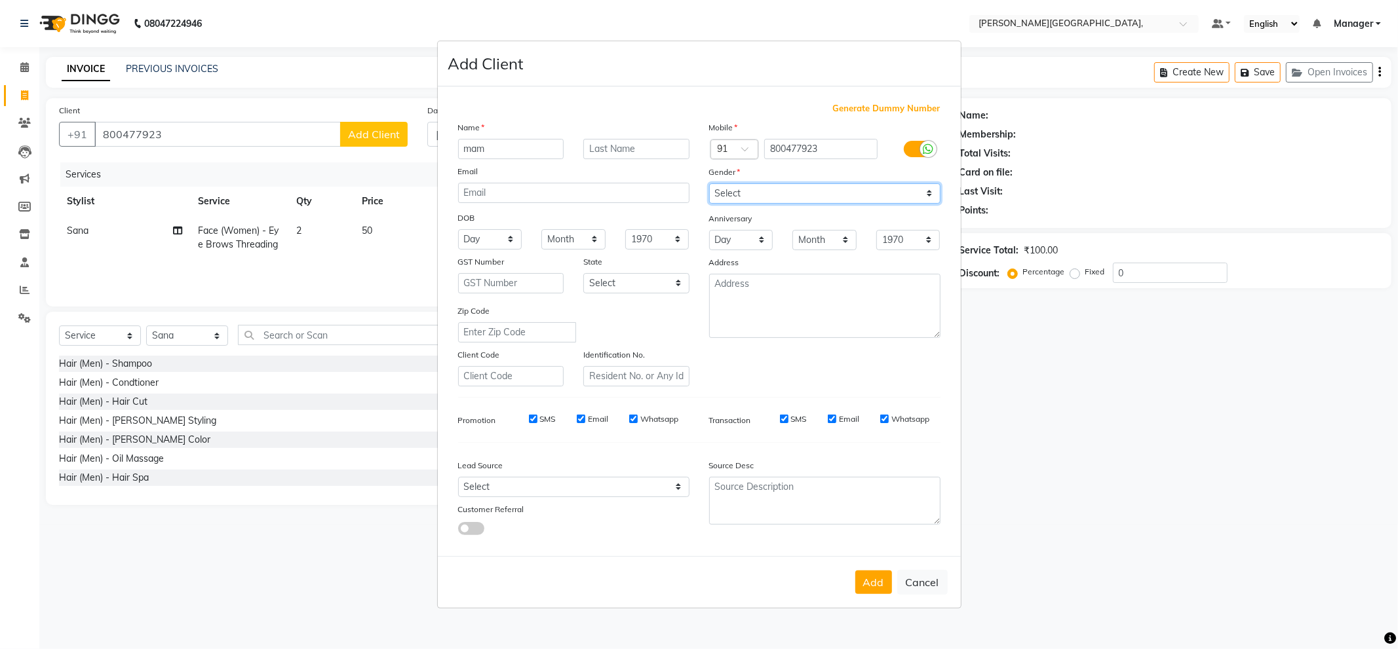
click at [709, 183] on select "Select [DEMOGRAPHIC_DATA] [DEMOGRAPHIC_DATA] Other Prefer Not To Say" at bounding box center [824, 193] width 231 height 20
click at [874, 586] on button "Add" at bounding box center [873, 583] width 37 height 24
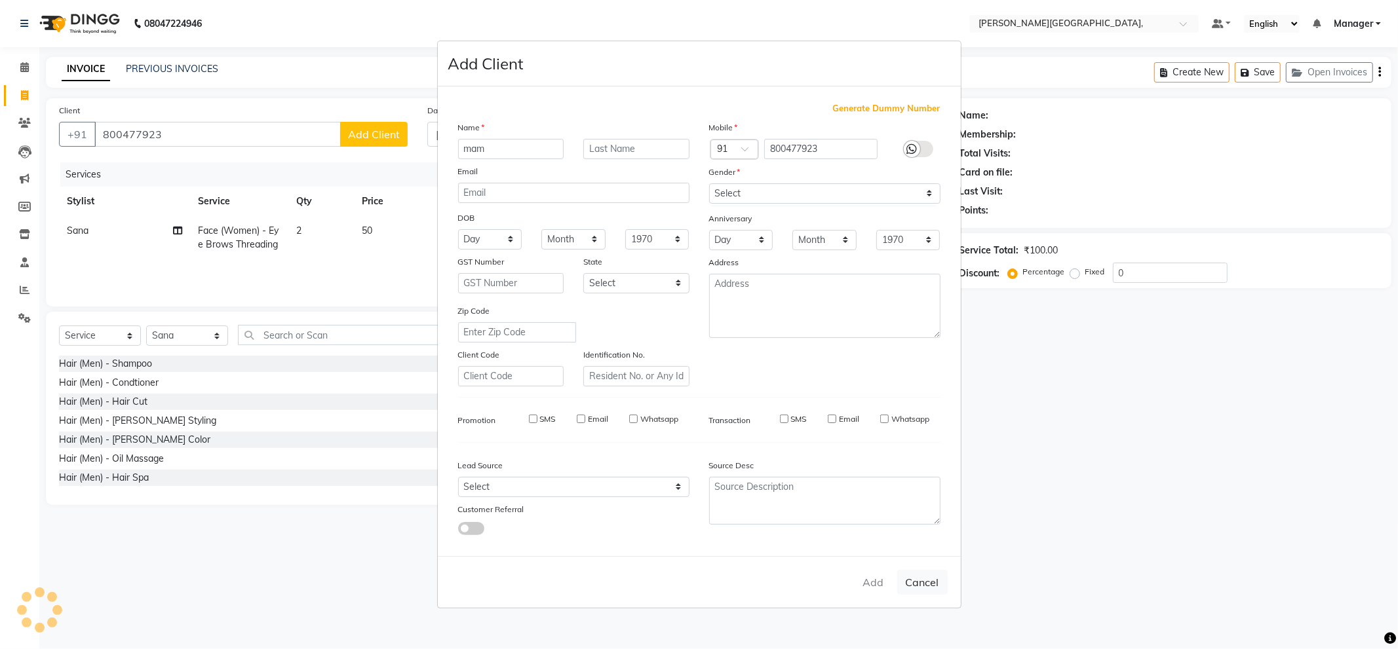
select select
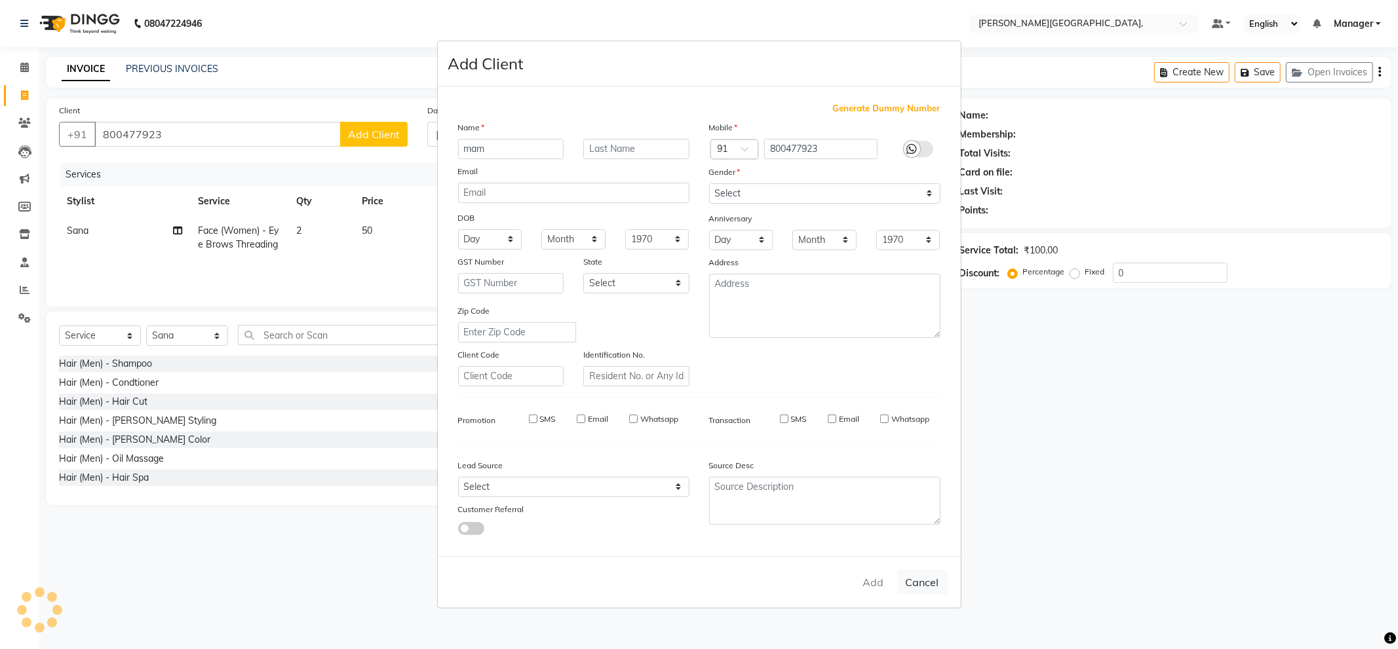
select select
checkbox input "false"
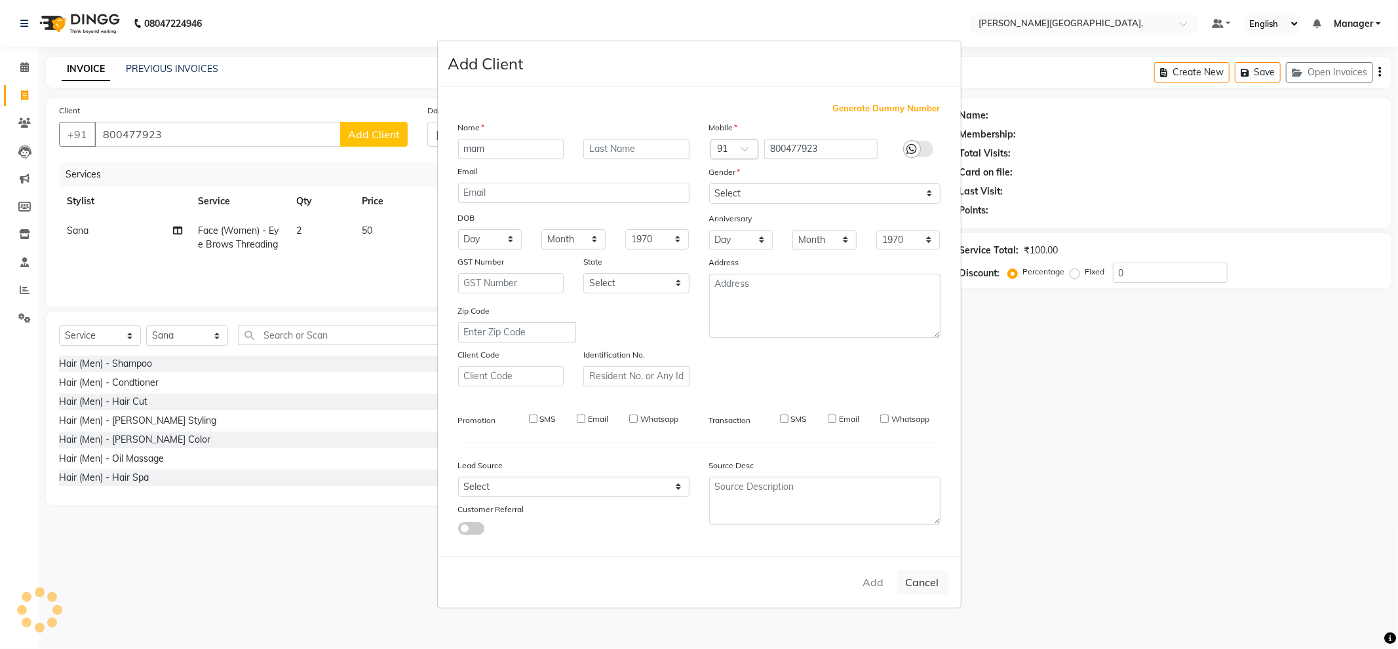
checkbox input "false"
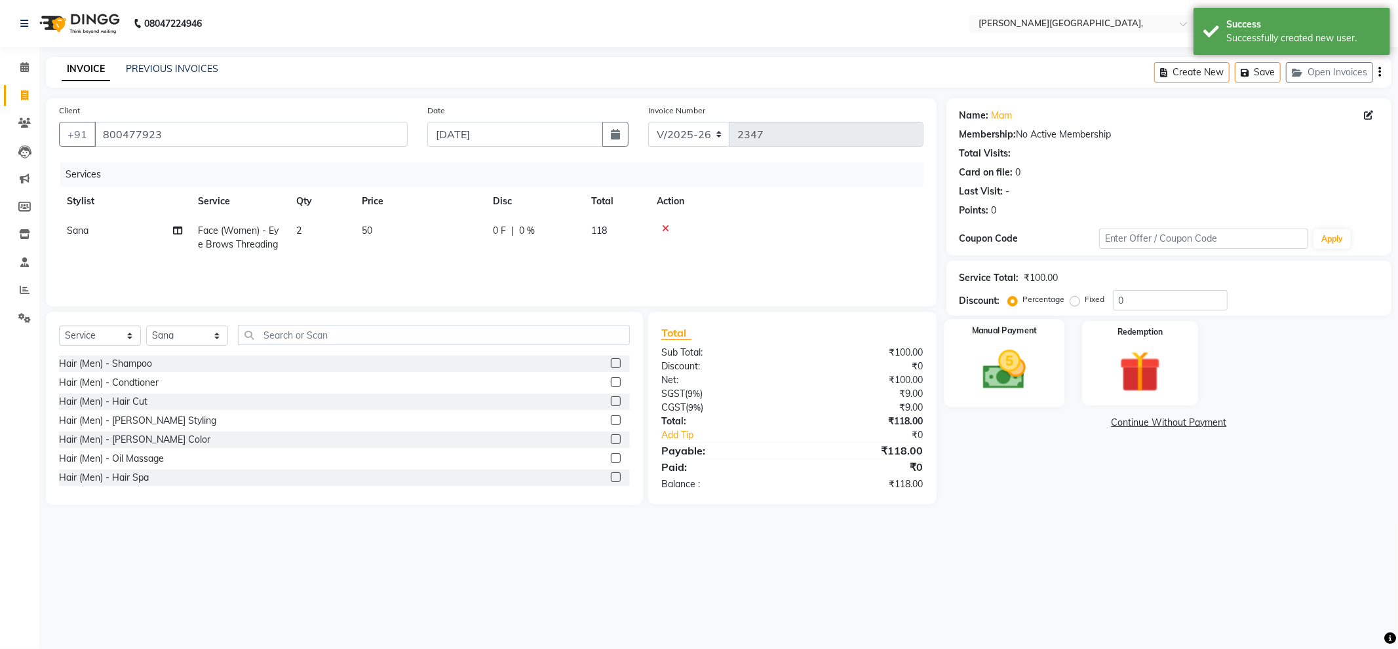
click at [1008, 371] on img at bounding box center [1004, 370] width 70 height 50
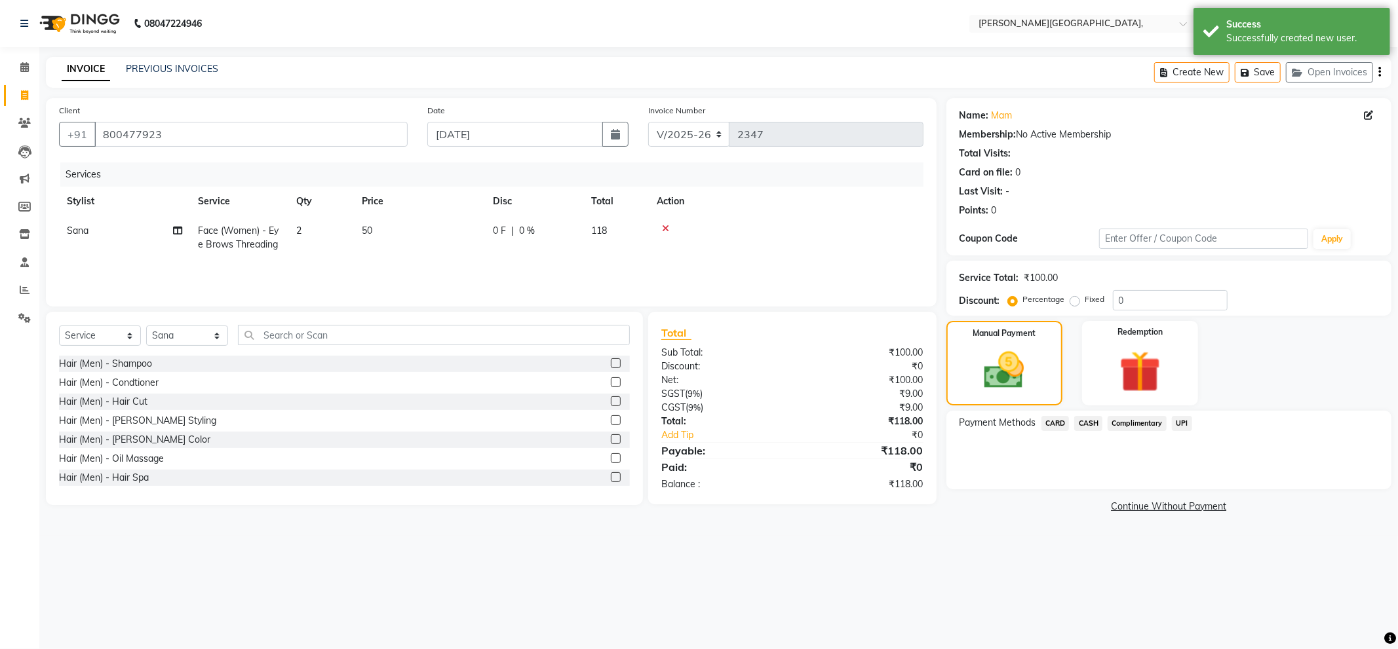
click at [1185, 424] on span "UPI" at bounding box center [1182, 423] width 20 height 15
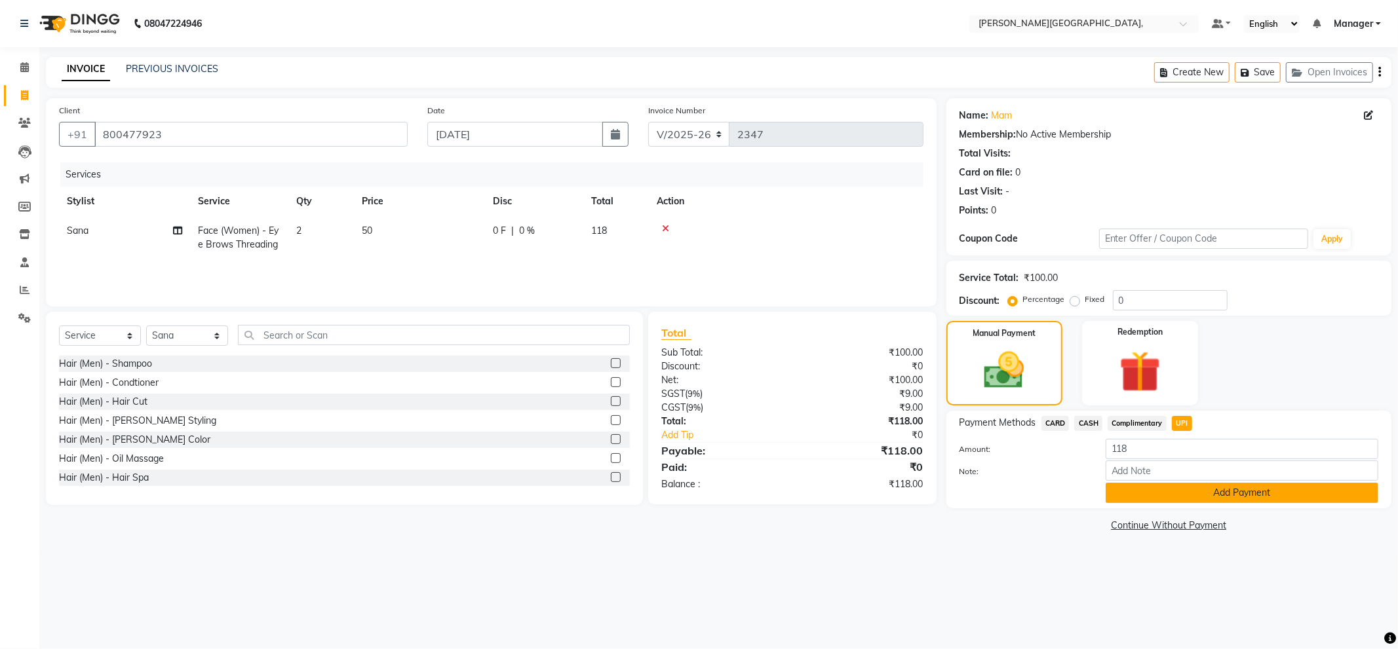
click at [1189, 493] on button "Add Payment" at bounding box center [1242, 493] width 273 height 20
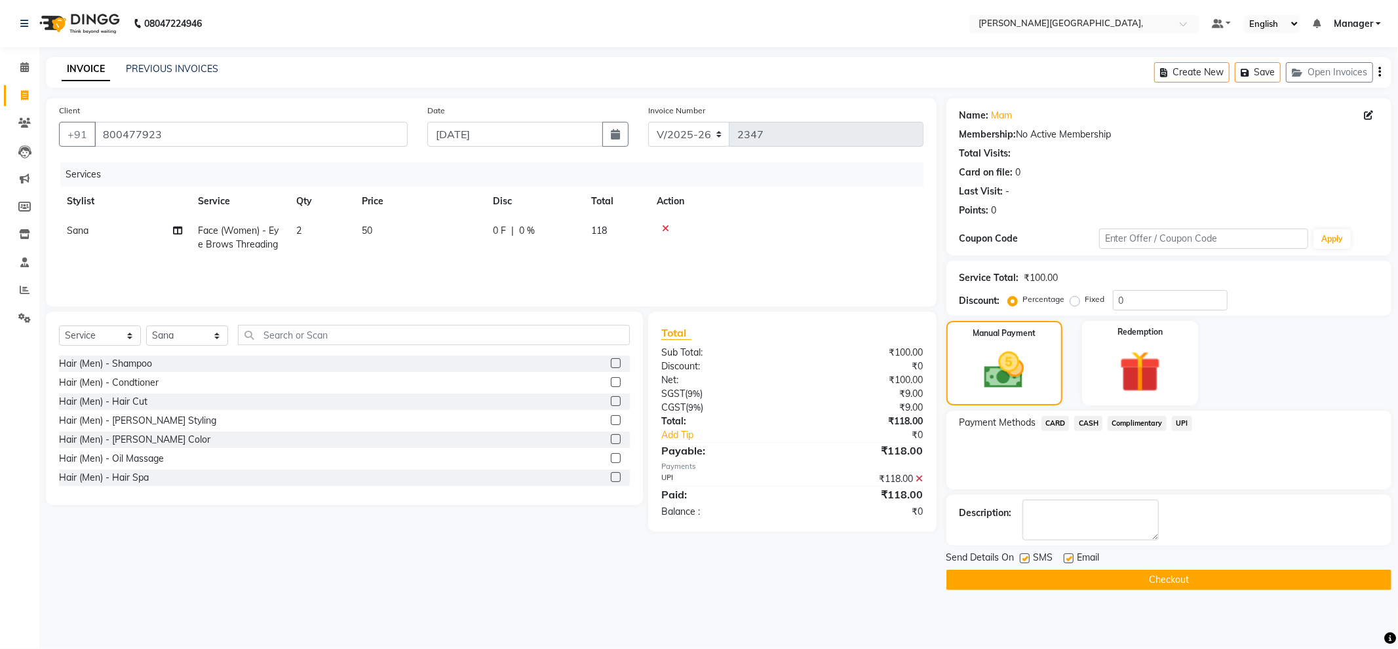
click at [1181, 579] on button "Checkout" at bounding box center [1168, 580] width 445 height 20
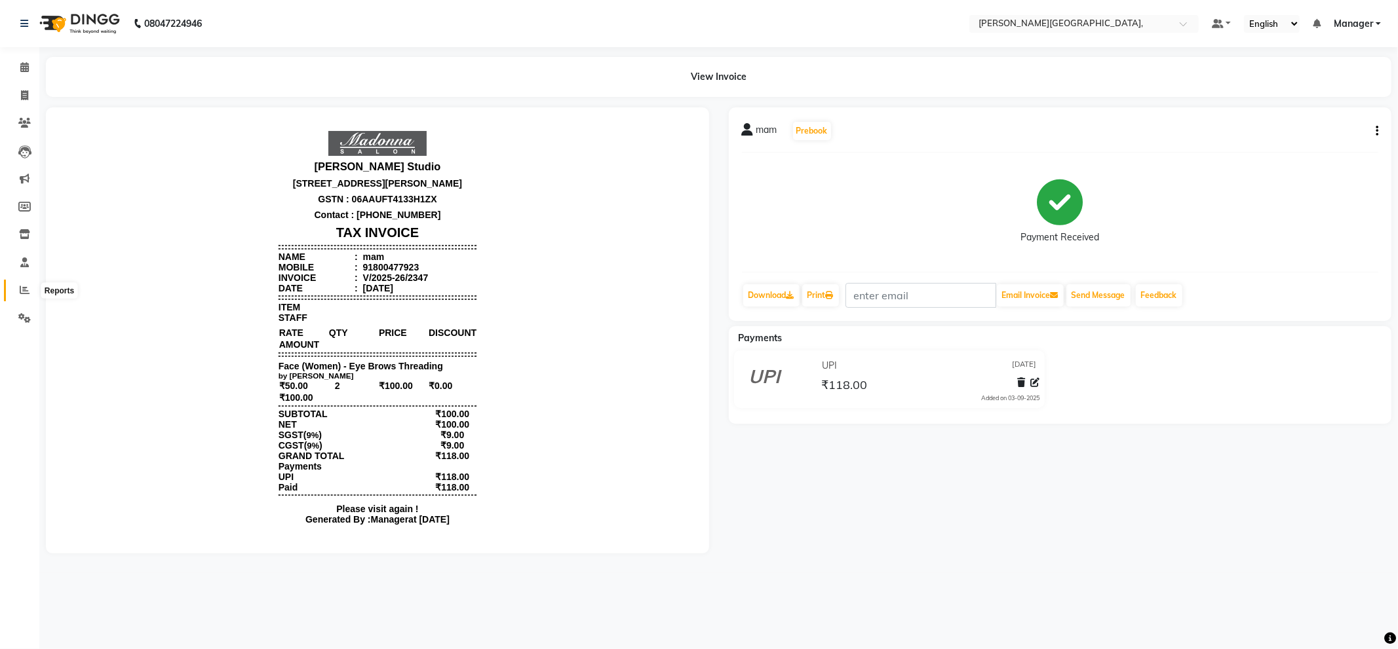
click at [18, 294] on span at bounding box center [24, 290] width 23 height 15
